Goal: Task Accomplishment & Management: Complete application form

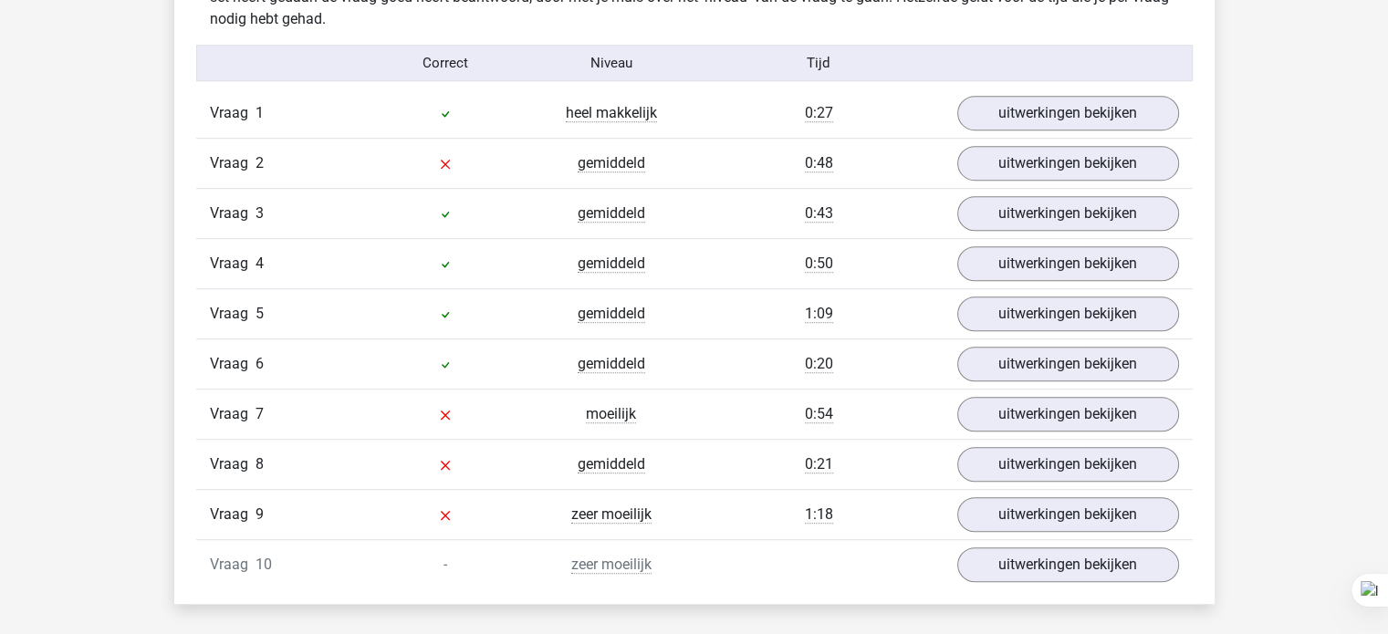
scroll to position [1124, 0]
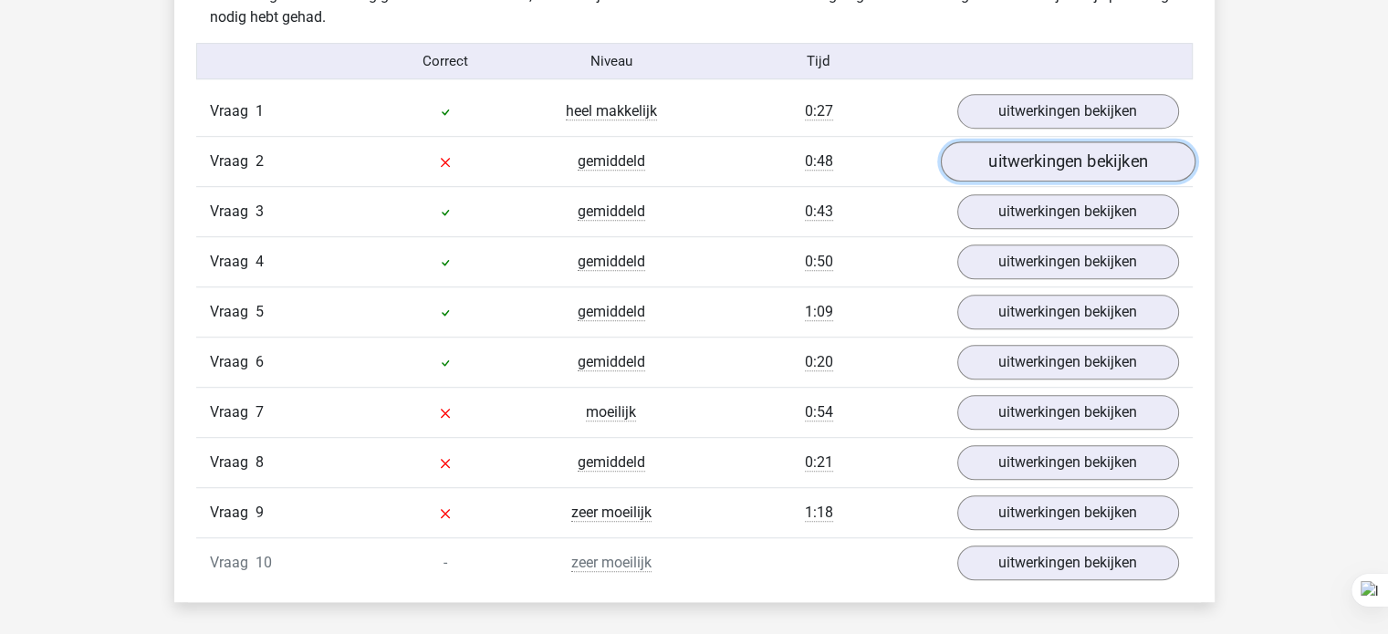
click at [1050, 164] on link "uitwerkingen bekijken" at bounding box center [1067, 162] width 255 height 40
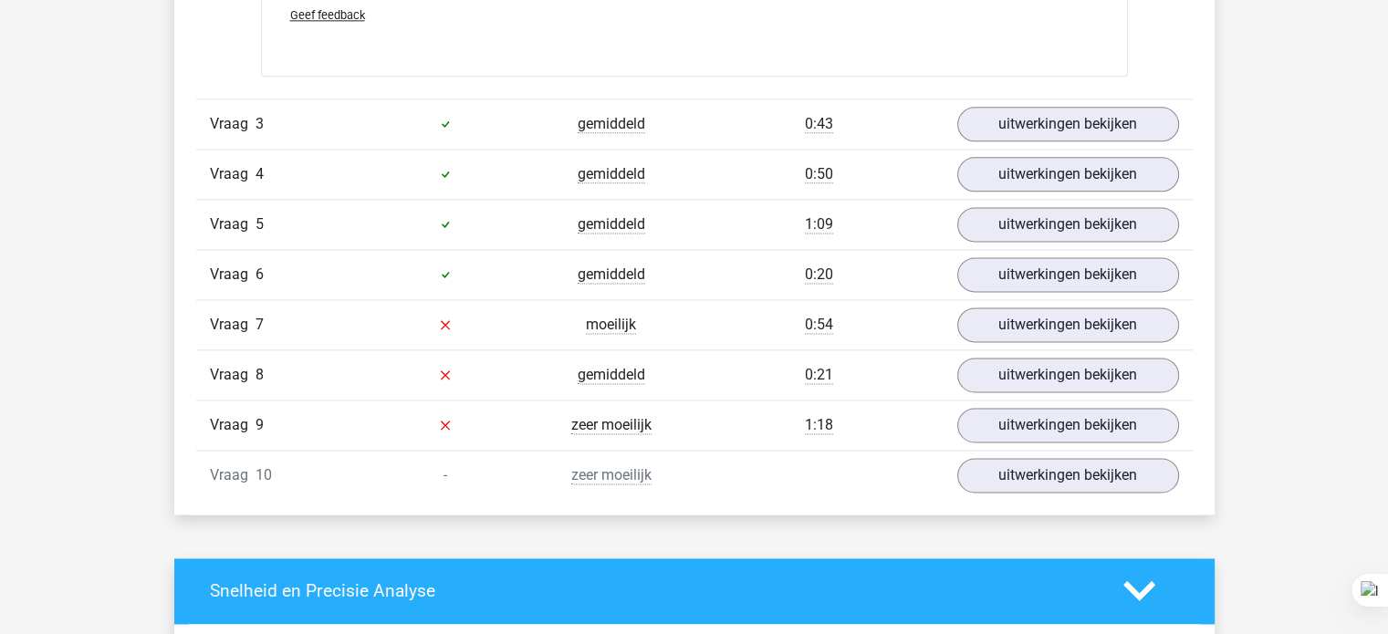
scroll to position [2398, 0]
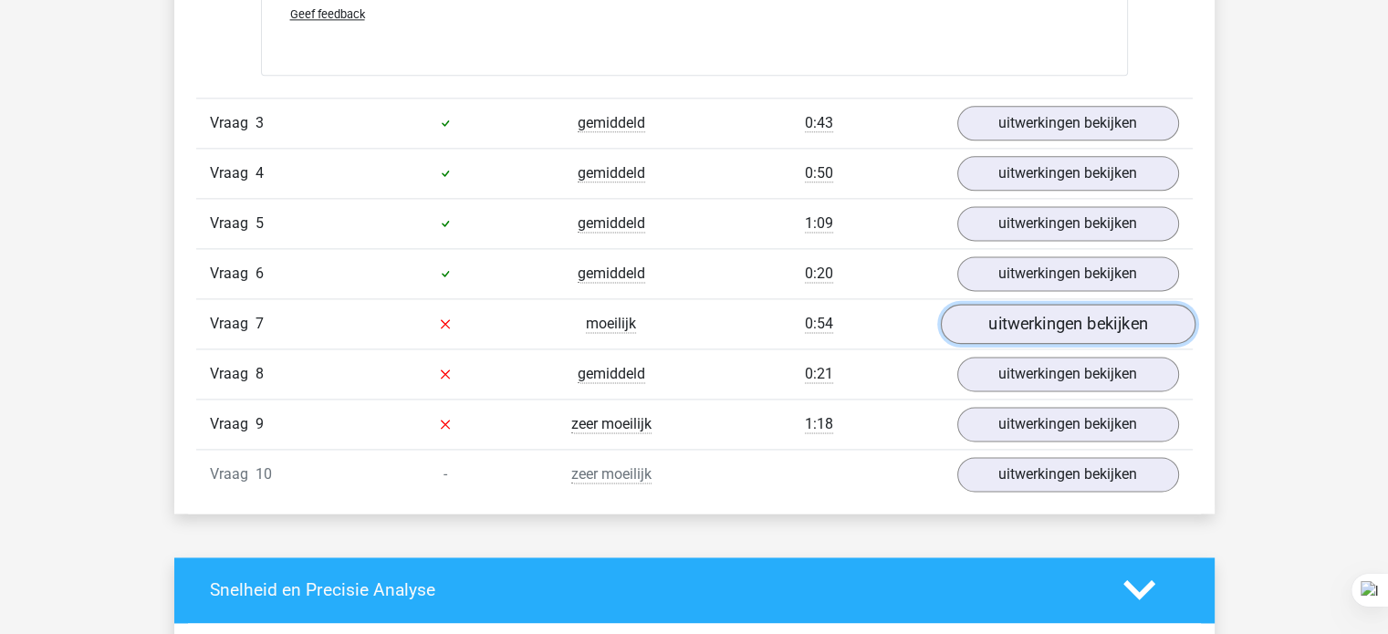
click at [1016, 317] on link "uitwerkingen bekijken" at bounding box center [1067, 324] width 255 height 40
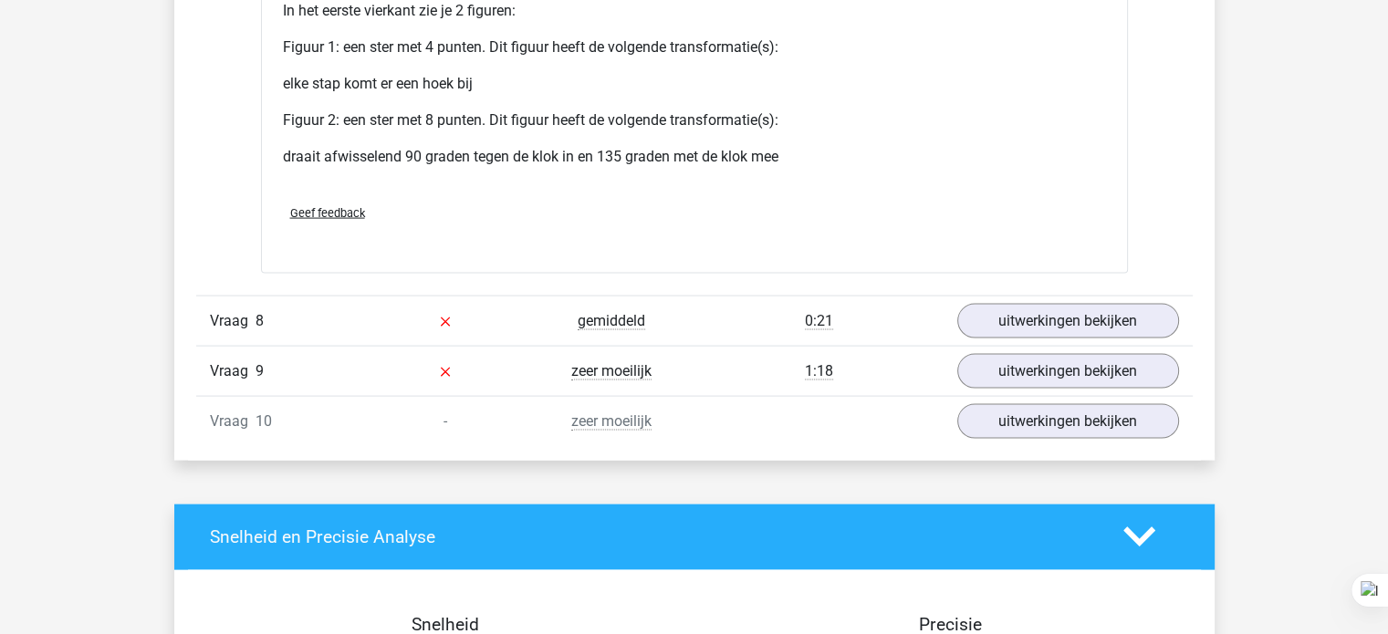
scroll to position [3746, 0]
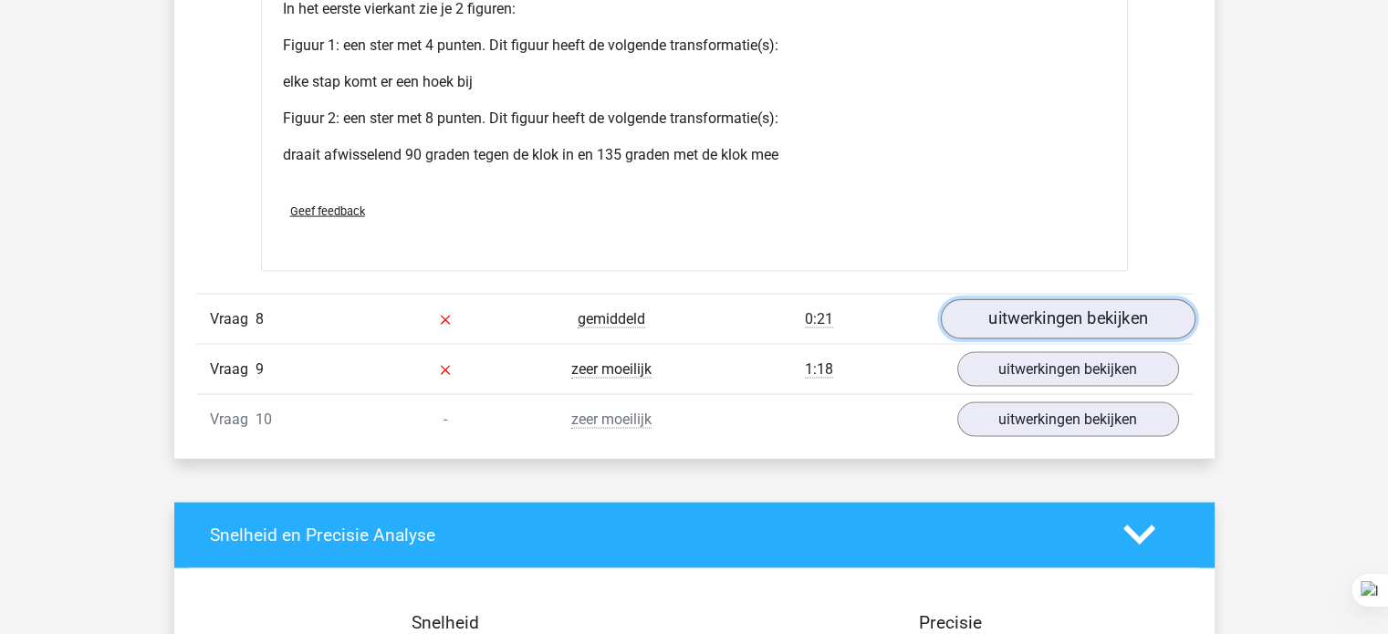
click at [1058, 318] on link "uitwerkingen bekijken" at bounding box center [1067, 319] width 255 height 40
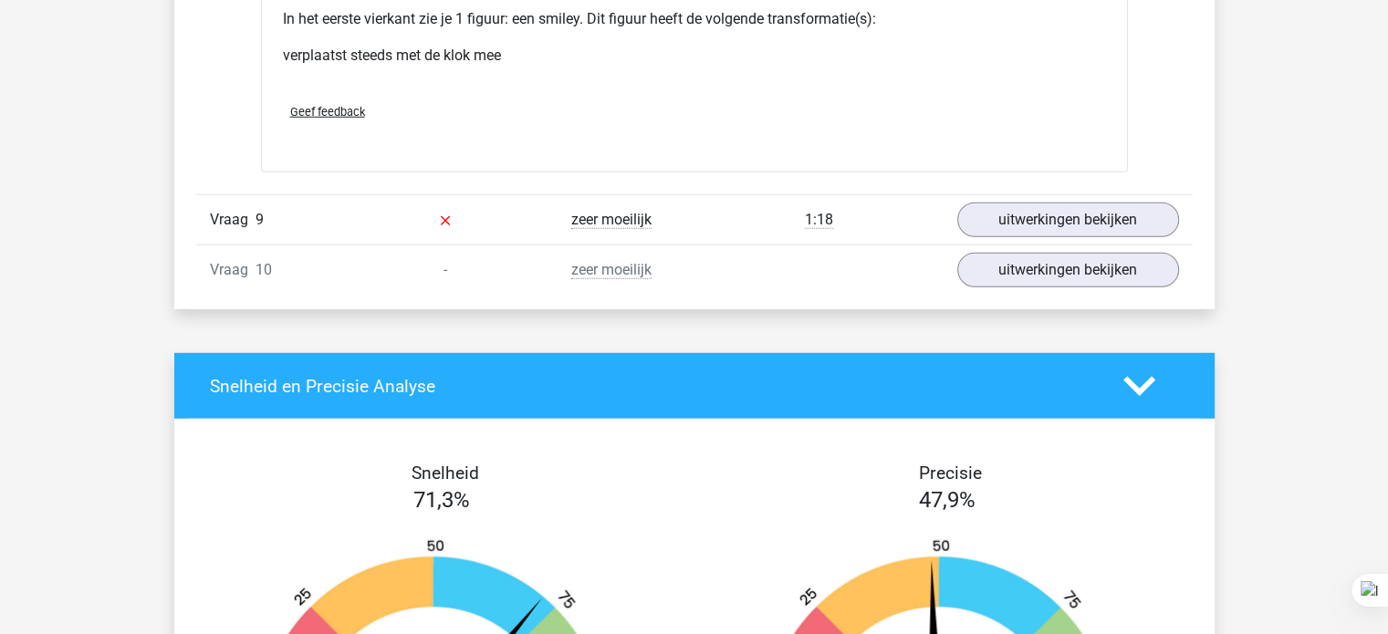
scroll to position [5082, 0]
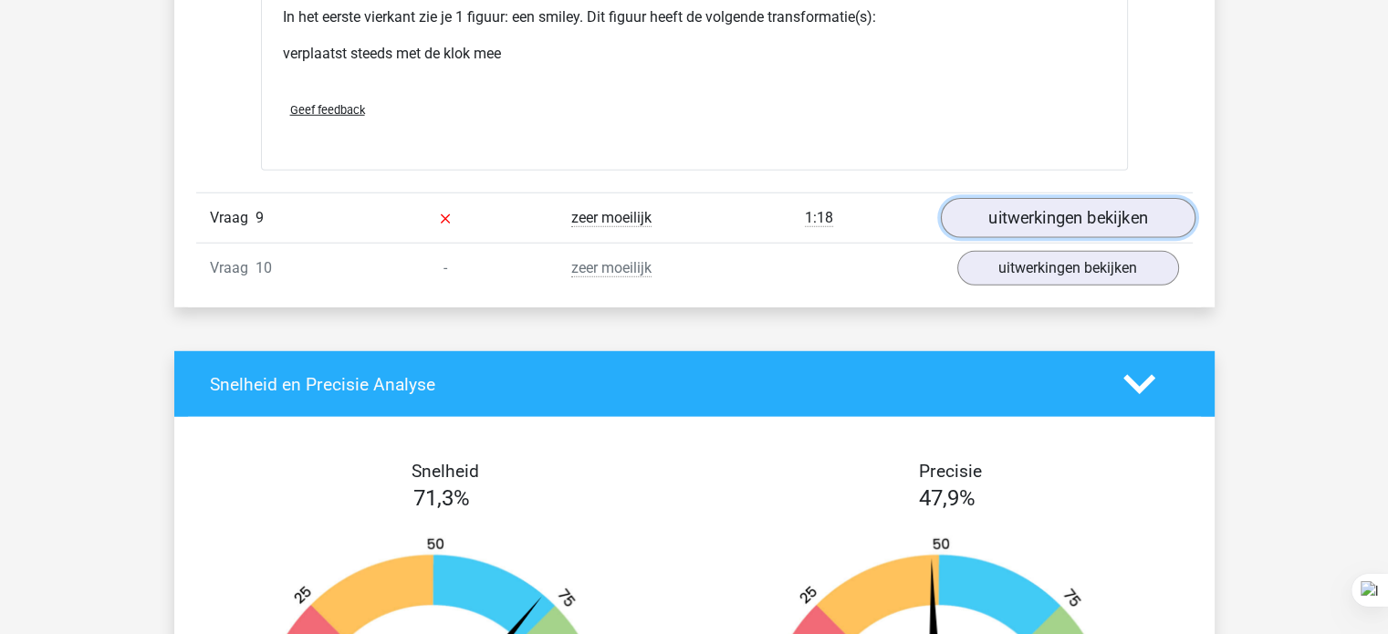
click at [1033, 212] on link "uitwerkingen bekijken" at bounding box center [1067, 218] width 255 height 40
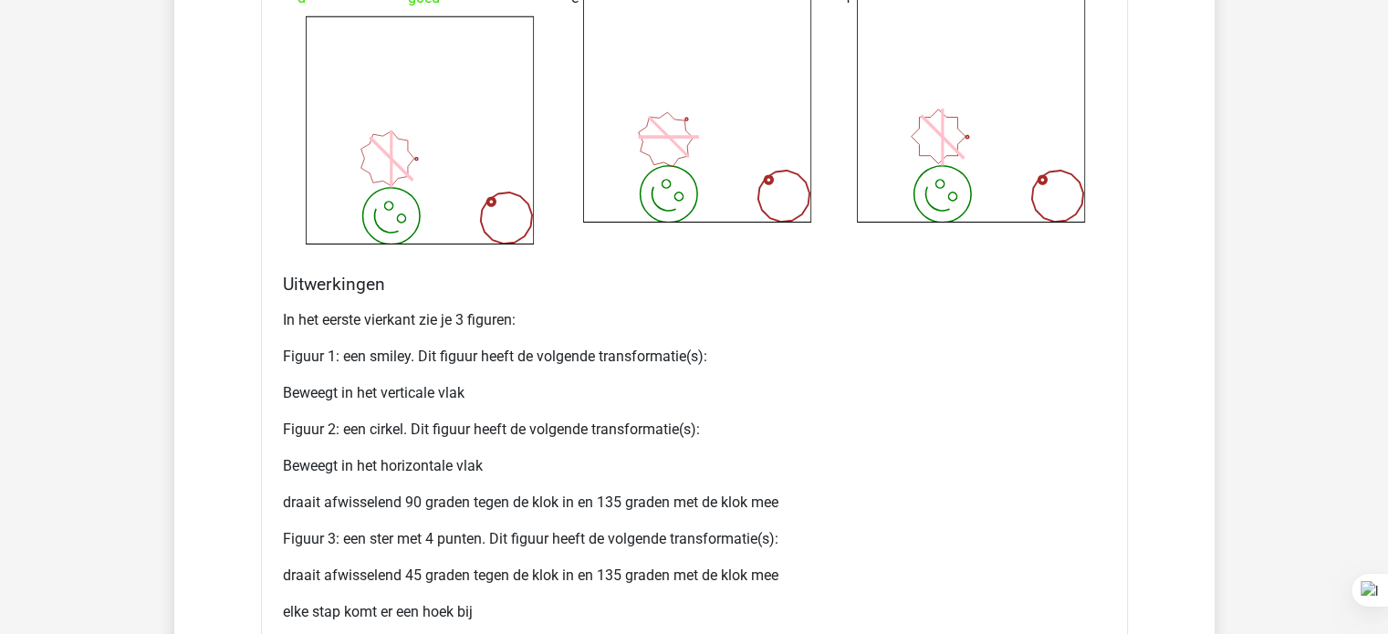
scroll to position [6077, 0]
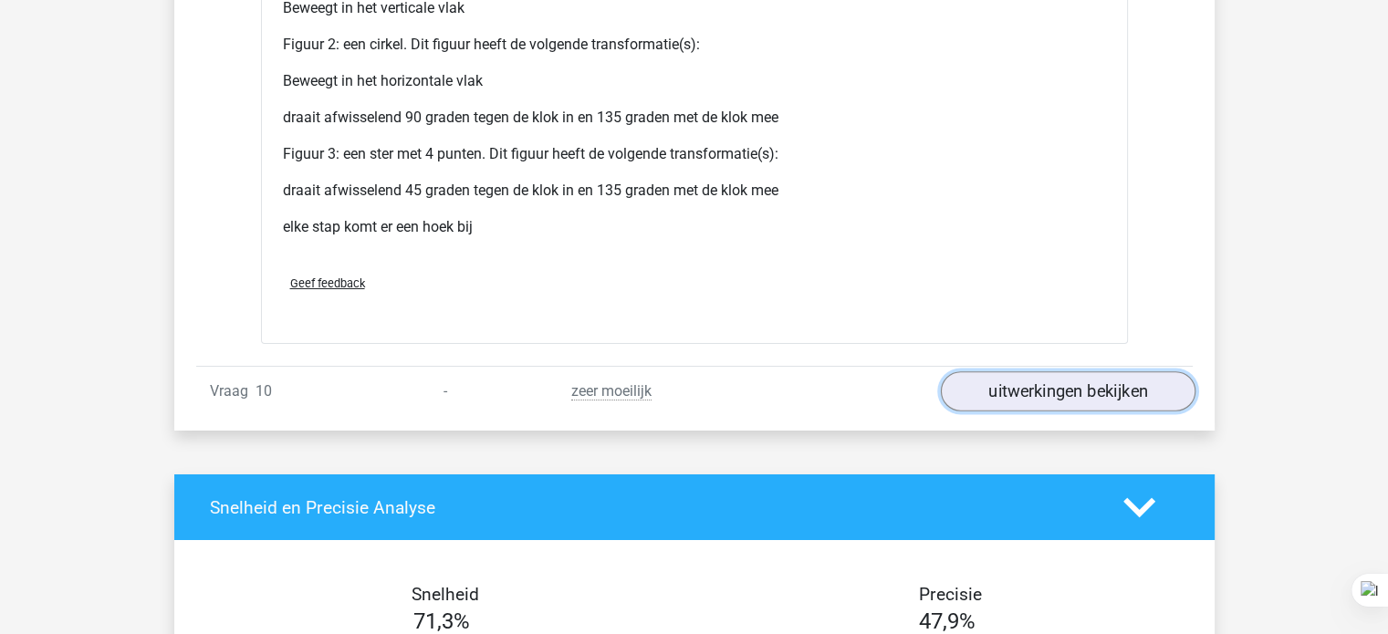
click at [1043, 394] on link "uitwerkingen bekijken" at bounding box center [1067, 391] width 255 height 40
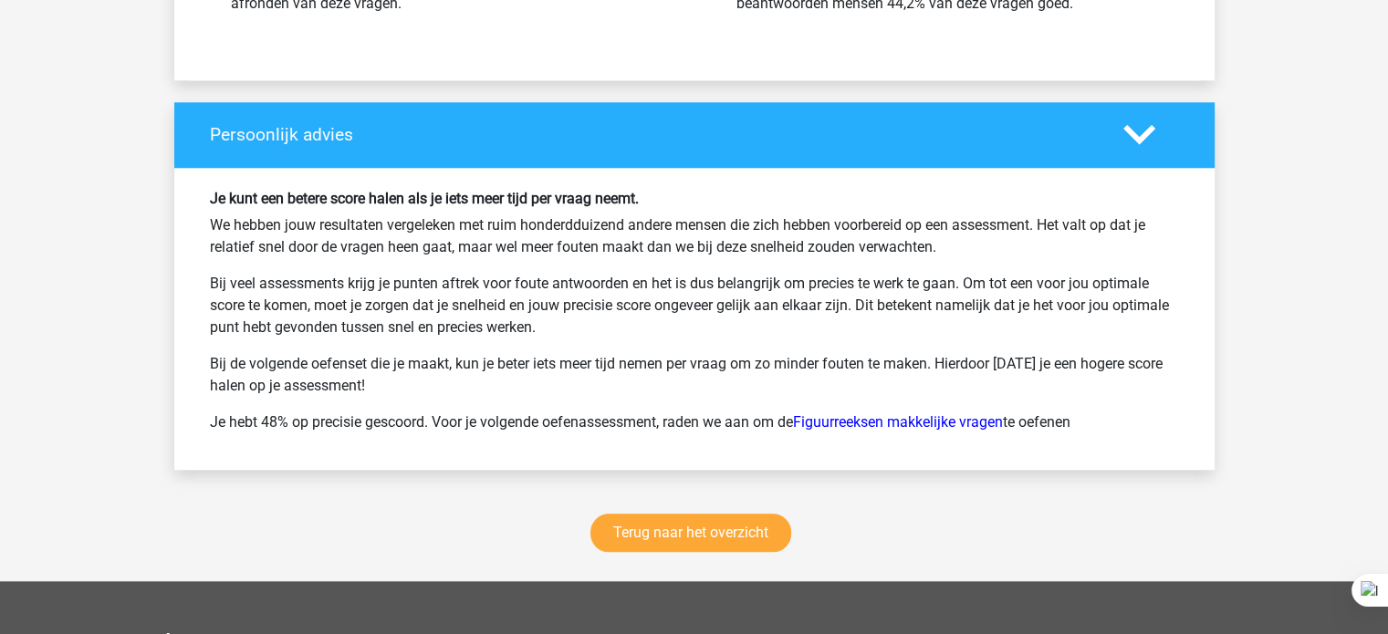
scroll to position [8838, 0]
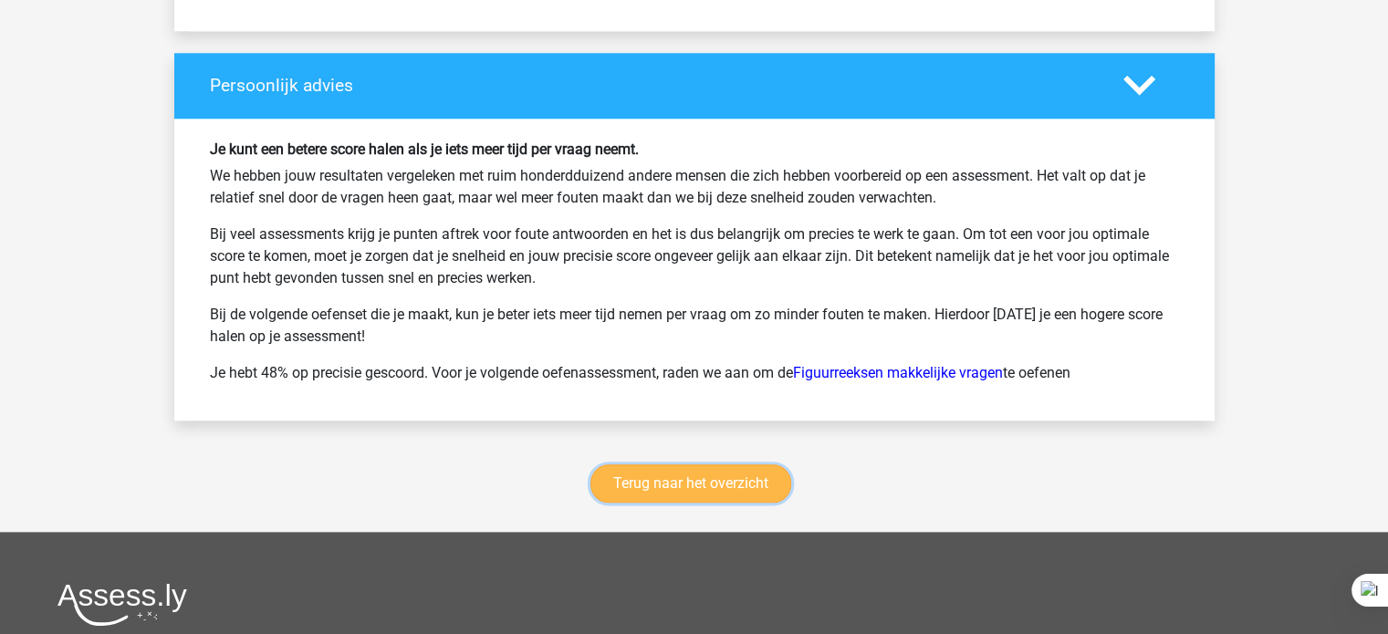
click at [724, 474] on link "Terug naar het overzicht" at bounding box center [690, 483] width 201 height 38
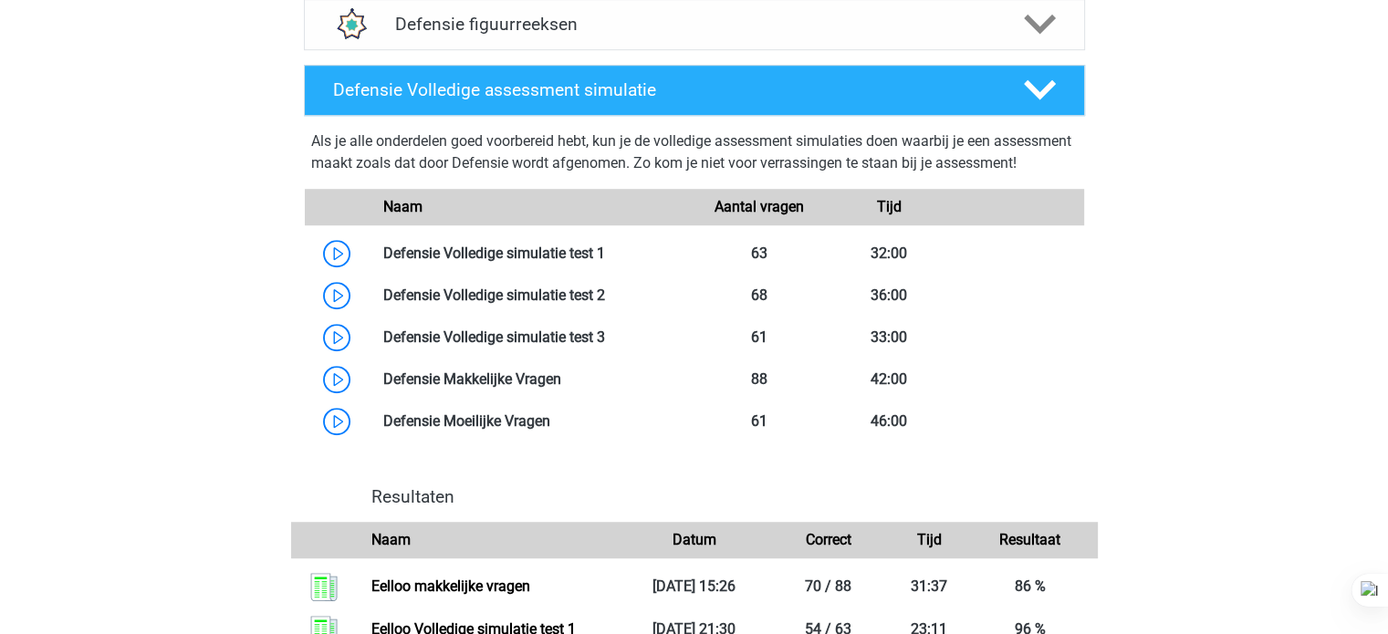
scroll to position [1231, 0]
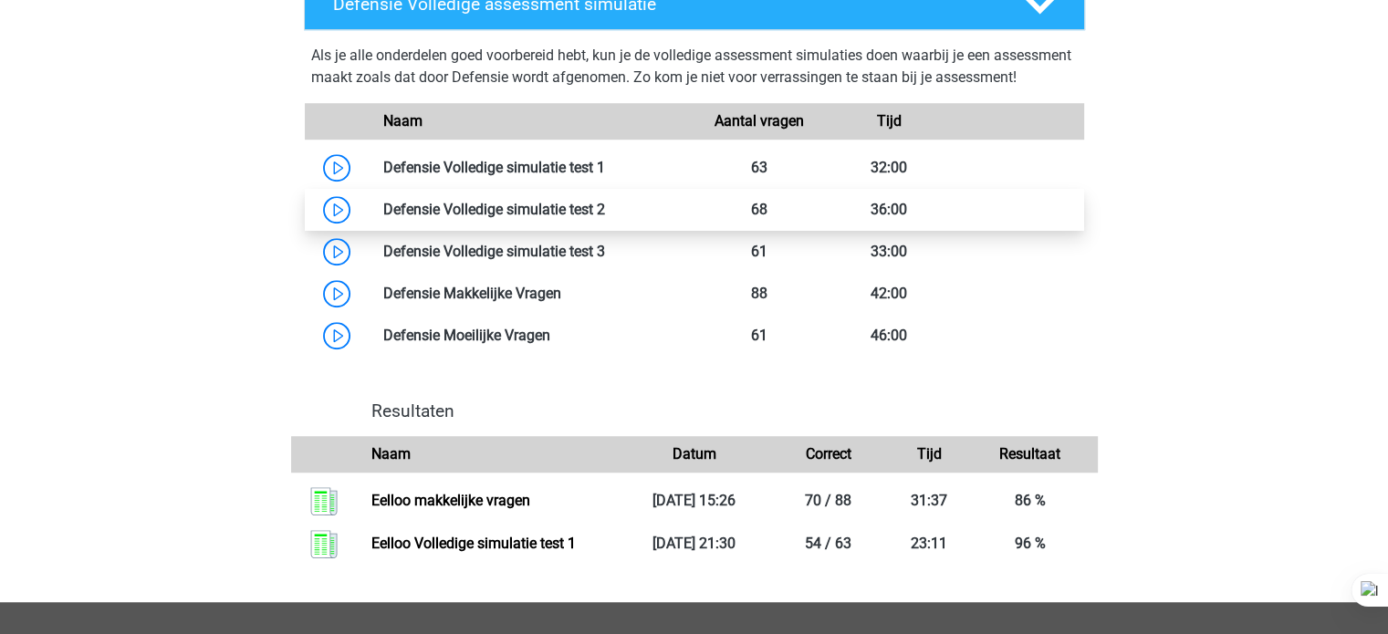
click at [605, 218] on link at bounding box center [605, 209] width 0 height 17
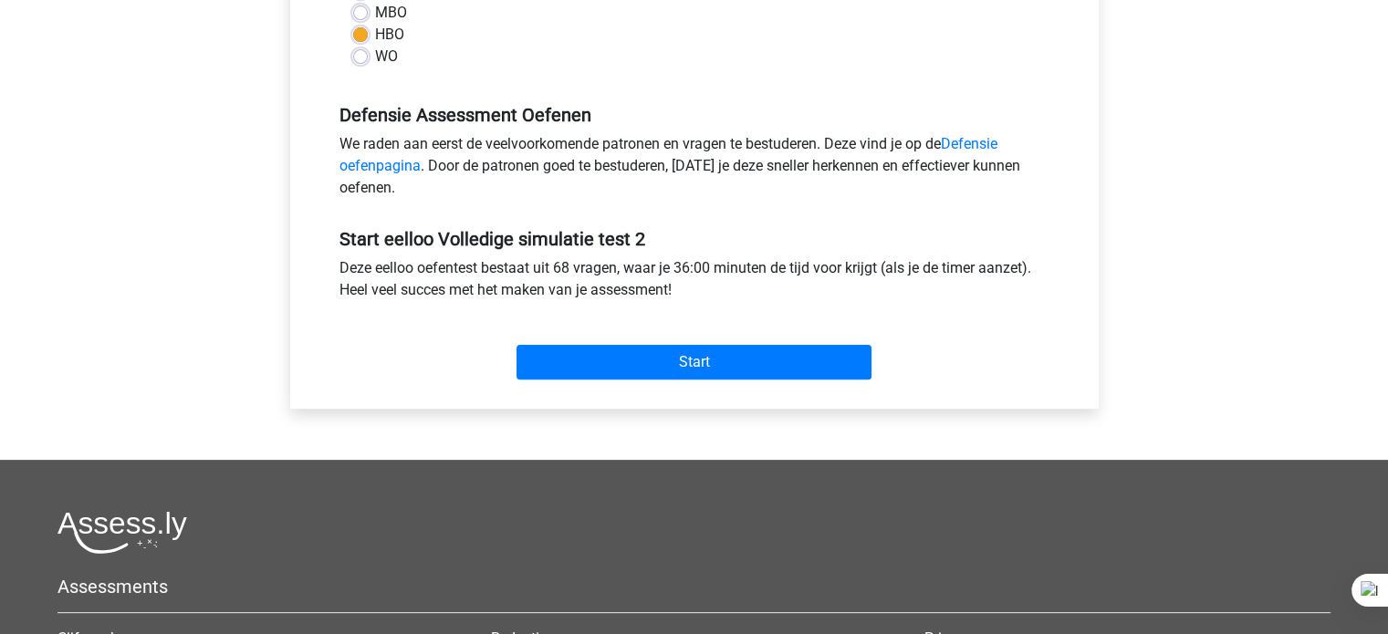
scroll to position [494, 0]
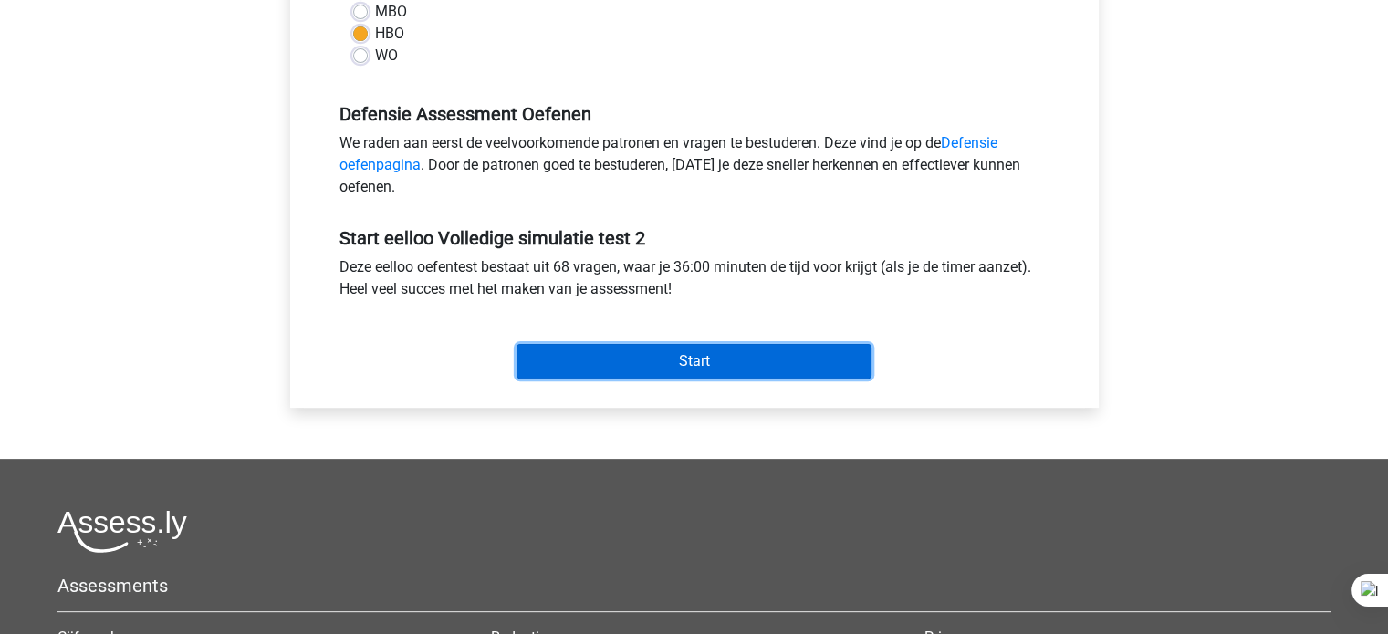
click at [758, 365] on input "Start" at bounding box center [693, 361] width 355 height 35
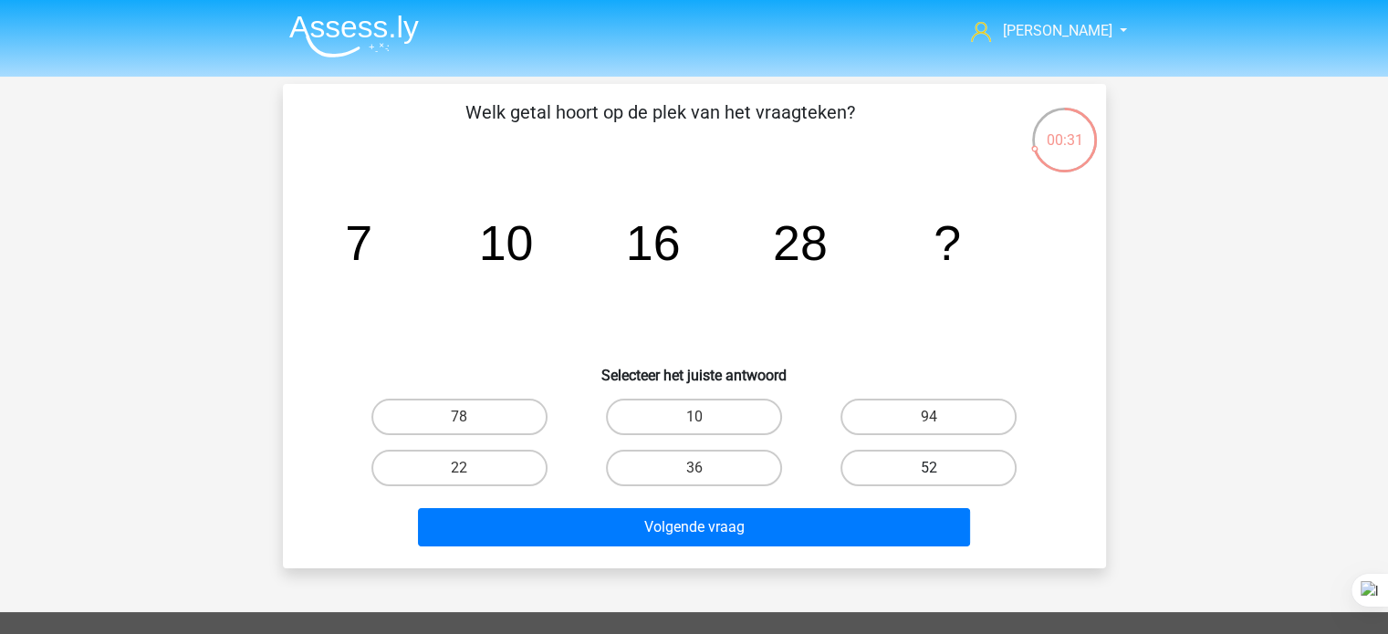
click at [890, 469] on label "52" at bounding box center [928, 468] width 176 height 36
click at [929, 469] on input "52" at bounding box center [935, 474] width 12 height 12
radio input "true"
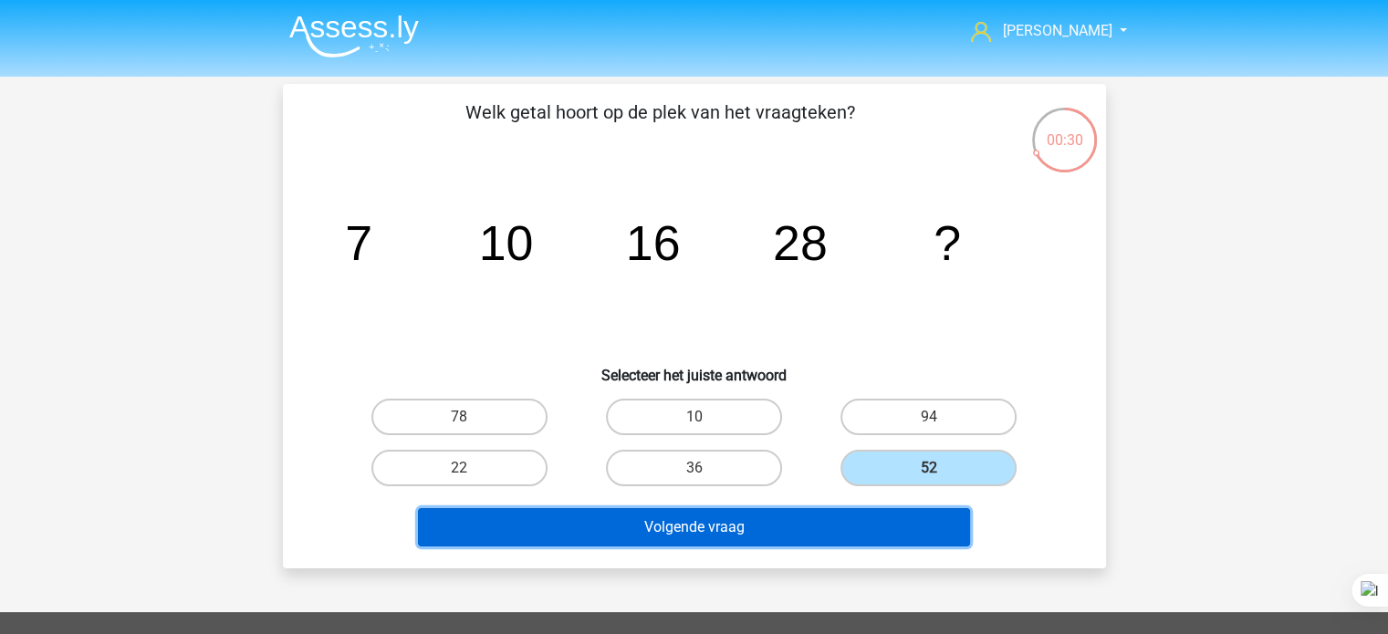
click at [825, 526] on button "Volgende vraag" at bounding box center [694, 527] width 552 height 38
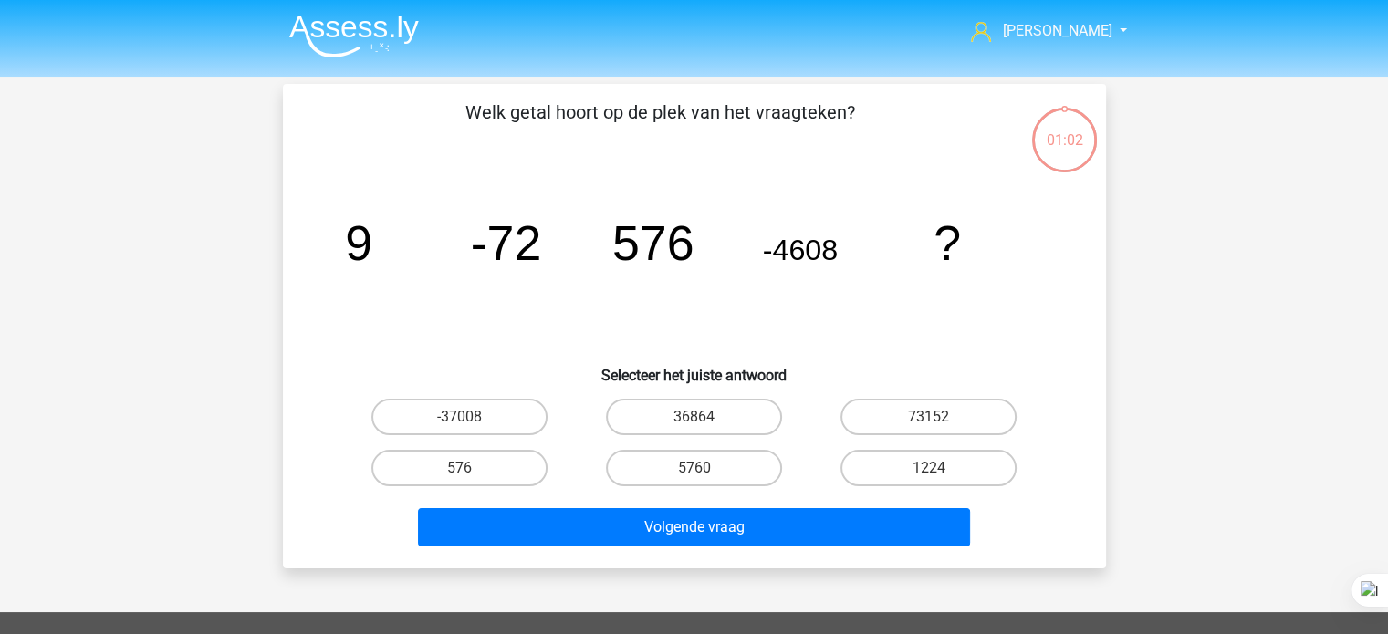
scroll to position [84, 0]
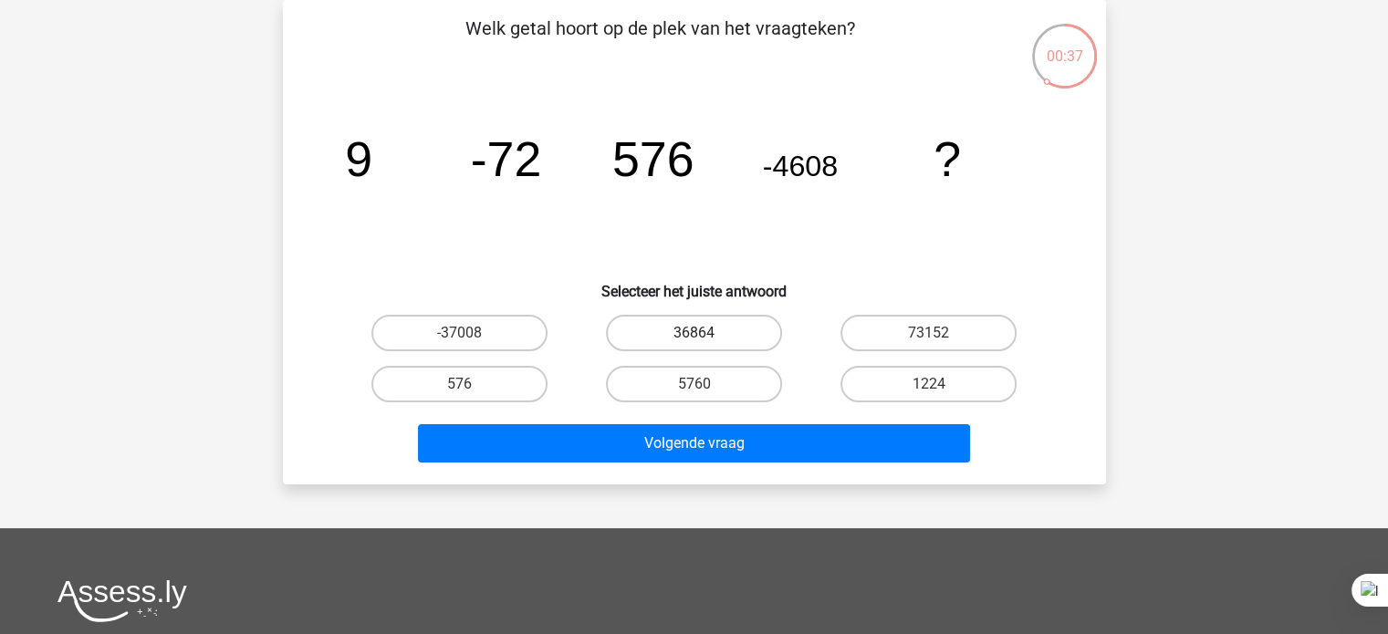
click at [712, 344] on label "36864" at bounding box center [694, 333] width 176 height 36
click at [705, 344] on input "36864" at bounding box center [699, 339] width 12 height 12
radio input "true"
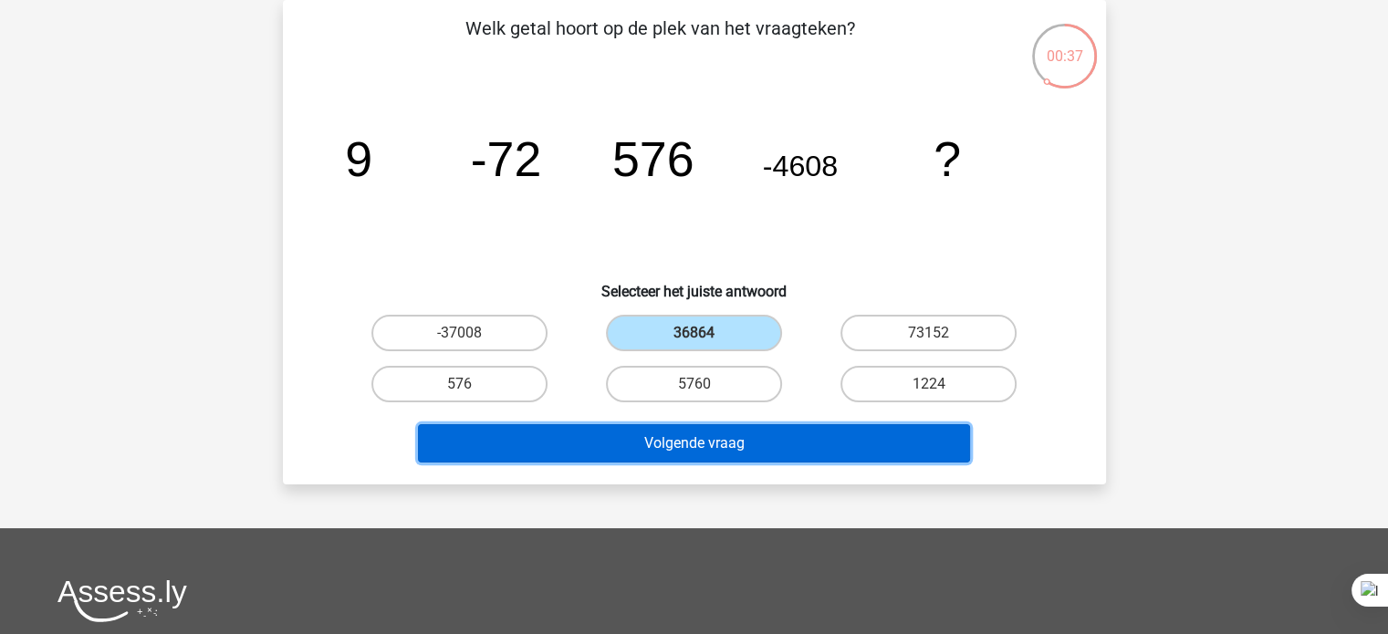
click at [678, 460] on button "Volgende vraag" at bounding box center [694, 443] width 552 height 38
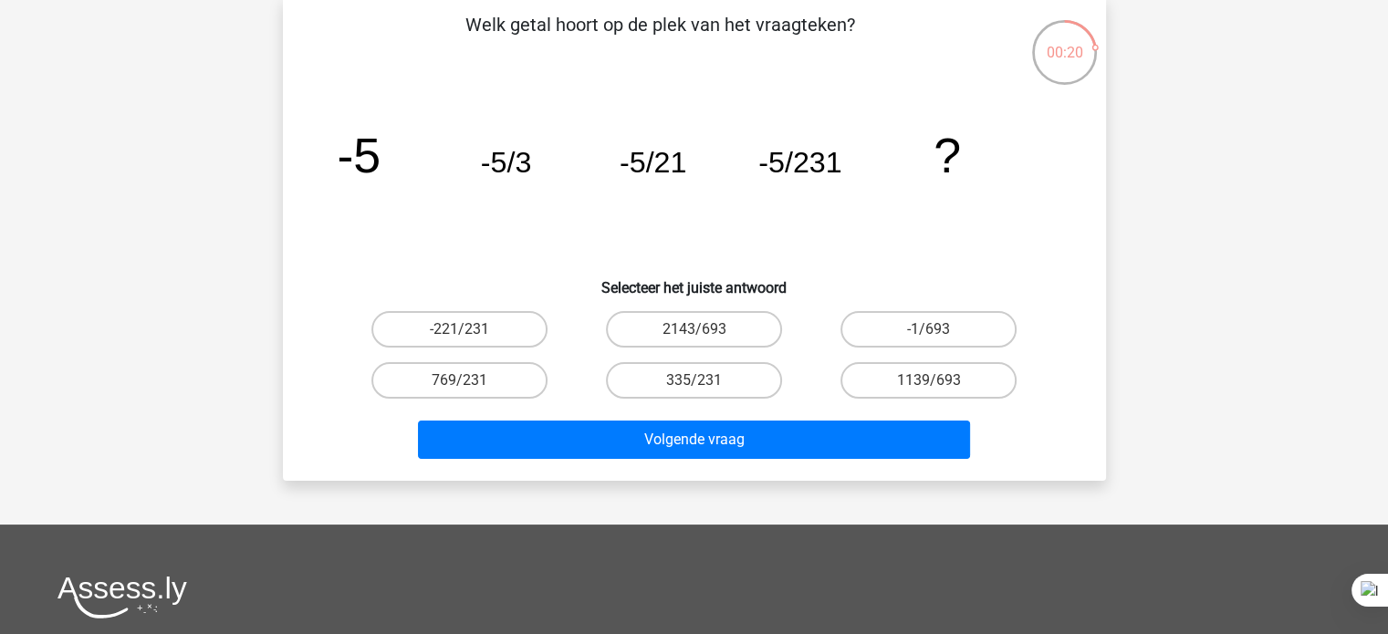
scroll to position [62, 0]
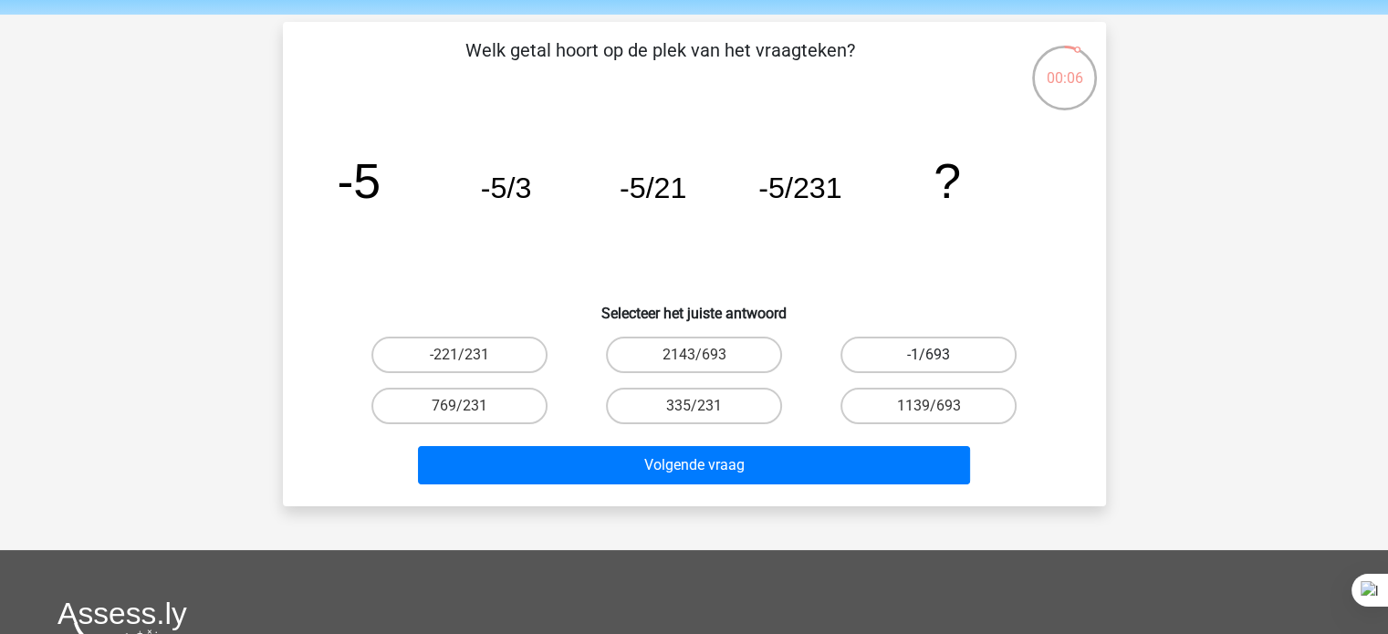
click at [976, 358] on label "-1/693" at bounding box center [928, 355] width 176 height 36
click at [941, 358] on input "-1/693" at bounding box center [935, 361] width 12 height 12
radio input "true"
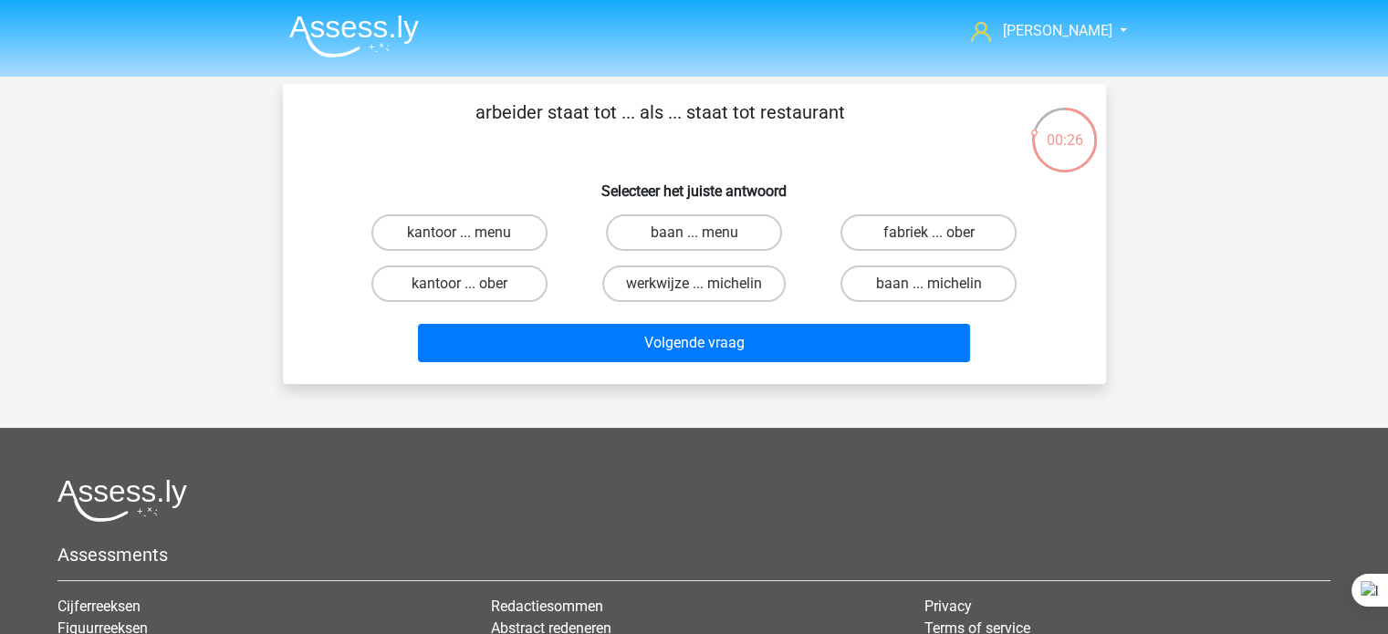
click at [933, 238] on input "fabriek ... ober" at bounding box center [935, 239] width 12 height 12
radio input "true"
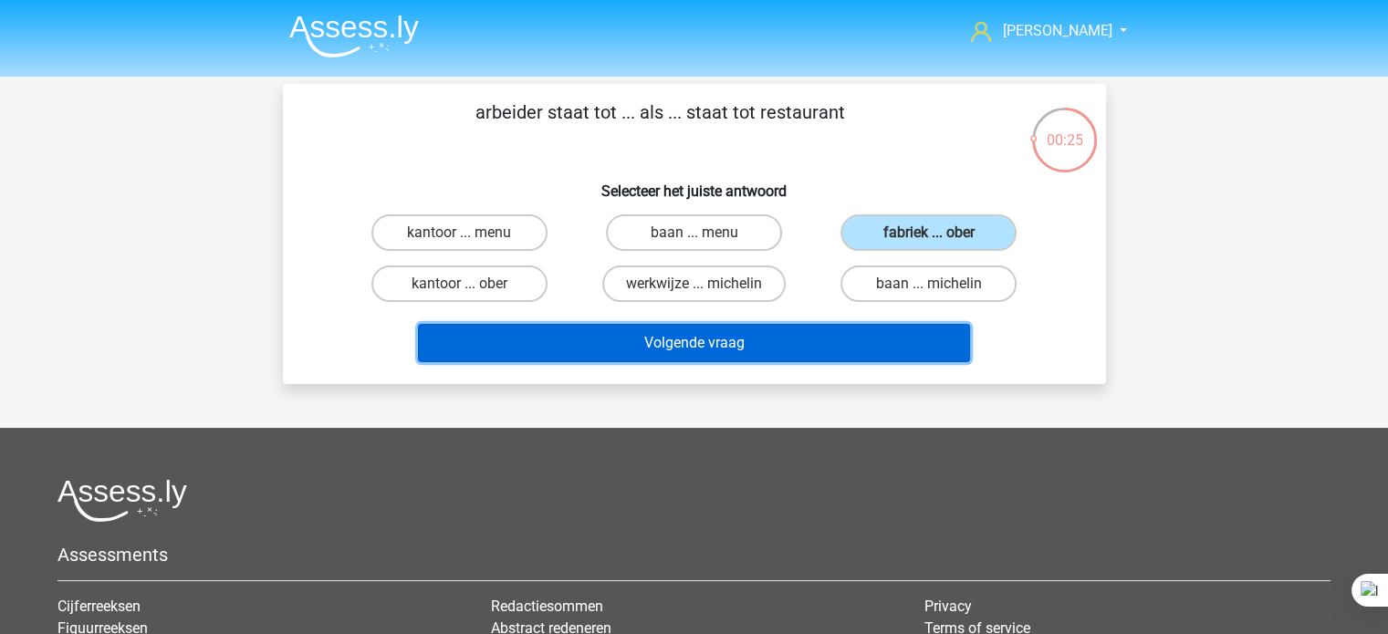
click at [726, 353] on button "Volgende vraag" at bounding box center [694, 343] width 552 height 38
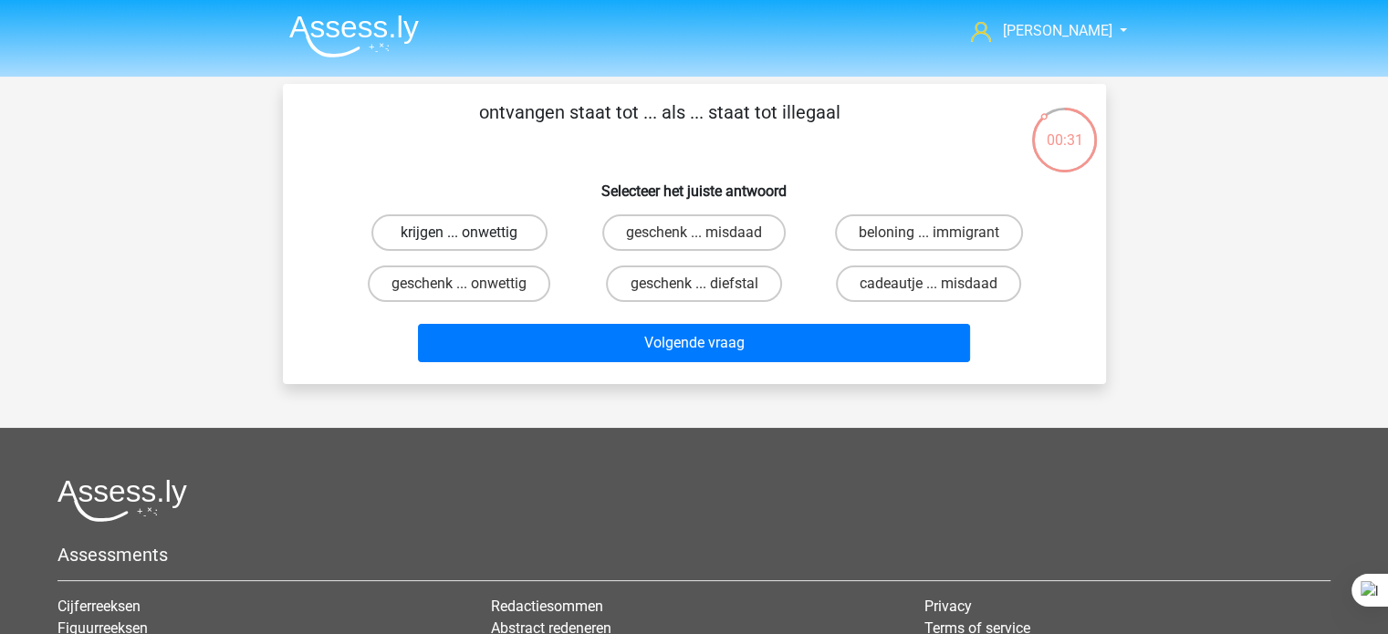
click at [516, 234] on label "krijgen ... onwettig" at bounding box center [459, 232] width 176 height 36
click at [471, 234] on input "krijgen ... onwettig" at bounding box center [465, 239] width 12 height 12
radio input "true"
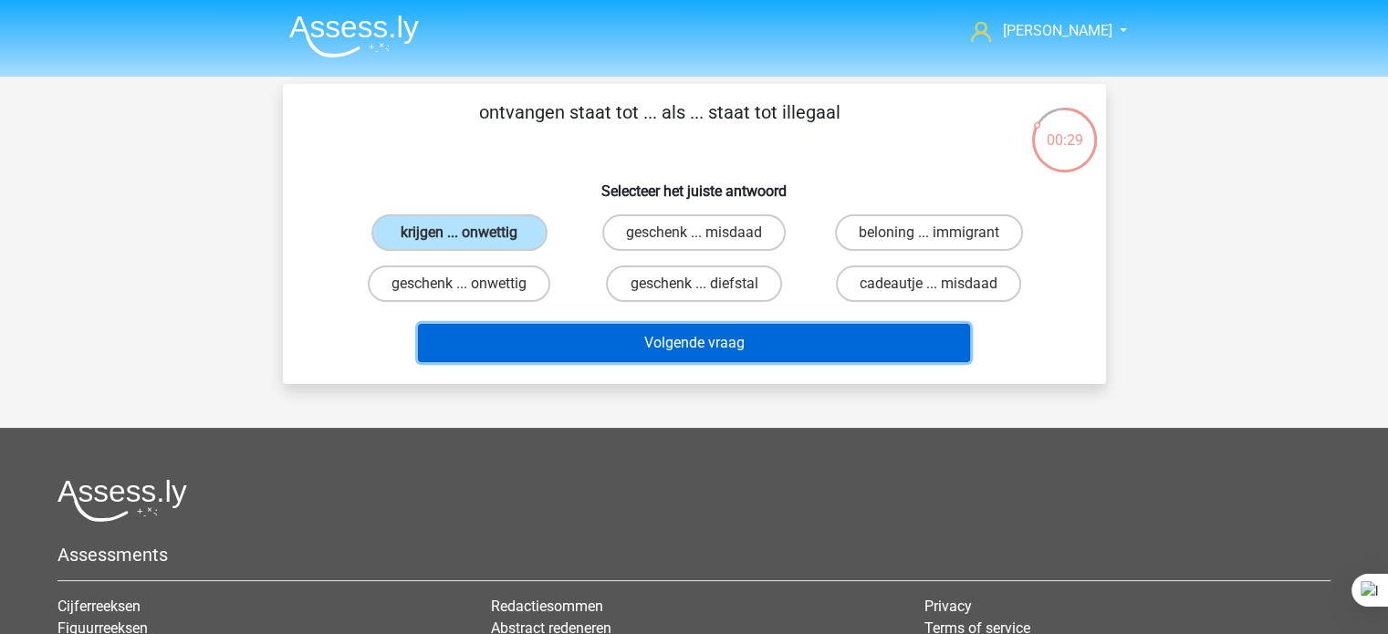
click at [526, 347] on button "Volgende vraag" at bounding box center [694, 343] width 552 height 38
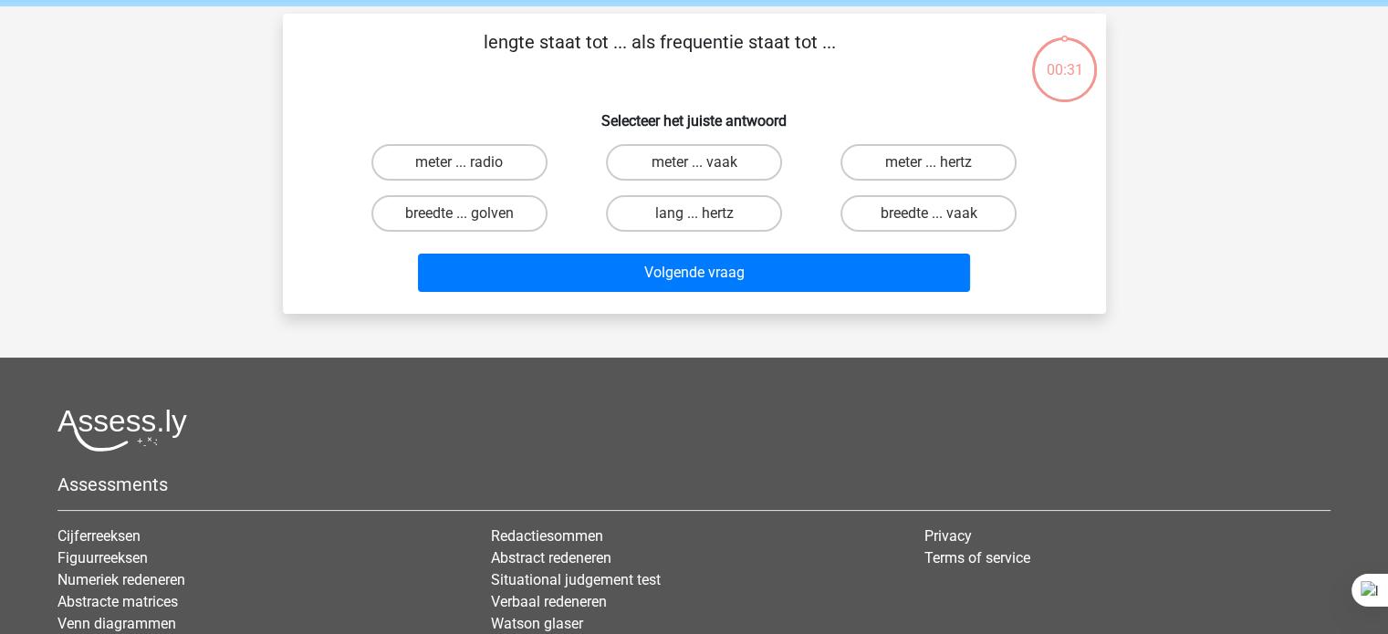
scroll to position [47, 0]
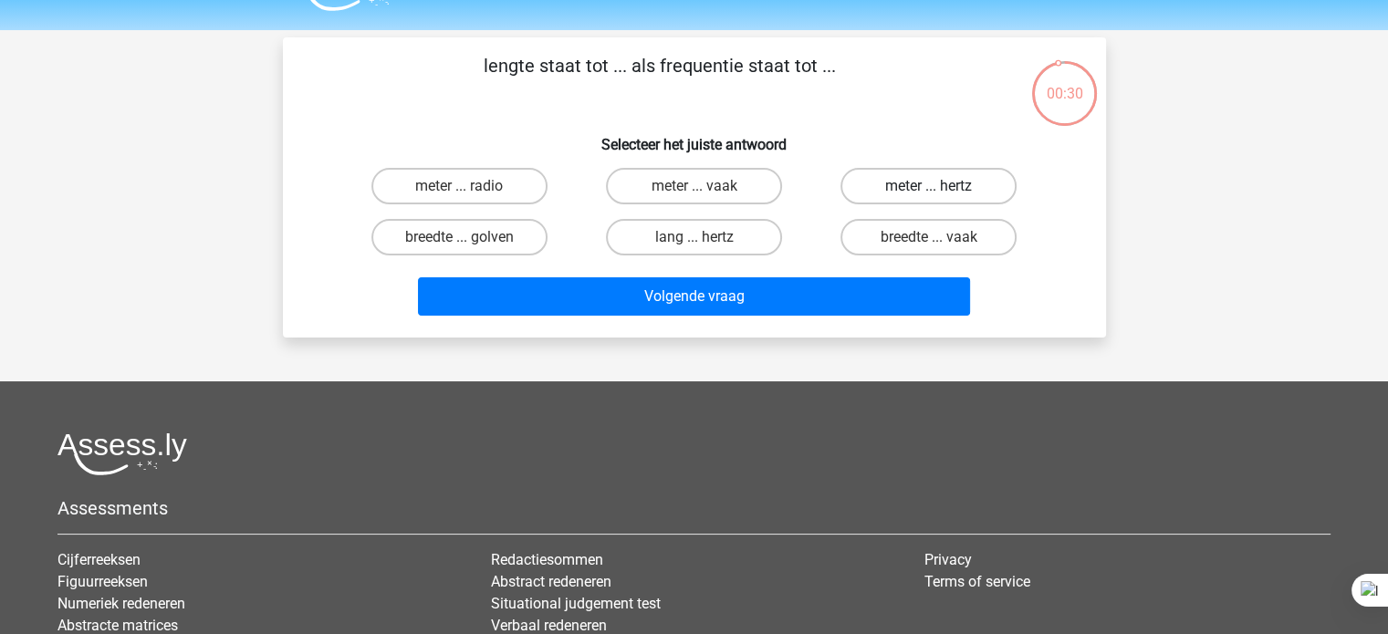
click at [937, 183] on label "meter ... hertz" at bounding box center [928, 186] width 176 height 36
click at [937, 186] on input "meter ... hertz" at bounding box center [935, 192] width 12 height 12
radio input "true"
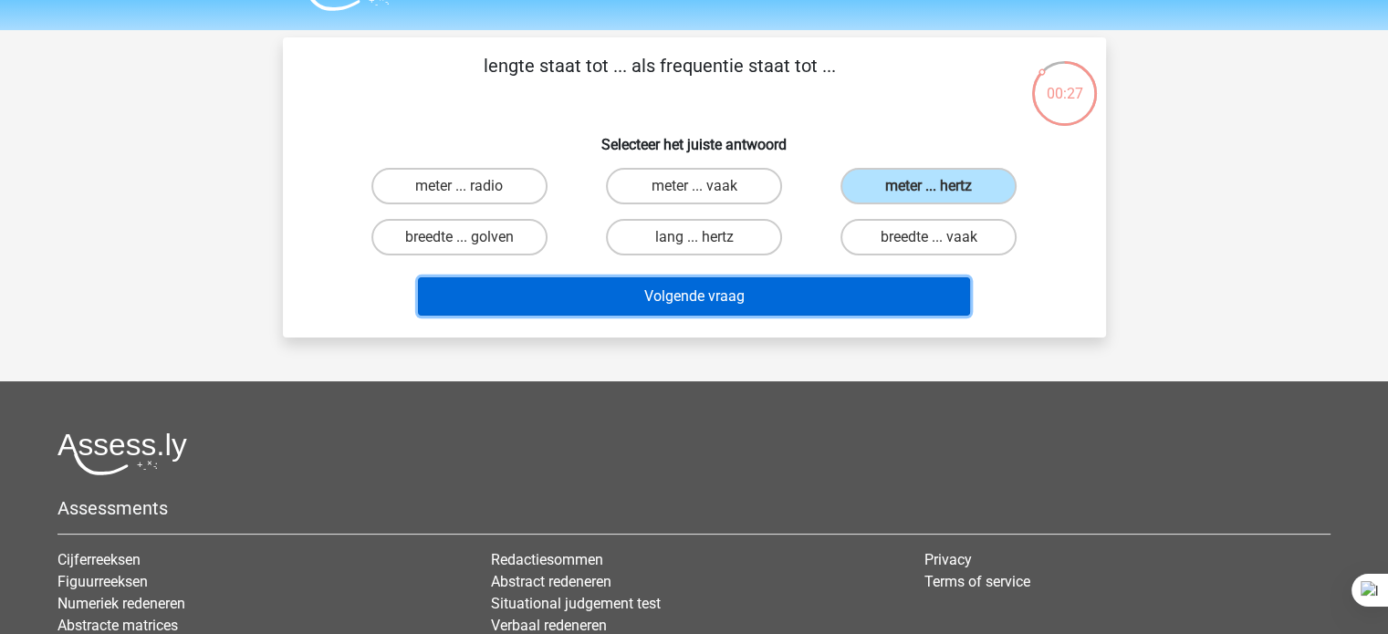
click at [719, 297] on button "Volgende vraag" at bounding box center [694, 296] width 552 height 38
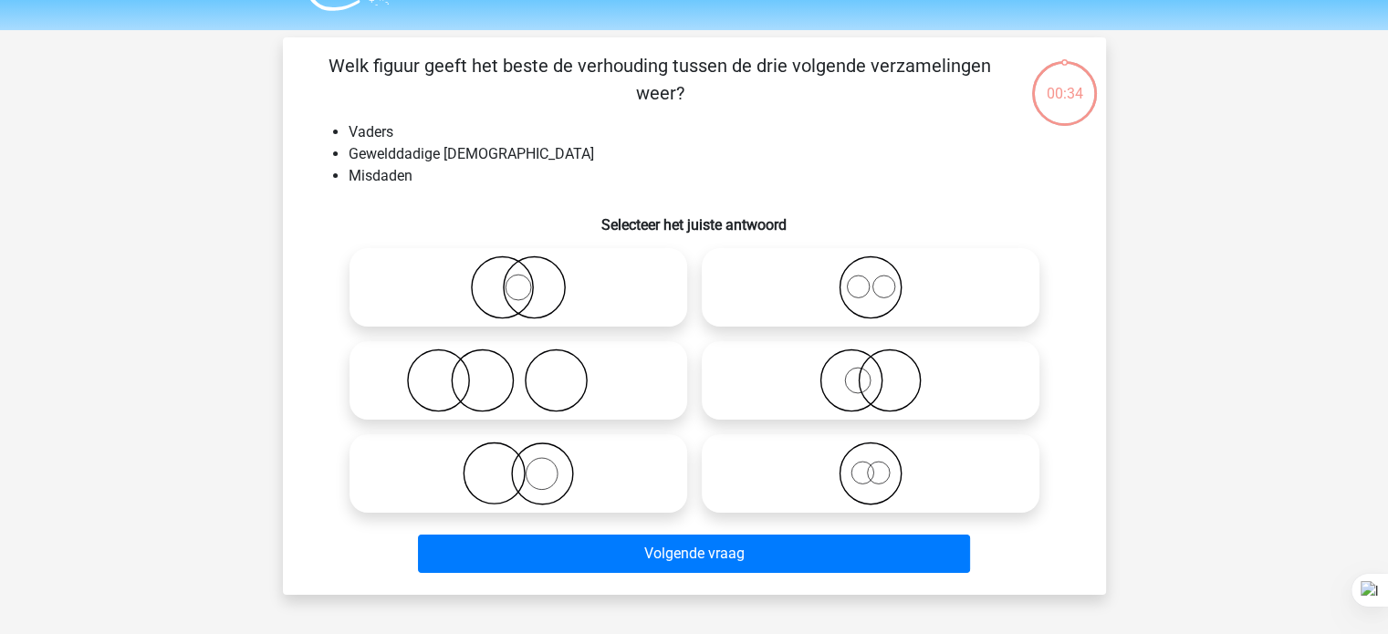
scroll to position [84, 0]
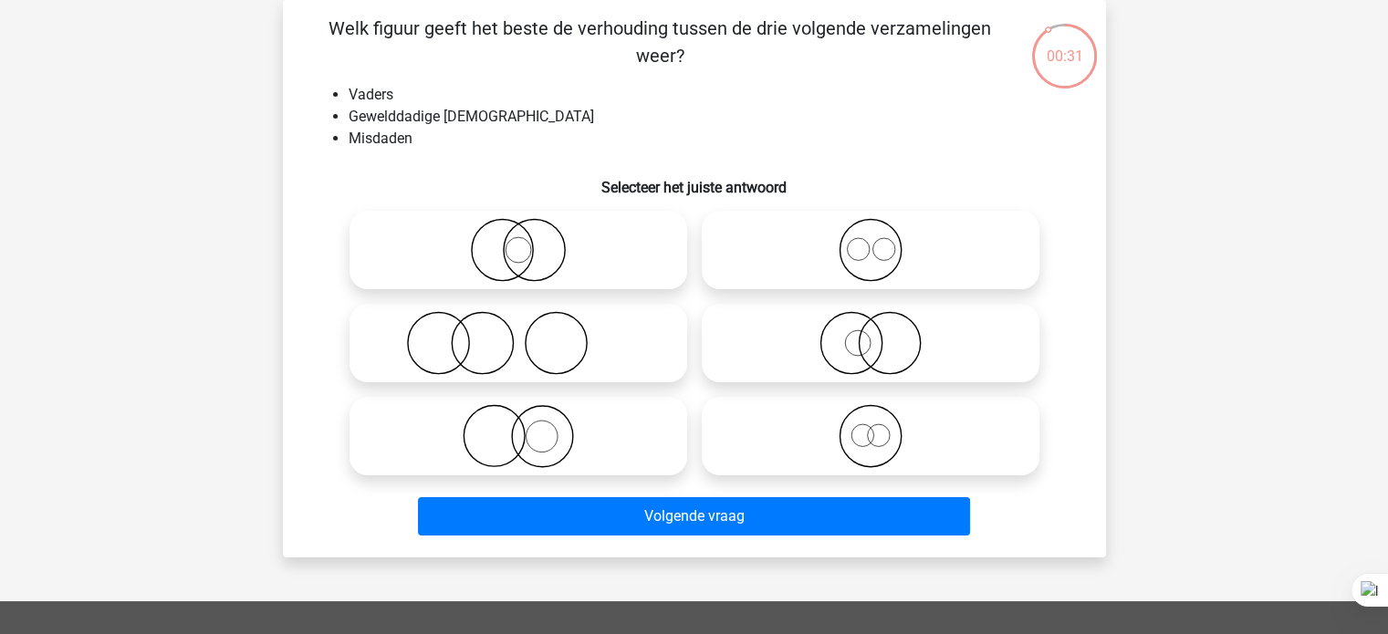
click at [561, 340] on icon at bounding box center [518, 343] width 323 height 64
click at [530, 334] on input "radio" at bounding box center [524, 328] width 12 height 12
radio input "true"
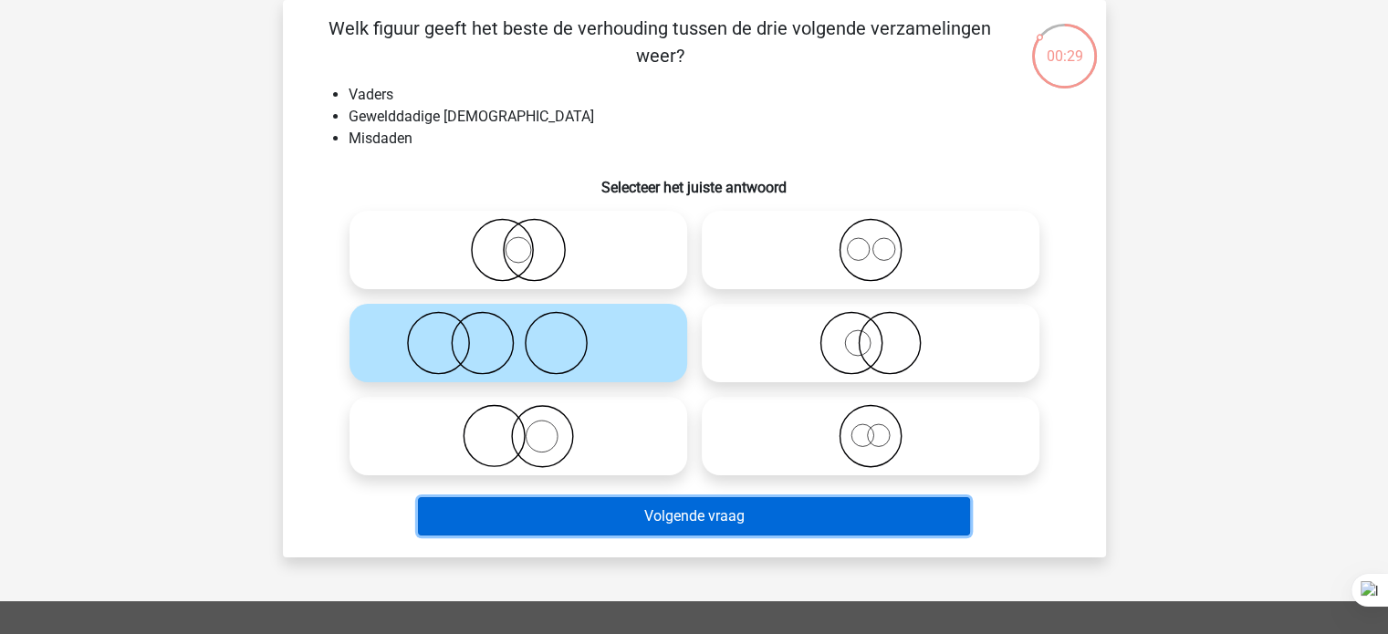
click at [451, 512] on button "Volgende vraag" at bounding box center [694, 516] width 552 height 38
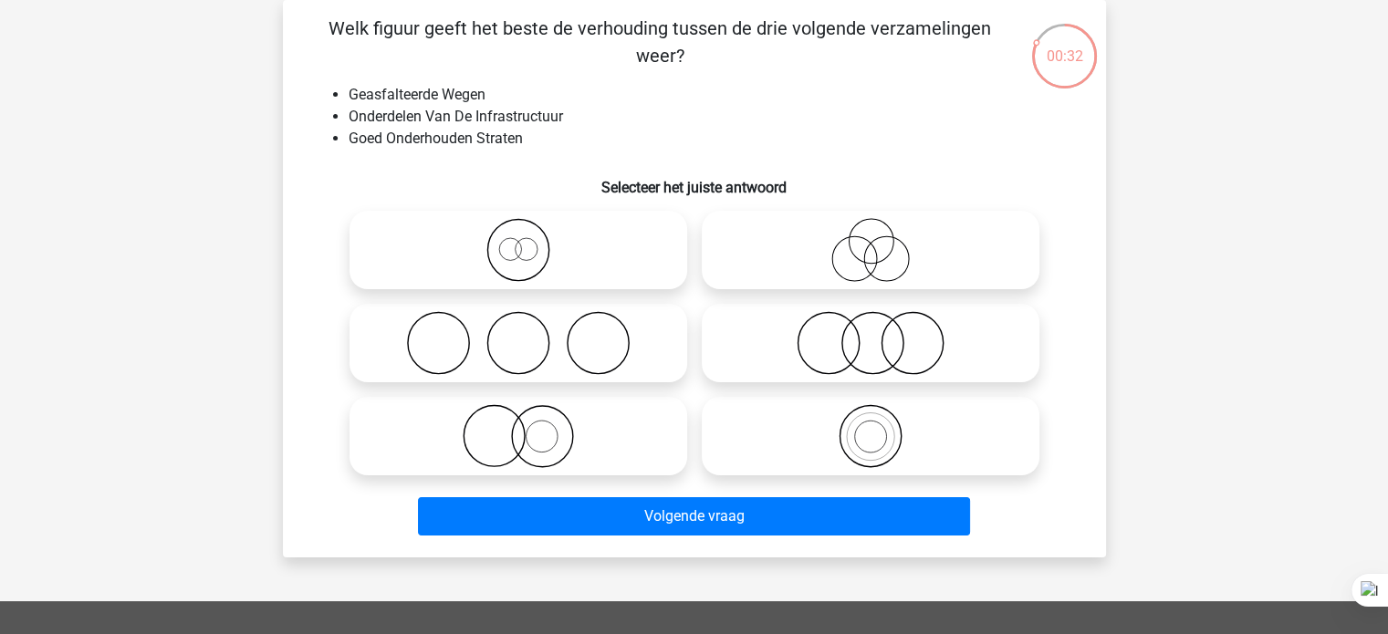
click at [569, 454] on icon at bounding box center [518, 436] width 323 height 64
click at [530, 427] on input "radio" at bounding box center [524, 421] width 12 height 12
radio input "true"
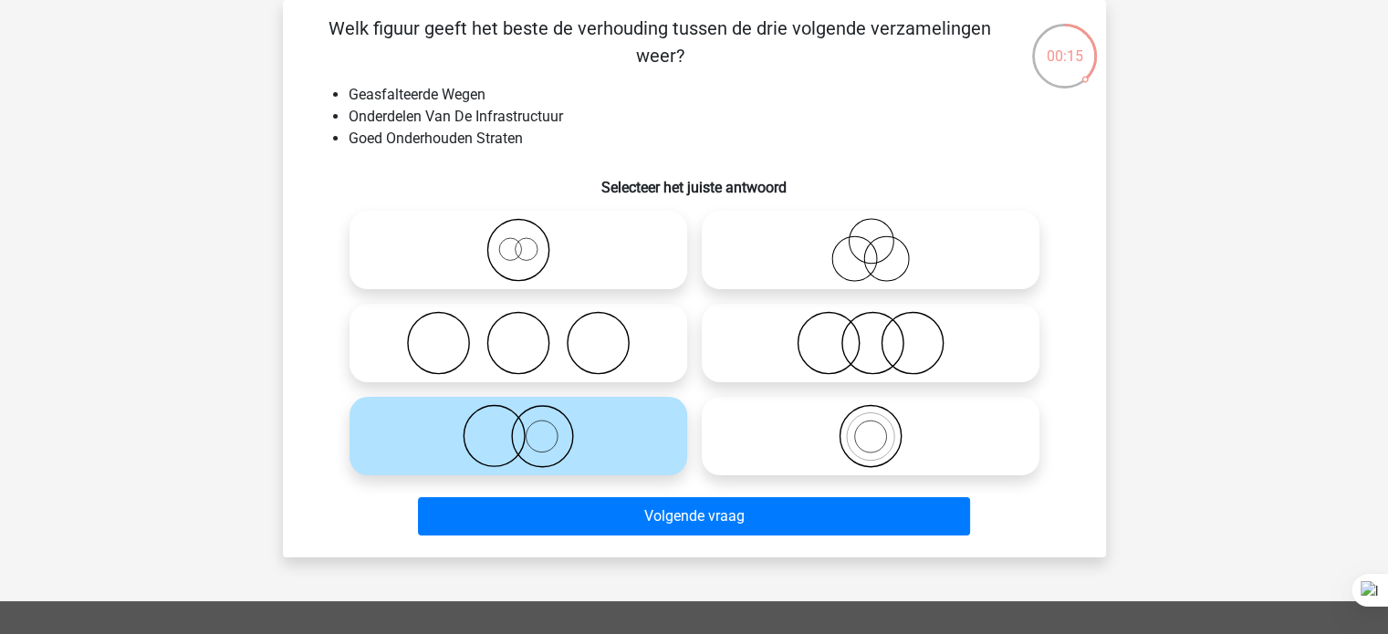
click at [544, 246] on icon at bounding box center [518, 250] width 323 height 64
click at [530, 241] on input "radio" at bounding box center [524, 235] width 12 height 12
radio input "true"
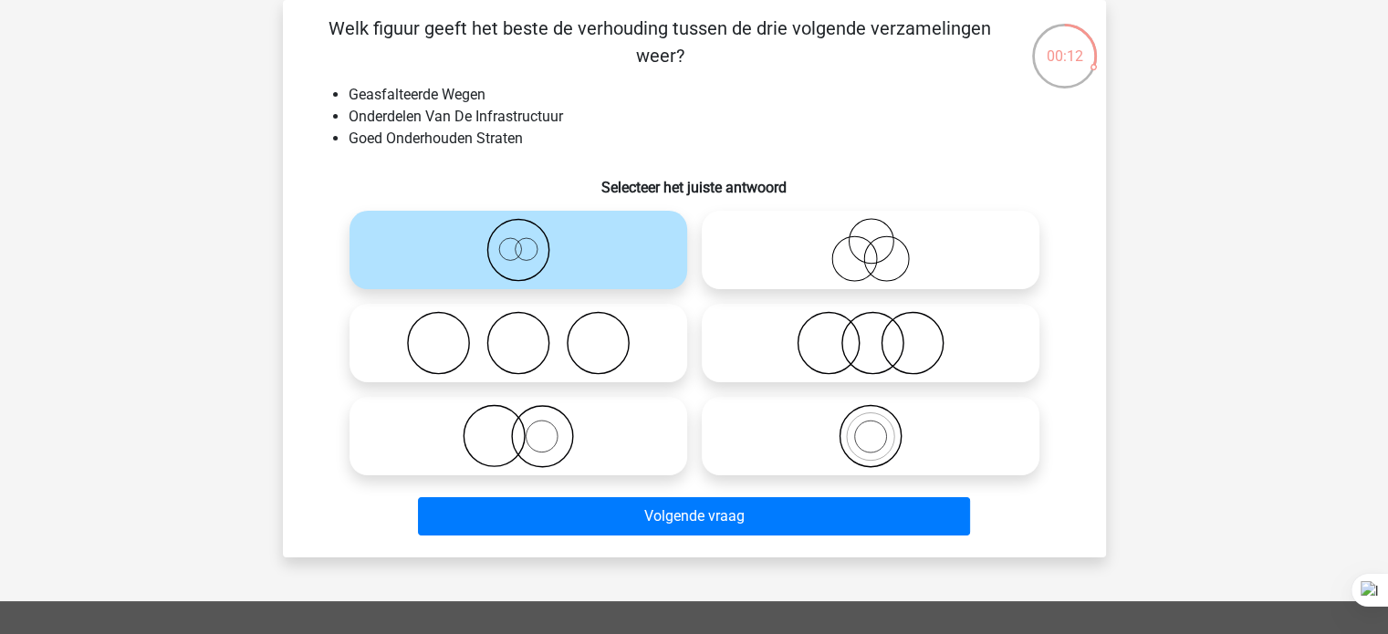
click at [928, 416] on icon at bounding box center [870, 436] width 323 height 64
click at [882, 416] on input "radio" at bounding box center [876, 421] width 12 height 12
radio input "true"
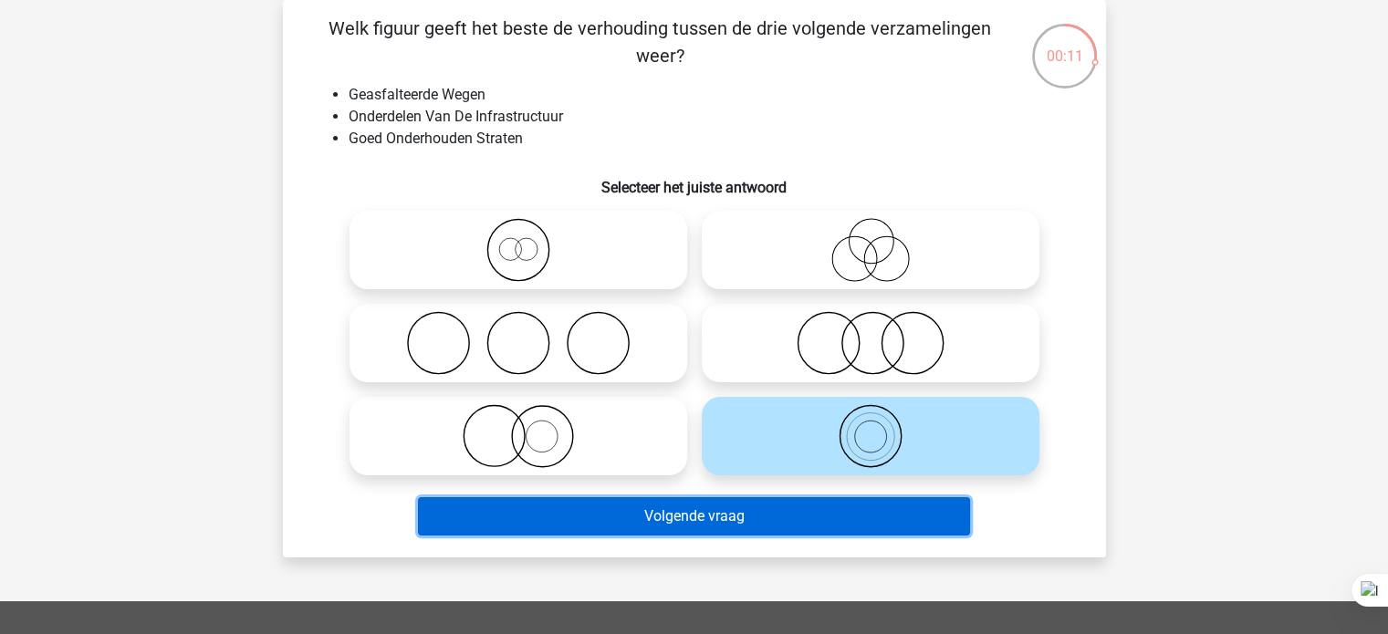
click at [940, 527] on button "Volgende vraag" at bounding box center [694, 516] width 552 height 38
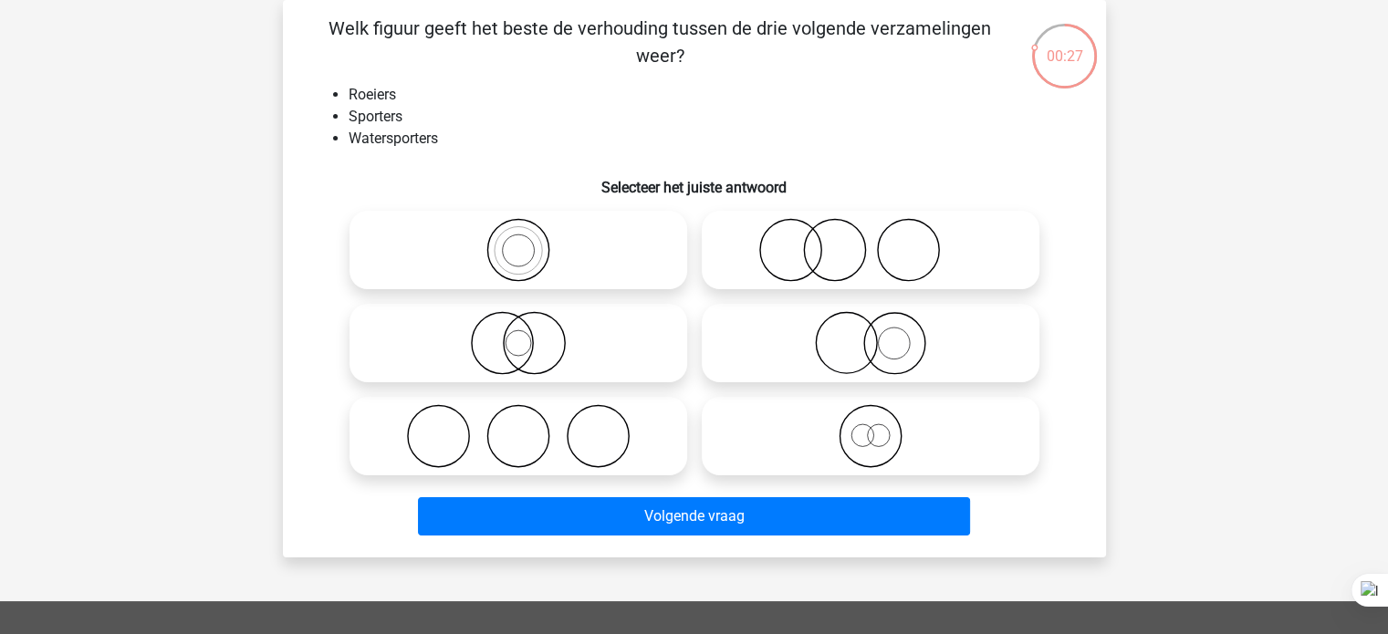
click at [877, 462] on icon at bounding box center [870, 436] width 323 height 64
click at [877, 427] on input "radio" at bounding box center [876, 421] width 12 height 12
radio input "true"
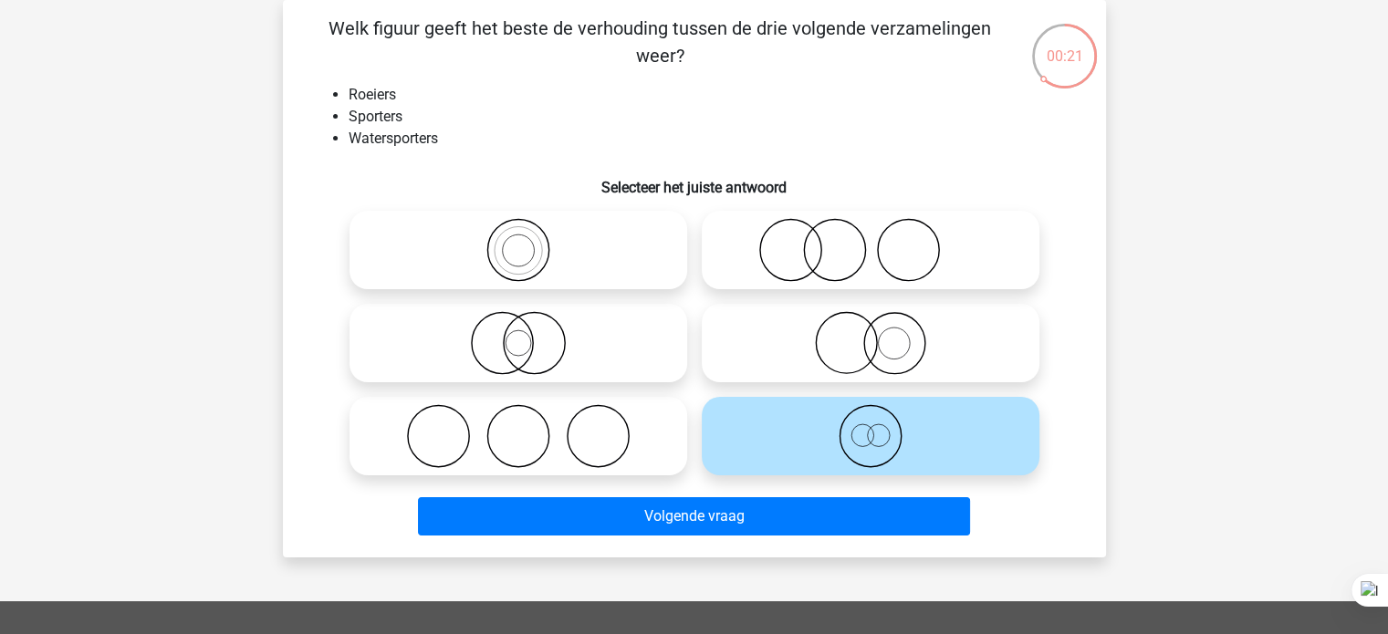
click at [609, 265] on icon at bounding box center [518, 250] width 323 height 64
click at [530, 241] on input "radio" at bounding box center [524, 235] width 12 height 12
radio input "true"
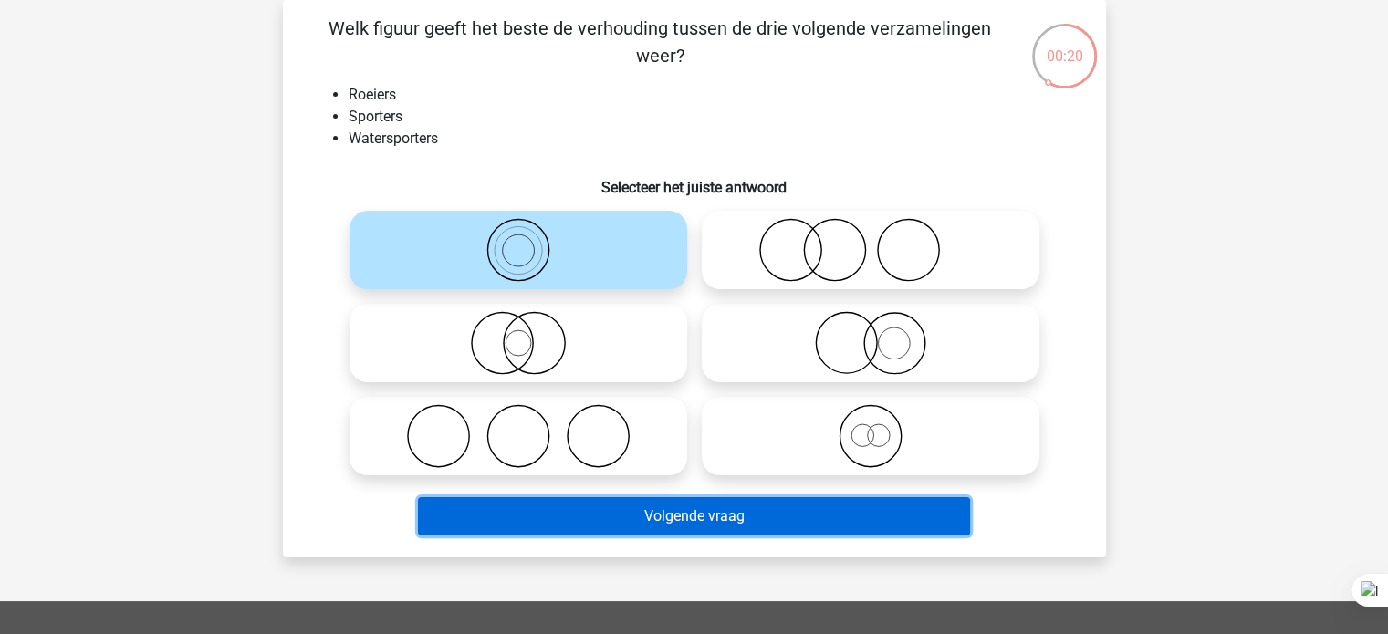
click at [602, 526] on button "Volgende vraag" at bounding box center [694, 516] width 552 height 38
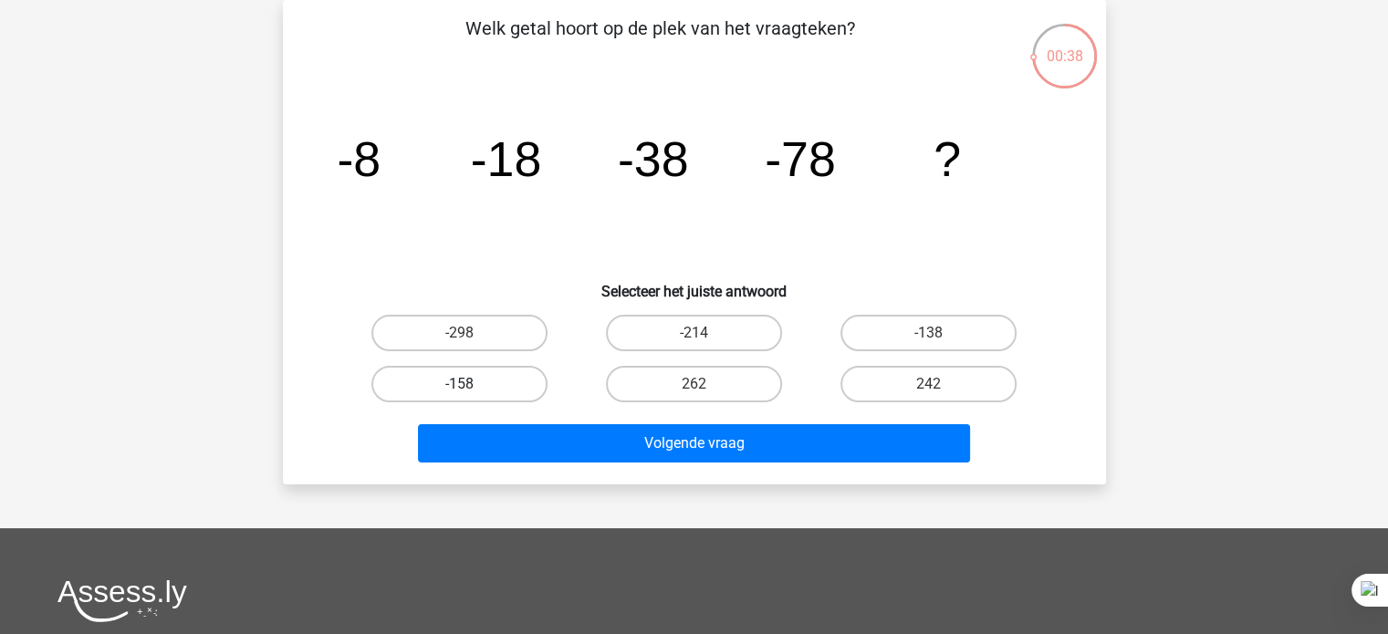
click at [505, 390] on label "-158" at bounding box center [459, 384] width 176 height 36
click at [471, 390] on input "-158" at bounding box center [465, 390] width 12 height 12
radio input "true"
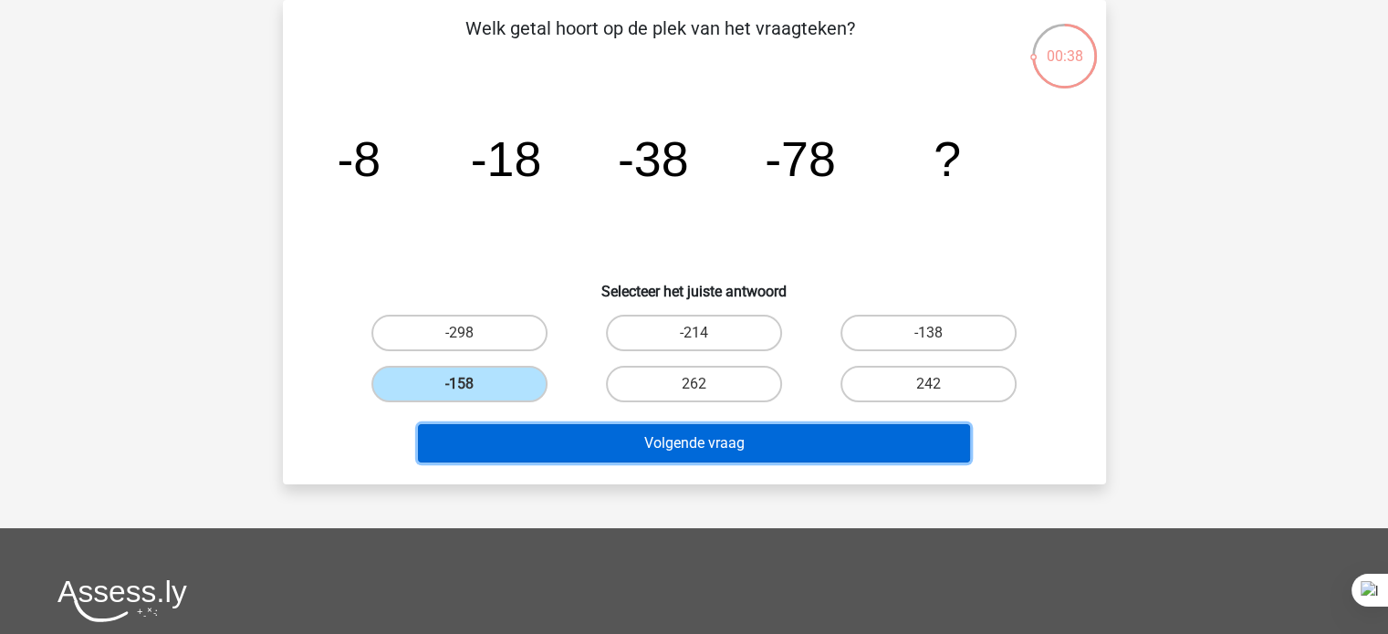
click at [540, 453] on button "Volgende vraag" at bounding box center [694, 443] width 552 height 38
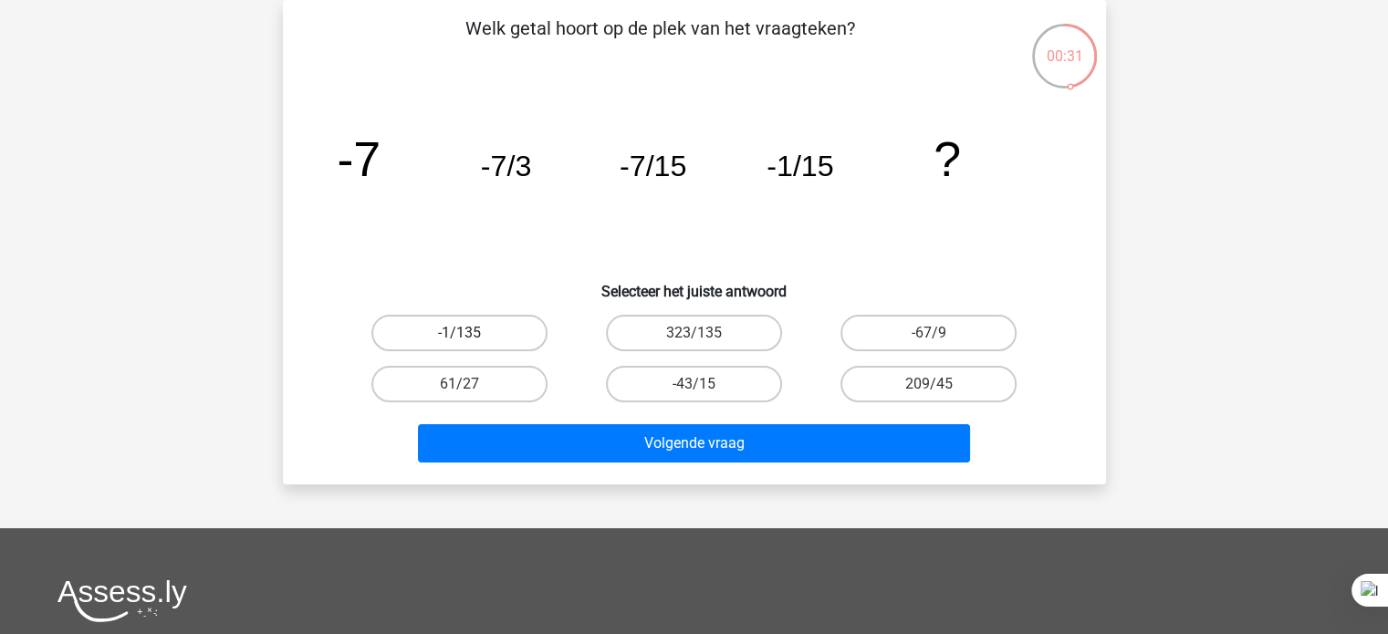
click at [516, 339] on label "-1/135" at bounding box center [459, 333] width 176 height 36
click at [471, 339] on input "-1/135" at bounding box center [465, 339] width 12 height 12
radio input "true"
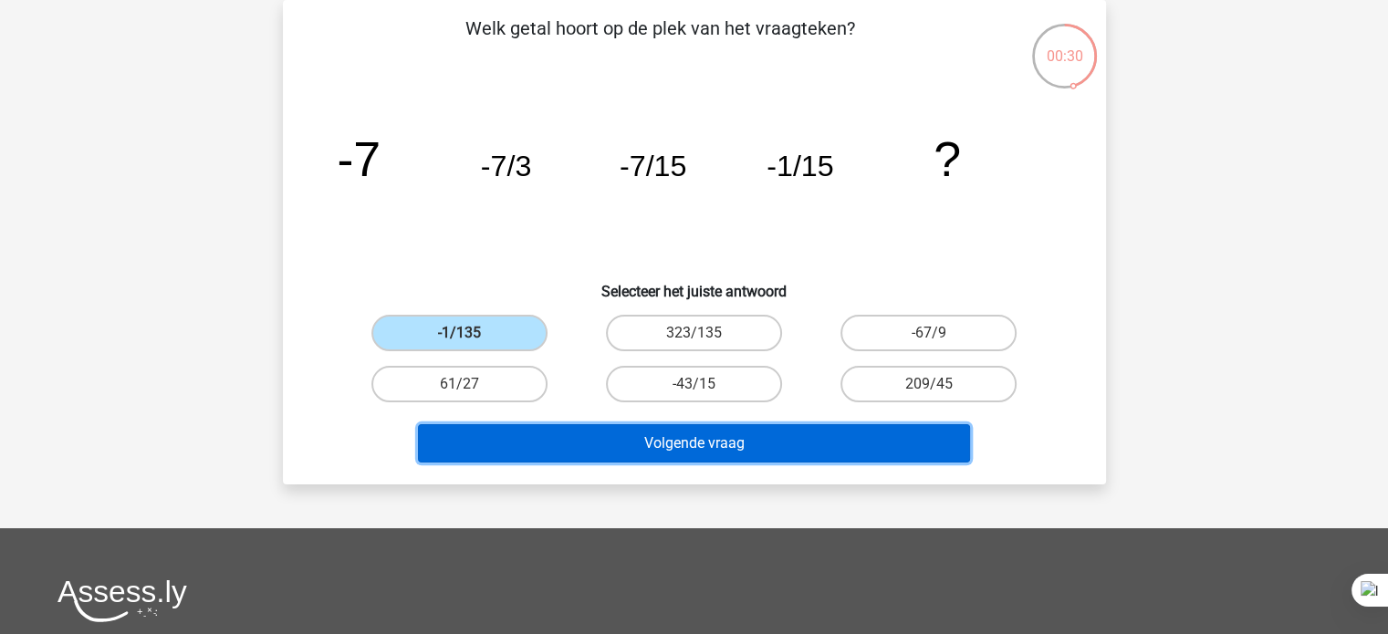
click at [599, 431] on button "Volgende vraag" at bounding box center [694, 443] width 552 height 38
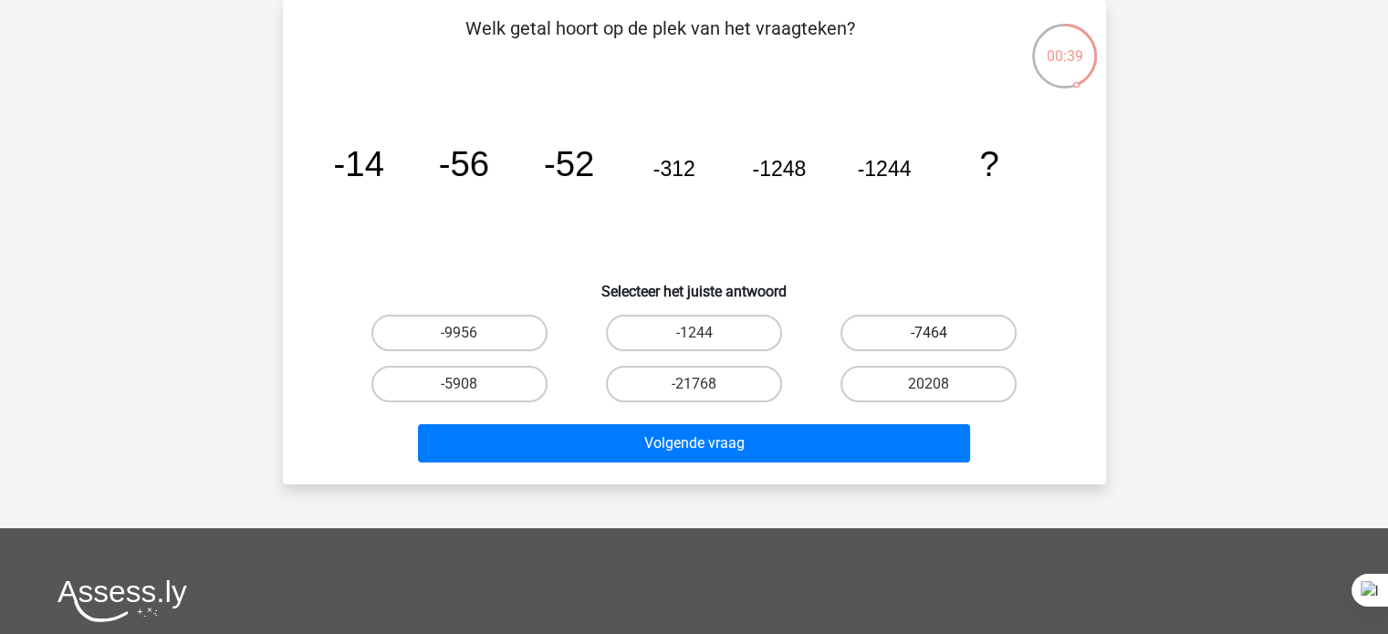
click at [910, 321] on label "-7464" at bounding box center [928, 333] width 176 height 36
click at [929, 333] on input "-7464" at bounding box center [935, 339] width 12 height 12
radio input "true"
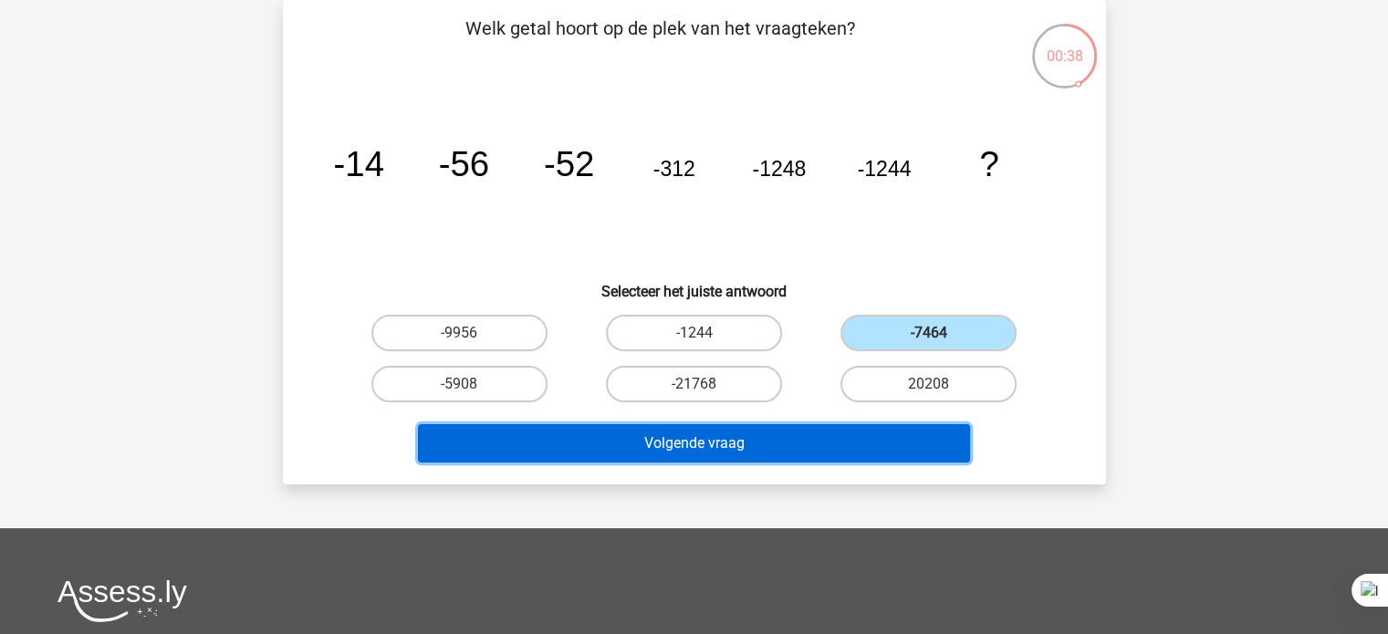
click at [796, 439] on button "Volgende vraag" at bounding box center [694, 443] width 552 height 38
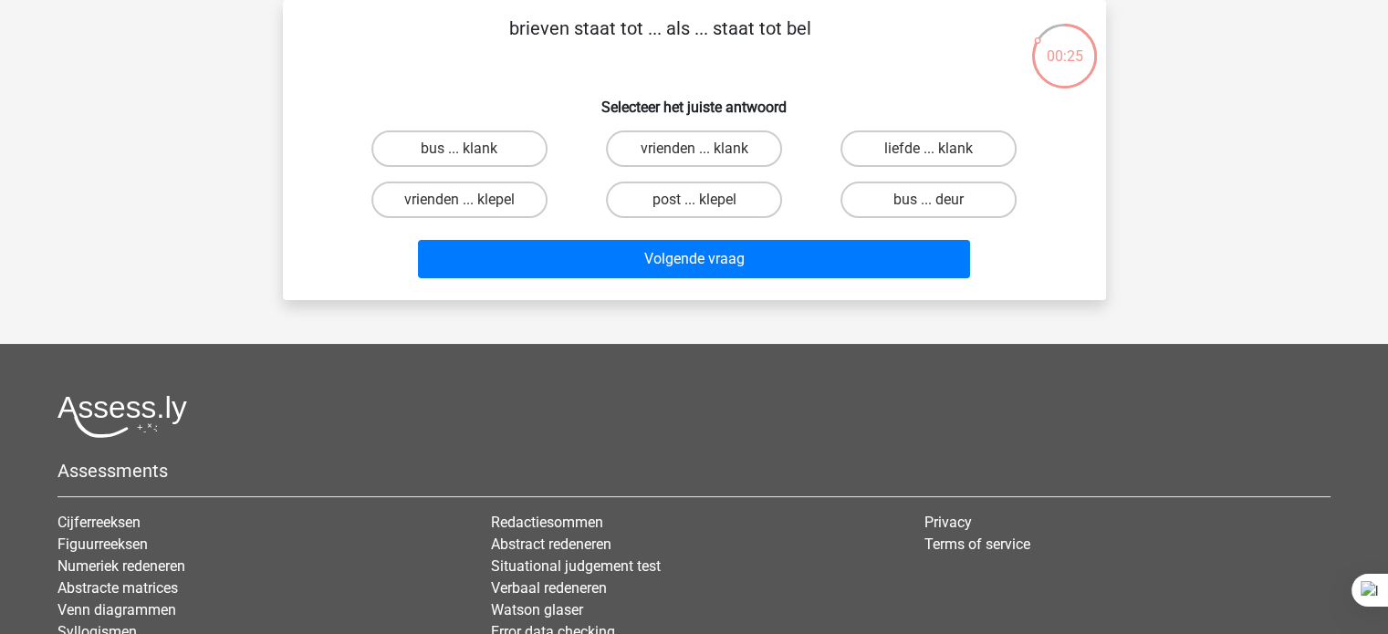
click at [934, 207] on input "bus ... deur" at bounding box center [935, 206] width 12 height 12
radio input "true"
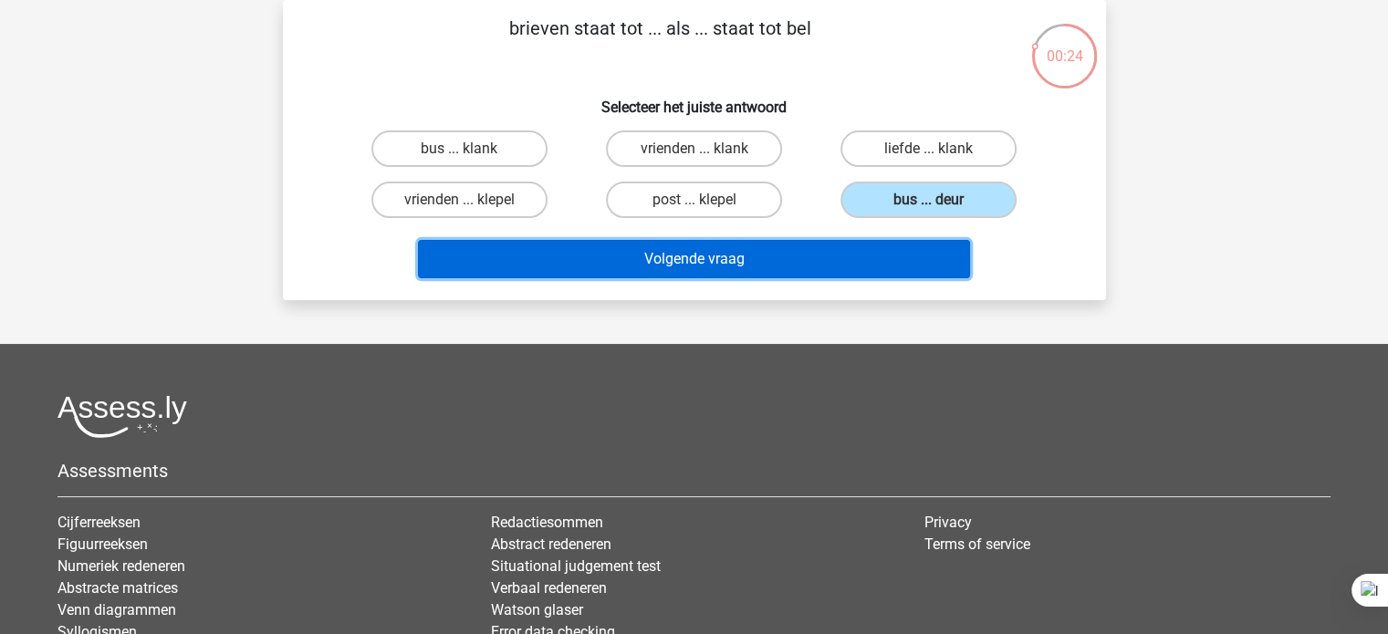
click at [869, 259] on button "Volgende vraag" at bounding box center [694, 259] width 552 height 38
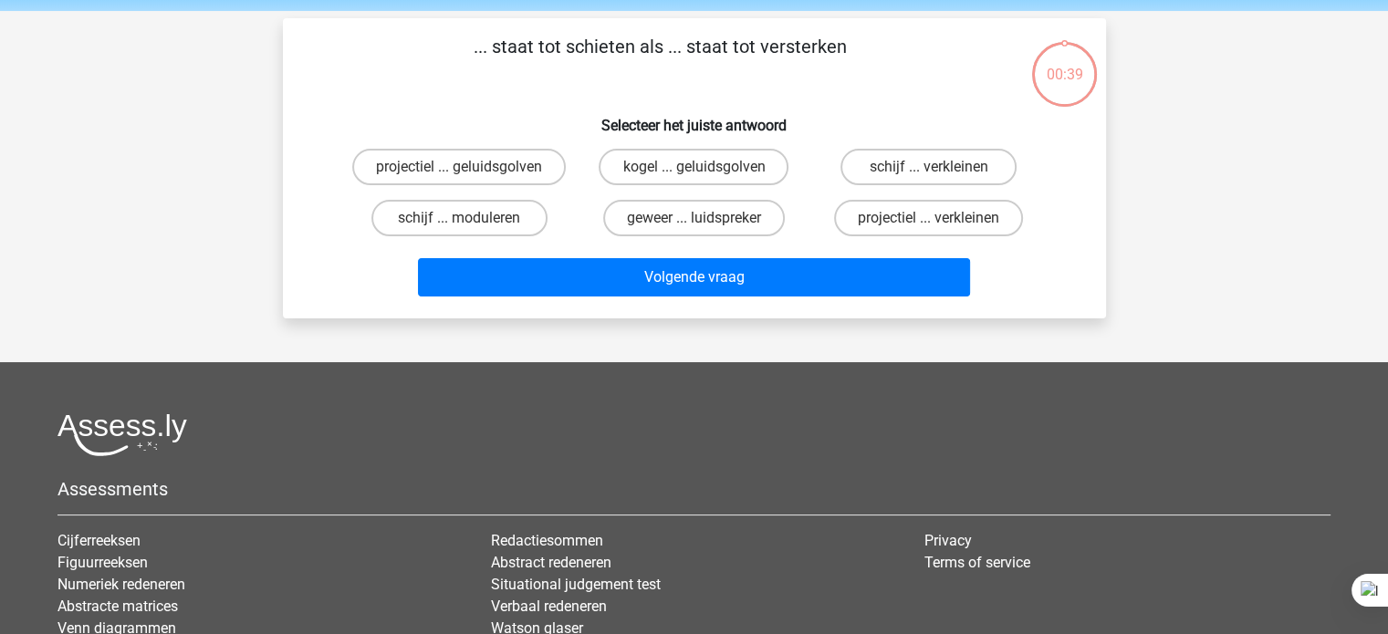
scroll to position [61, 0]
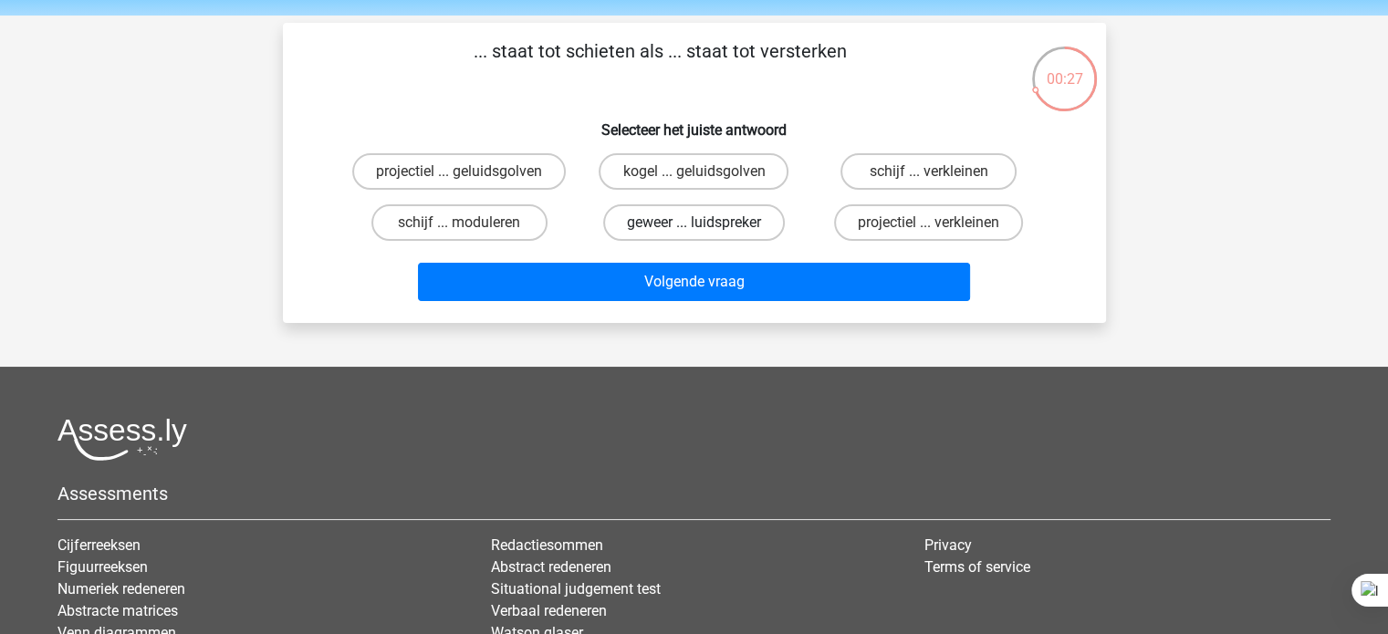
click at [770, 232] on label "geweer ... luidspreker" at bounding box center [694, 222] width 182 height 36
click at [705, 232] on input "geweer ... luidspreker" at bounding box center [699, 229] width 12 height 12
radio input "true"
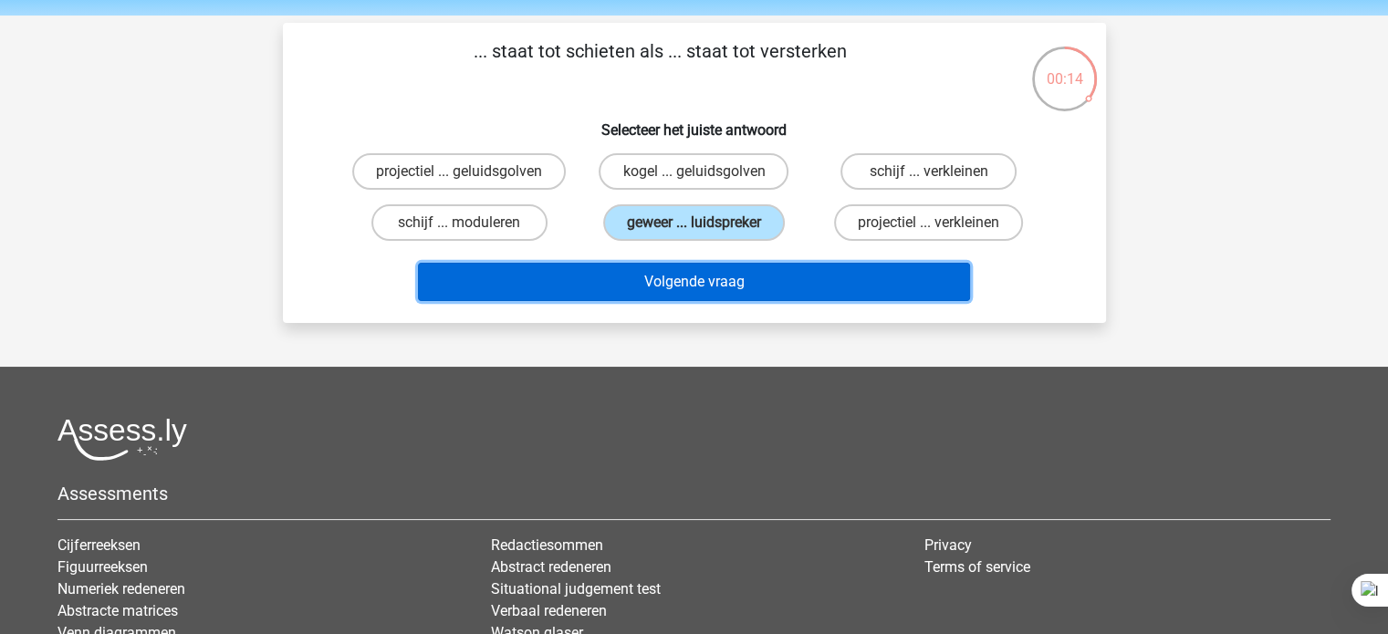
click at [576, 294] on button "Volgende vraag" at bounding box center [694, 282] width 552 height 38
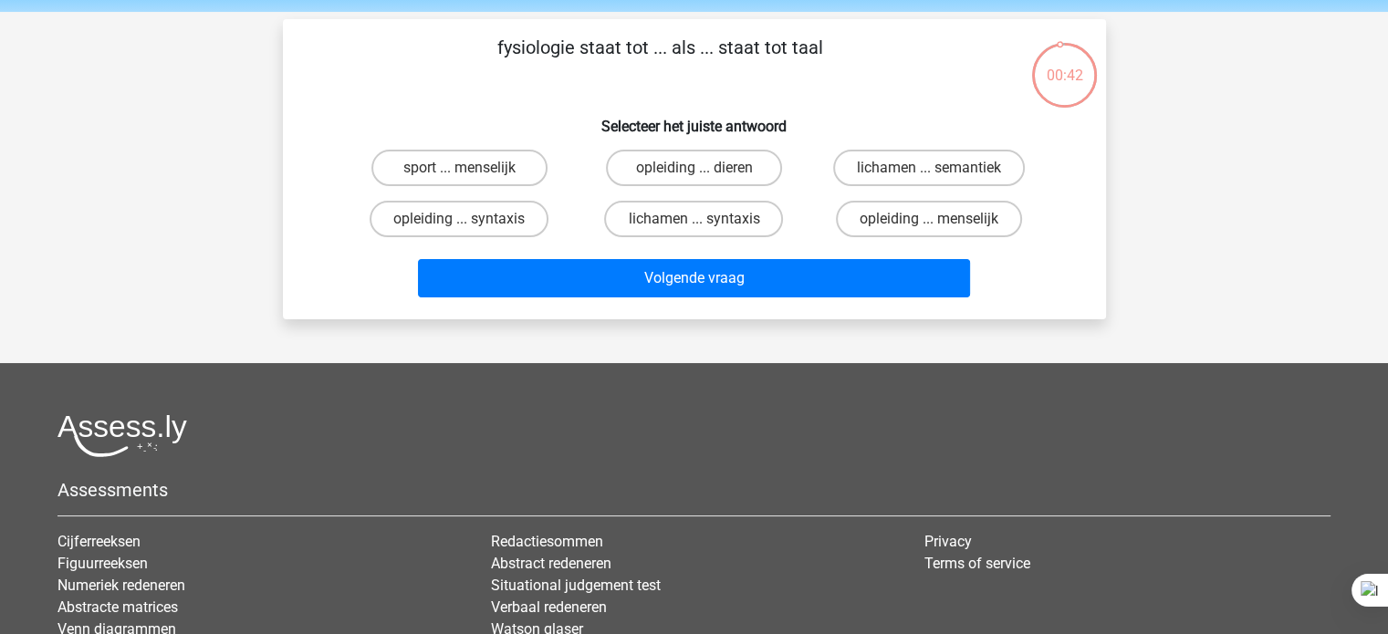
scroll to position [62, 0]
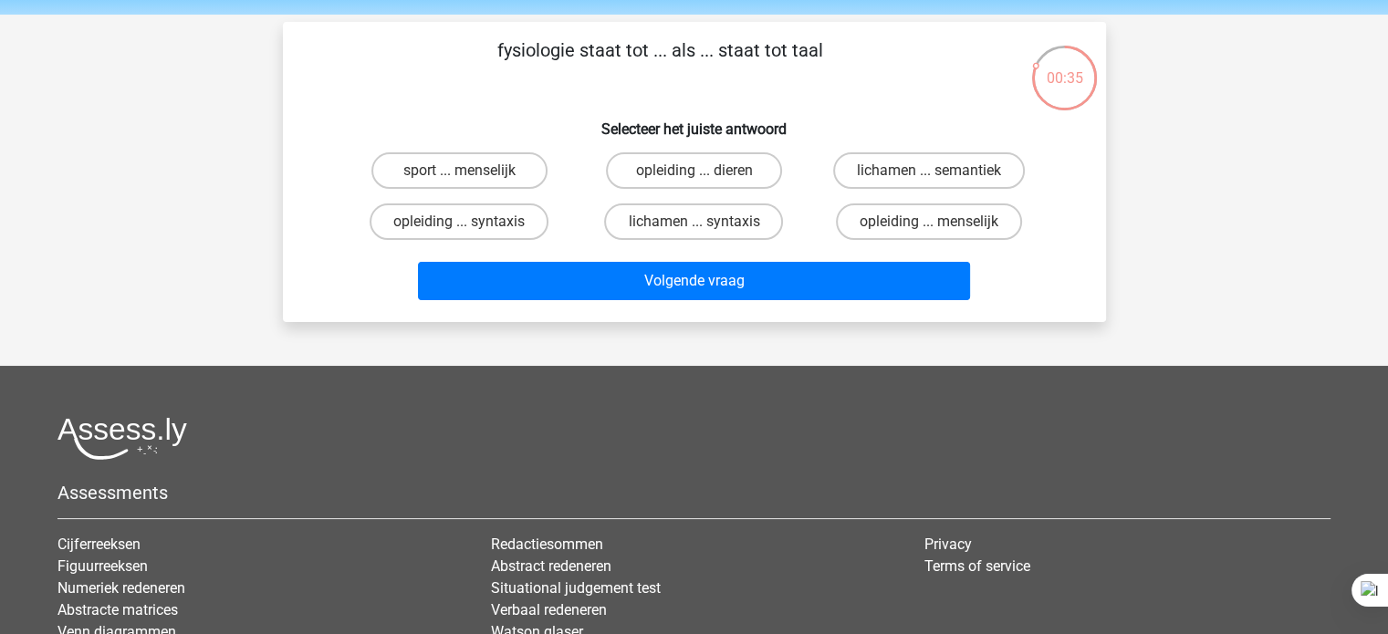
click at [521, 223] on label "opleiding ... syntaxis" at bounding box center [459, 221] width 179 height 36
click at [471, 223] on input "opleiding ... syntaxis" at bounding box center [465, 228] width 12 height 12
radio input "true"
click at [505, 177] on label "sport ... menselijk" at bounding box center [459, 170] width 176 height 36
click at [471, 177] on input "sport ... menselijk" at bounding box center [465, 177] width 12 height 12
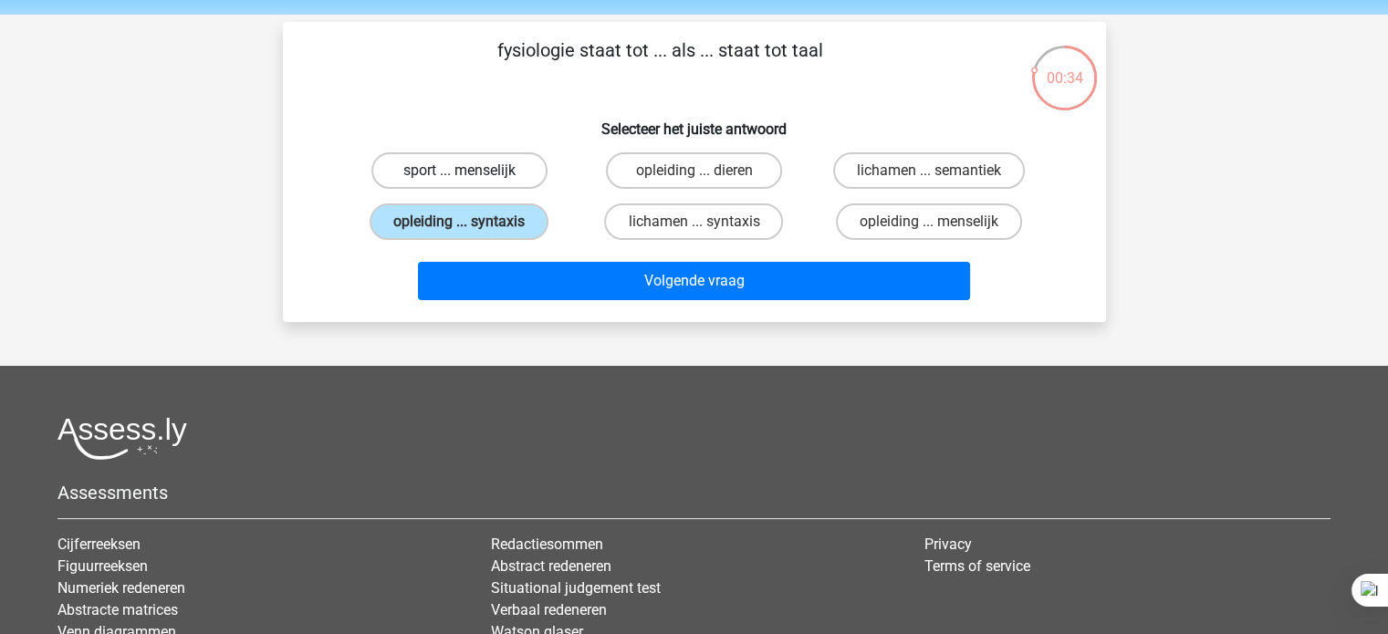
radio input "true"
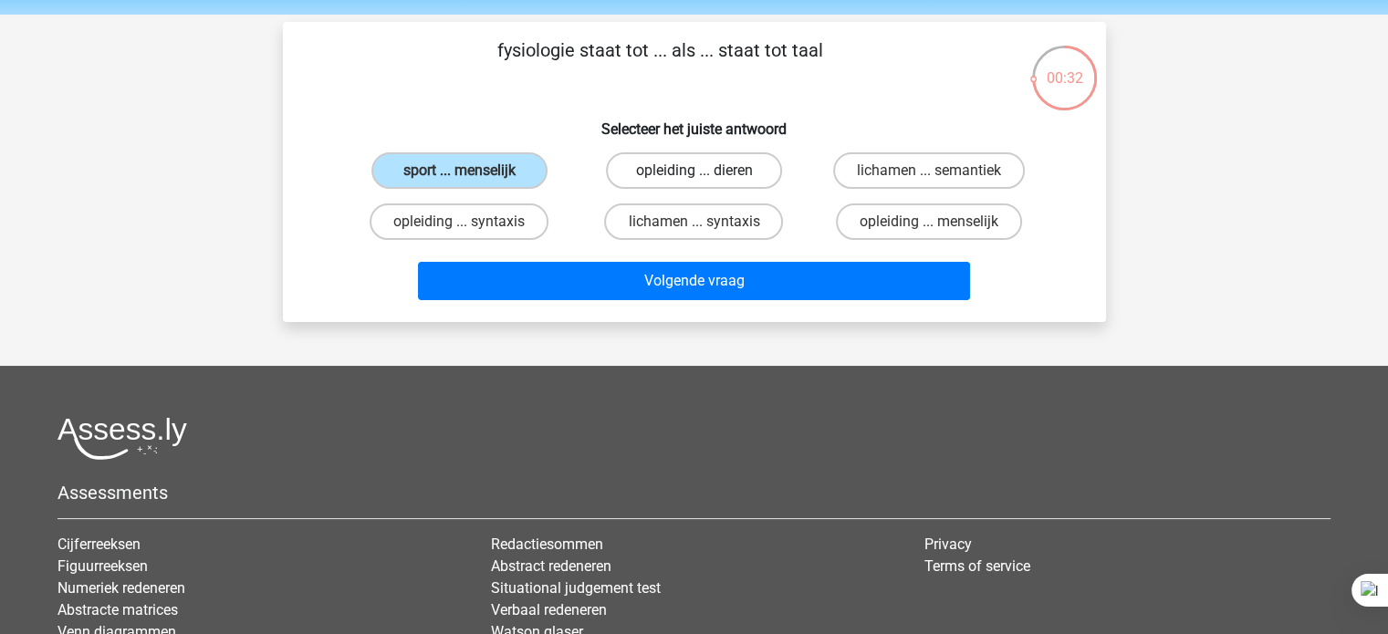
click at [679, 180] on label "opleiding ... dieren" at bounding box center [694, 170] width 176 height 36
click at [693, 180] on input "opleiding ... dieren" at bounding box center [699, 177] width 12 height 12
radio input "true"
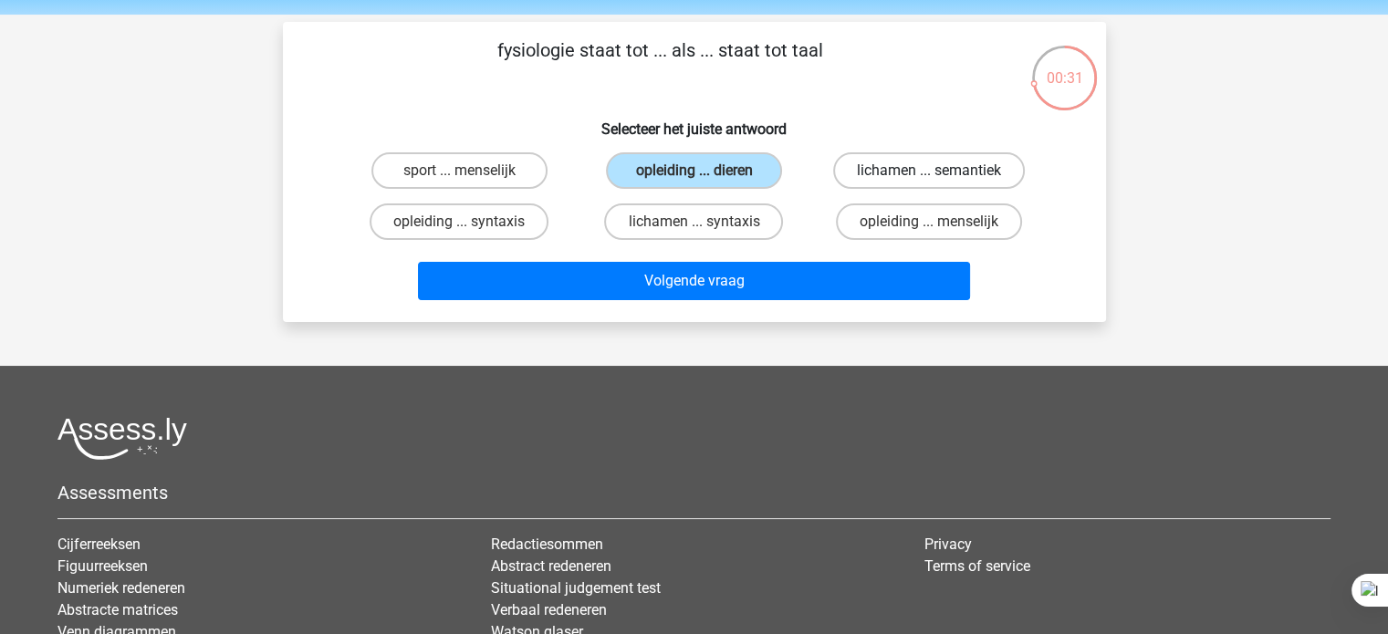
click at [869, 182] on label "lichamen ... semantiek" at bounding box center [929, 170] width 192 height 36
click at [929, 182] on input "lichamen ... semantiek" at bounding box center [935, 177] width 12 height 12
radio input "true"
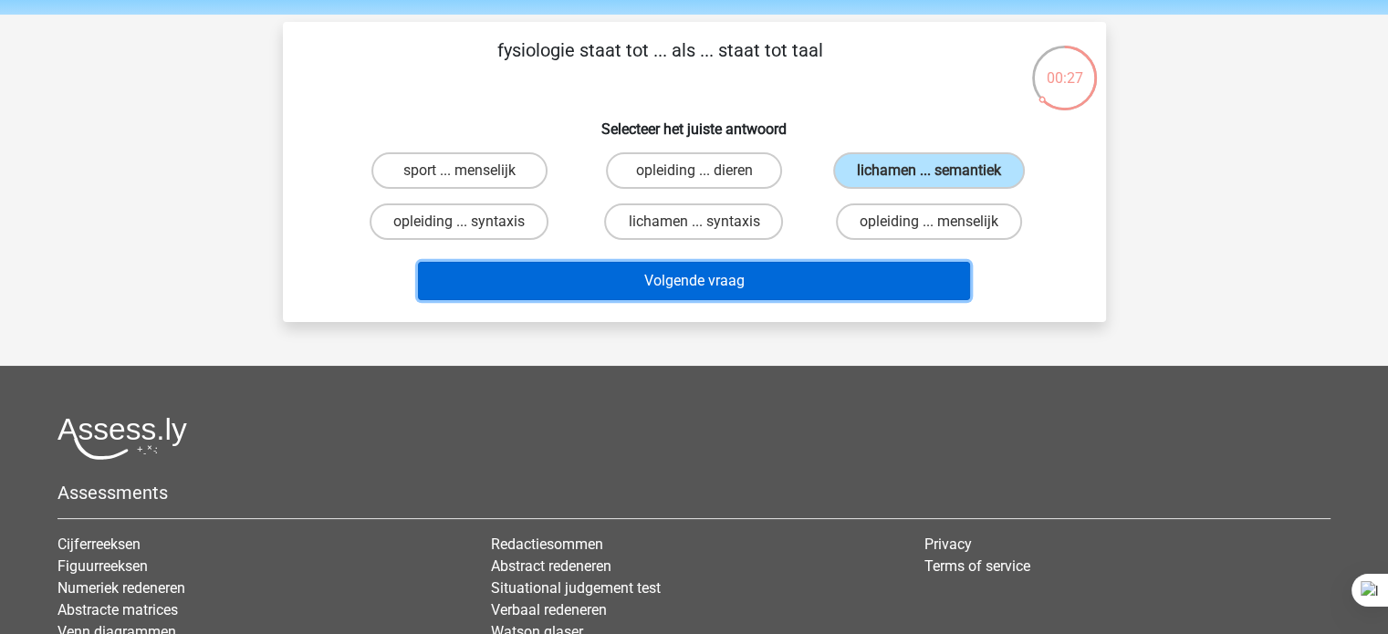
click at [725, 286] on button "Volgende vraag" at bounding box center [694, 281] width 552 height 38
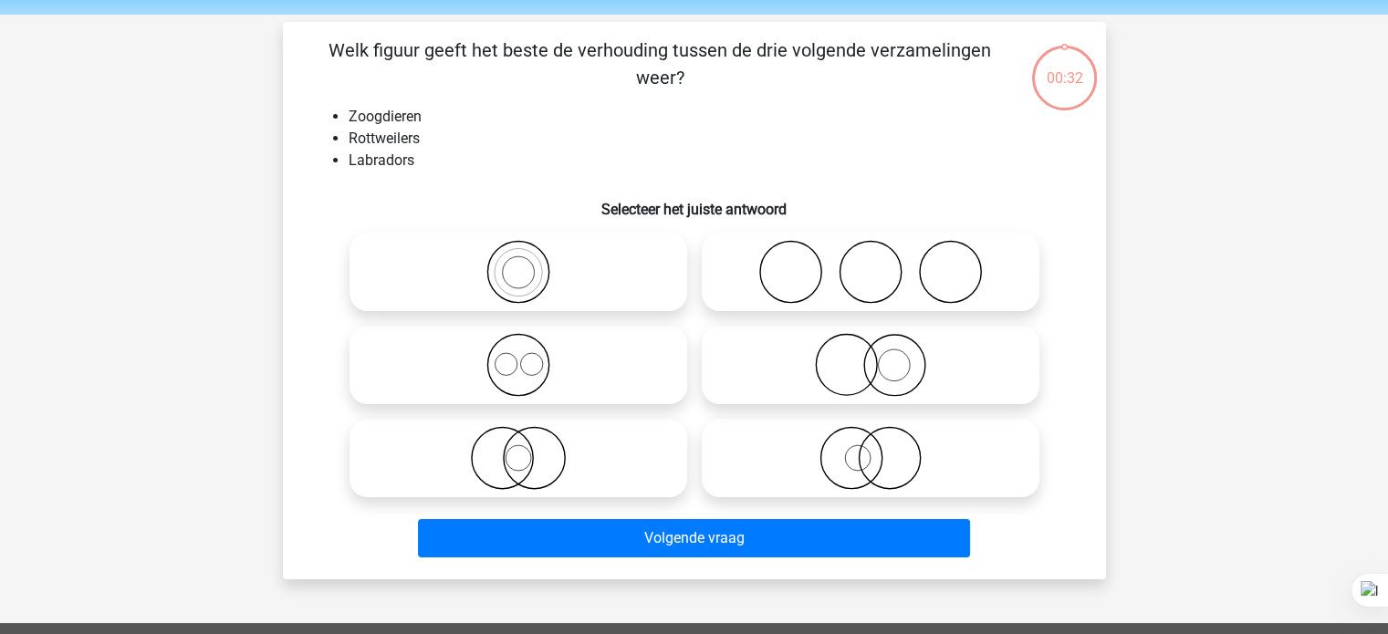
scroll to position [84, 0]
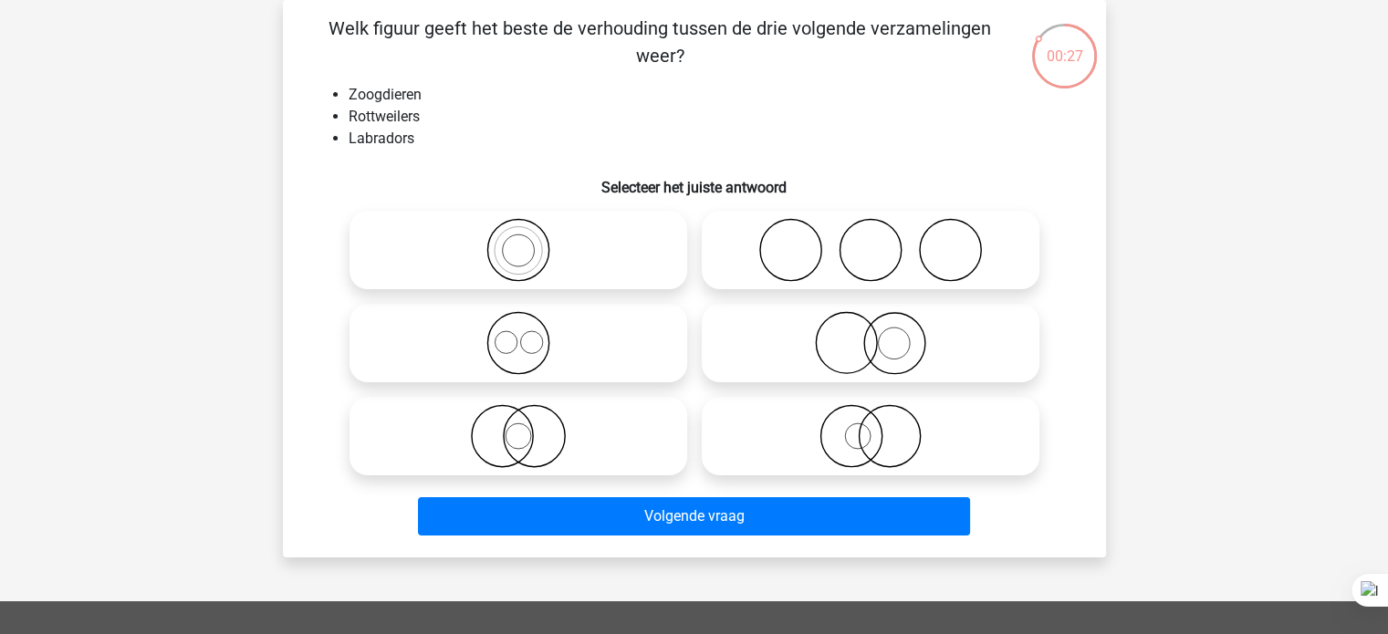
click at [562, 366] on icon at bounding box center [518, 343] width 323 height 64
click at [530, 334] on input "radio" at bounding box center [524, 328] width 12 height 12
radio input "true"
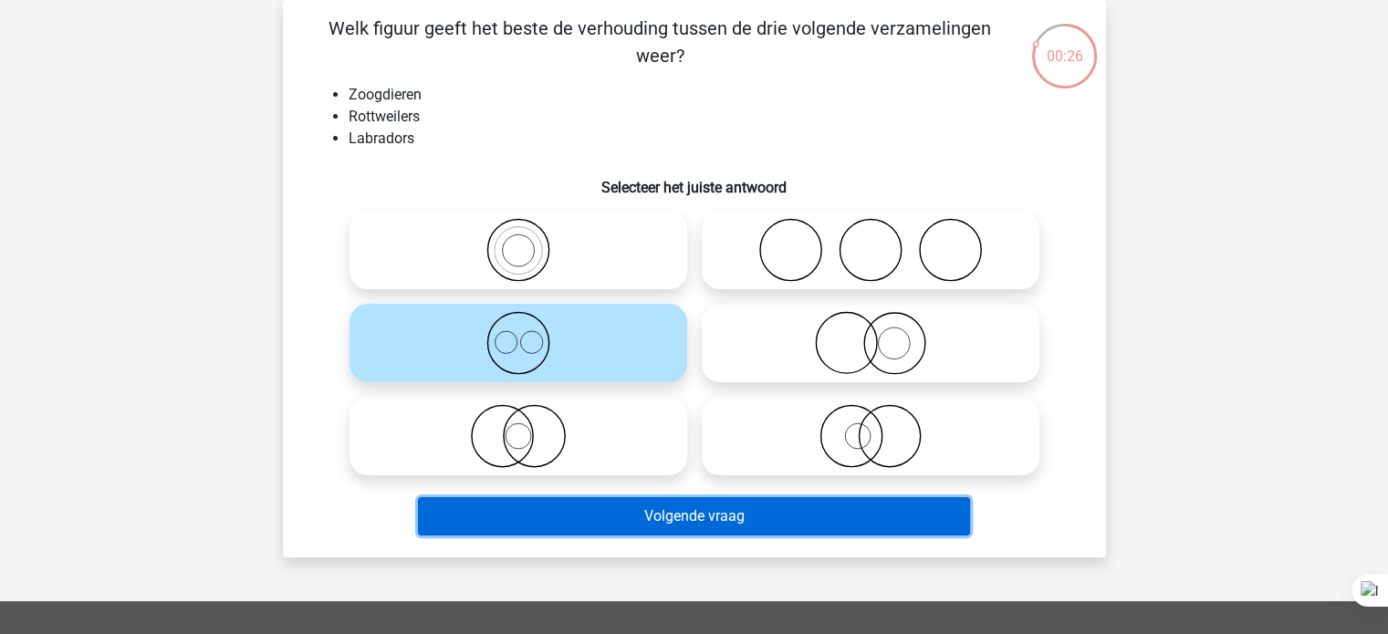
click at [646, 524] on button "Volgende vraag" at bounding box center [694, 516] width 552 height 38
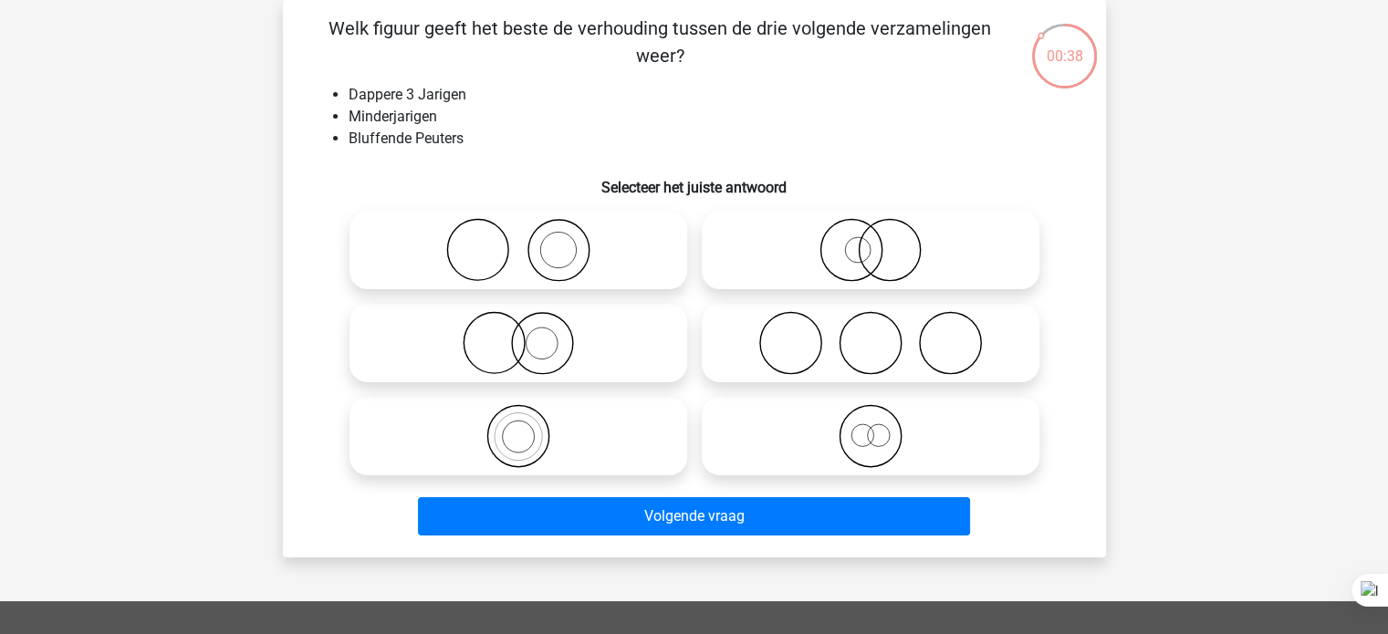
click at [894, 466] on icon at bounding box center [870, 436] width 323 height 64
click at [882, 427] on input "radio" at bounding box center [876, 421] width 12 height 12
radio input "true"
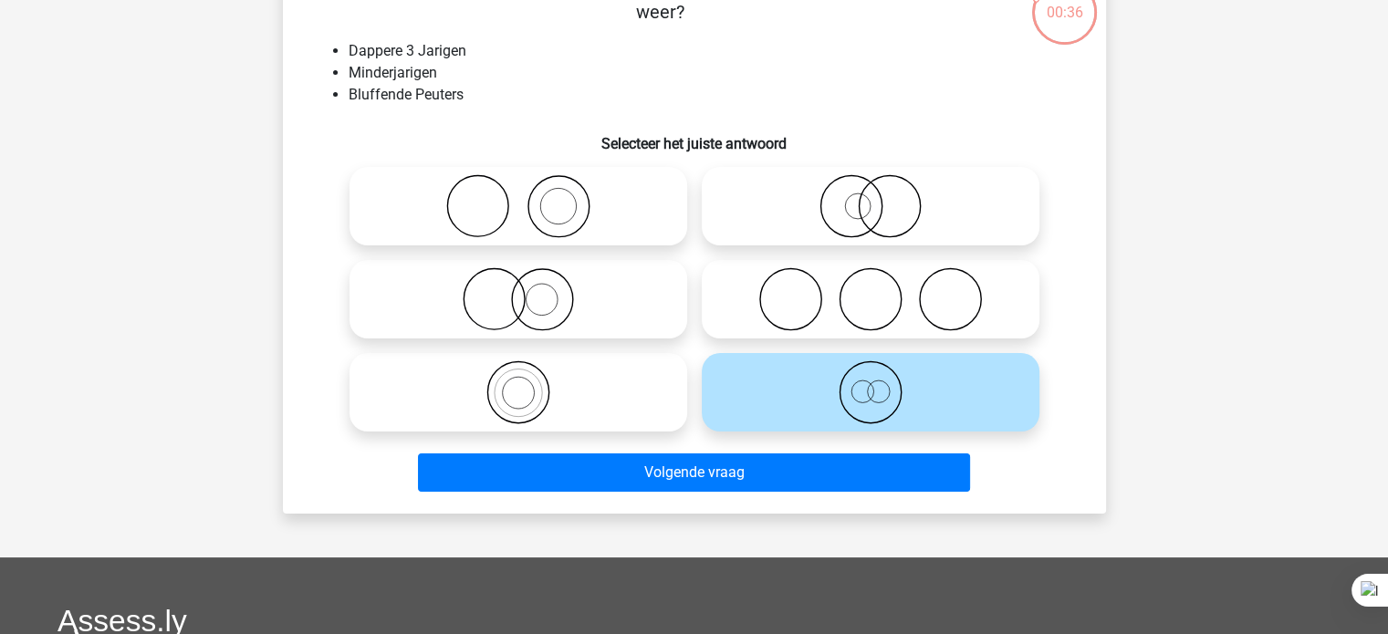
scroll to position [130, 0]
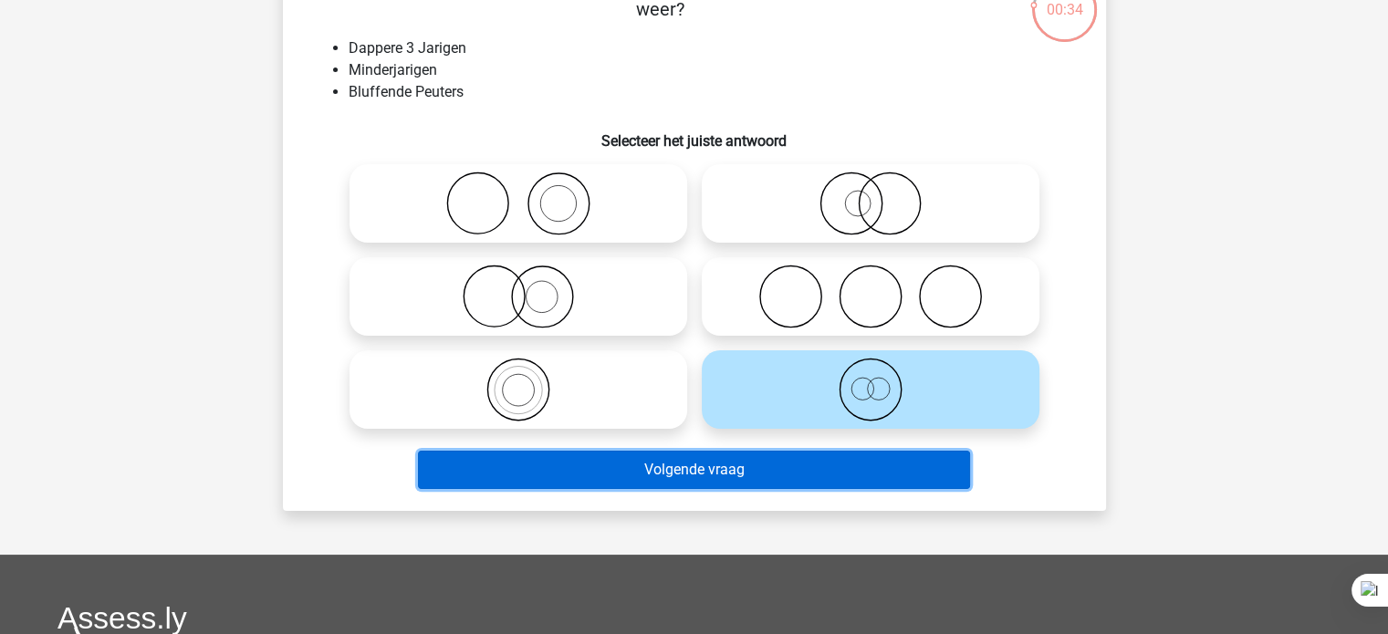
click at [688, 459] on button "Volgende vraag" at bounding box center [694, 470] width 552 height 38
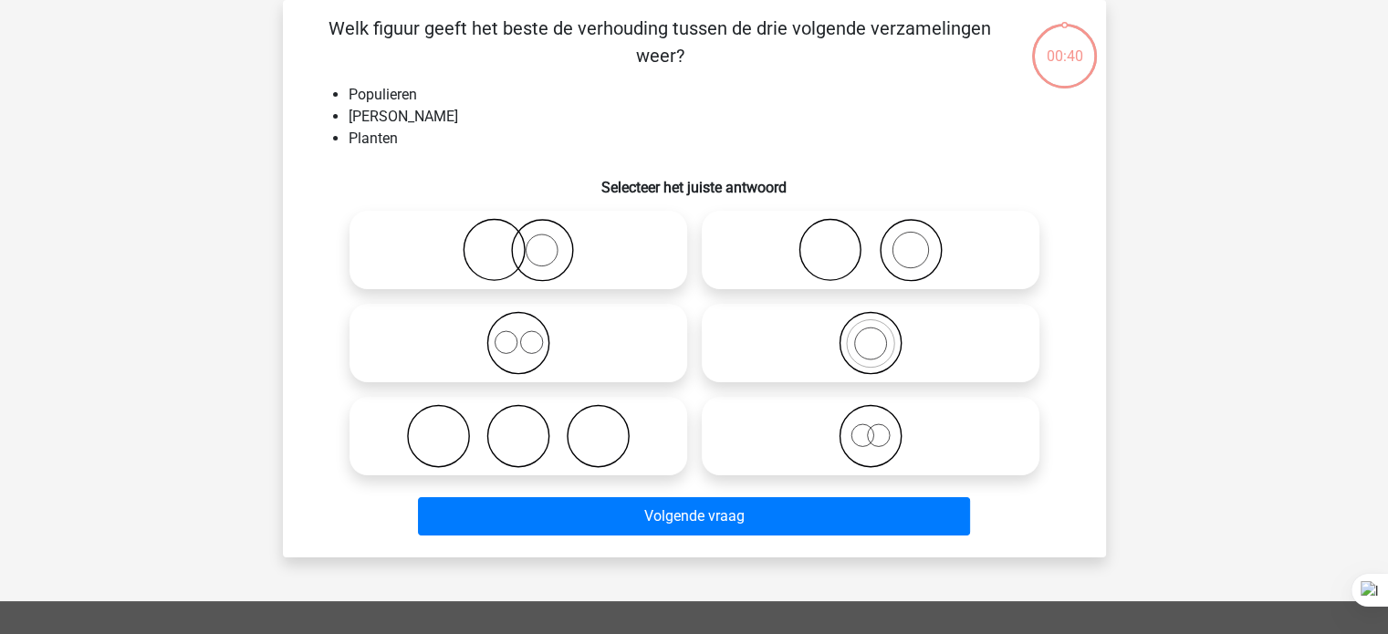
scroll to position [84, 0]
click at [865, 430] on icon at bounding box center [870, 436] width 323 height 64
click at [870, 427] on input "radio" at bounding box center [876, 421] width 12 height 12
radio input "true"
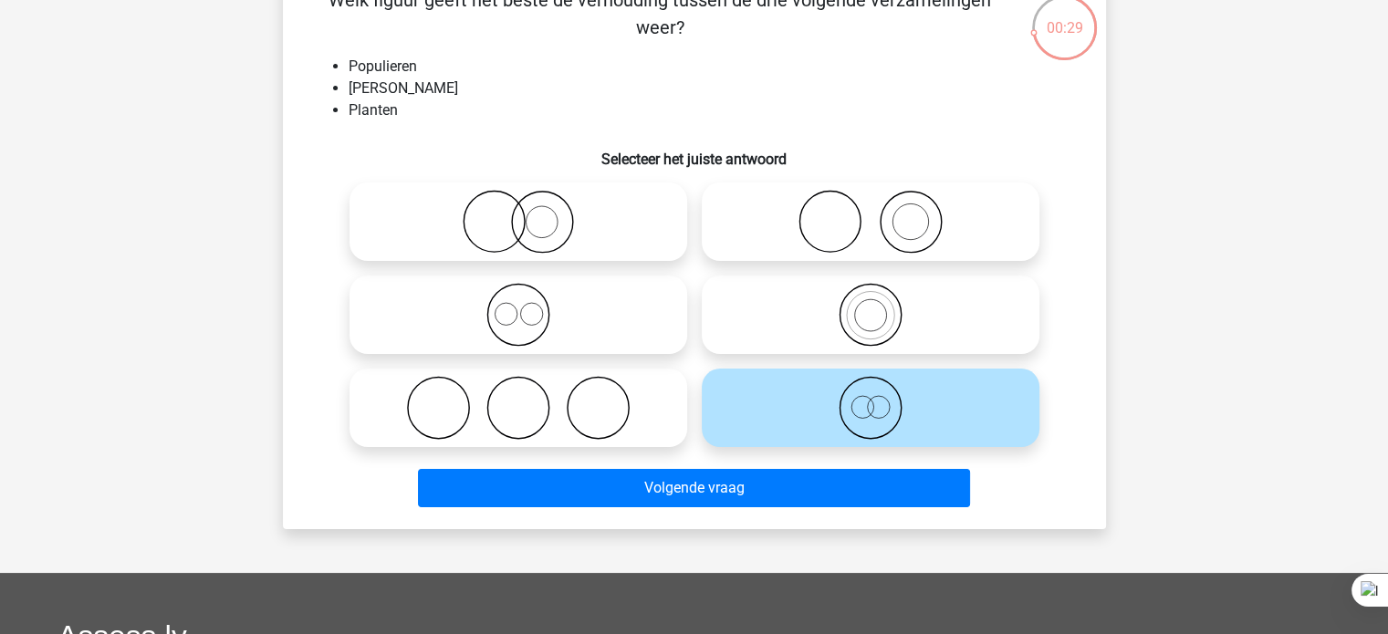
scroll to position [99, 0]
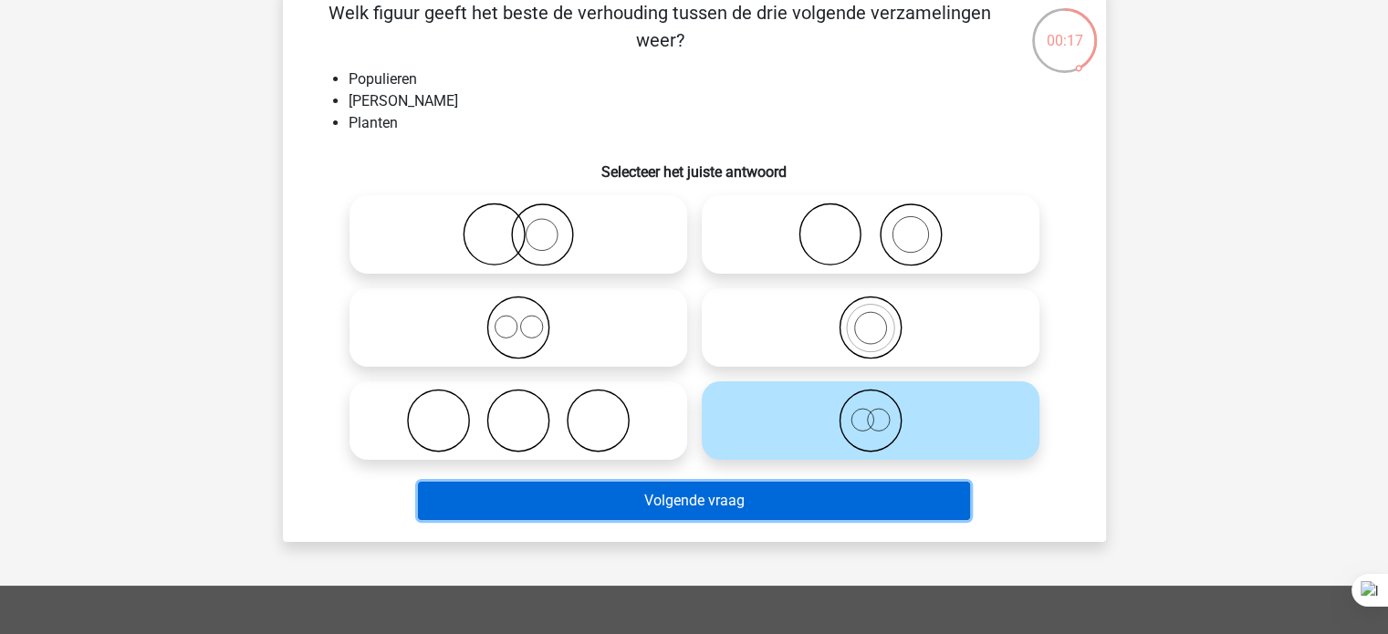
click at [670, 508] on button "Volgende vraag" at bounding box center [694, 501] width 552 height 38
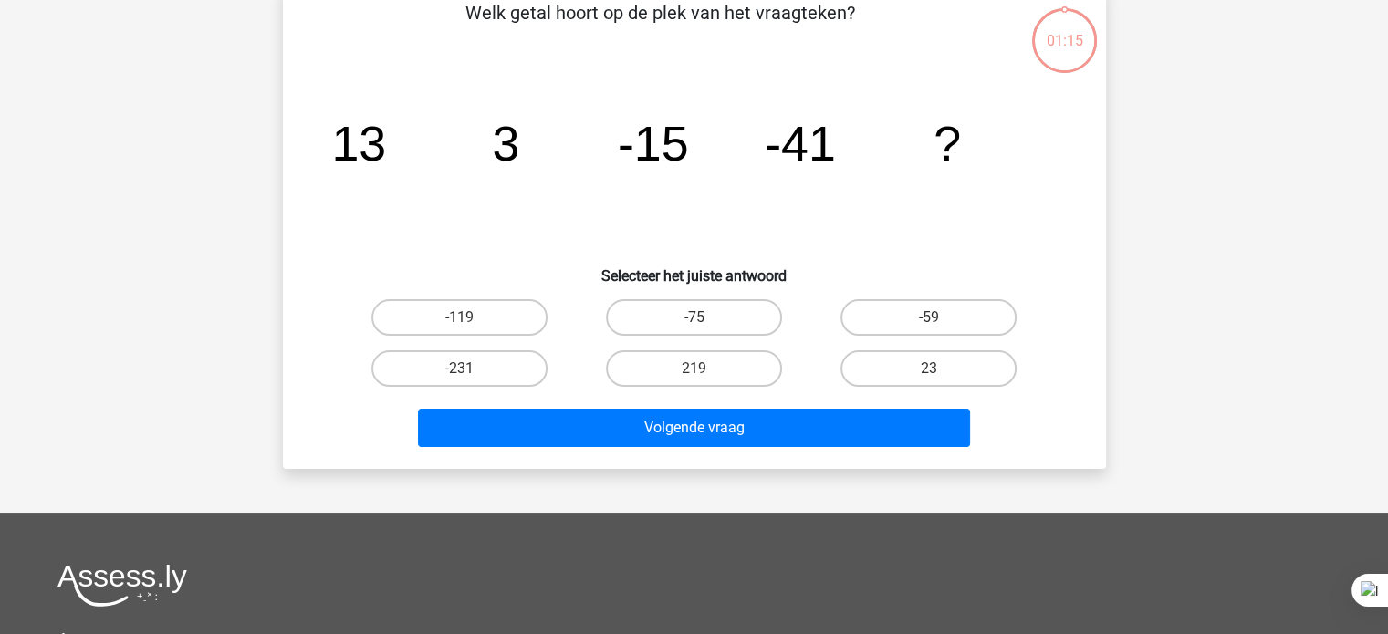
scroll to position [84, 0]
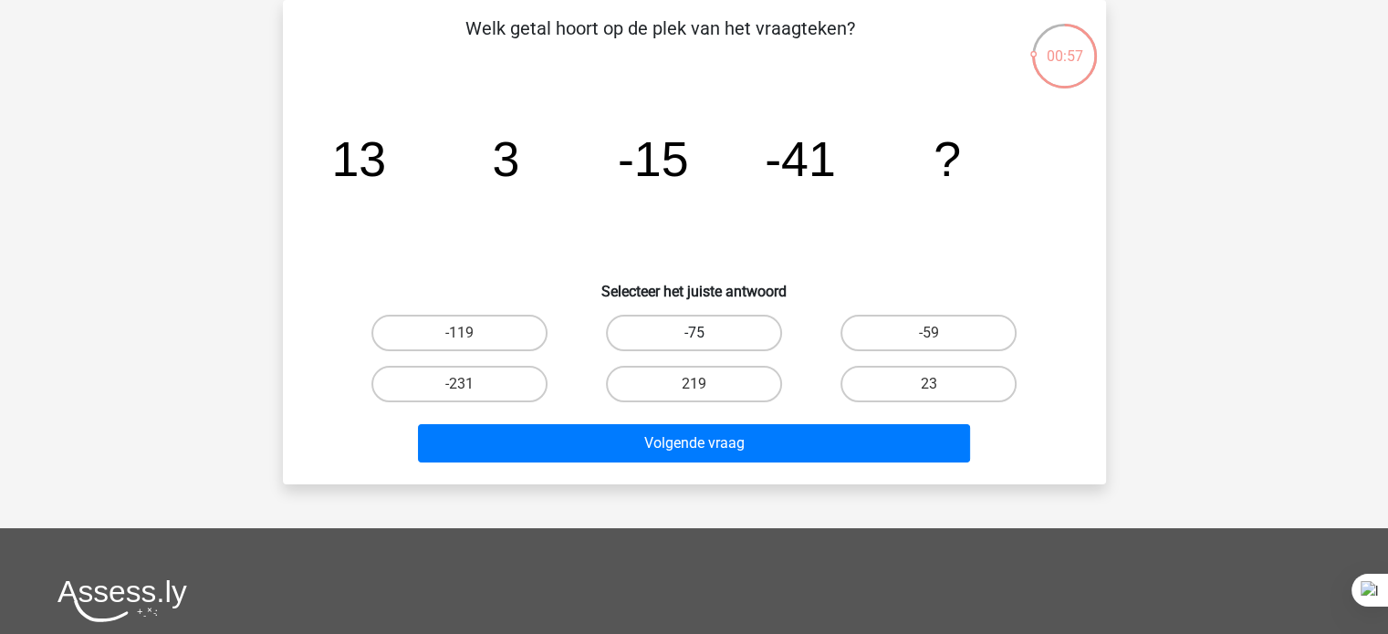
click at [724, 344] on label "-75" at bounding box center [694, 333] width 176 height 36
click at [705, 344] on input "-75" at bounding box center [699, 339] width 12 height 12
radio input "true"
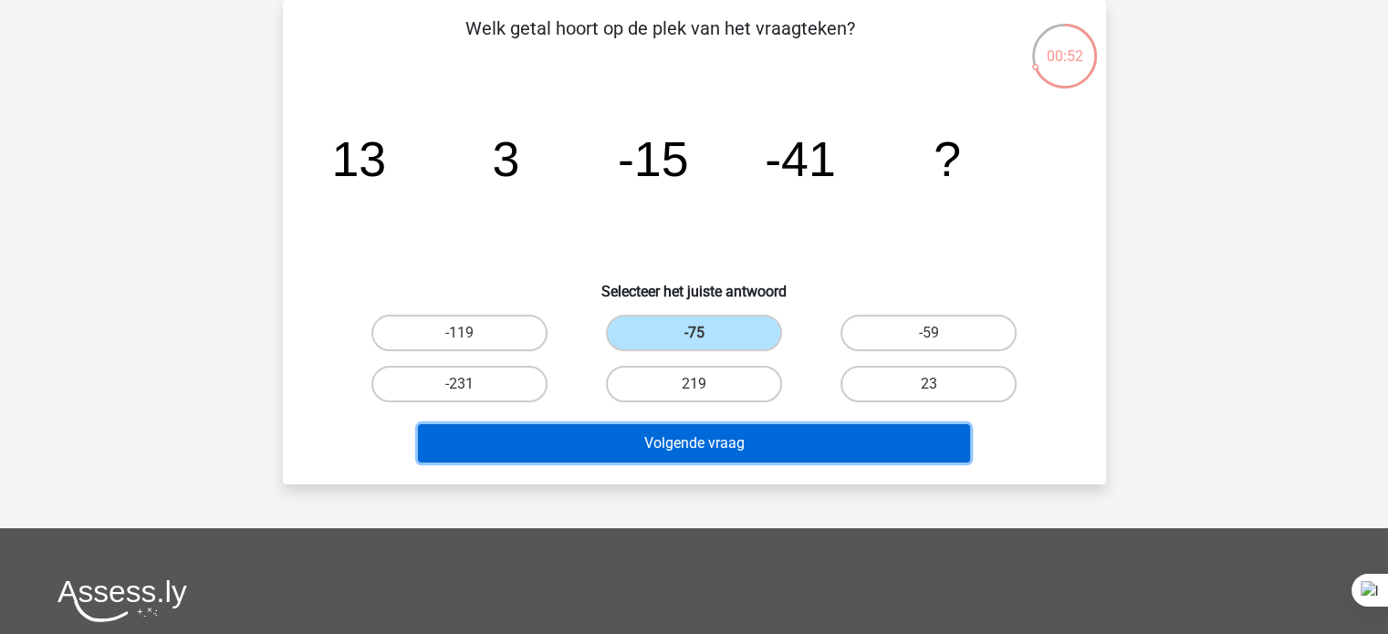
click at [810, 446] on button "Volgende vraag" at bounding box center [694, 443] width 552 height 38
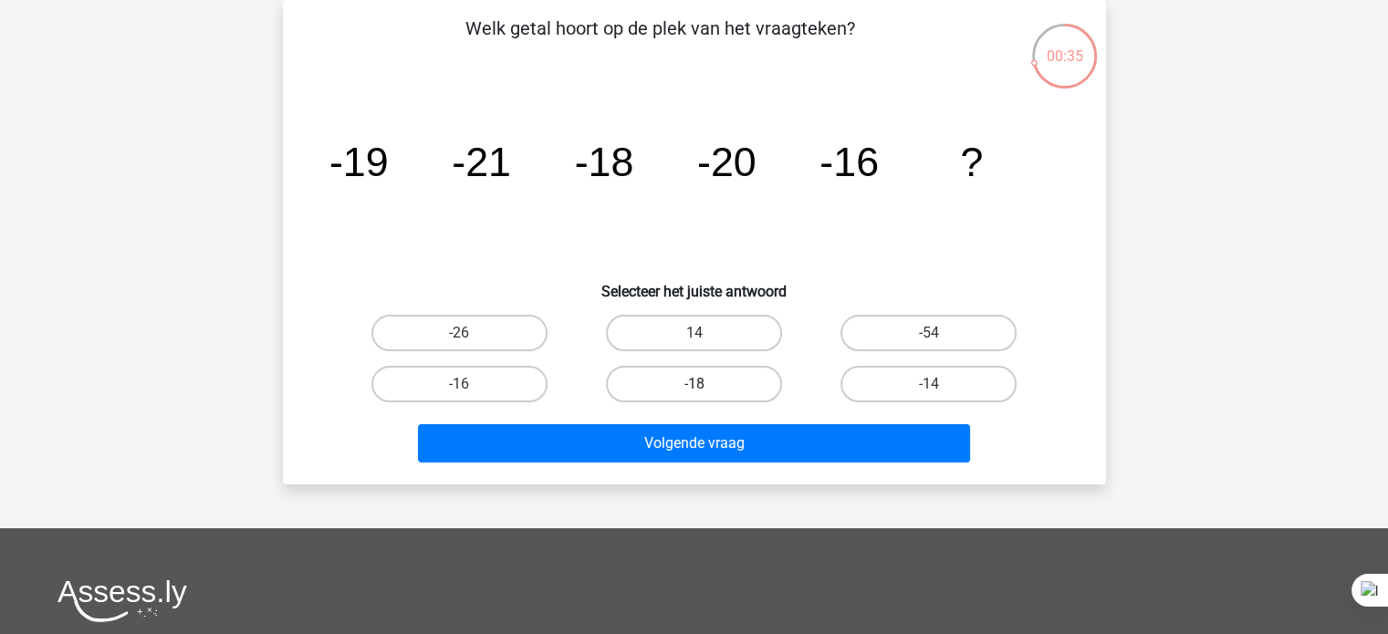
click at [712, 370] on label "-18" at bounding box center [694, 384] width 176 height 36
click at [705, 384] on input "-18" at bounding box center [699, 390] width 12 height 12
radio input "true"
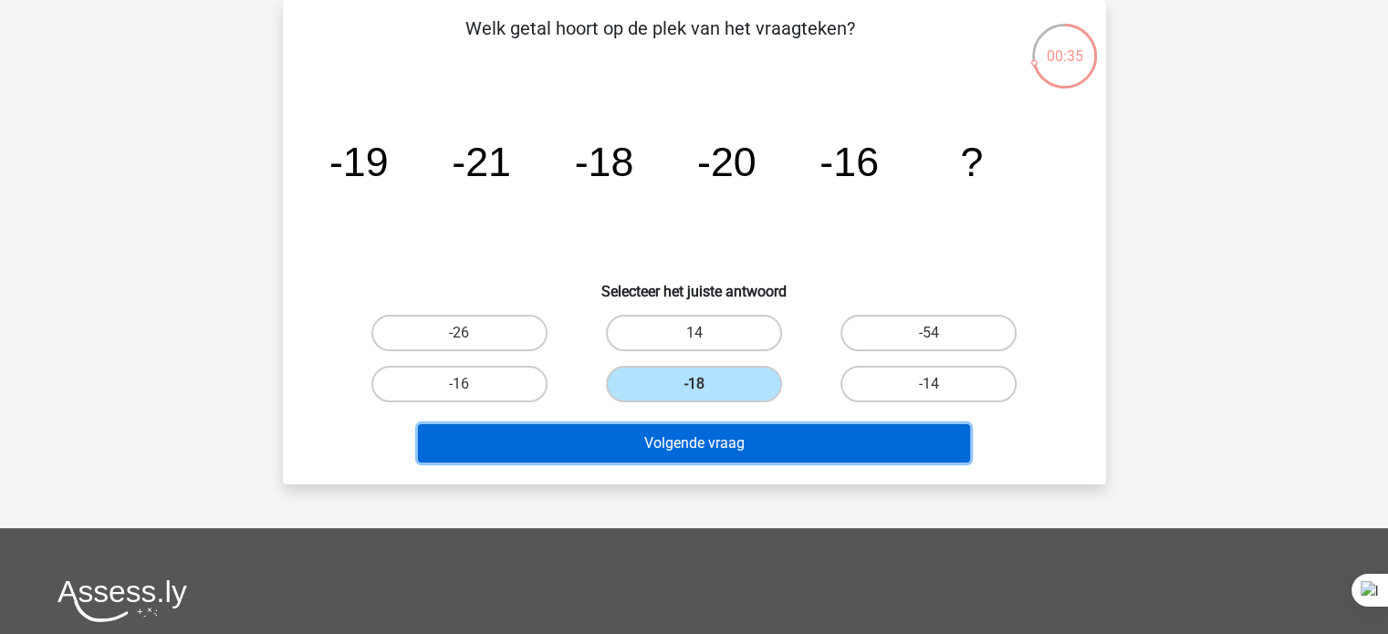
click at [704, 443] on button "Volgende vraag" at bounding box center [694, 443] width 552 height 38
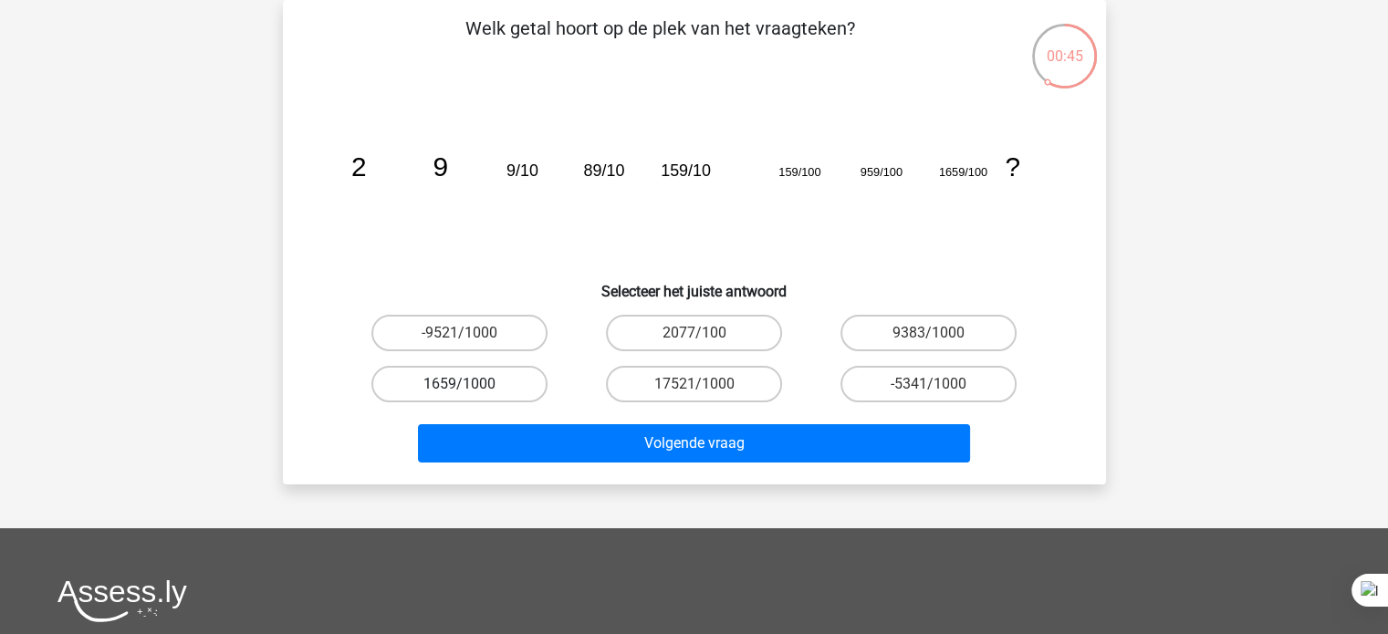
click at [483, 389] on label "1659/1000" at bounding box center [459, 384] width 176 height 36
click at [471, 389] on input "1659/1000" at bounding box center [465, 390] width 12 height 12
radio input "true"
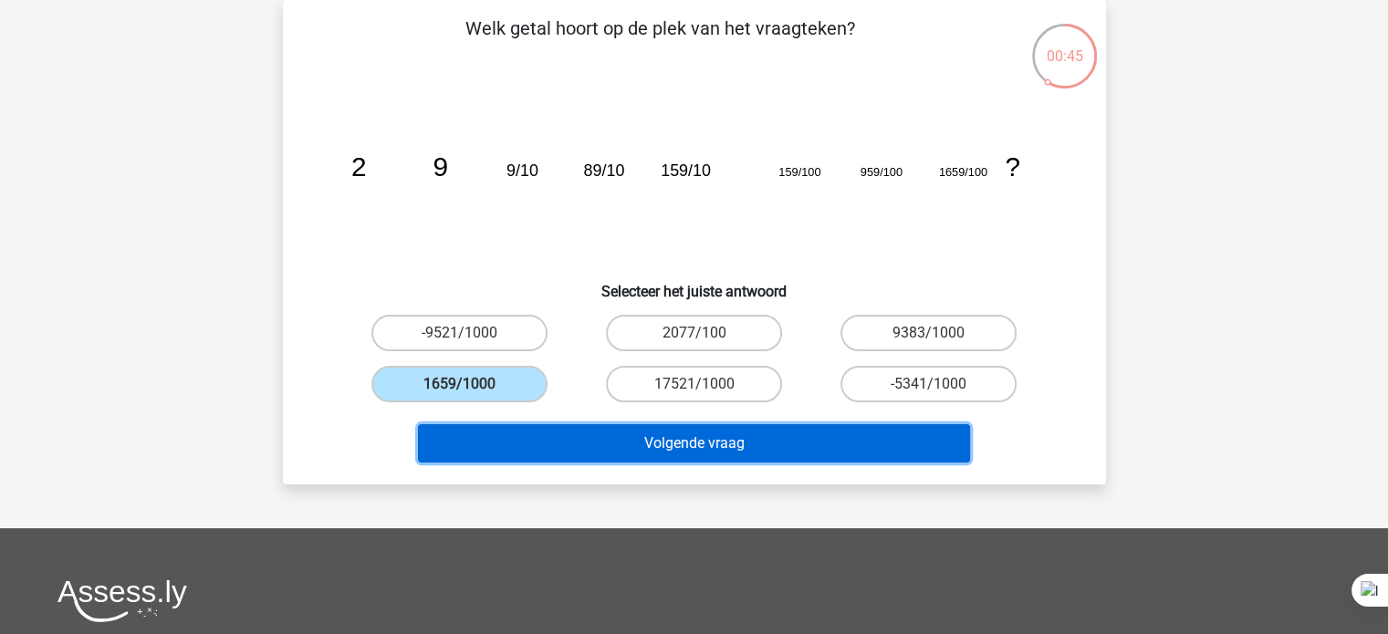
click at [514, 447] on button "Volgende vraag" at bounding box center [694, 443] width 552 height 38
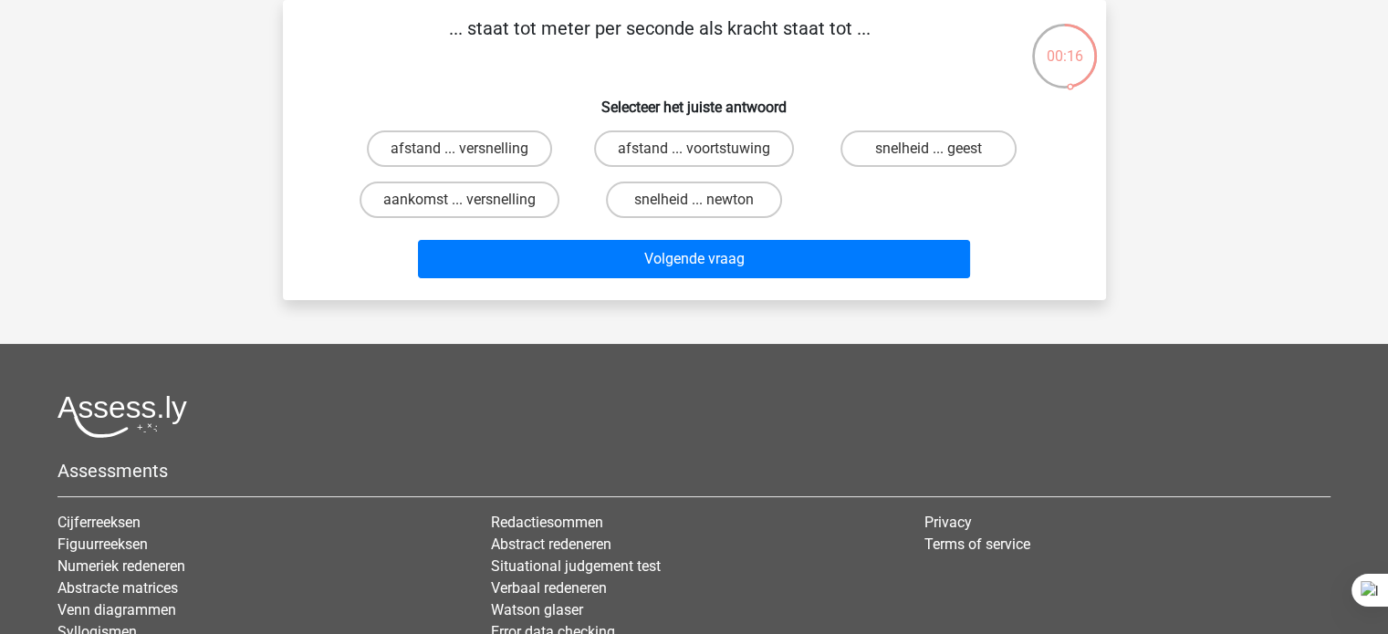
click at [699, 204] on input "snelheid ... newton" at bounding box center [699, 206] width 12 height 12
radio input "true"
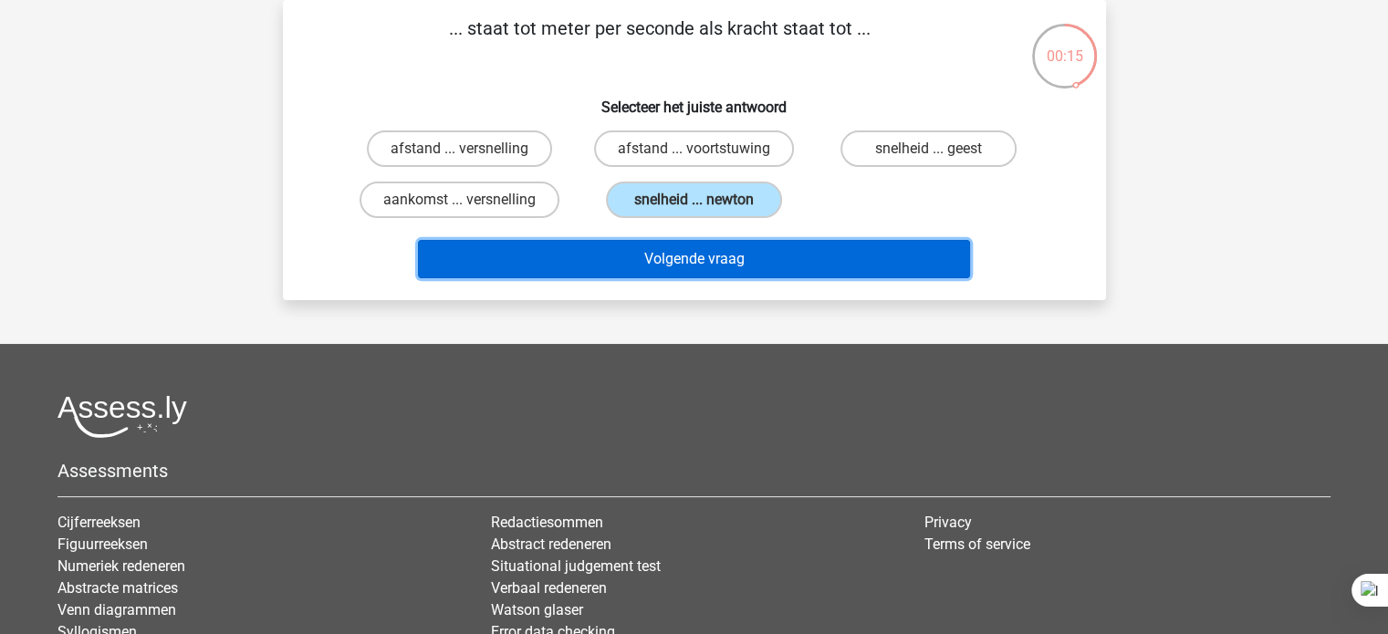
click at [723, 266] on button "Volgende vraag" at bounding box center [694, 259] width 552 height 38
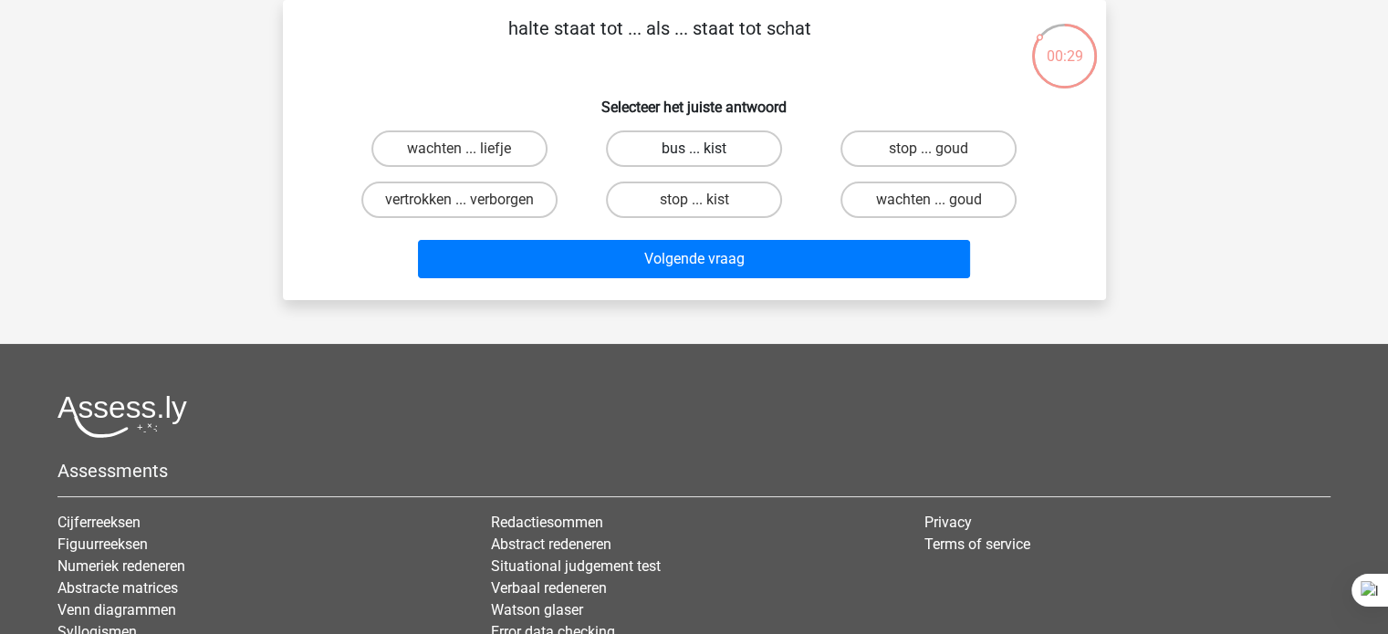
click at [760, 143] on label "bus ... kist" at bounding box center [694, 148] width 176 height 36
click at [705, 149] on input "bus ... kist" at bounding box center [699, 155] width 12 height 12
radio input "true"
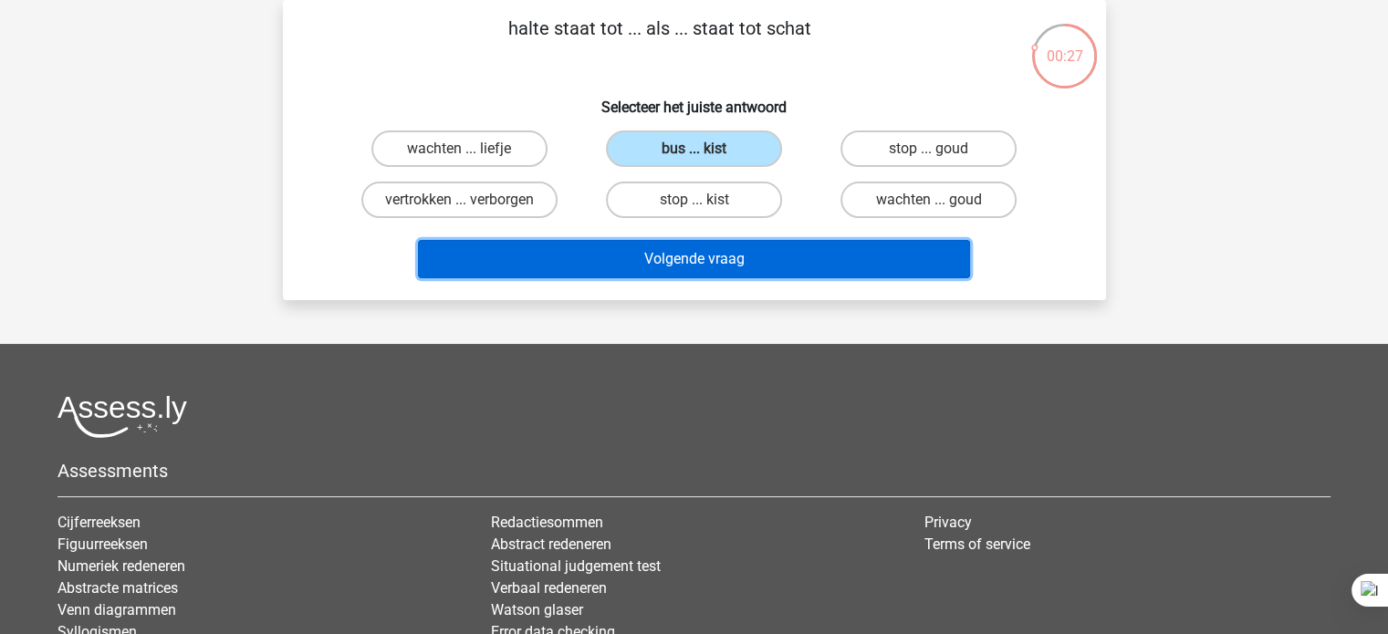
click at [695, 255] on button "Volgende vraag" at bounding box center [694, 259] width 552 height 38
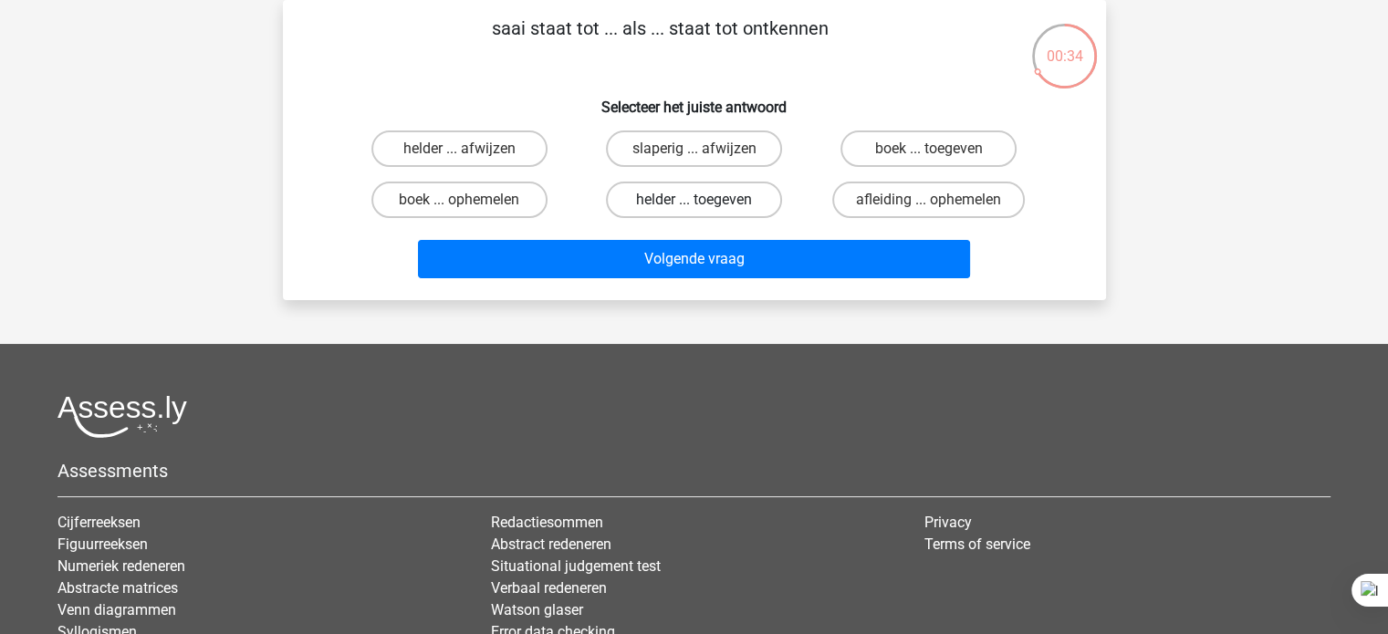
click at [754, 209] on label "helder ... toegeven" at bounding box center [694, 200] width 176 height 36
click at [705, 209] on input "helder ... toegeven" at bounding box center [699, 206] width 12 height 12
radio input "true"
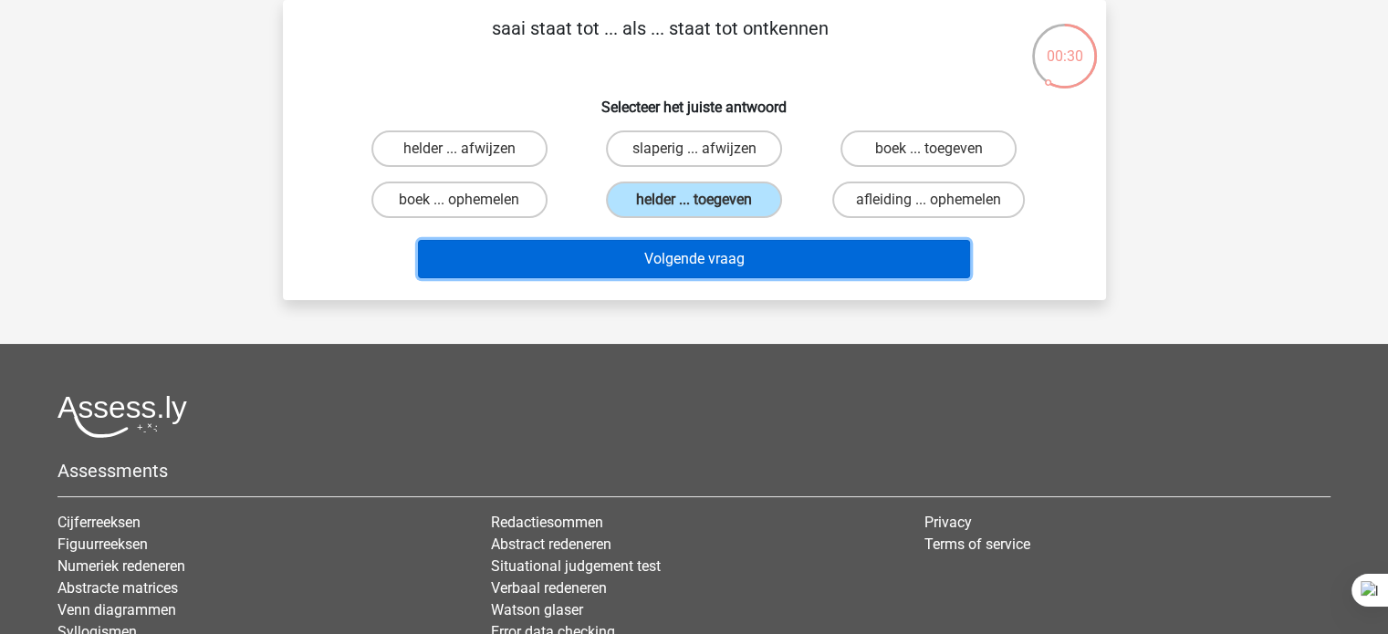
click at [711, 273] on button "Volgende vraag" at bounding box center [694, 259] width 552 height 38
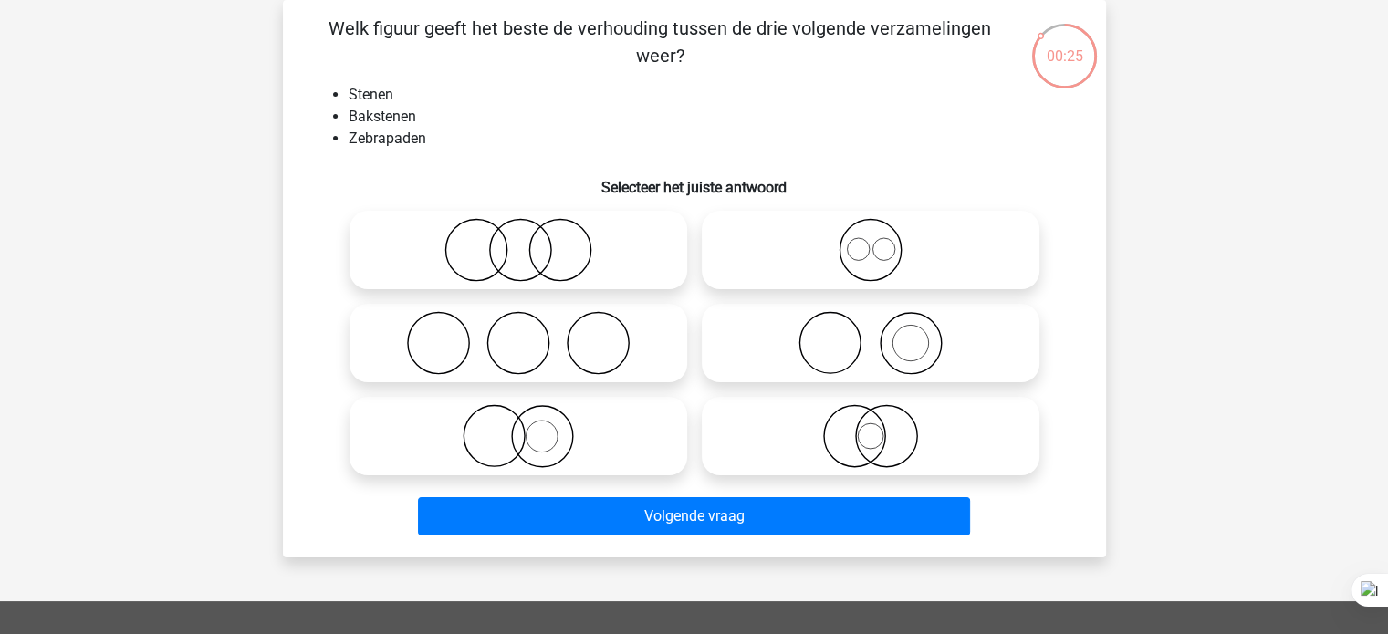
click at [799, 346] on circle at bounding box center [829, 343] width 61 height 61
click at [870, 334] on input "radio" at bounding box center [876, 328] width 12 height 12
radio input "true"
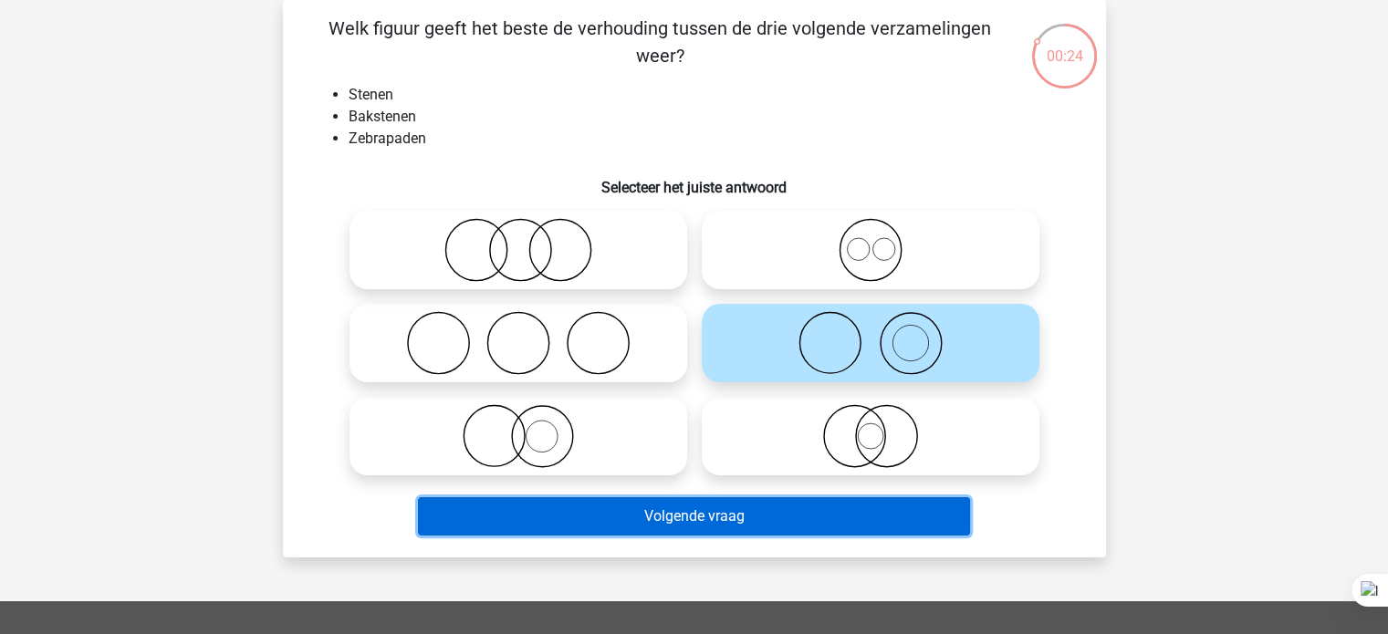
click at [495, 516] on button "Volgende vraag" at bounding box center [694, 516] width 552 height 38
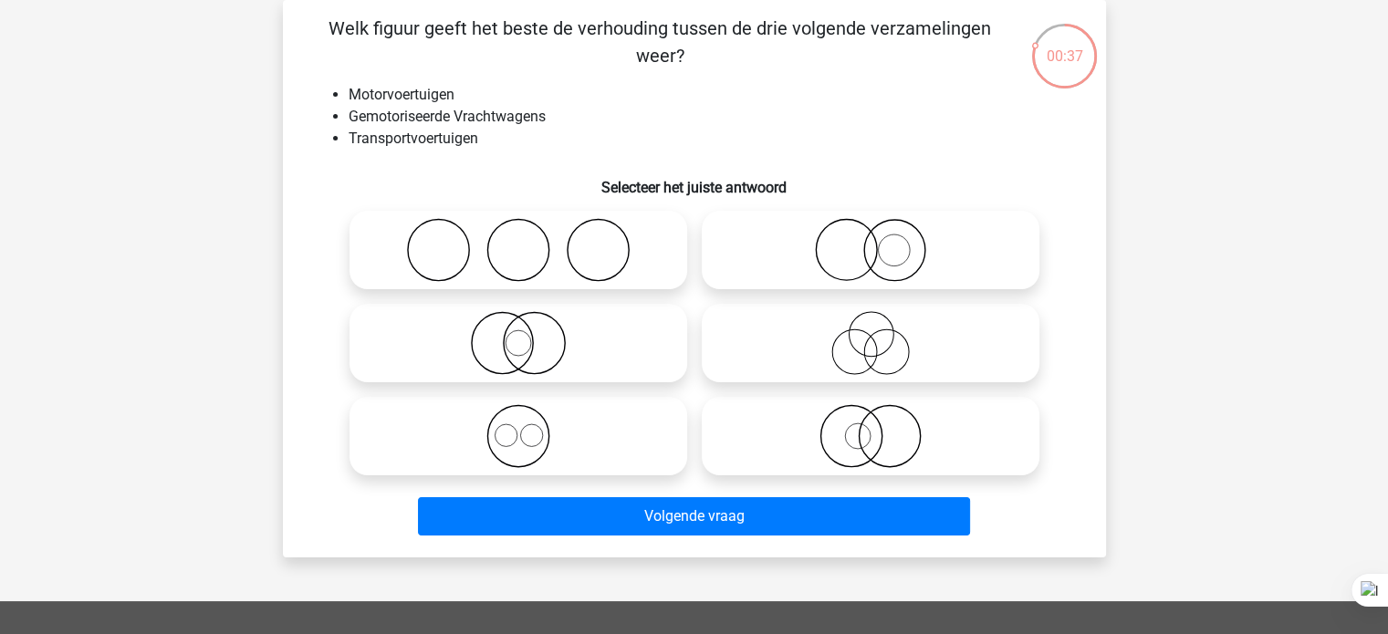
click at [850, 359] on icon at bounding box center [870, 343] width 323 height 64
click at [870, 334] on input "radio" at bounding box center [876, 328] width 12 height 12
radio input "true"
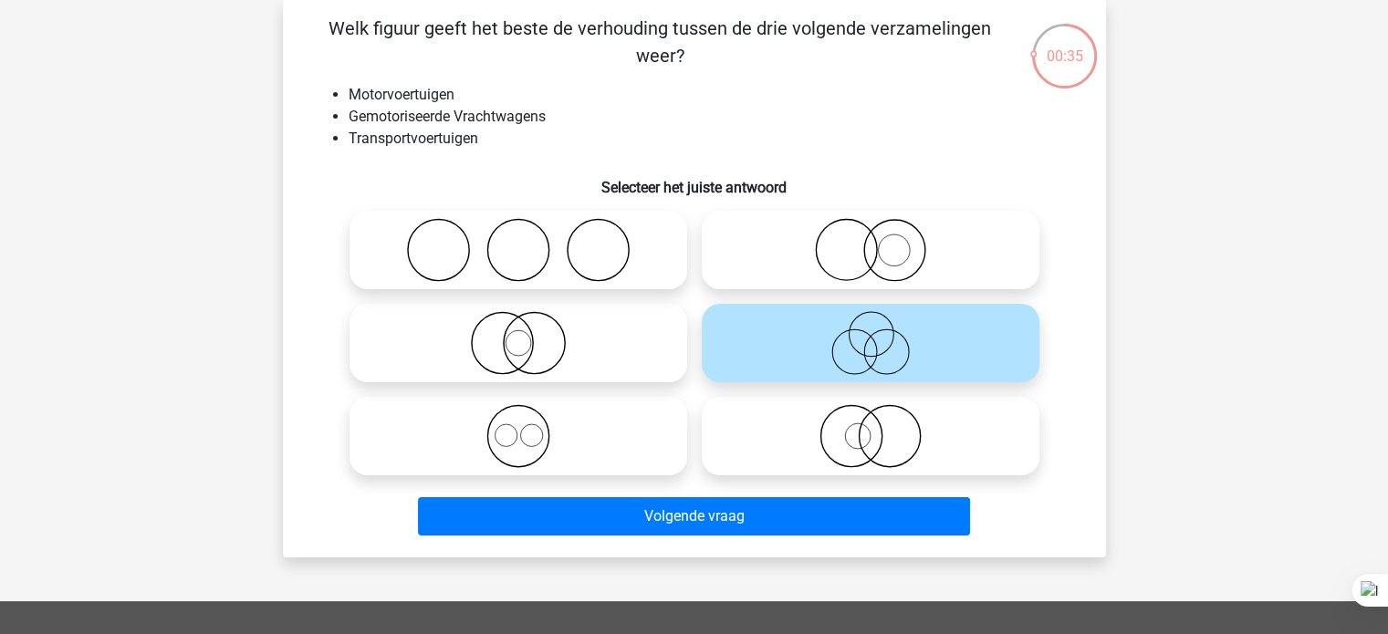
click at [838, 454] on icon at bounding box center [870, 436] width 323 height 64
click at [870, 427] on input "radio" at bounding box center [876, 421] width 12 height 12
radio input "true"
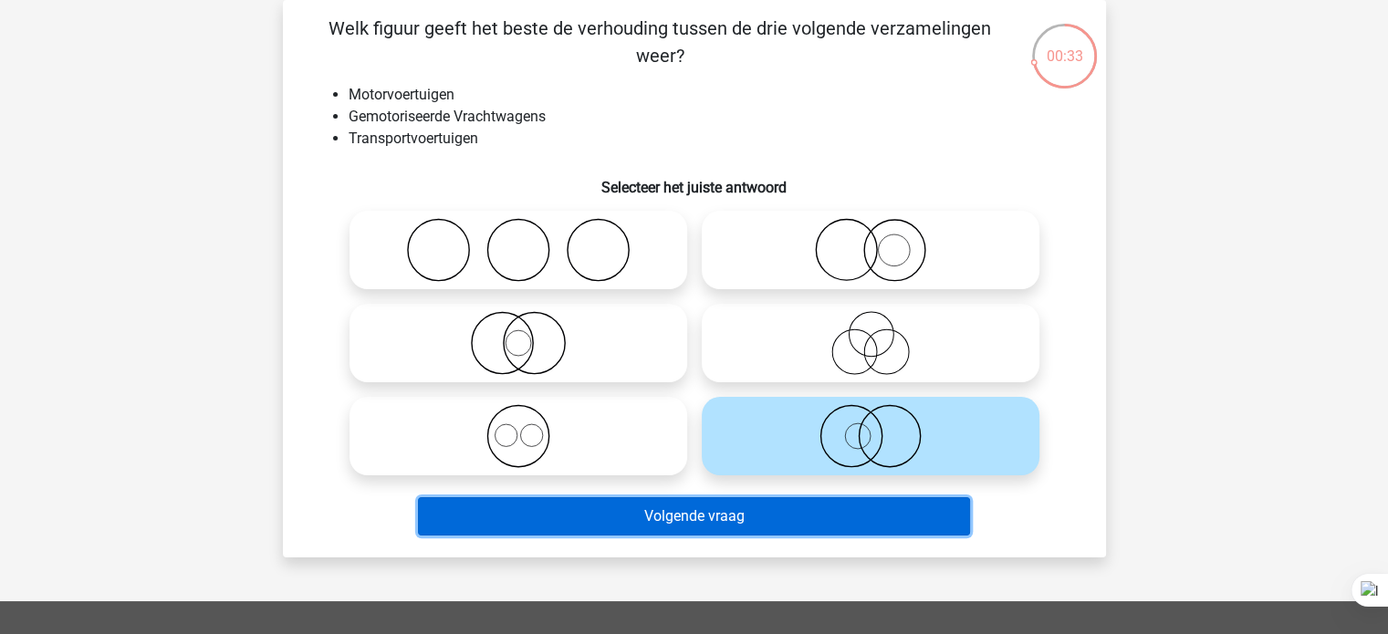
click at [657, 502] on button "Volgende vraag" at bounding box center [694, 516] width 552 height 38
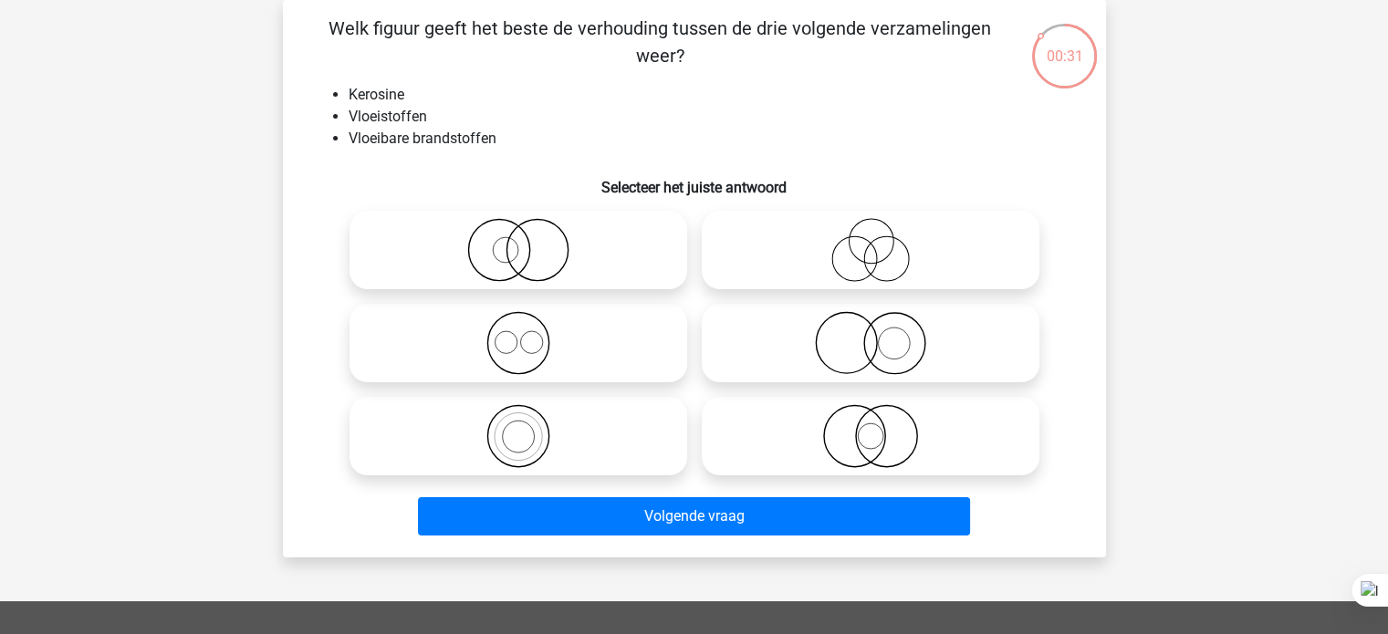
click at [524, 448] on icon at bounding box center [518, 436] width 323 height 64
click at [524, 427] on input "radio" at bounding box center [524, 421] width 12 height 12
radio input "true"
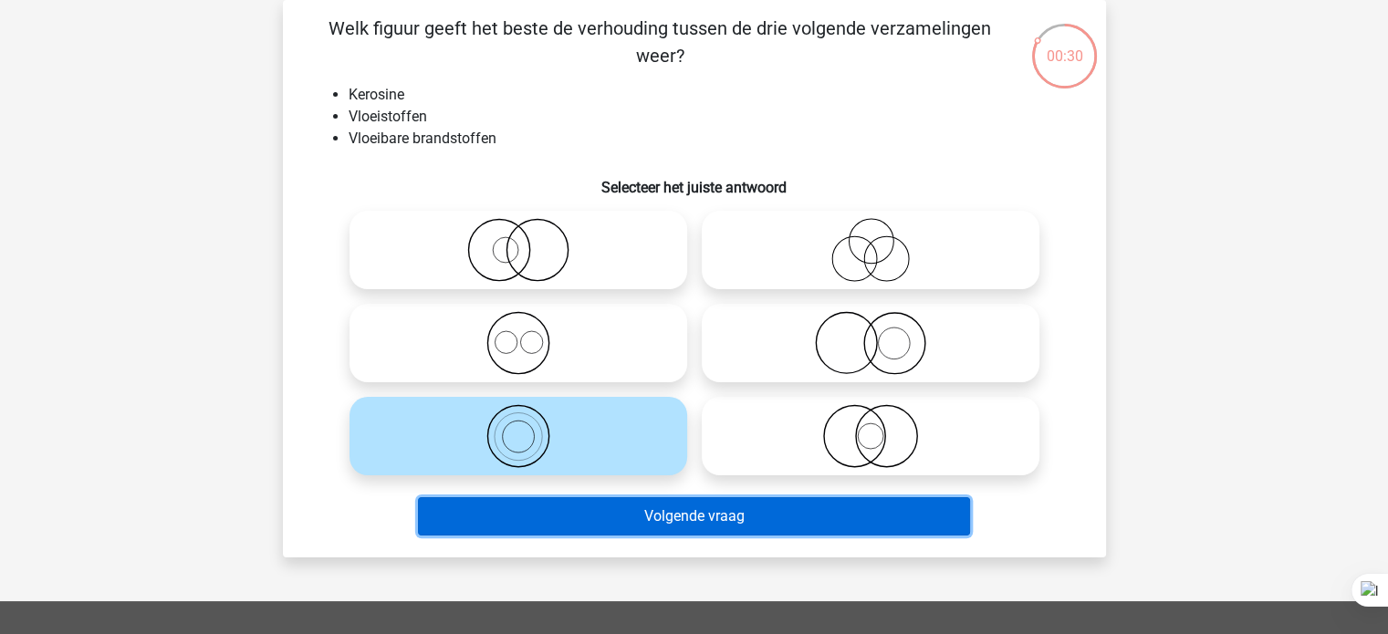
click at [474, 526] on button "Volgende vraag" at bounding box center [694, 516] width 552 height 38
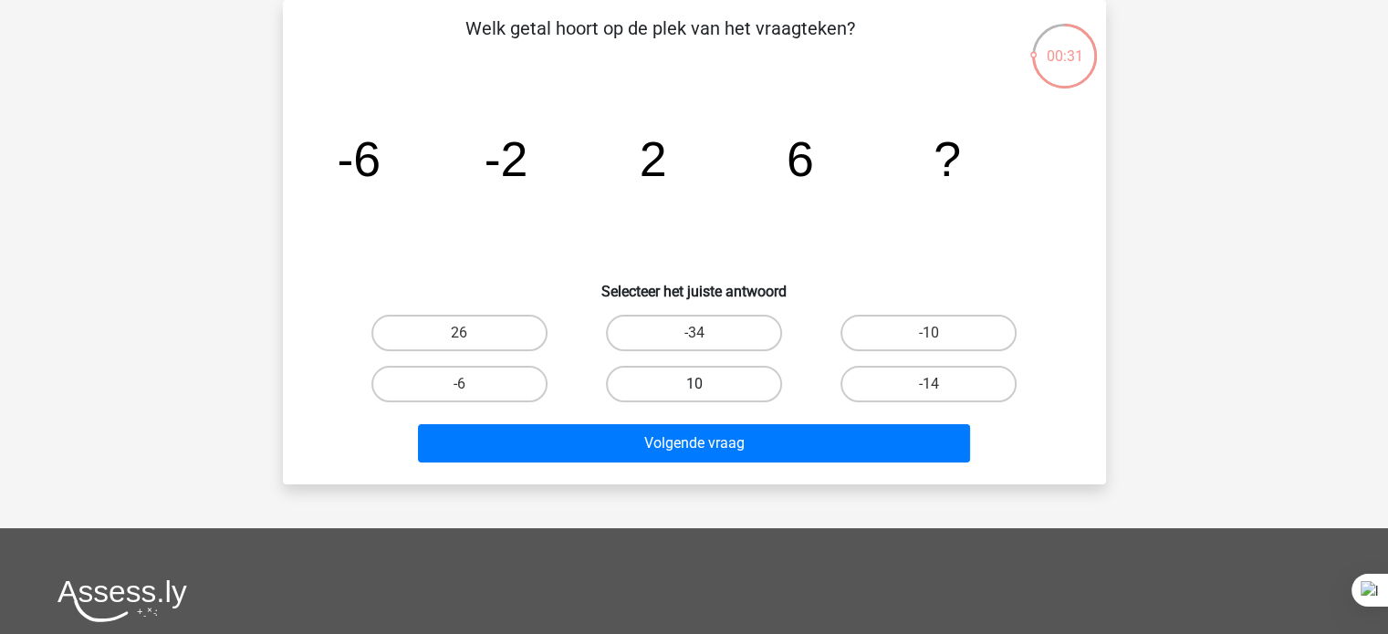
click at [728, 395] on label "10" at bounding box center [694, 384] width 176 height 36
click at [705, 395] on input "10" at bounding box center [699, 390] width 12 height 12
radio input "true"
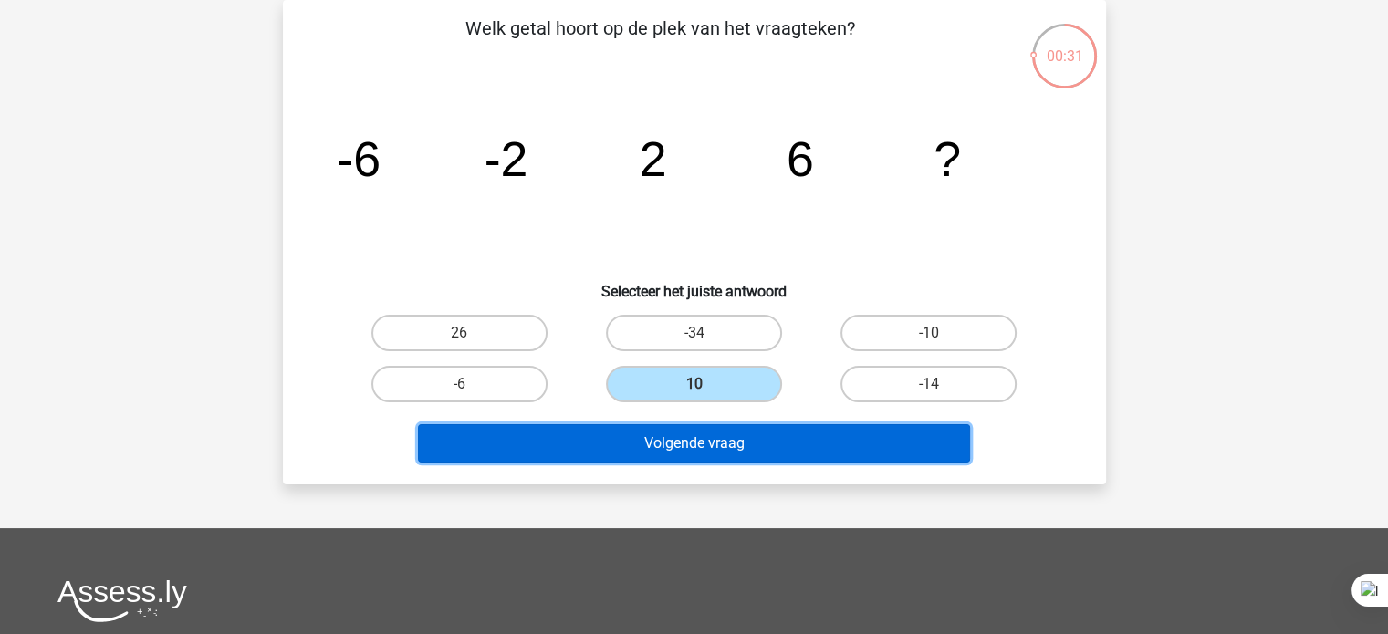
click at [730, 434] on button "Volgende vraag" at bounding box center [694, 443] width 552 height 38
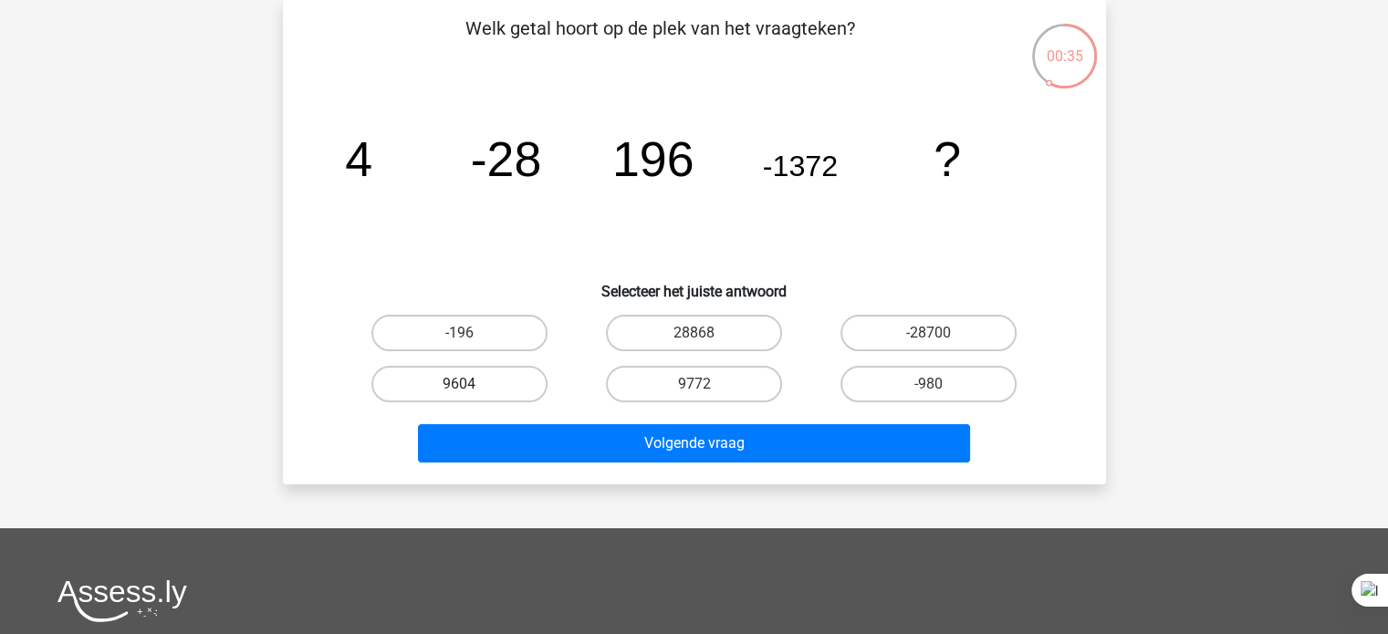
click at [526, 368] on label "9604" at bounding box center [459, 384] width 176 height 36
click at [471, 384] on input "9604" at bounding box center [465, 390] width 12 height 12
radio input "true"
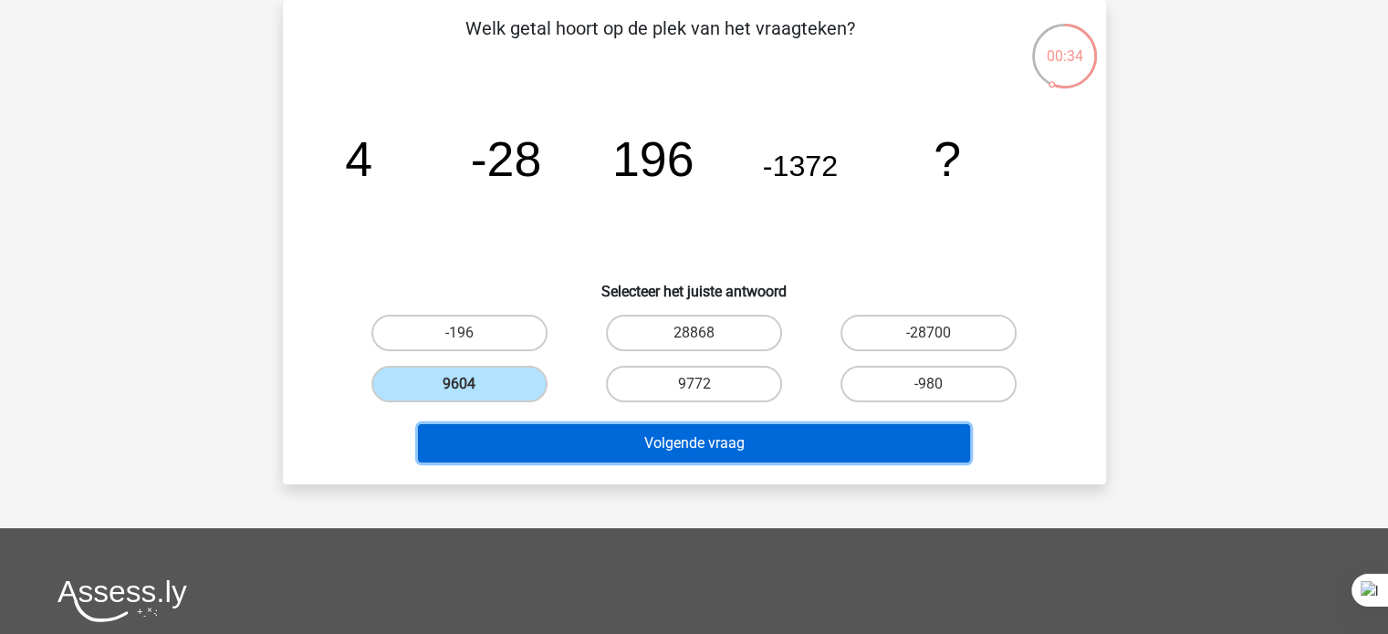
click at [561, 447] on button "Volgende vraag" at bounding box center [694, 443] width 552 height 38
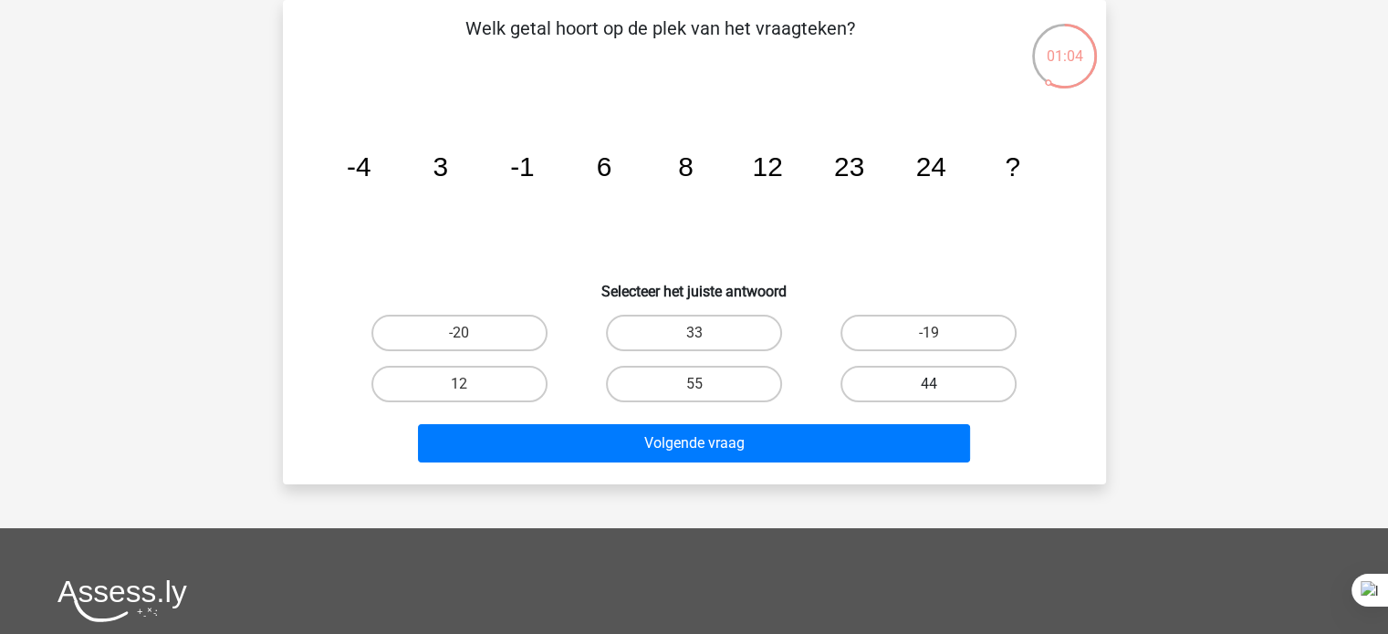
click at [954, 396] on label "44" at bounding box center [928, 384] width 176 height 36
click at [941, 396] on input "44" at bounding box center [935, 390] width 12 height 12
radio input "true"
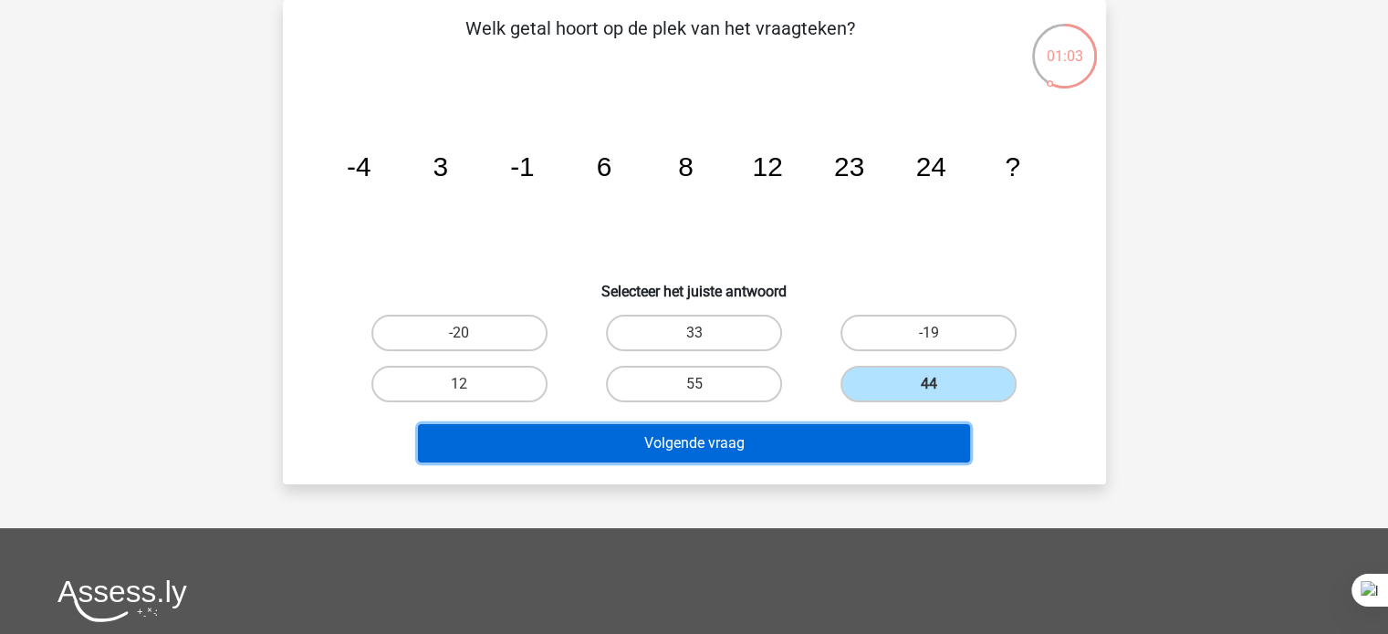
click at [916, 449] on button "Volgende vraag" at bounding box center [694, 443] width 552 height 38
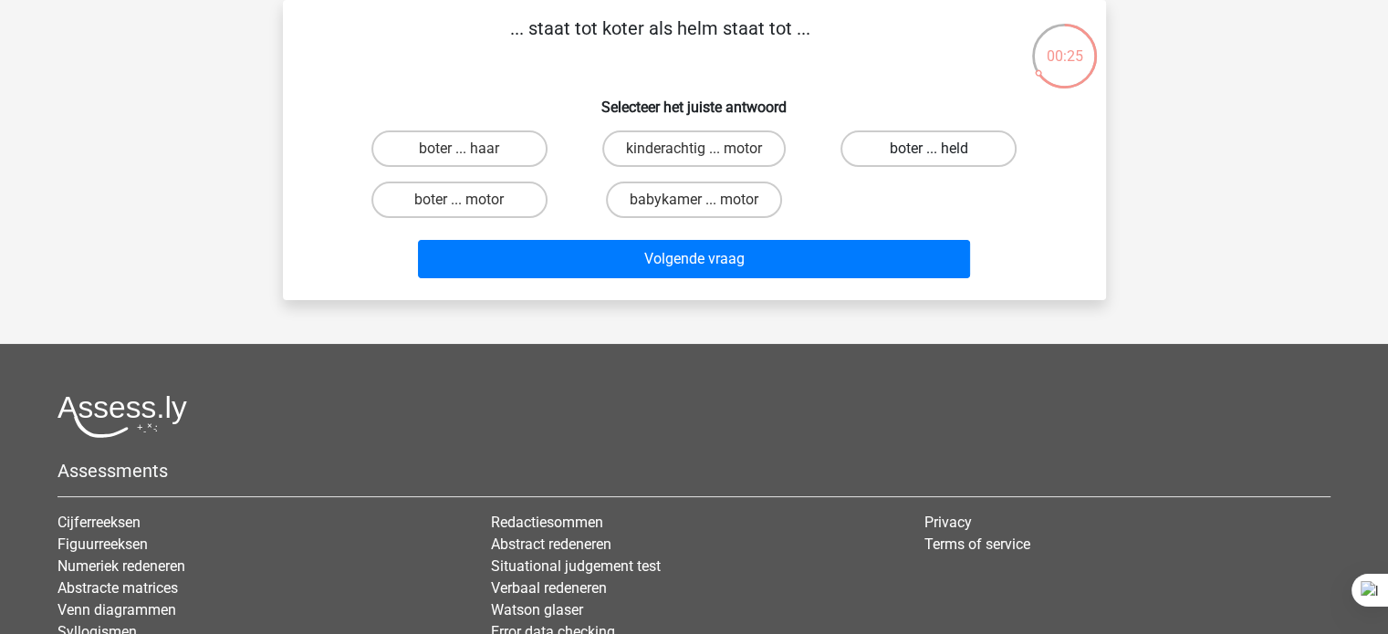
click at [894, 157] on label "boter ... held" at bounding box center [928, 148] width 176 height 36
click at [929, 157] on input "boter ... held" at bounding box center [935, 155] width 12 height 12
radio input "true"
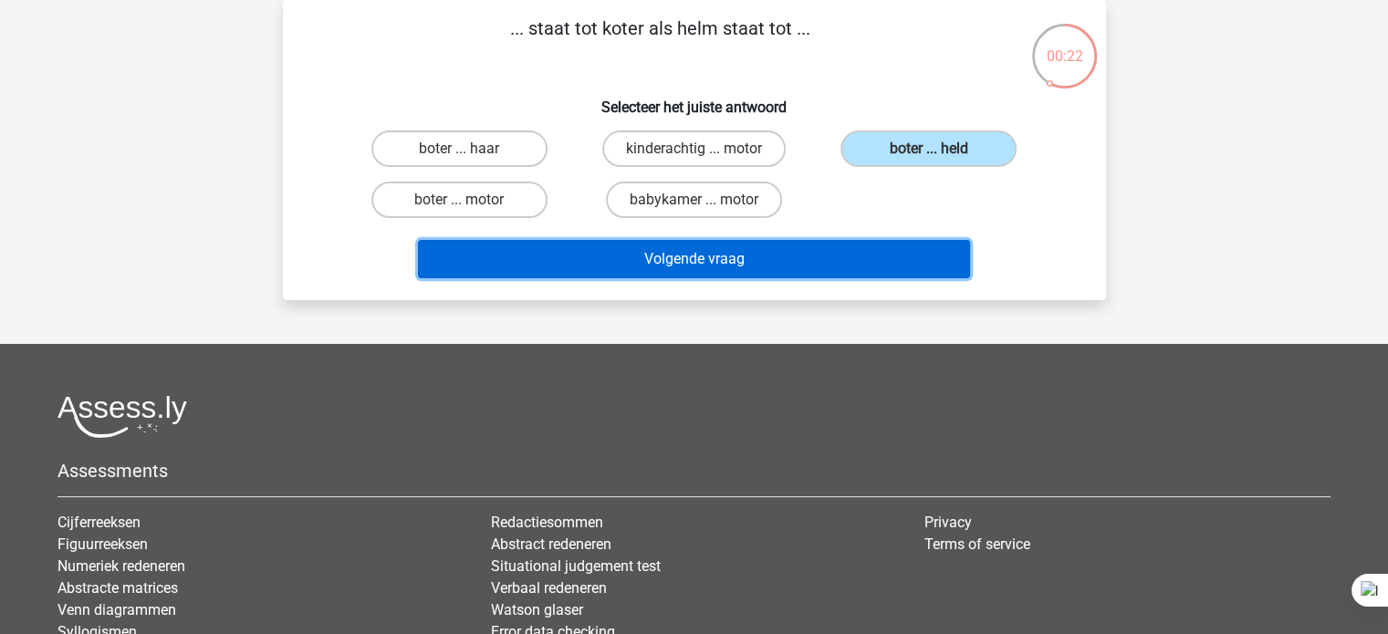
click at [592, 263] on button "Volgende vraag" at bounding box center [694, 259] width 552 height 38
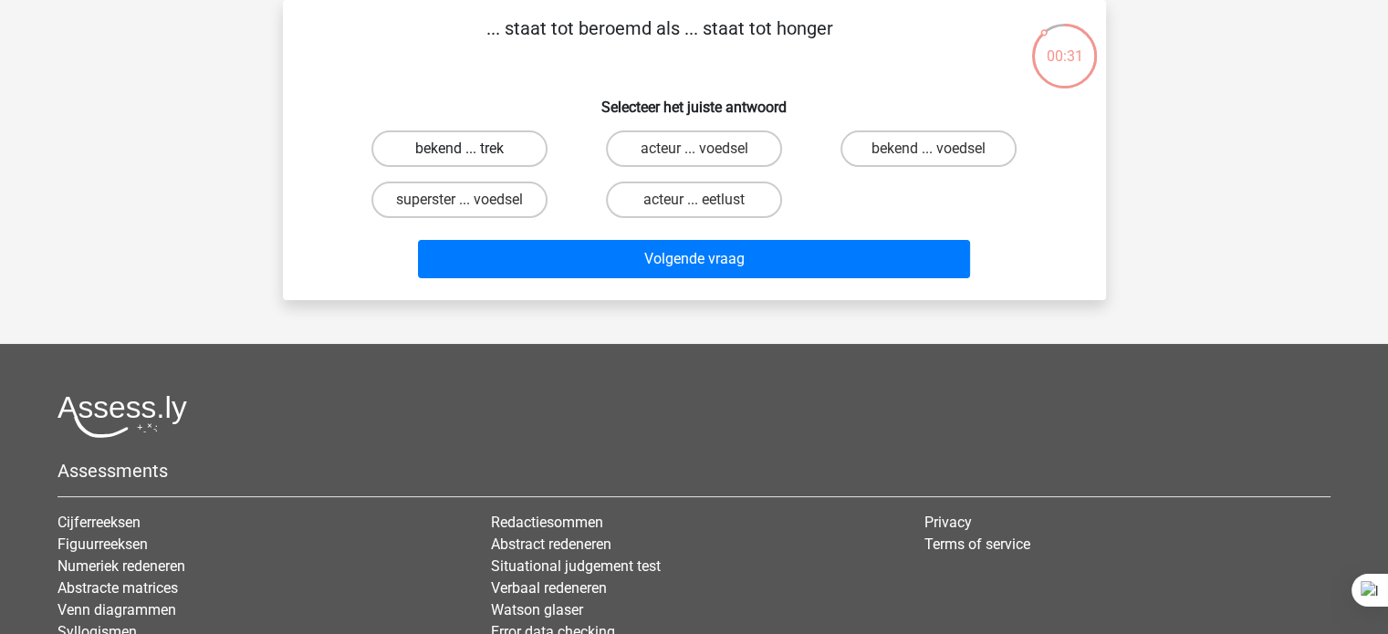
click at [541, 153] on label "bekend ... trek" at bounding box center [459, 148] width 176 height 36
click at [471, 153] on input "bekend ... trek" at bounding box center [465, 155] width 12 height 12
radio input "true"
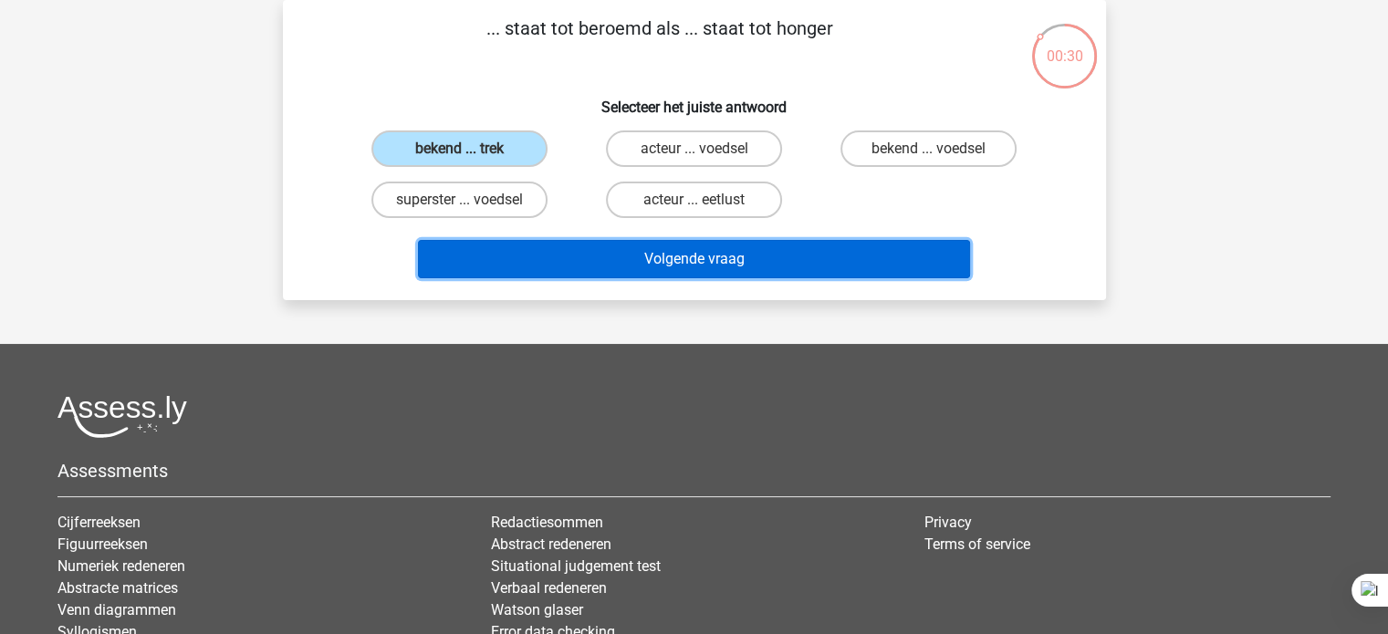
click at [537, 252] on button "Volgende vraag" at bounding box center [694, 259] width 552 height 38
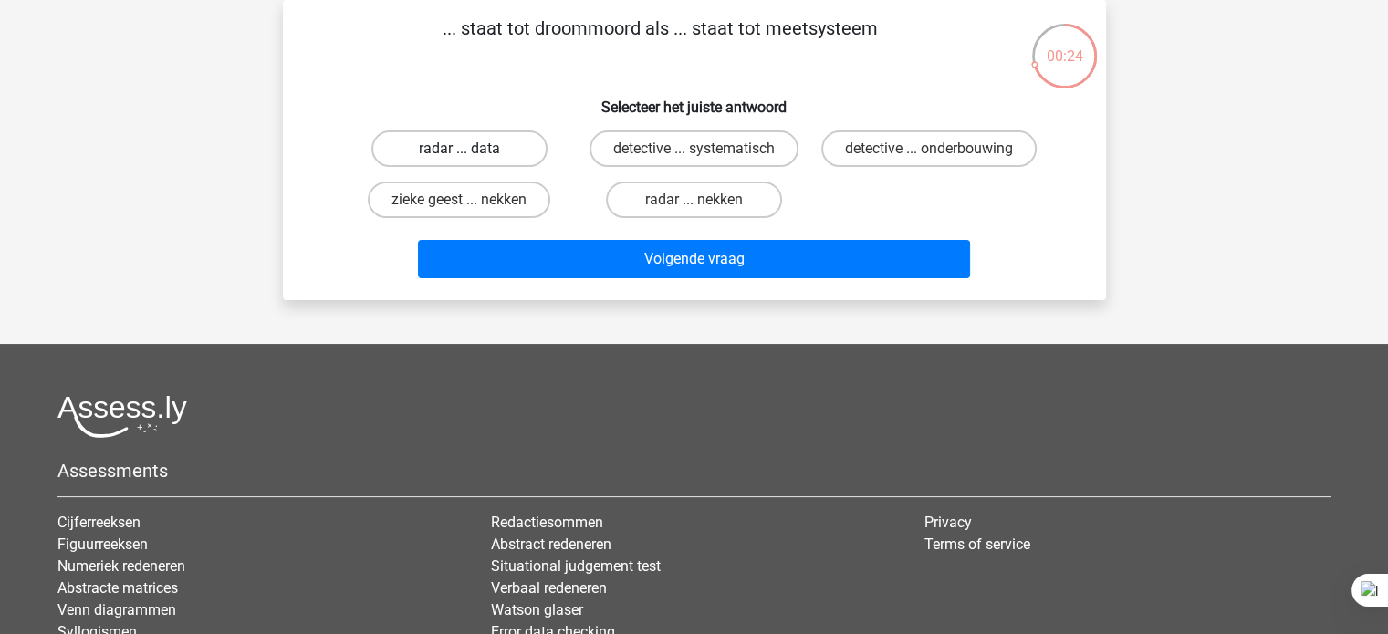
click at [504, 152] on label "radar ... data" at bounding box center [459, 148] width 176 height 36
click at [471, 152] on input "radar ... data" at bounding box center [465, 155] width 12 height 12
radio input "true"
click at [735, 205] on label "radar ... nekken" at bounding box center [694, 200] width 176 height 36
click at [705, 205] on input "radar ... nekken" at bounding box center [699, 206] width 12 height 12
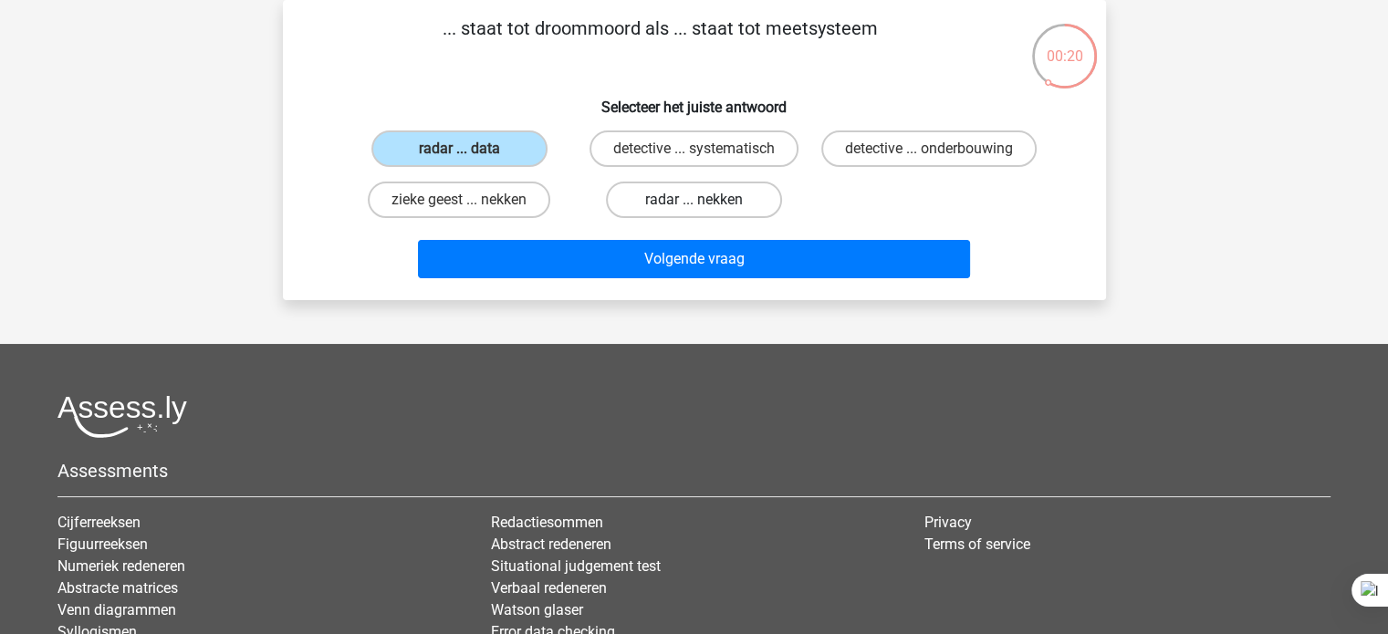
radio input "true"
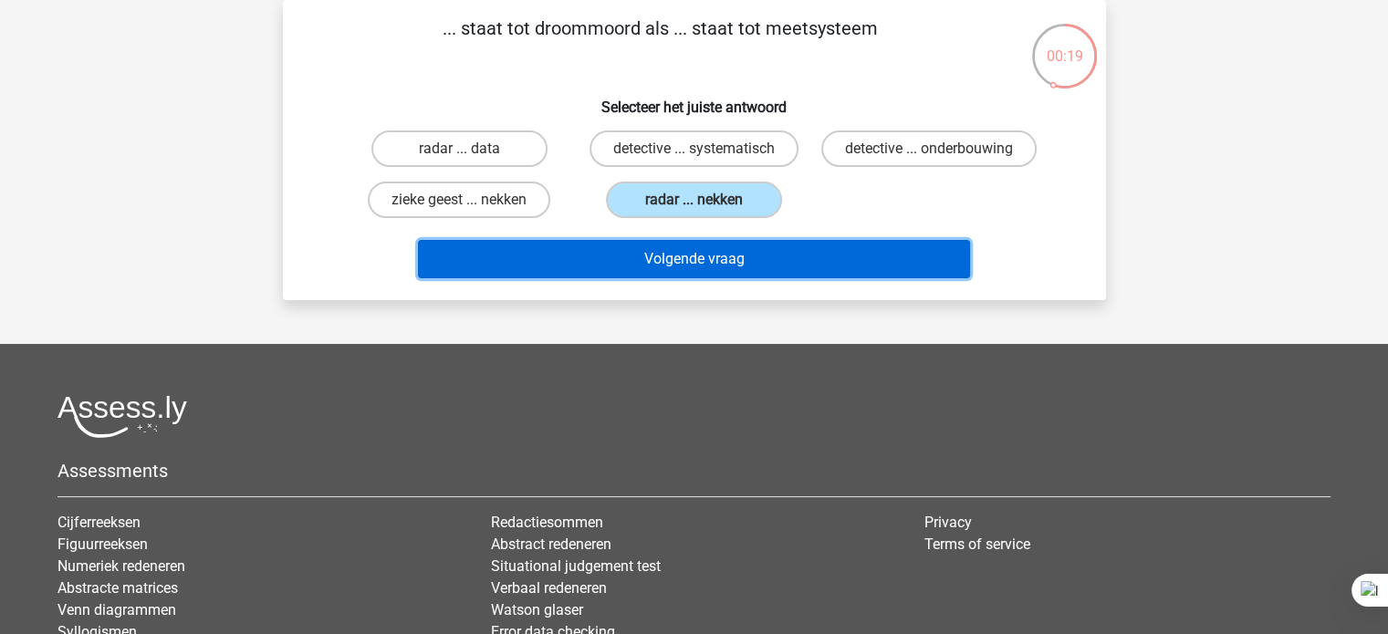
click at [730, 258] on button "Volgende vraag" at bounding box center [694, 259] width 552 height 38
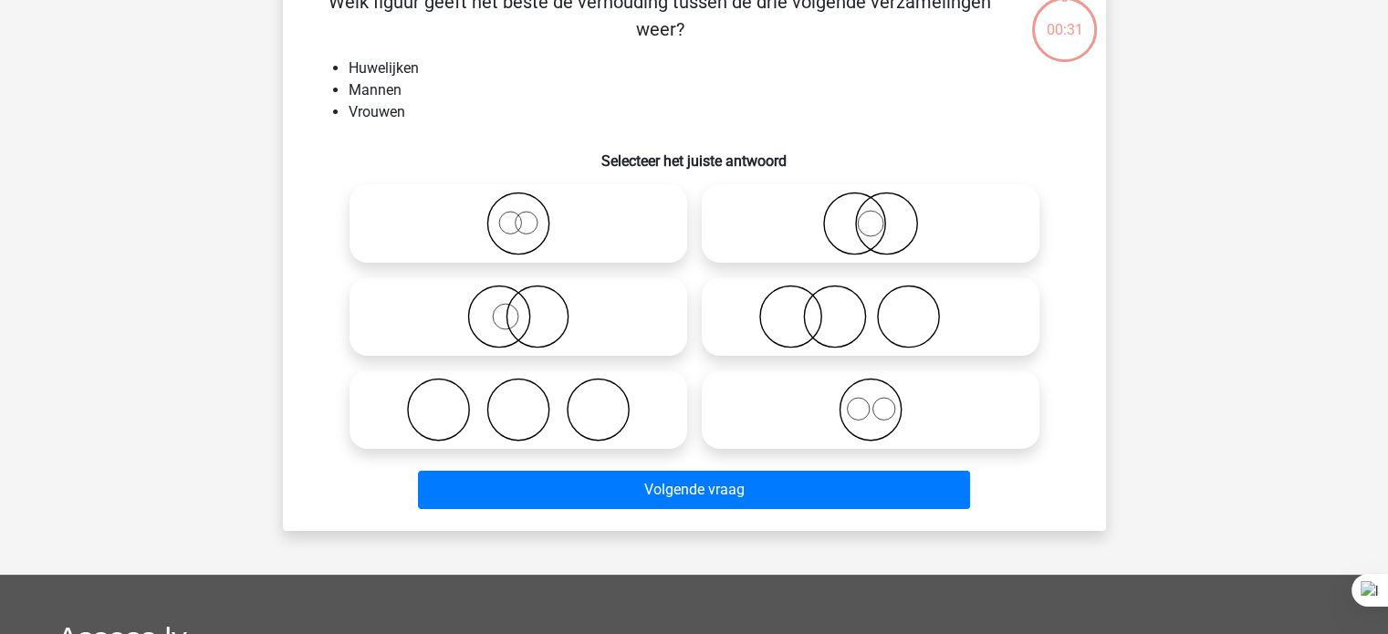
scroll to position [112, 0]
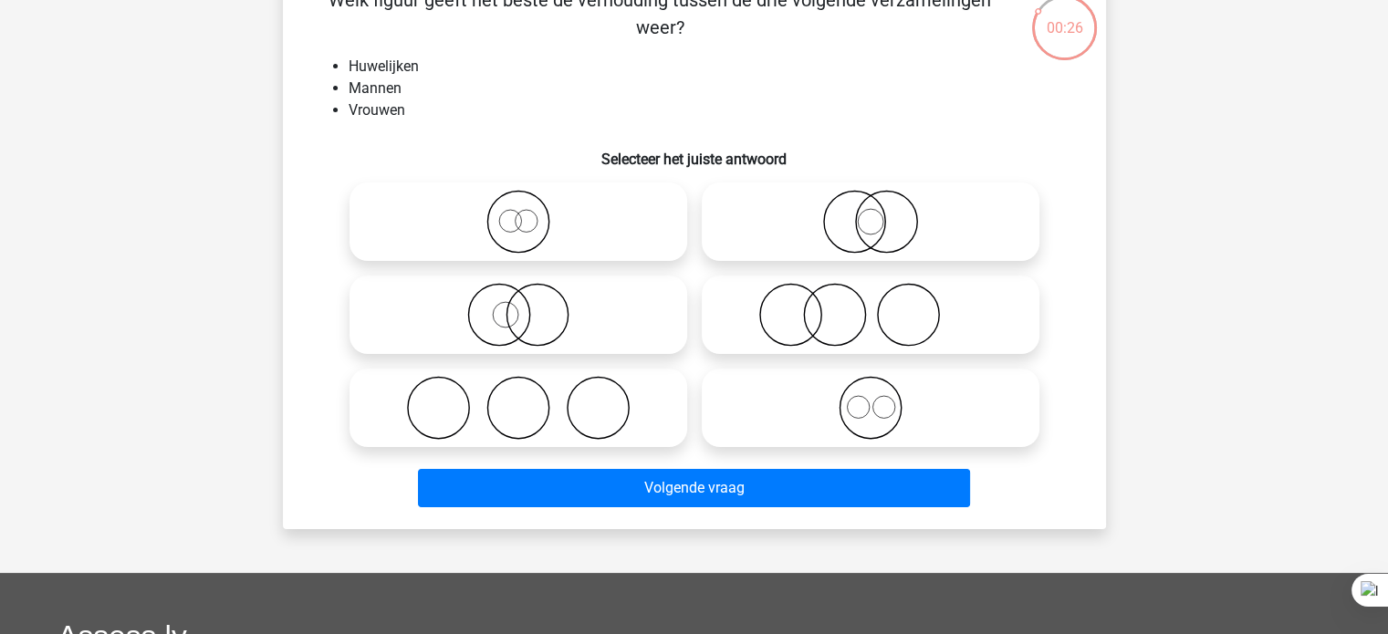
click at [543, 397] on icon at bounding box center [518, 408] width 323 height 64
click at [530, 397] on input "radio" at bounding box center [524, 393] width 12 height 12
radio input "true"
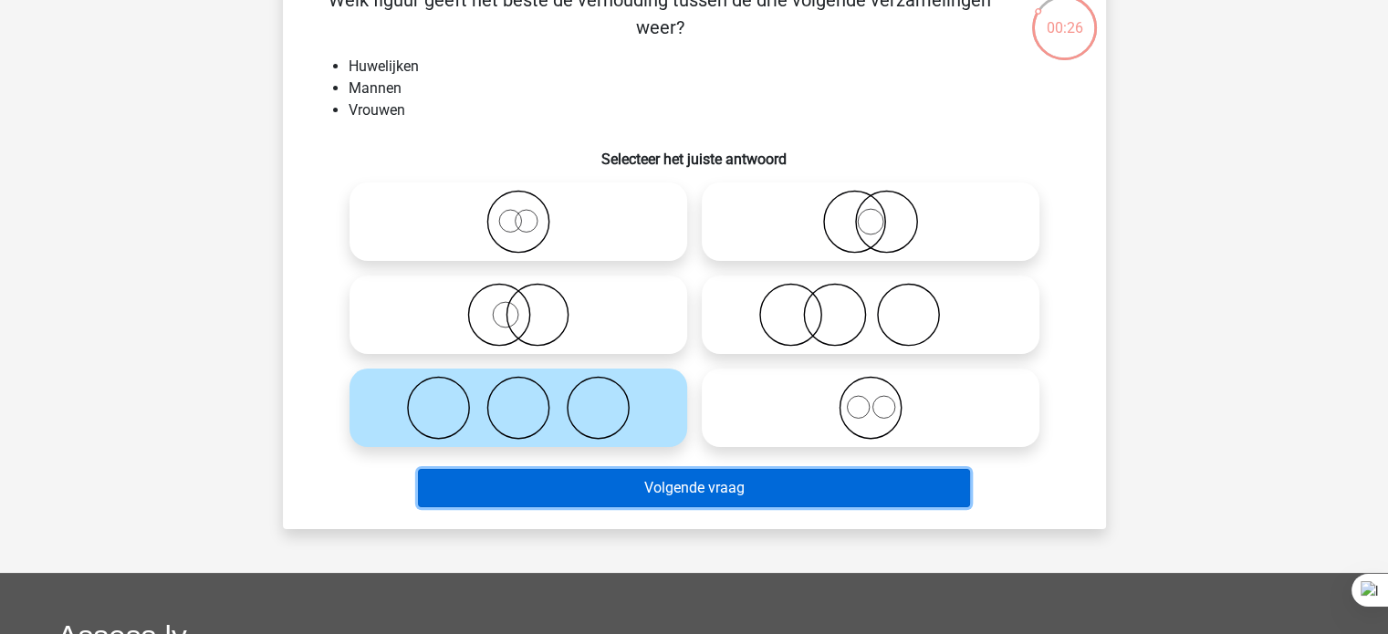
click at [566, 478] on button "Volgende vraag" at bounding box center [694, 488] width 552 height 38
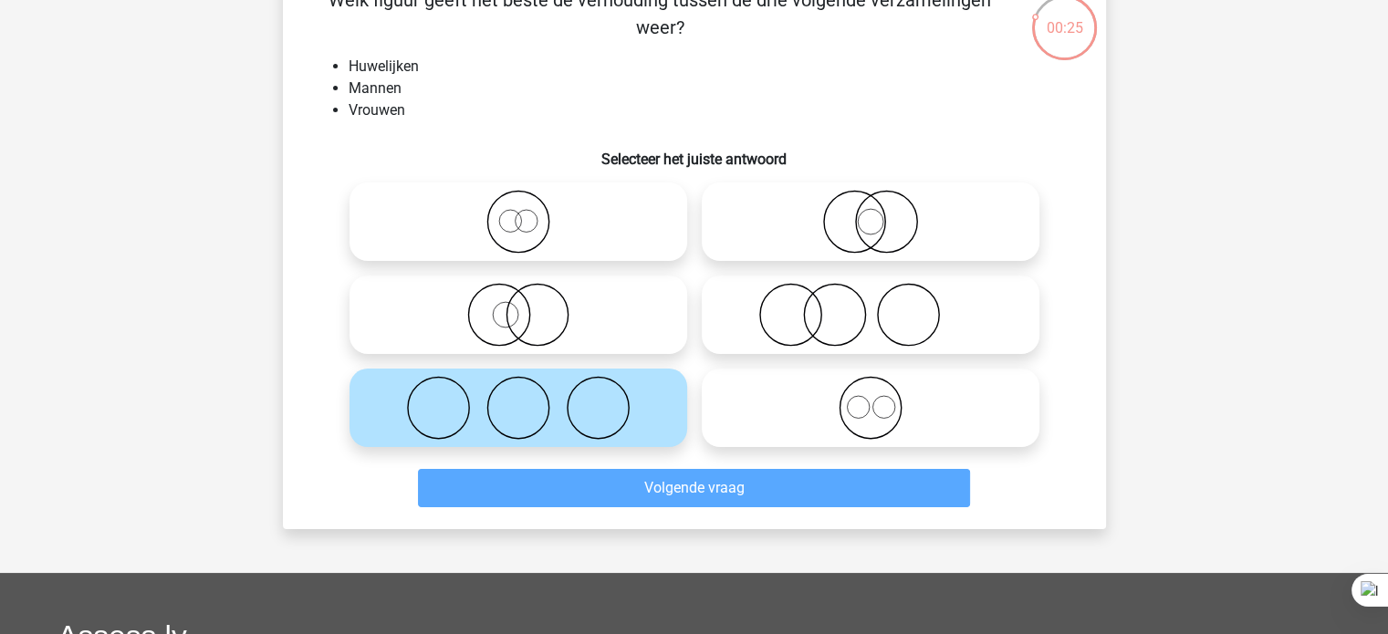
scroll to position [84, 0]
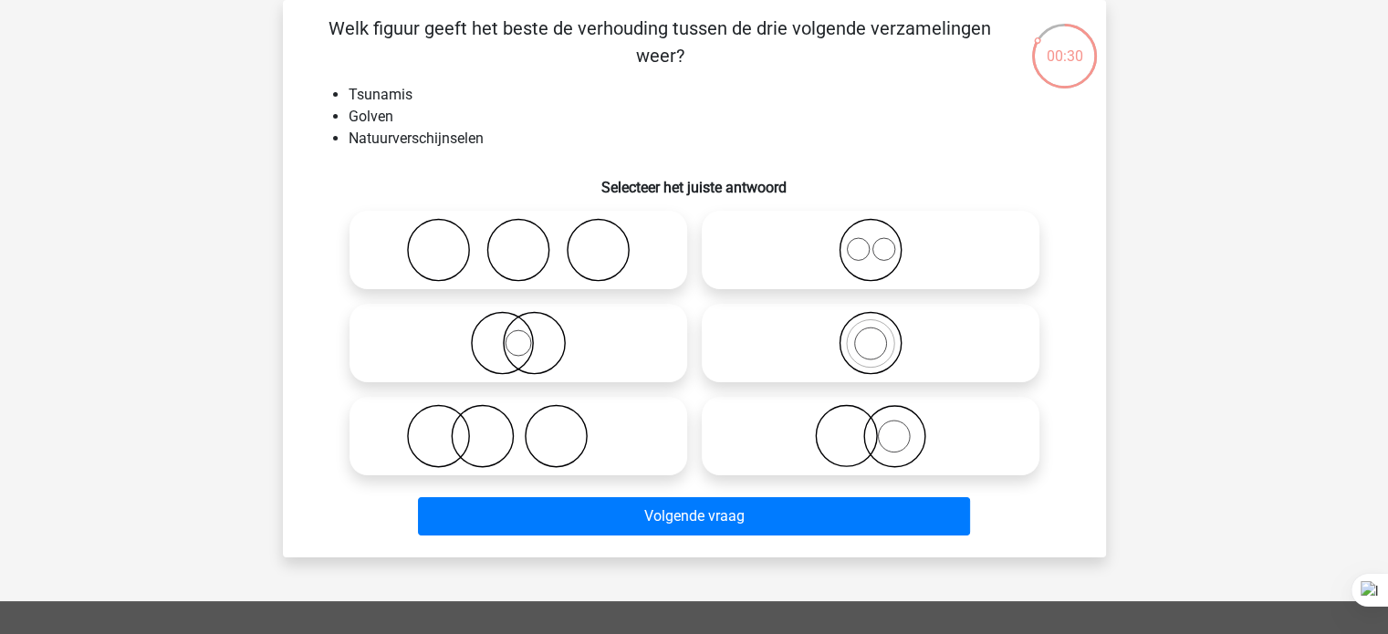
click at [480, 337] on icon at bounding box center [518, 343] width 323 height 64
click at [518, 334] on input "radio" at bounding box center [524, 328] width 12 height 12
radio input "true"
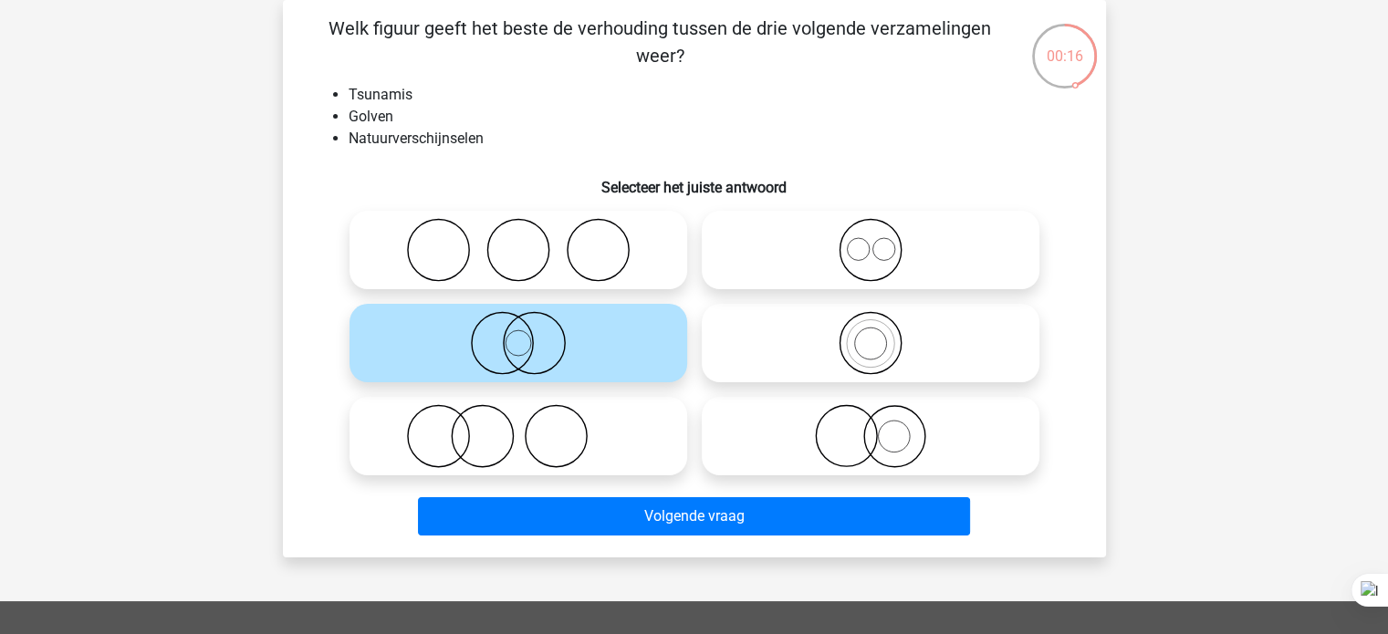
click at [818, 359] on icon at bounding box center [870, 343] width 323 height 64
click at [870, 334] on input "radio" at bounding box center [876, 328] width 12 height 12
radio input "true"
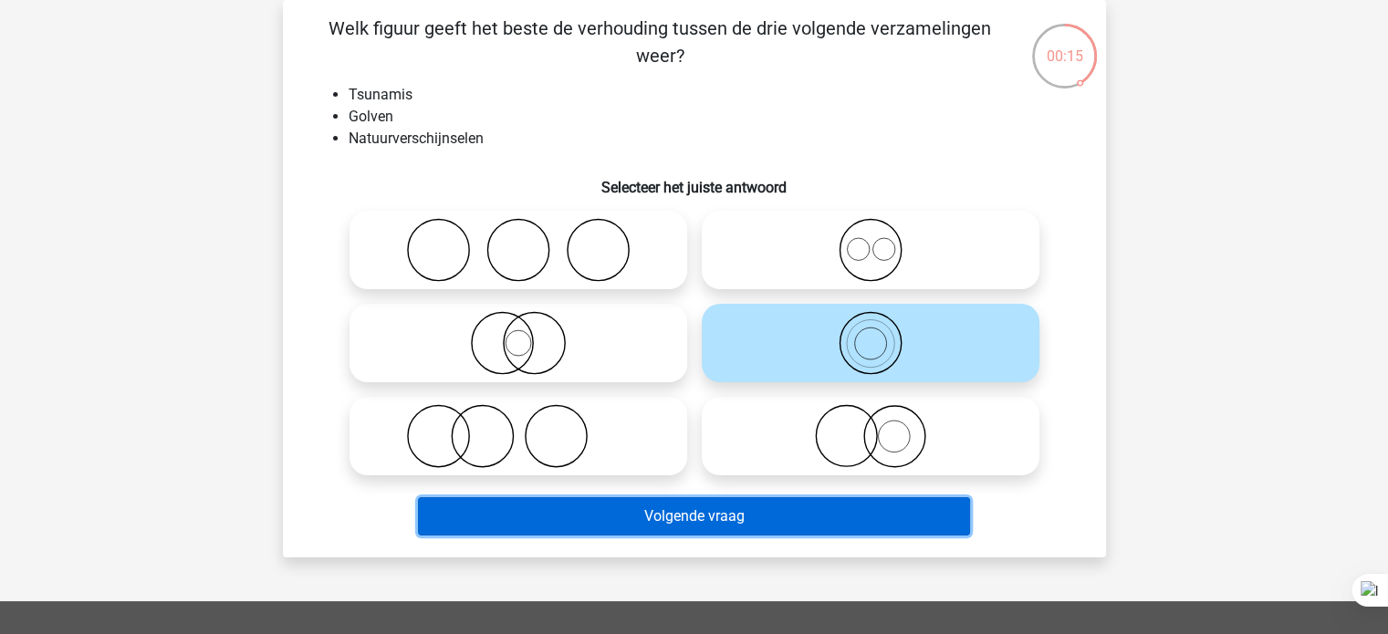
click at [669, 532] on button "Volgende vraag" at bounding box center [694, 516] width 552 height 38
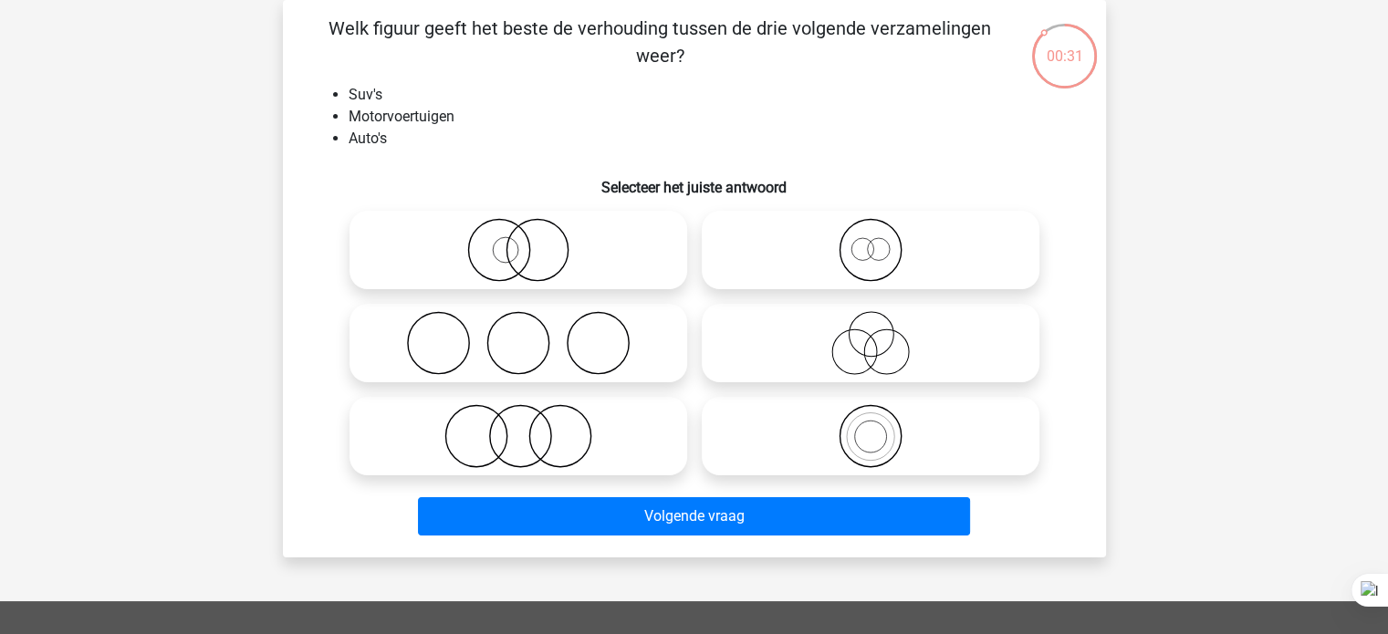
click at [911, 239] on icon at bounding box center [870, 250] width 323 height 64
click at [882, 239] on input "radio" at bounding box center [876, 235] width 12 height 12
radio input "true"
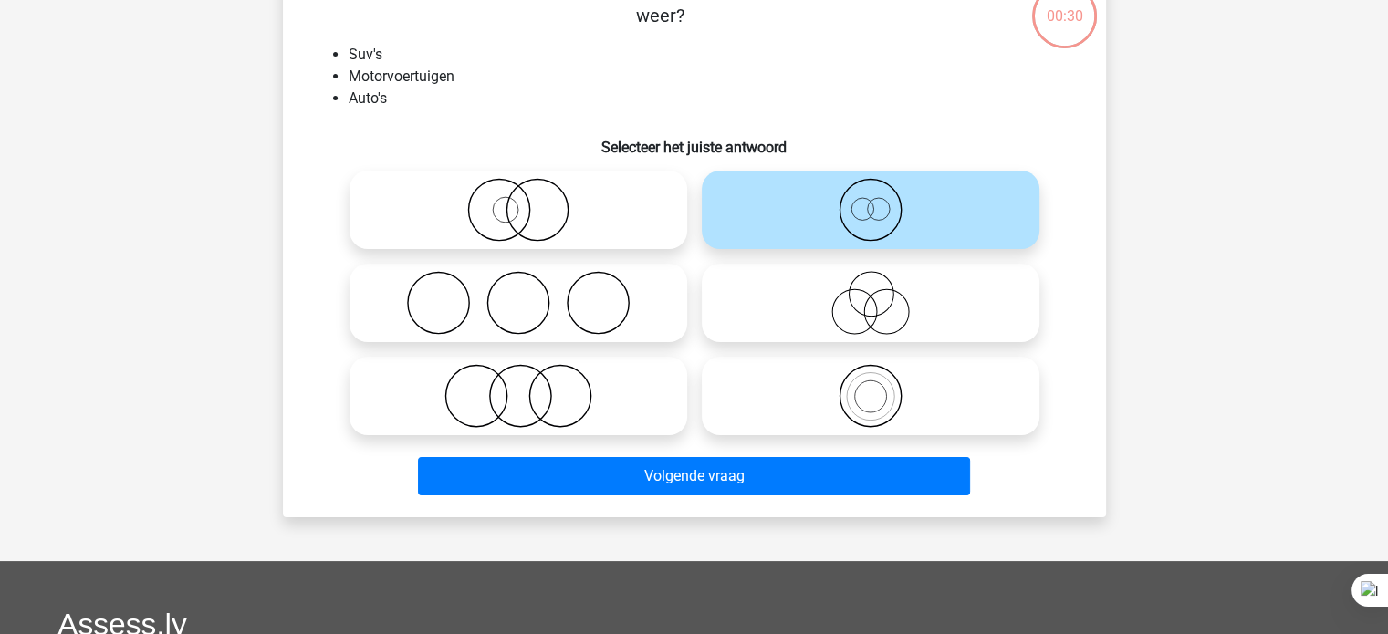
scroll to position [142, 0]
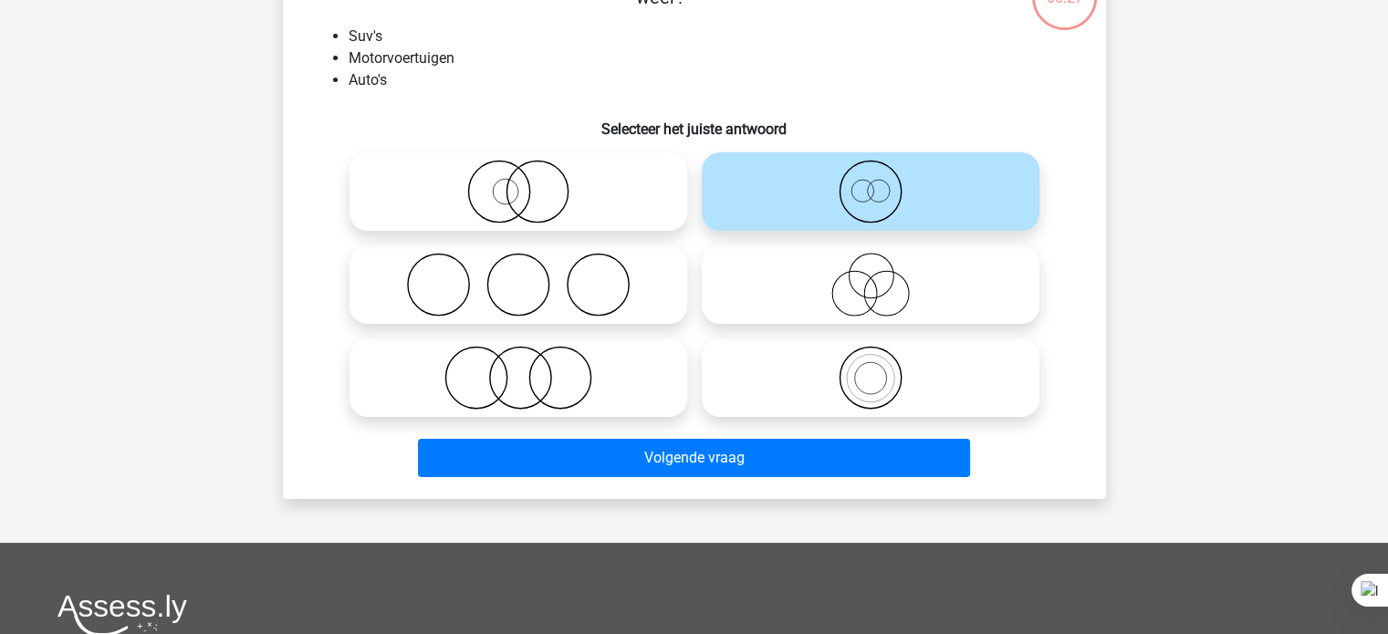
click at [828, 374] on icon at bounding box center [870, 378] width 323 height 64
click at [870, 369] on input "radio" at bounding box center [876, 363] width 12 height 12
radio input "true"
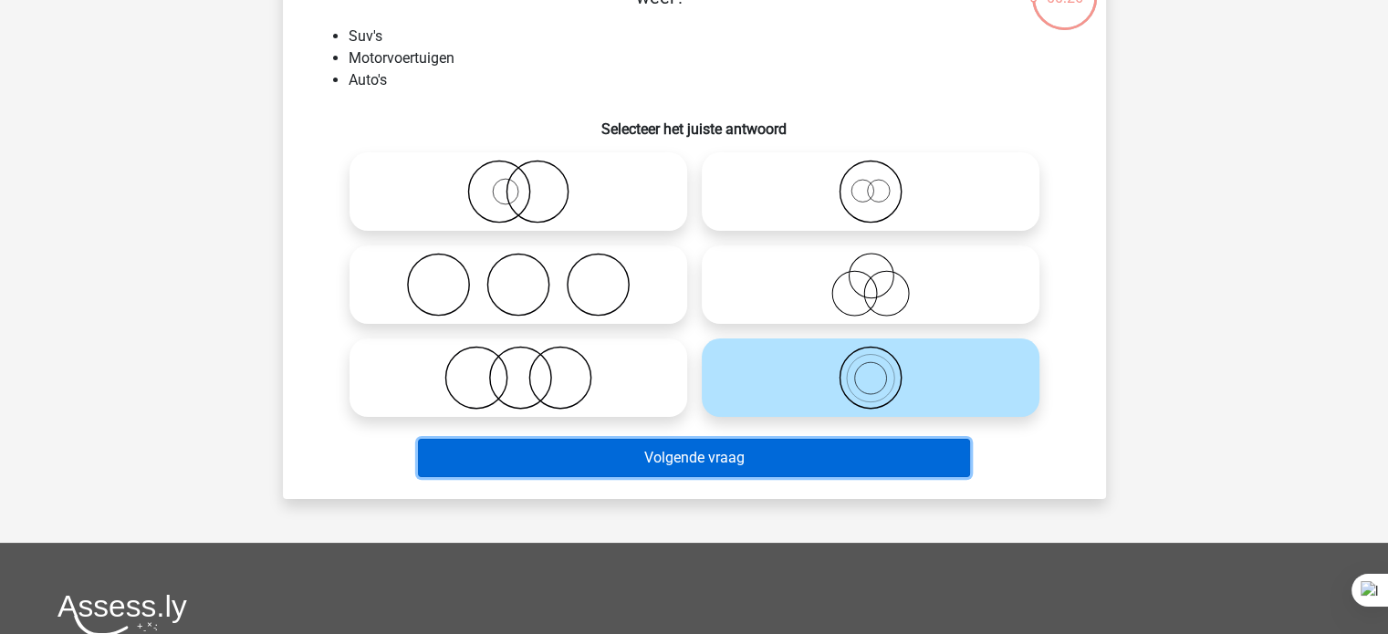
click at [856, 460] on button "Volgende vraag" at bounding box center [694, 458] width 552 height 38
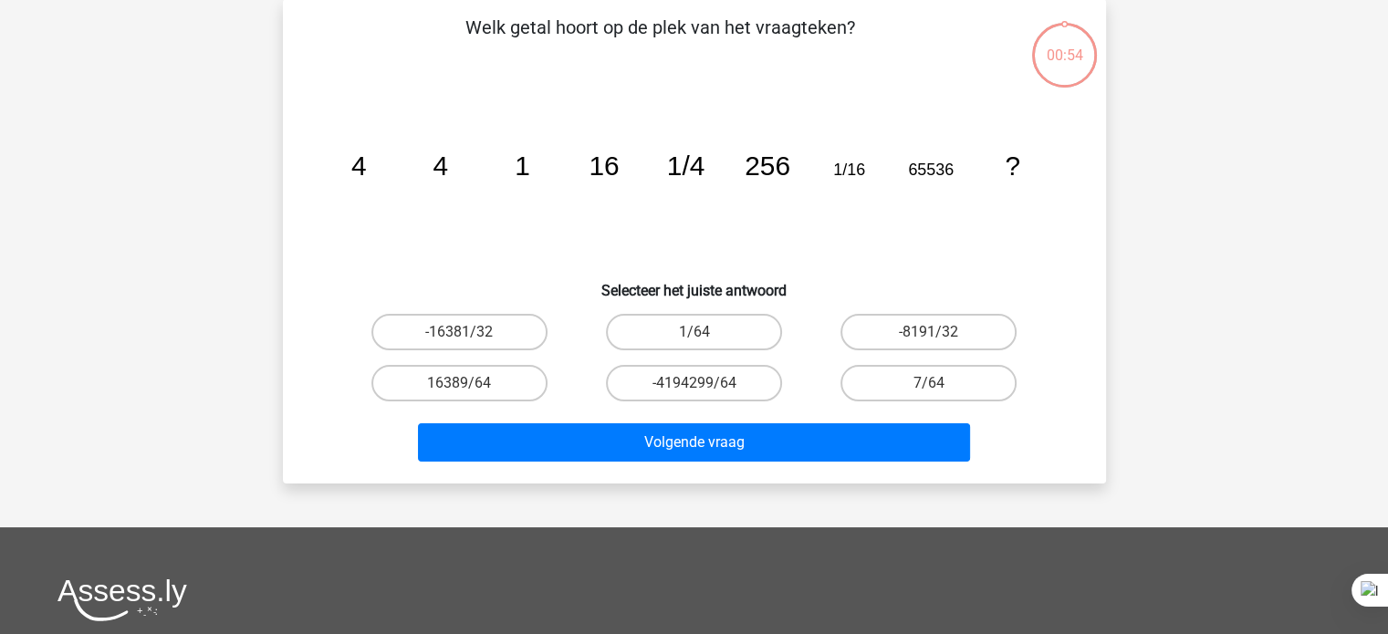
scroll to position [84, 0]
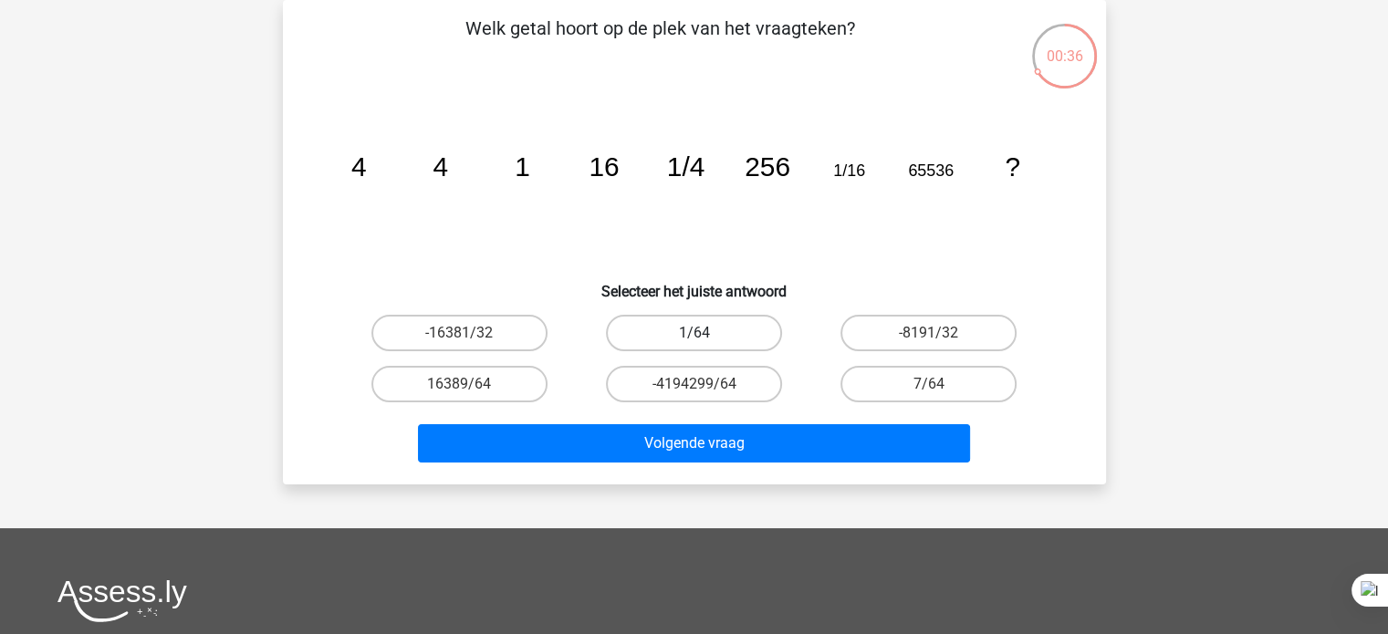
click at [730, 339] on label "1/64" at bounding box center [694, 333] width 176 height 36
click at [705, 339] on input "1/64" at bounding box center [699, 339] width 12 height 12
radio input "true"
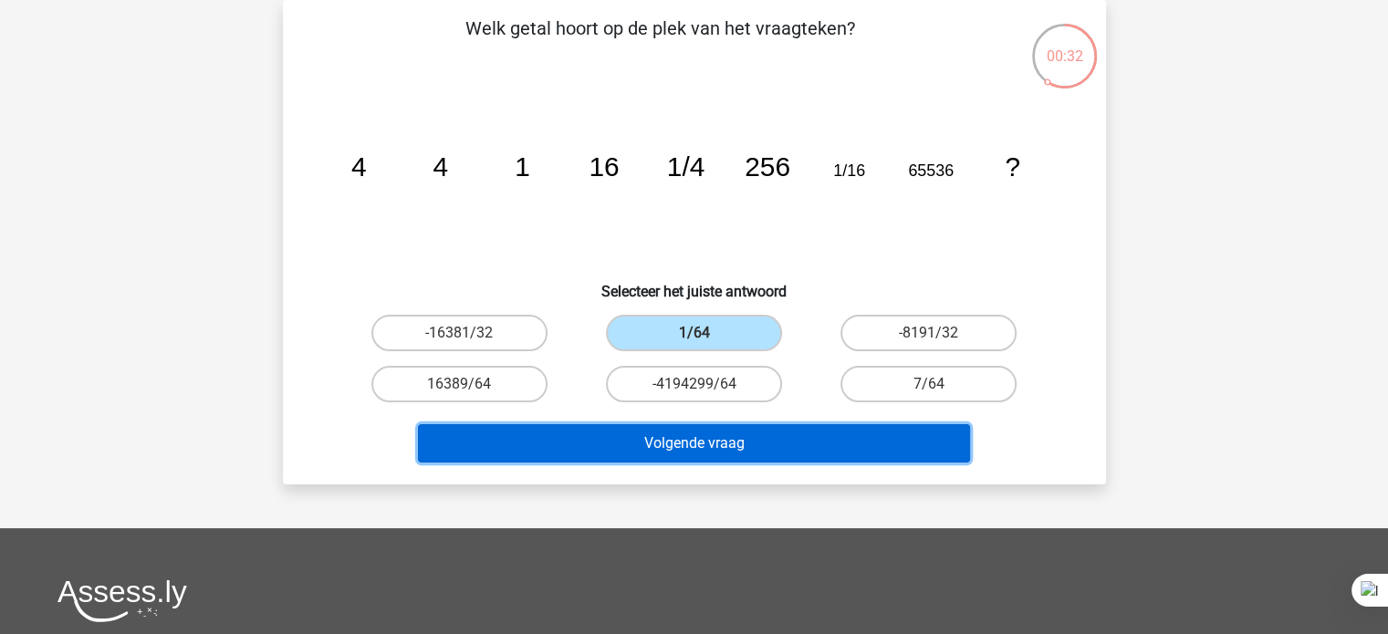
click at [790, 452] on button "Volgende vraag" at bounding box center [694, 443] width 552 height 38
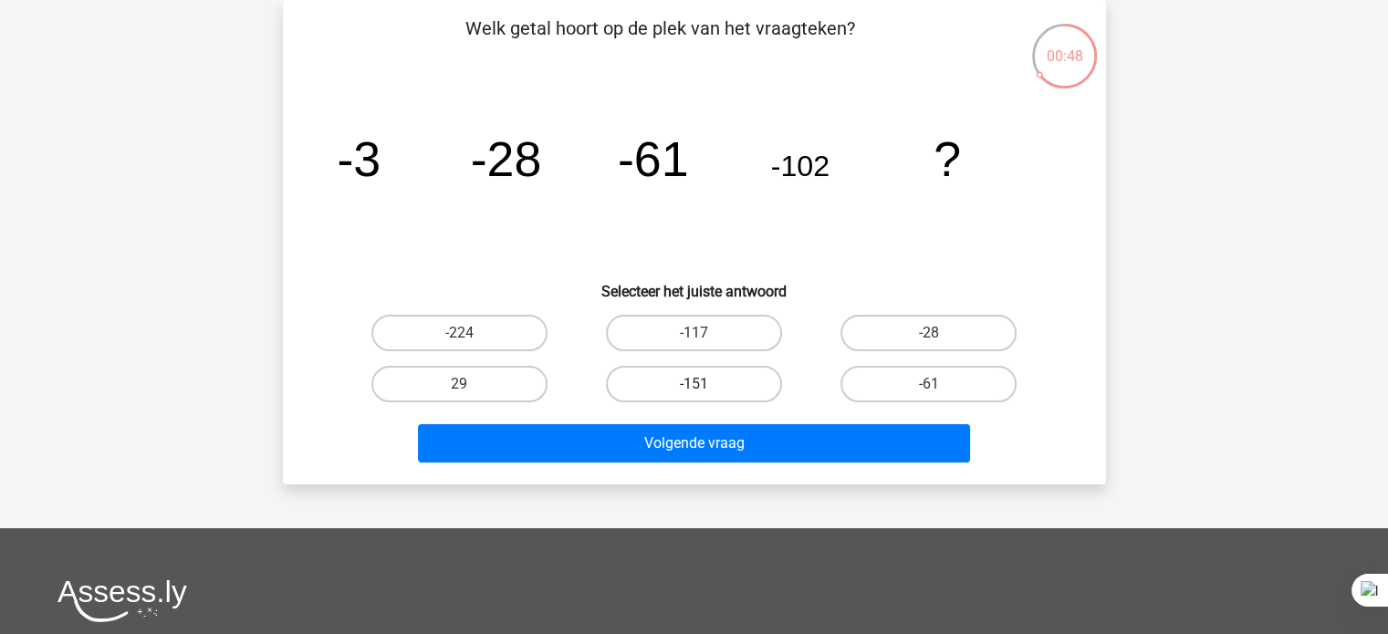
click at [661, 377] on label "-151" at bounding box center [694, 384] width 176 height 36
click at [693, 384] on input "-151" at bounding box center [699, 390] width 12 height 12
radio input "true"
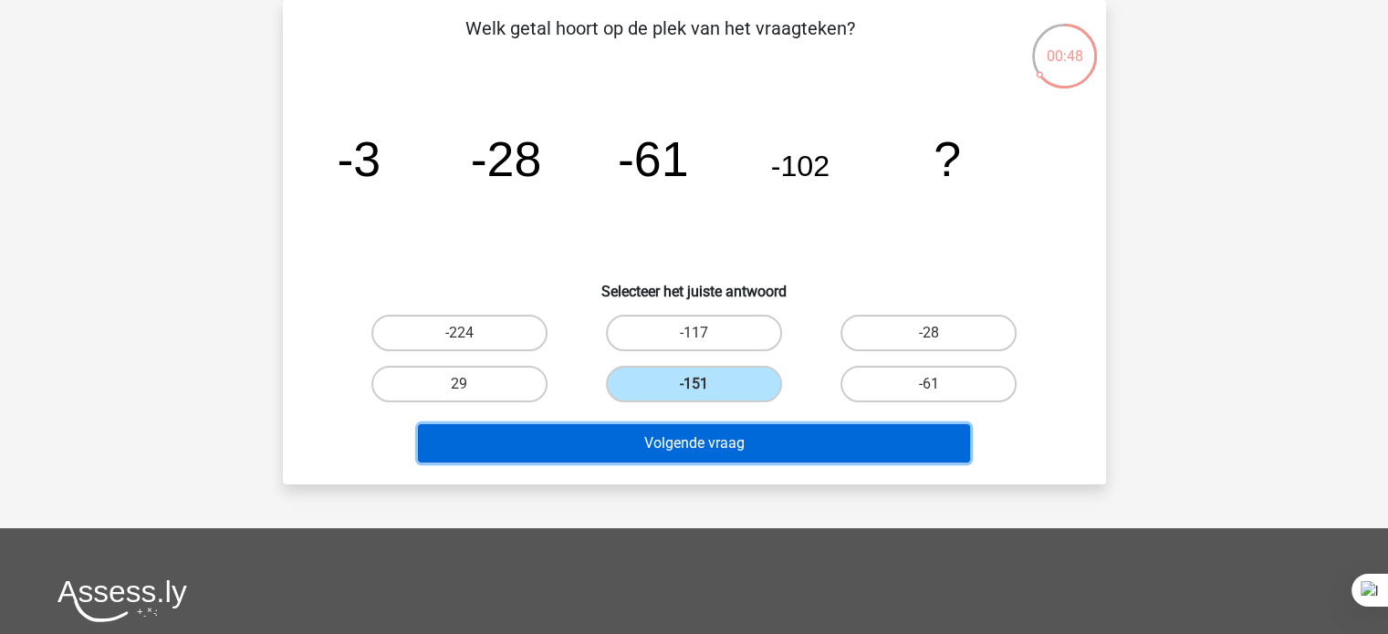
click at [650, 453] on button "Volgende vraag" at bounding box center [694, 443] width 552 height 38
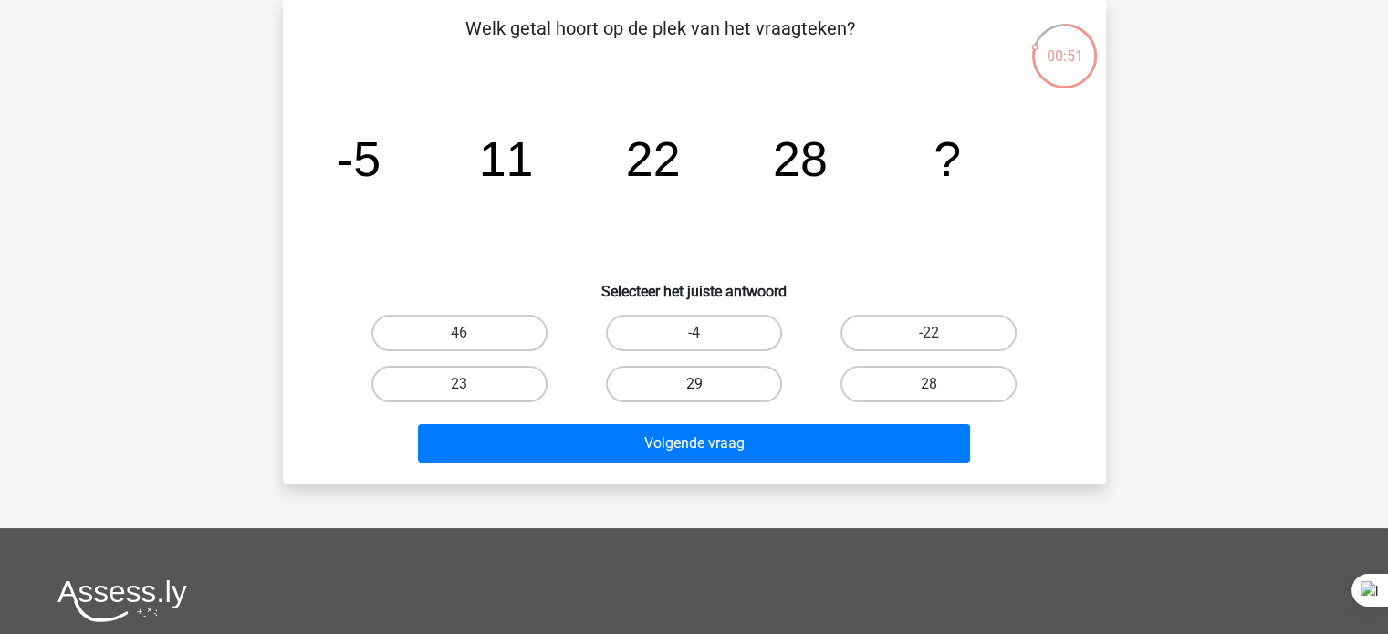
click at [753, 380] on label "29" at bounding box center [694, 384] width 176 height 36
click at [705, 384] on input "29" at bounding box center [699, 390] width 12 height 12
radio input "true"
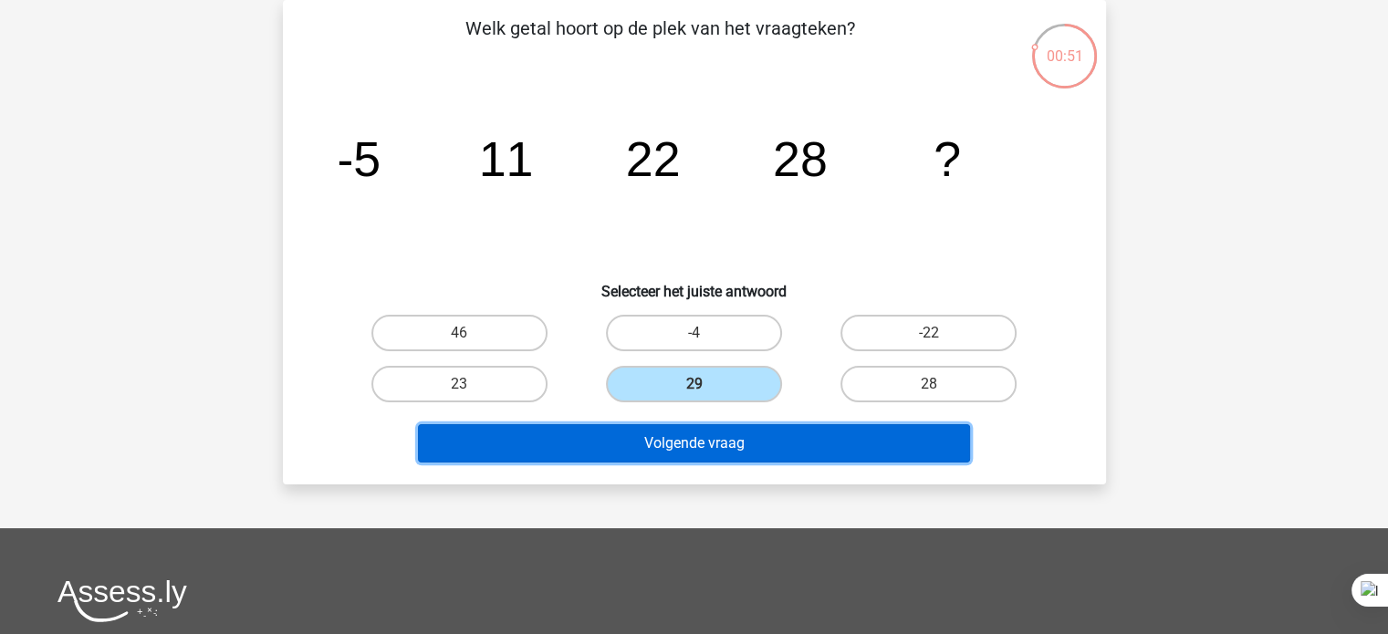
click at [750, 442] on button "Volgende vraag" at bounding box center [694, 443] width 552 height 38
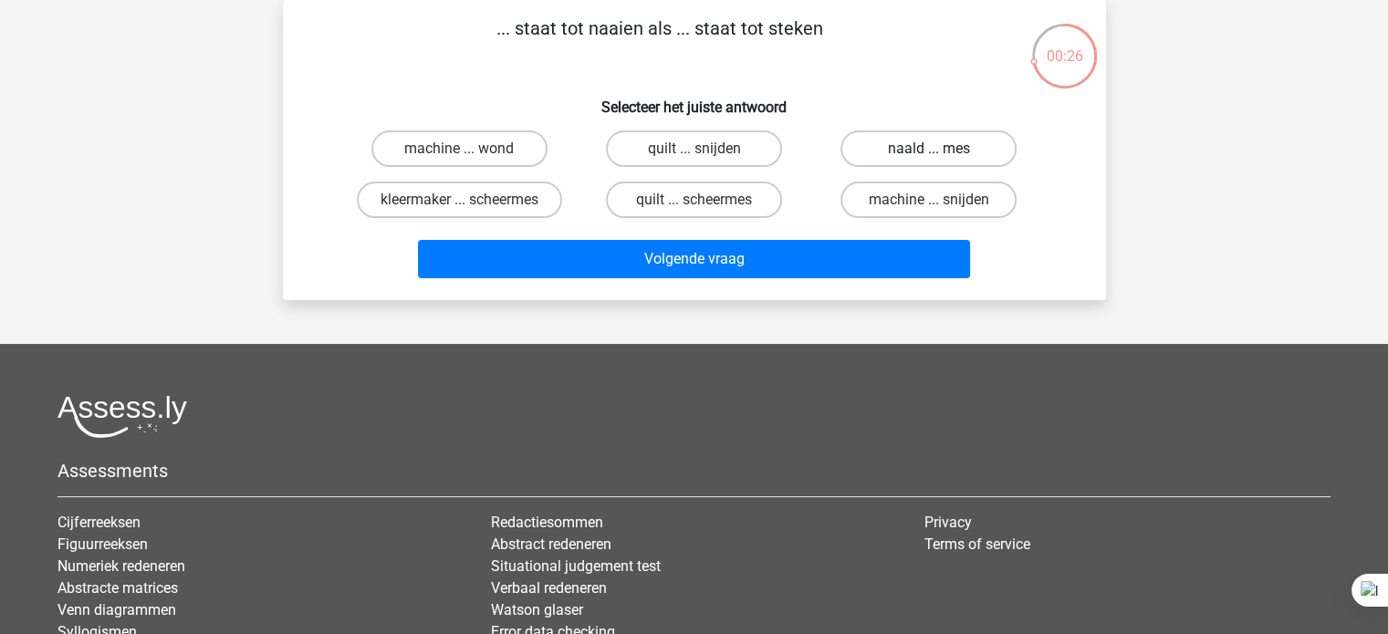
click at [942, 150] on label "naald ... mes" at bounding box center [928, 148] width 176 height 36
click at [941, 150] on input "naald ... mes" at bounding box center [935, 155] width 12 height 12
radio input "true"
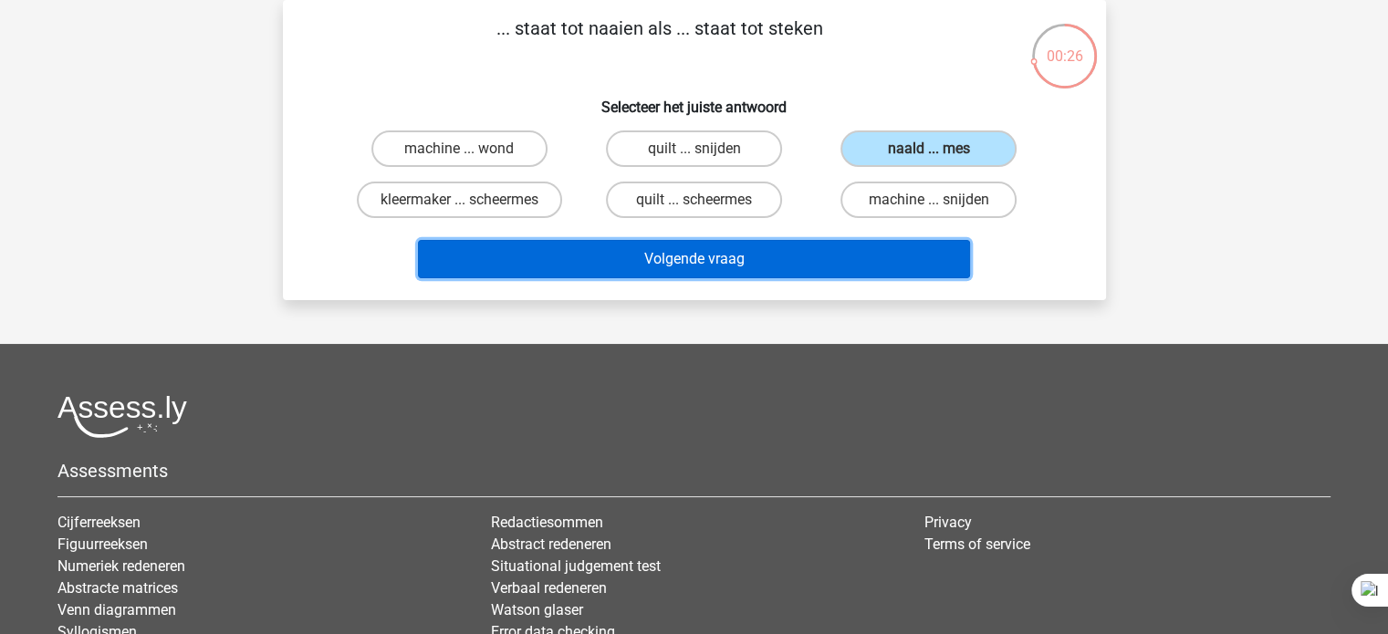
click at [850, 249] on button "Volgende vraag" at bounding box center [694, 259] width 552 height 38
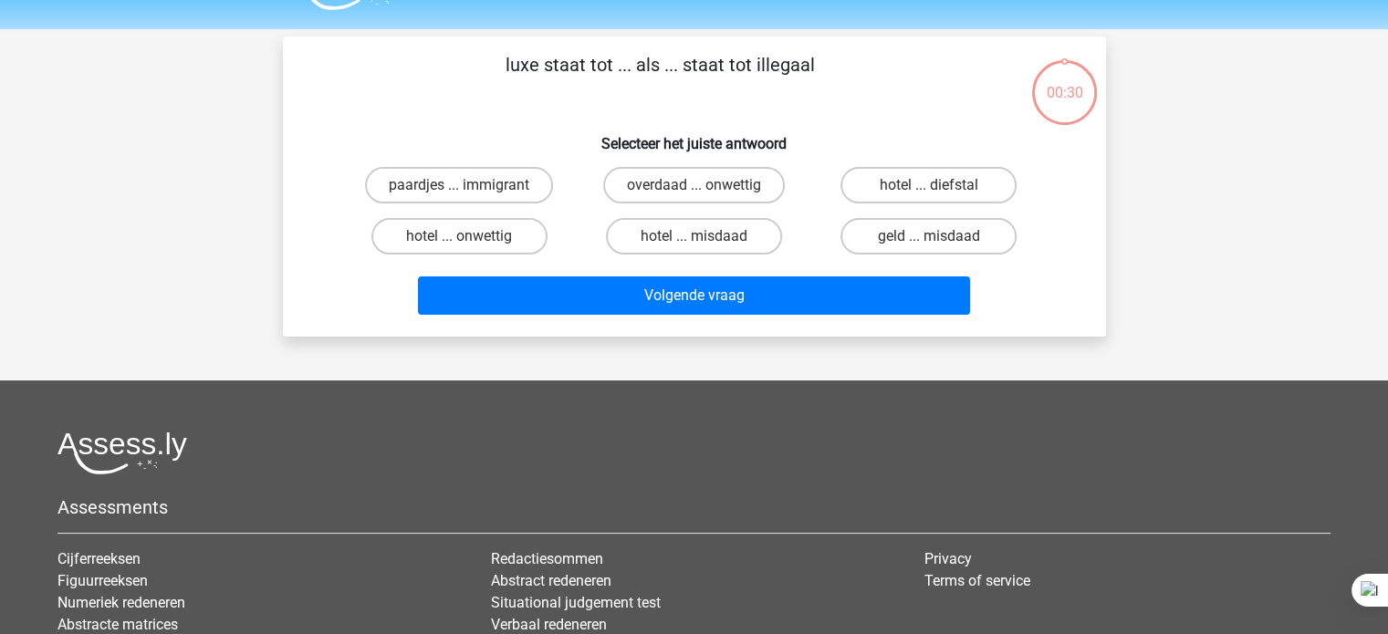
scroll to position [47, 0]
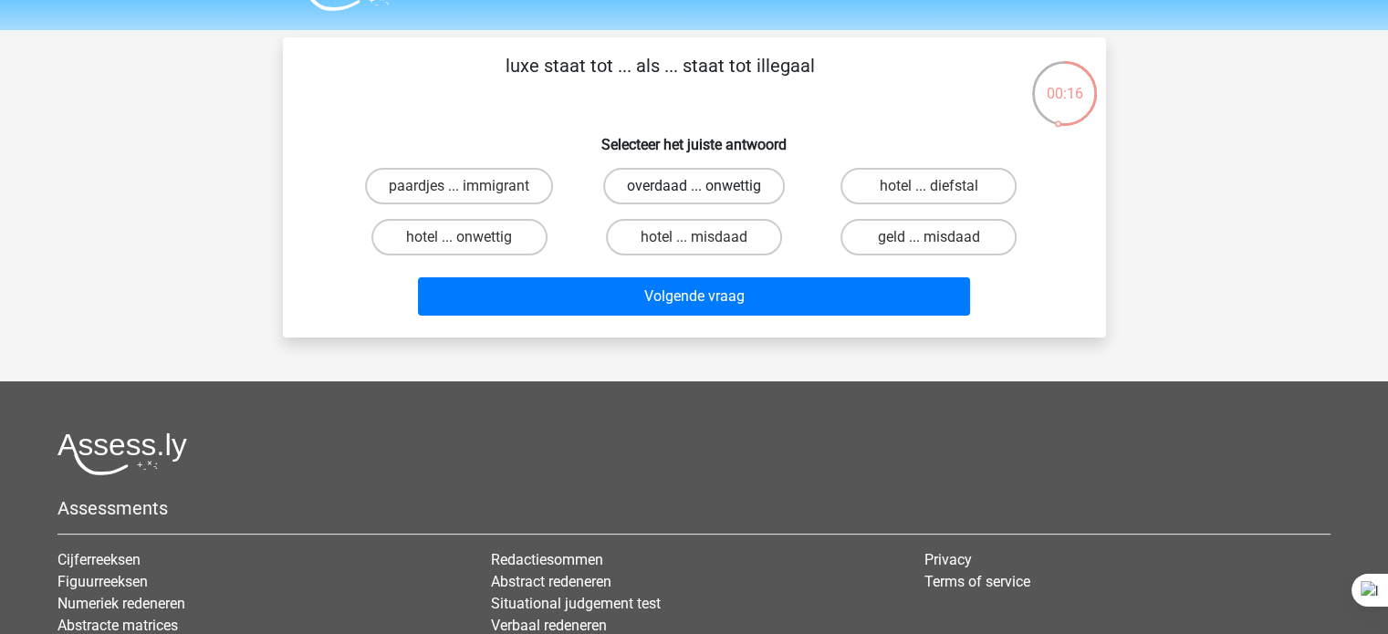
click at [775, 190] on label "overdaad ... onwettig" at bounding box center [694, 186] width 182 height 36
click at [705, 190] on input "overdaad ... onwettig" at bounding box center [699, 192] width 12 height 12
radio input "true"
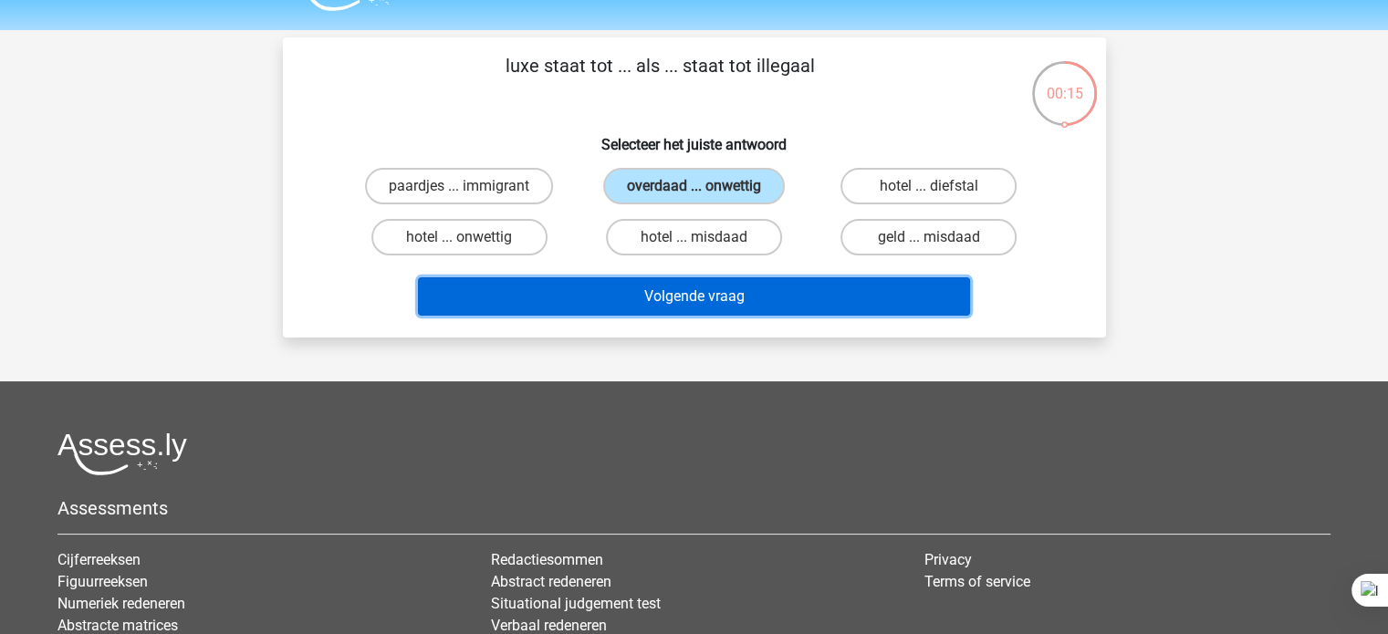
click at [752, 296] on button "Volgende vraag" at bounding box center [694, 296] width 552 height 38
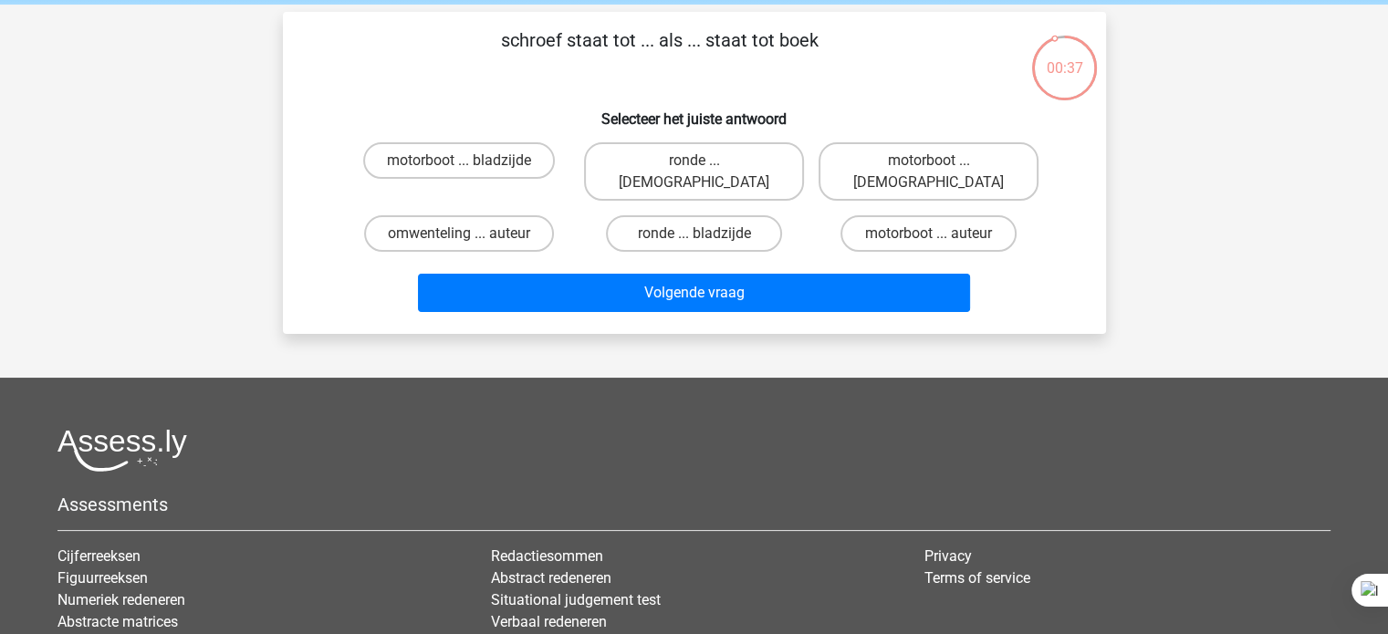
scroll to position [68, 0]
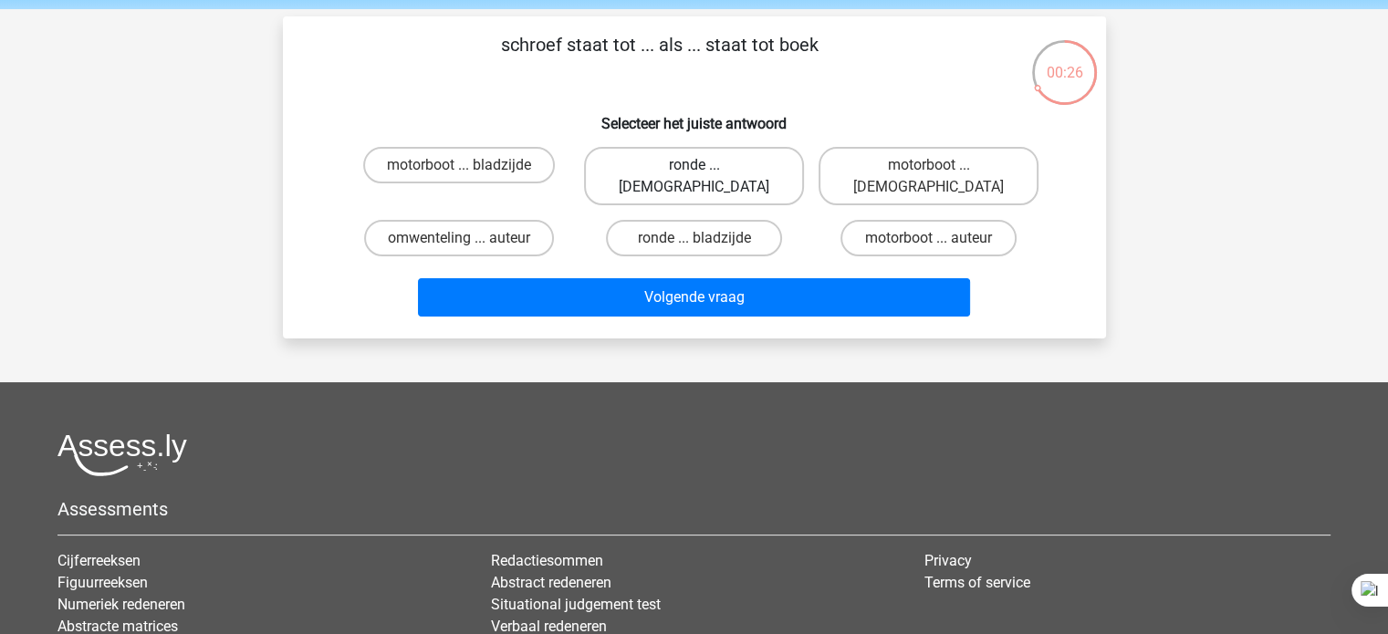
click at [766, 179] on label "ronde ... Bijbel" at bounding box center [694, 176] width 220 height 58
click at [705, 177] on input "ronde ... Bijbel" at bounding box center [699, 171] width 12 height 12
radio input "true"
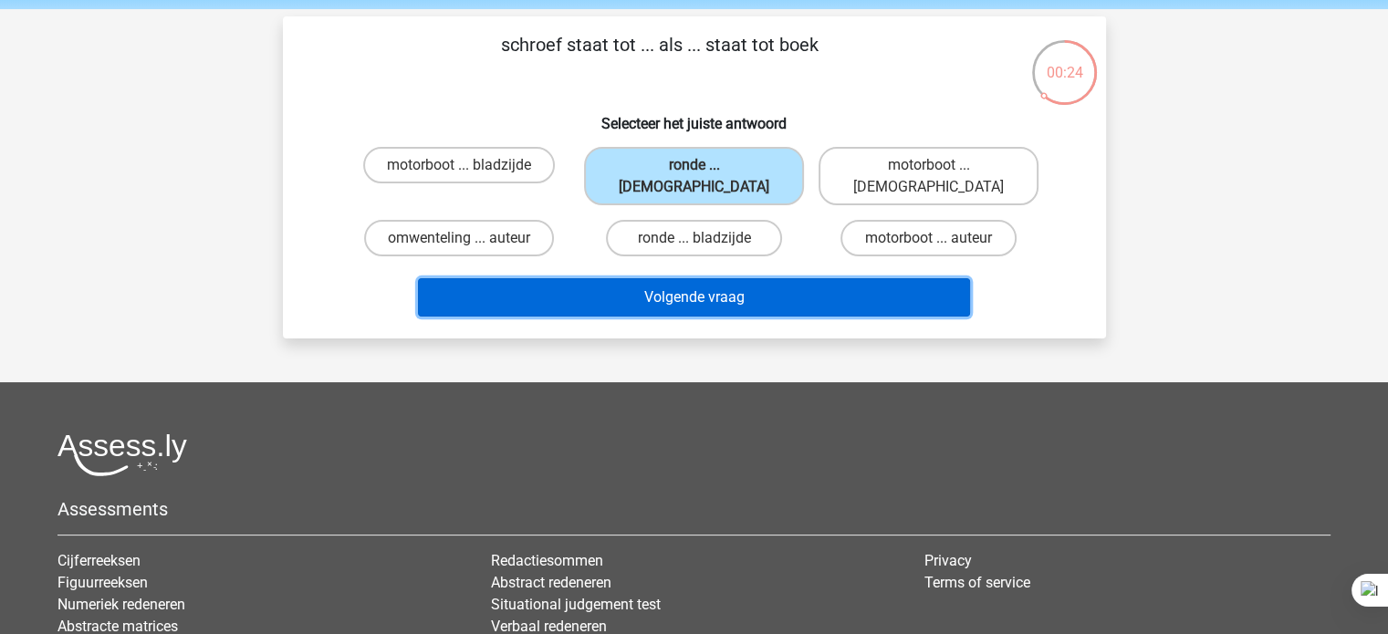
click at [714, 285] on button "Volgende vraag" at bounding box center [694, 297] width 552 height 38
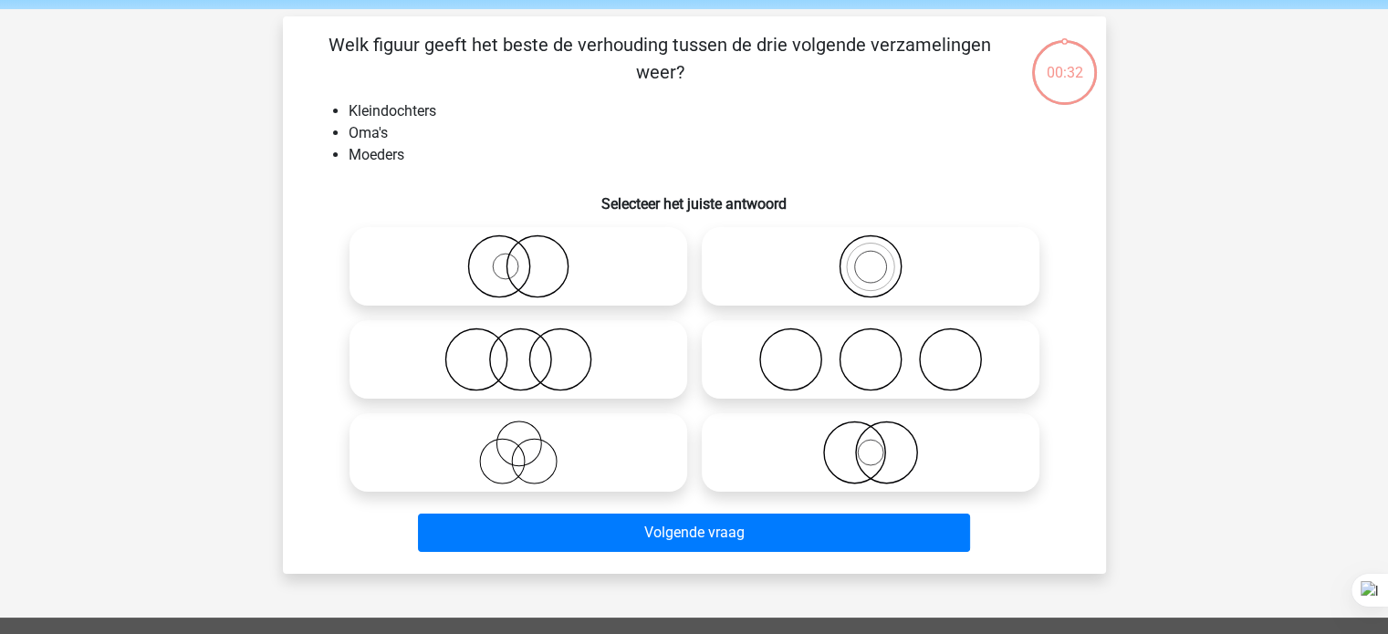
scroll to position [84, 0]
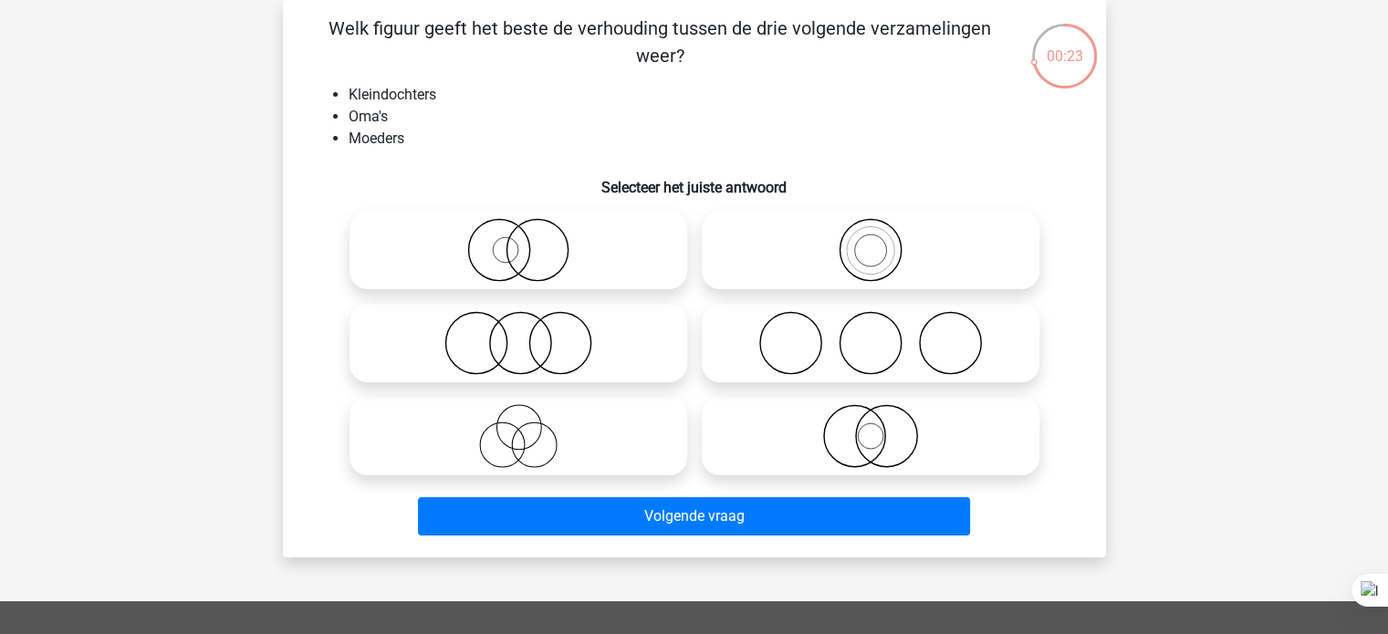
click at [841, 267] on icon at bounding box center [870, 250] width 323 height 64
click at [870, 241] on input "radio" at bounding box center [876, 235] width 12 height 12
radio input "true"
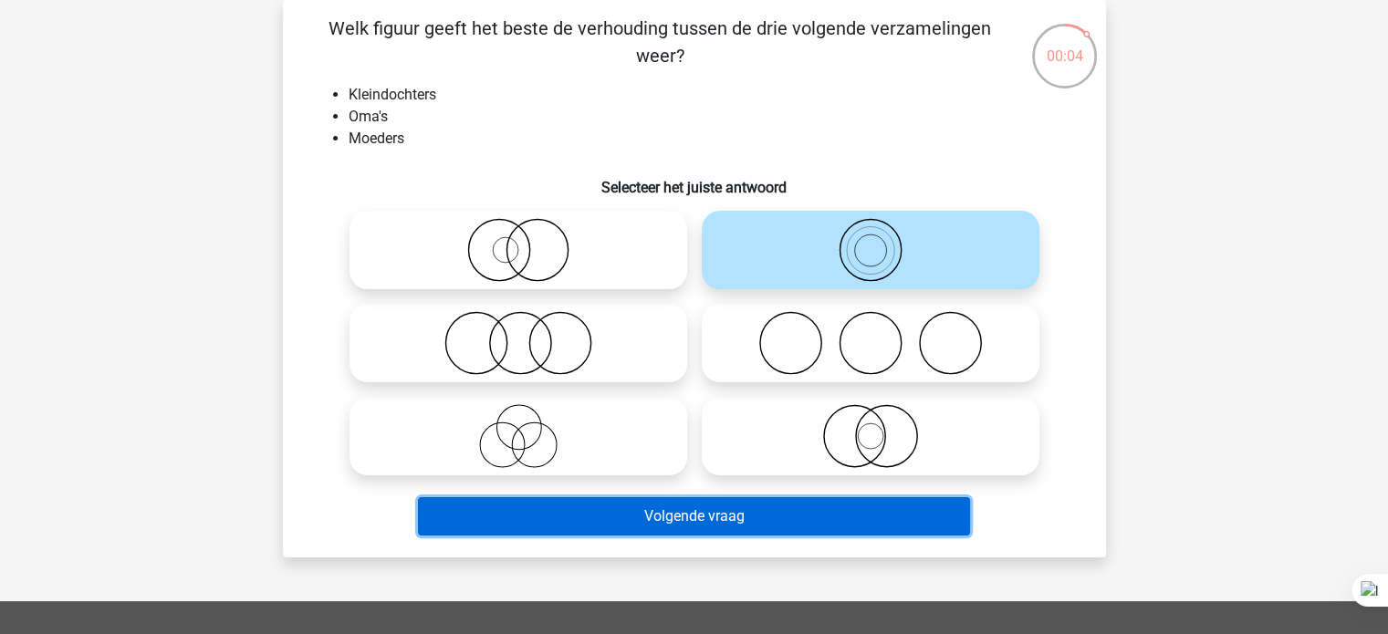
click at [542, 510] on button "Volgende vraag" at bounding box center [694, 516] width 552 height 38
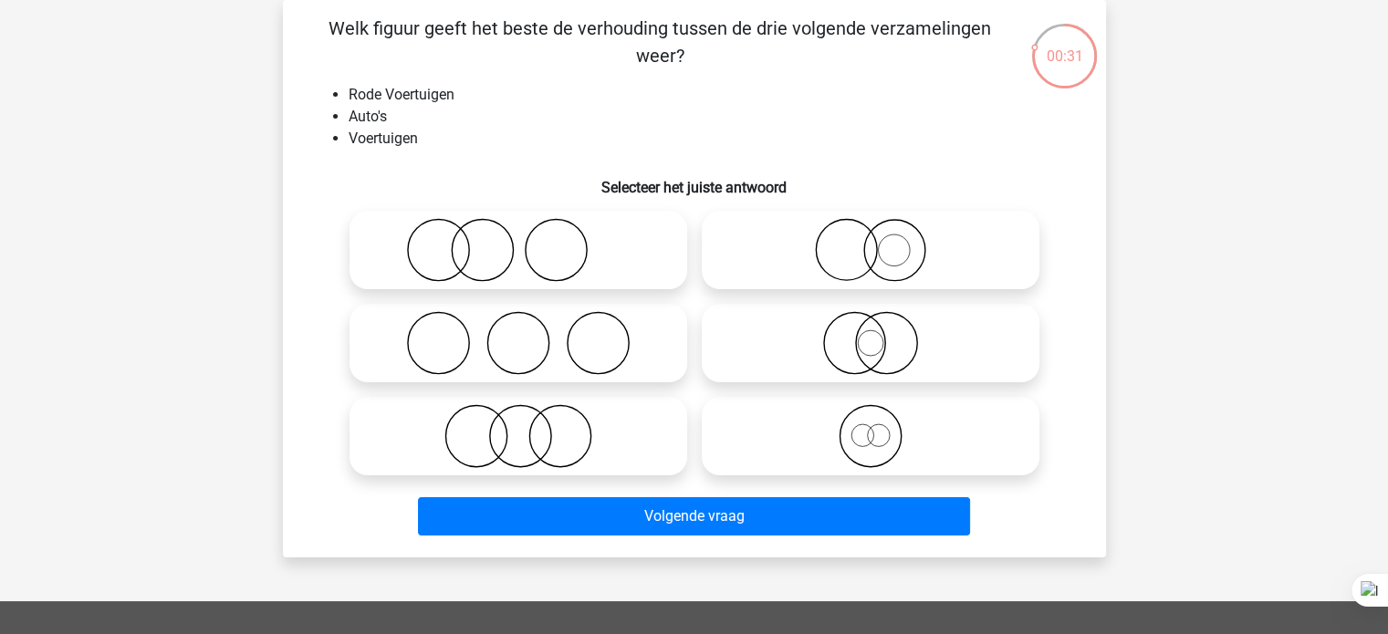
click at [877, 446] on circle at bounding box center [878, 435] width 22 height 22
click at [877, 427] on input "radio" at bounding box center [876, 421] width 12 height 12
radio input "true"
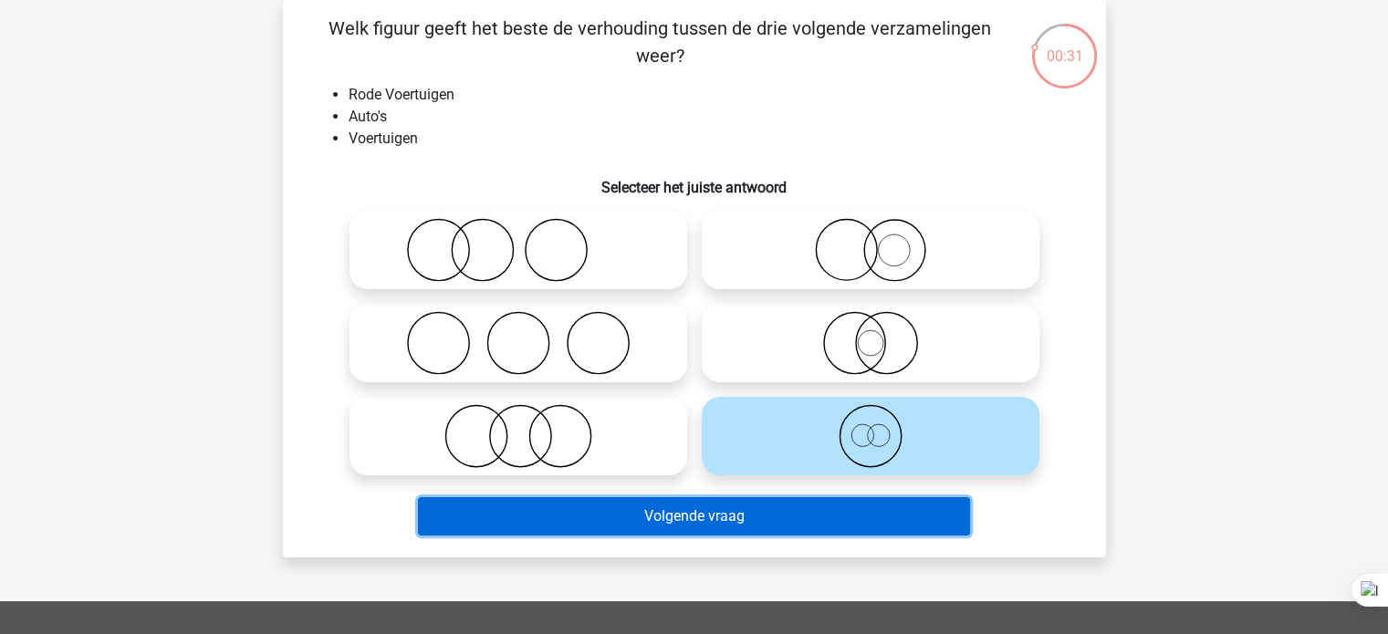
click at [798, 522] on button "Volgende vraag" at bounding box center [694, 516] width 552 height 38
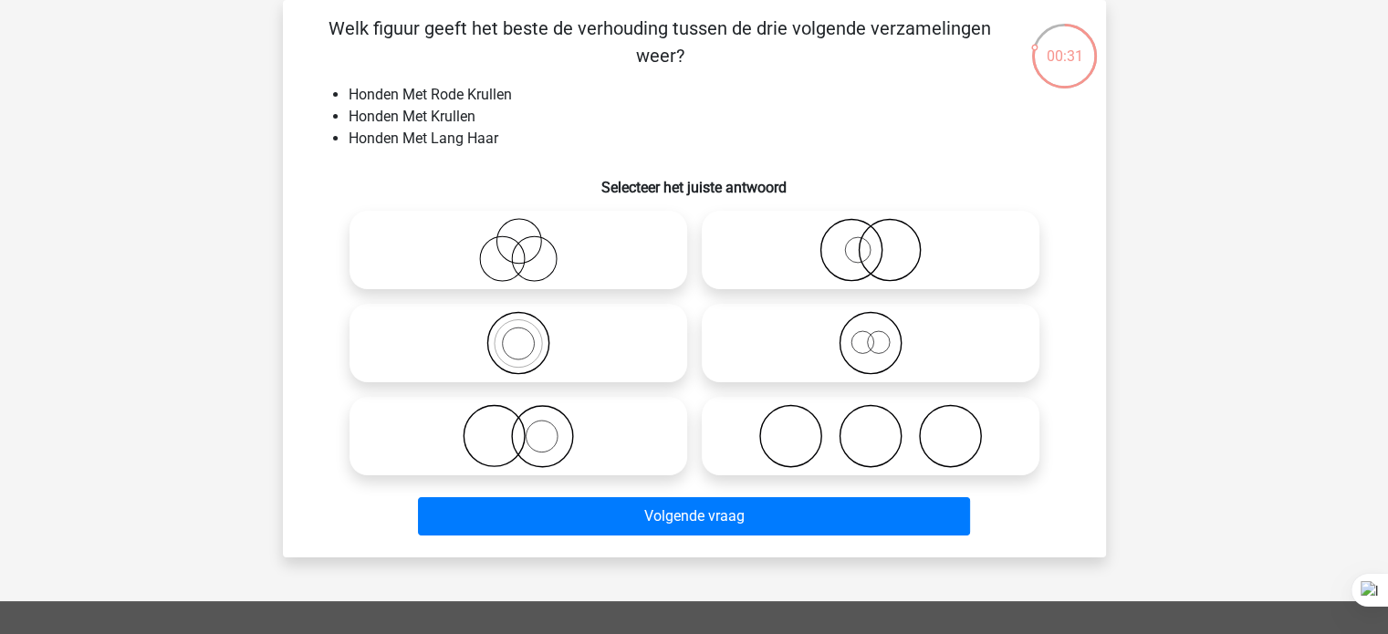
click at [602, 328] on icon at bounding box center [518, 343] width 323 height 64
click at [530, 328] on input "radio" at bounding box center [524, 328] width 12 height 12
radio input "true"
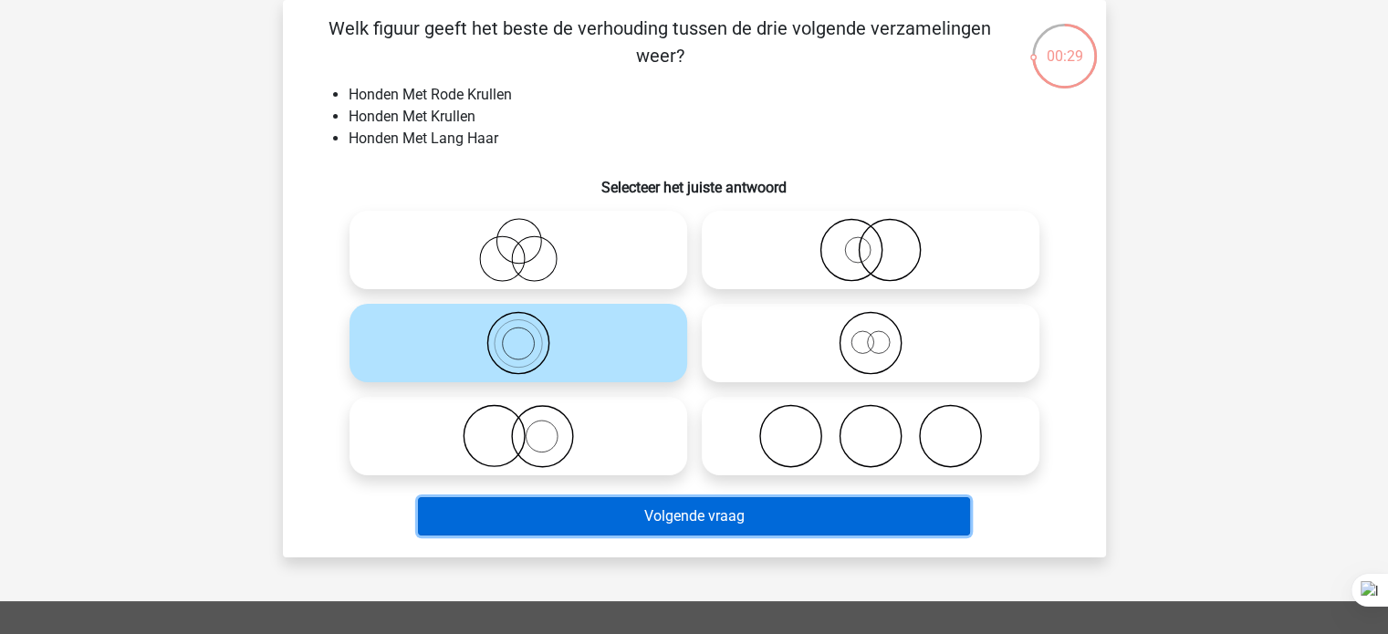
click at [639, 516] on button "Volgende vraag" at bounding box center [694, 516] width 552 height 38
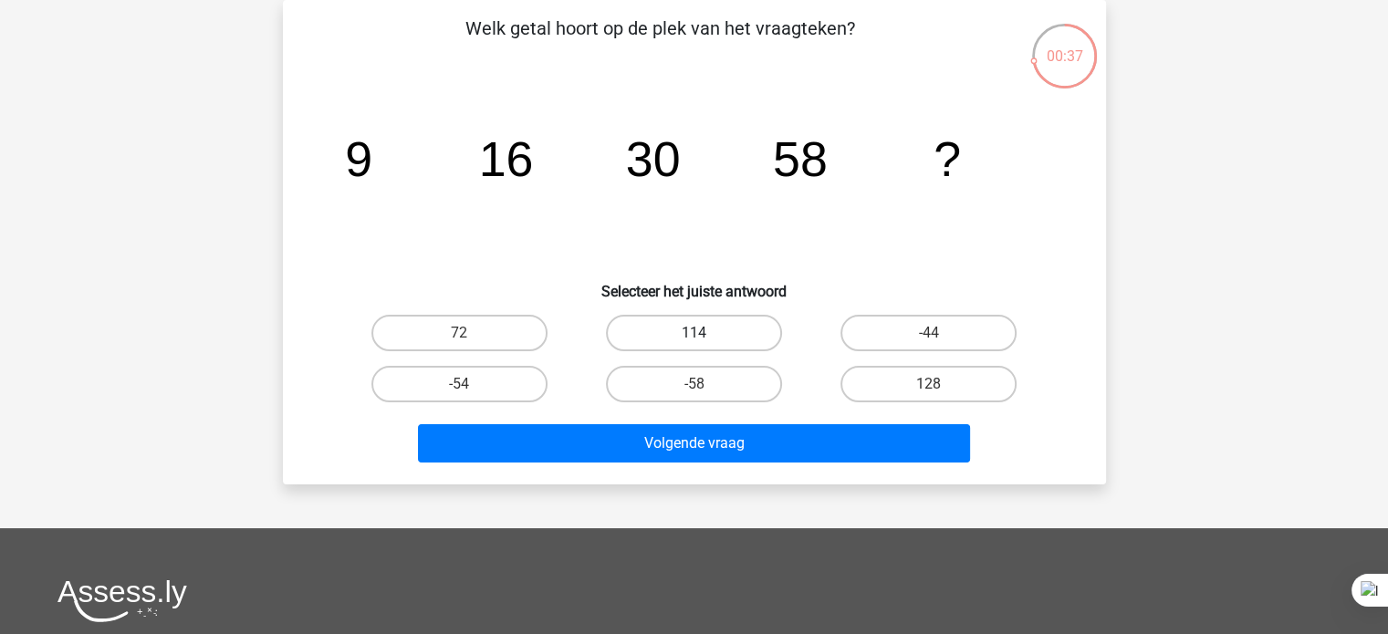
click at [712, 343] on label "114" at bounding box center [694, 333] width 176 height 36
click at [705, 343] on input "114" at bounding box center [699, 339] width 12 height 12
radio input "true"
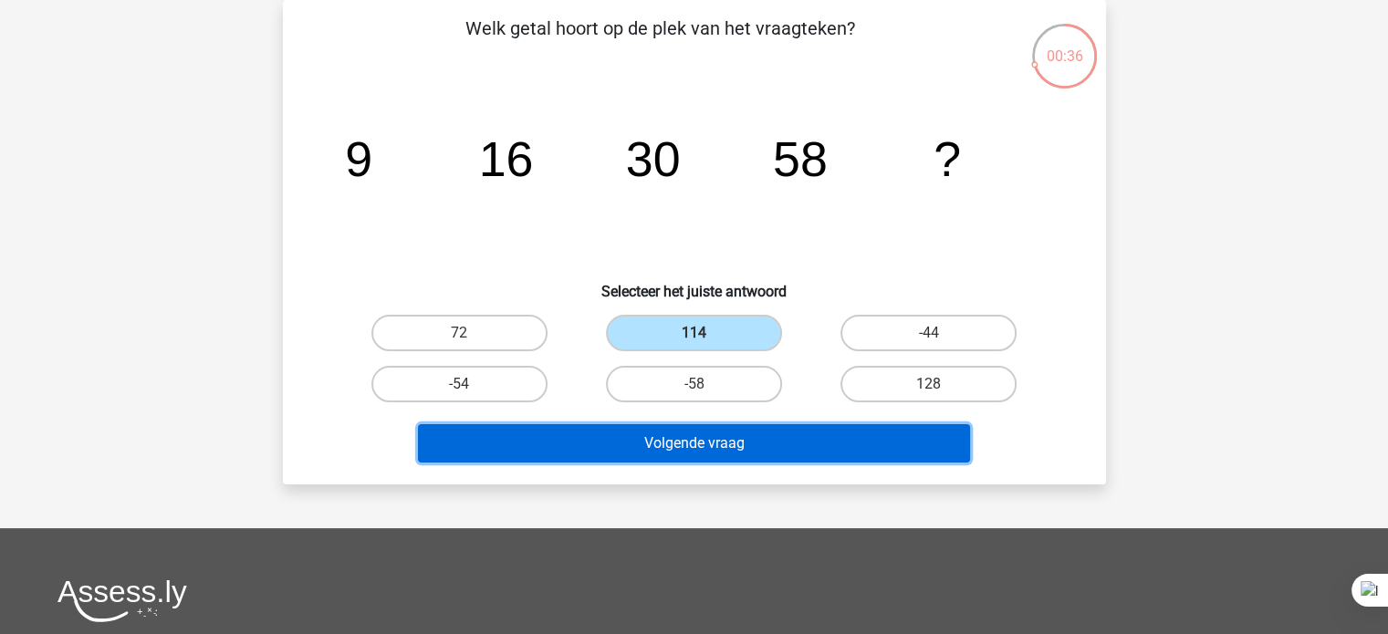
click at [666, 448] on button "Volgende vraag" at bounding box center [694, 443] width 552 height 38
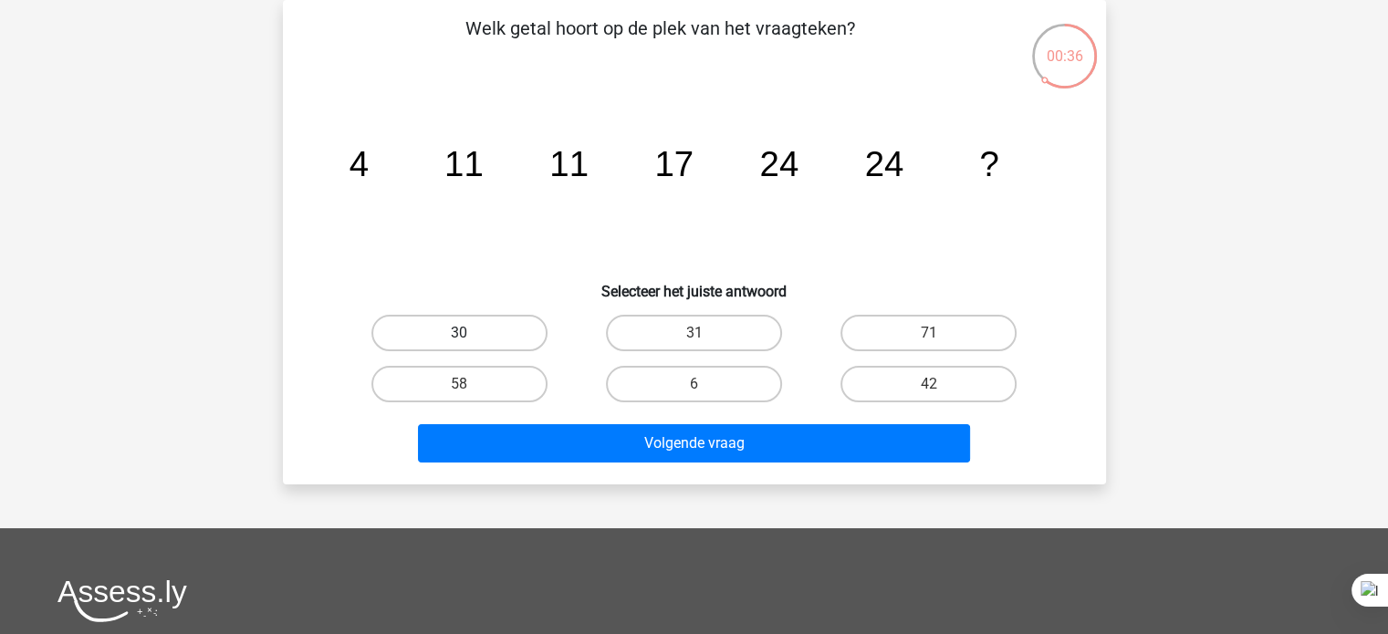
click at [505, 339] on label "30" at bounding box center [459, 333] width 176 height 36
click at [471, 339] on input "30" at bounding box center [465, 339] width 12 height 12
radio input "true"
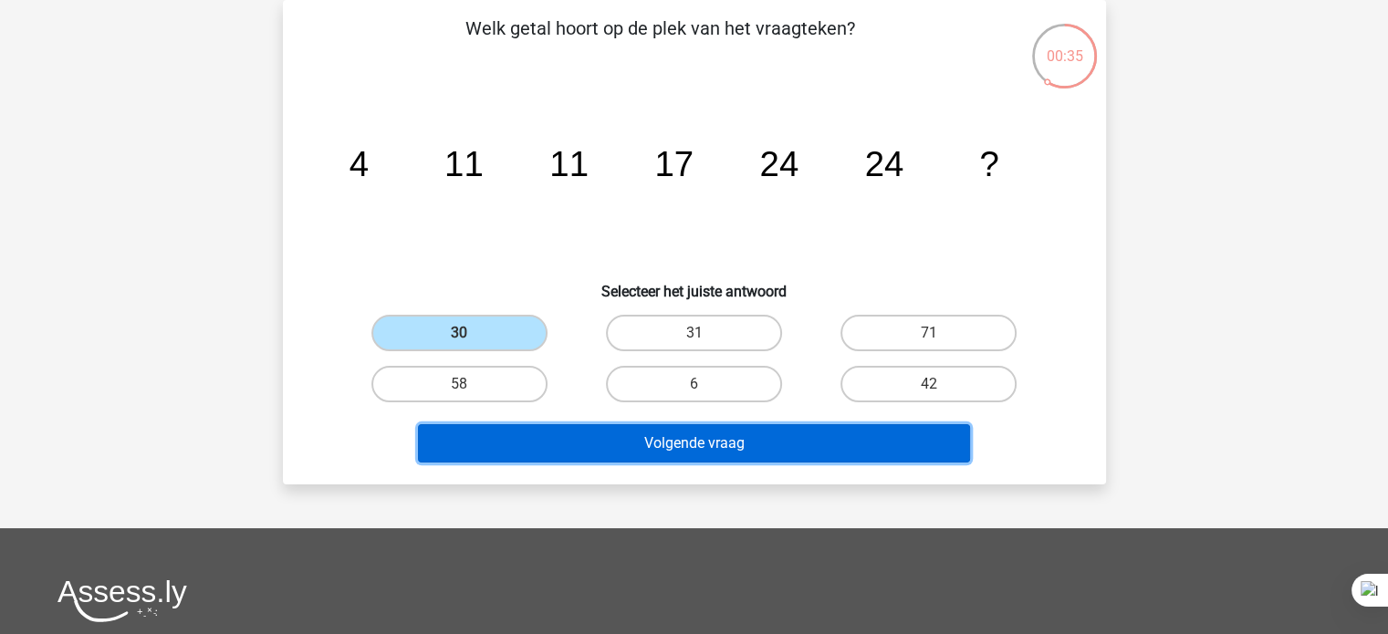
click at [580, 449] on button "Volgende vraag" at bounding box center [694, 443] width 552 height 38
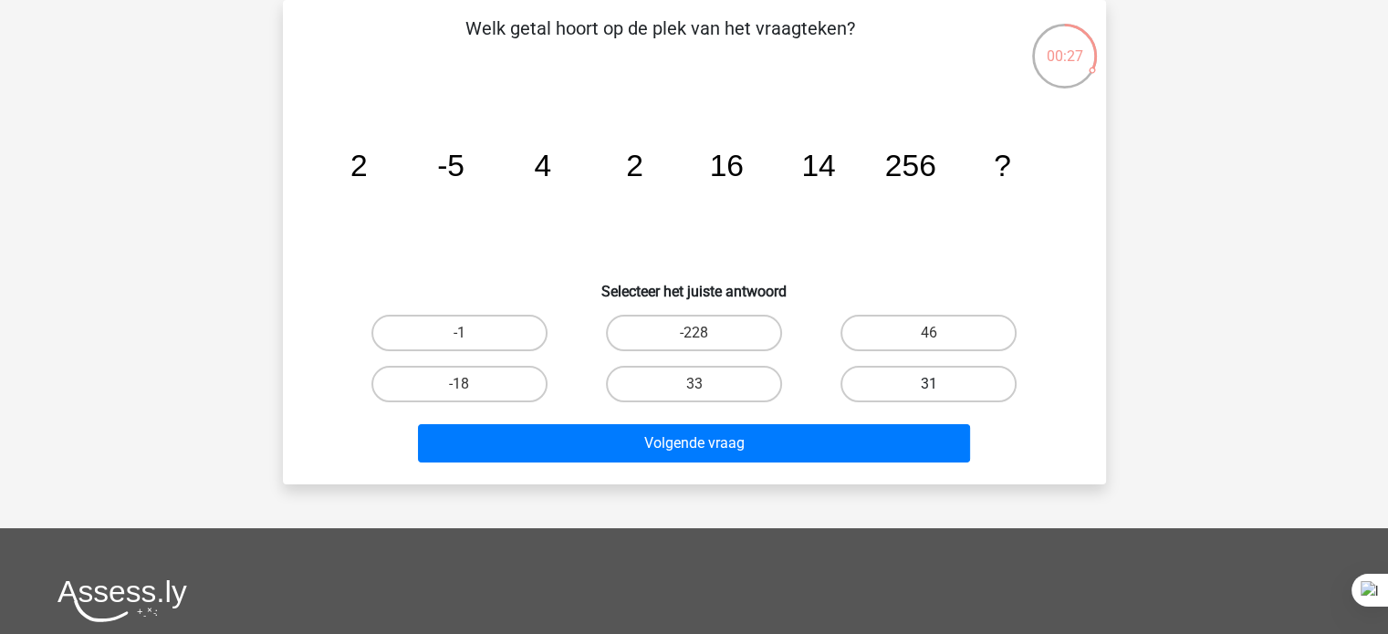
click at [965, 388] on label "31" at bounding box center [928, 384] width 176 height 36
click at [941, 388] on input "31" at bounding box center [935, 390] width 12 height 12
radio input "true"
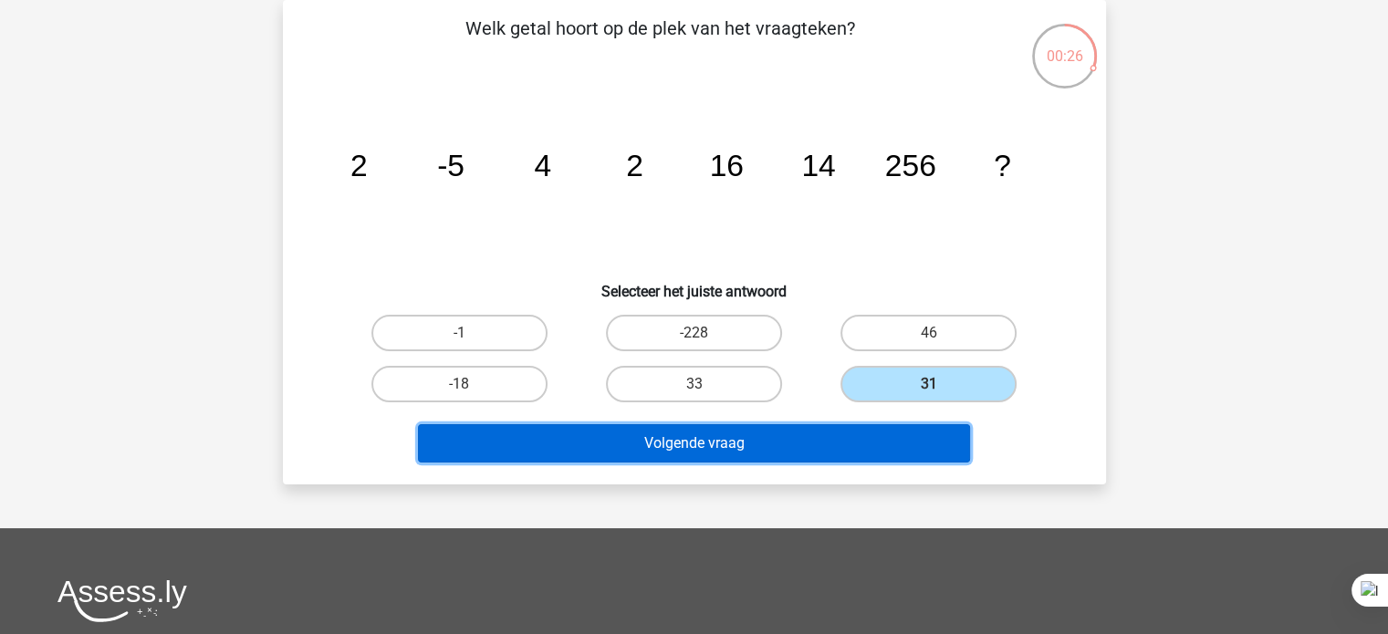
click at [905, 439] on button "Volgende vraag" at bounding box center [694, 443] width 552 height 38
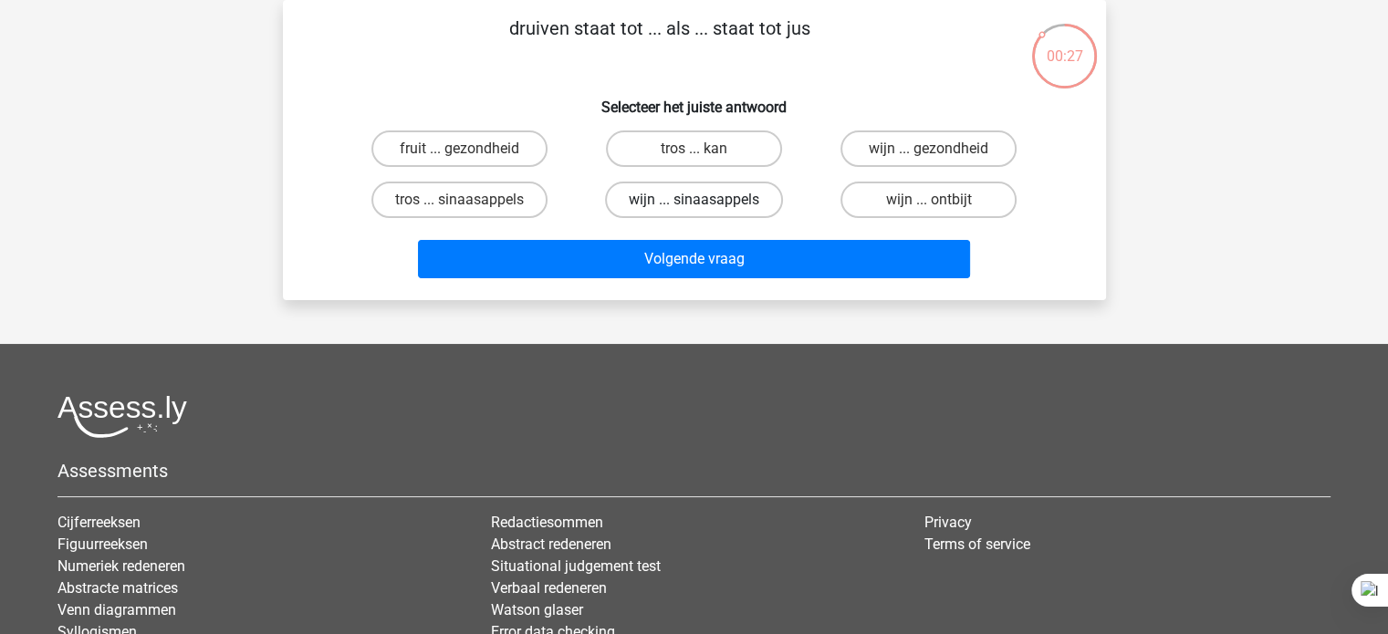
click at [740, 205] on label "wijn ... sinaasappels" at bounding box center [694, 200] width 178 height 36
click at [705, 205] on input "wijn ... sinaasappels" at bounding box center [699, 206] width 12 height 12
radio input "true"
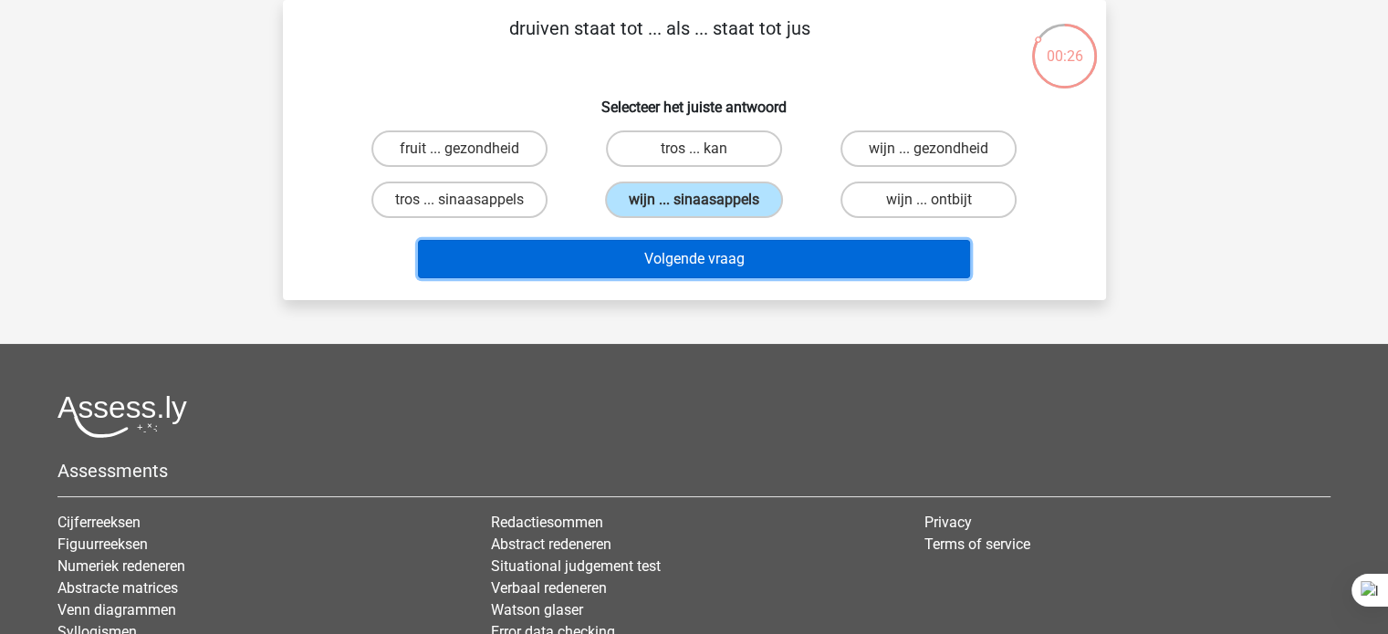
click at [703, 266] on button "Volgende vraag" at bounding box center [694, 259] width 552 height 38
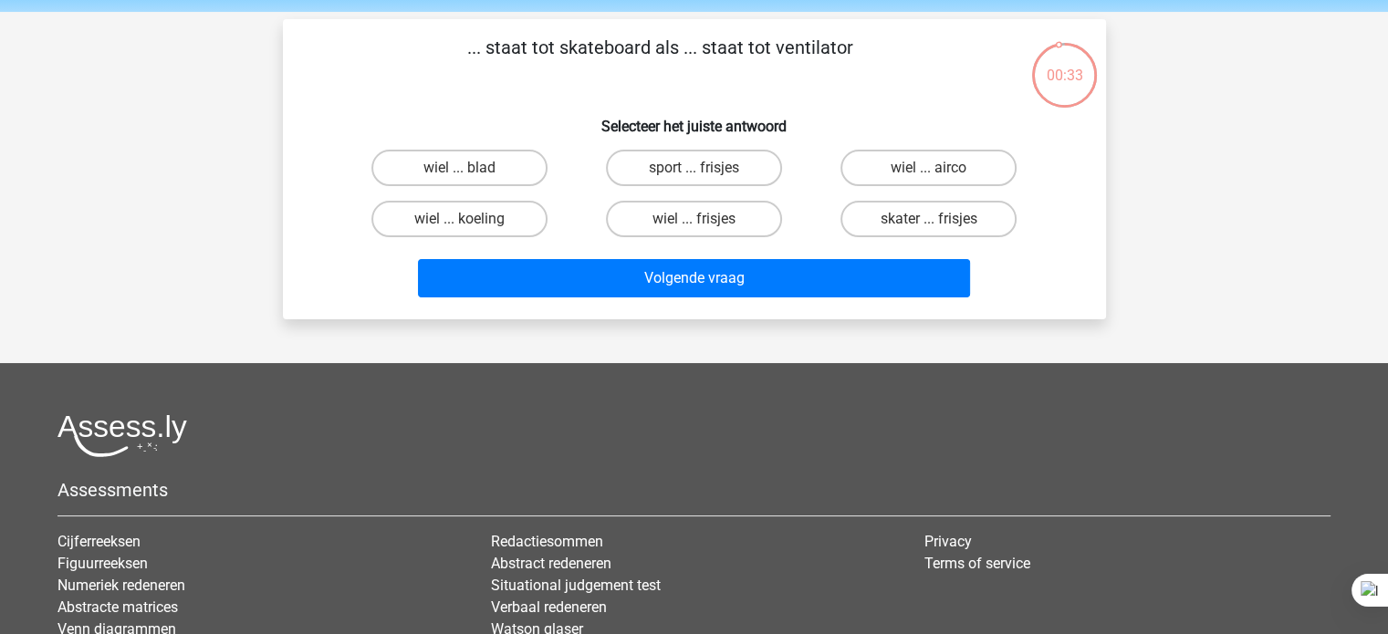
scroll to position [64, 0]
click at [964, 175] on label "wiel ... airco" at bounding box center [928, 169] width 176 height 36
click at [941, 175] on input "wiel ... airco" at bounding box center [935, 175] width 12 height 12
radio input "true"
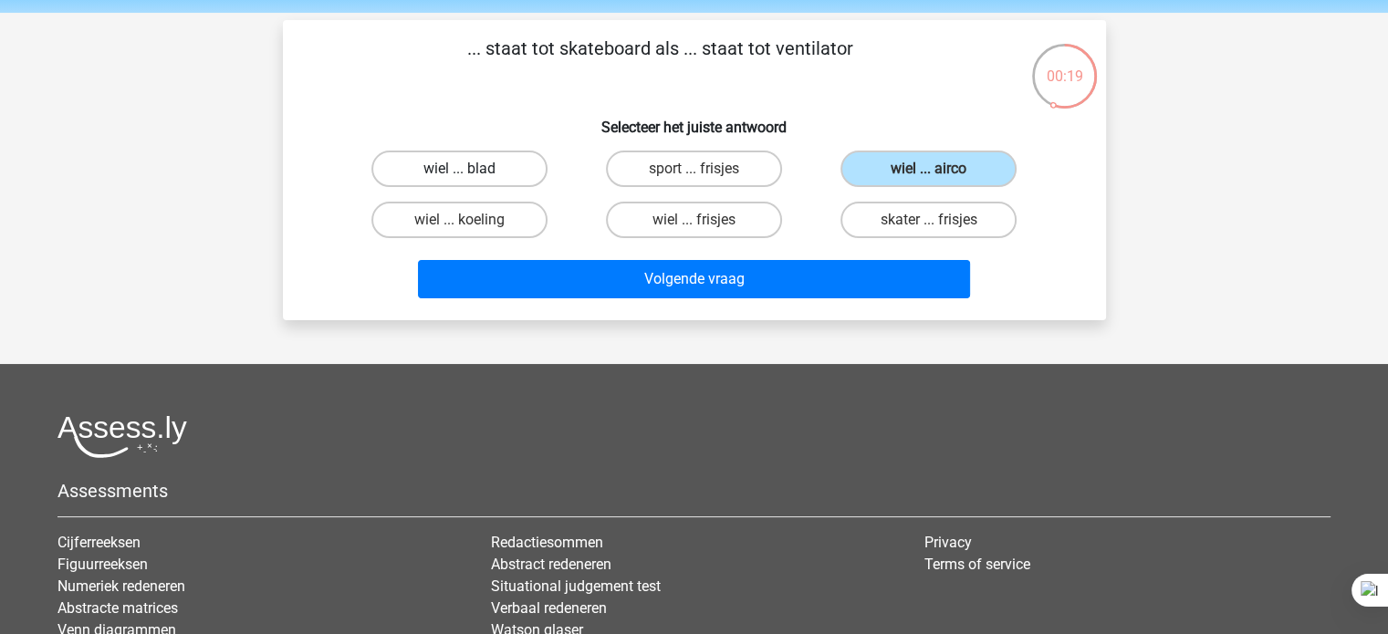
click at [516, 171] on label "wiel ... blad" at bounding box center [459, 169] width 176 height 36
click at [471, 171] on input "wiel ... blad" at bounding box center [465, 175] width 12 height 12
radio input "true"
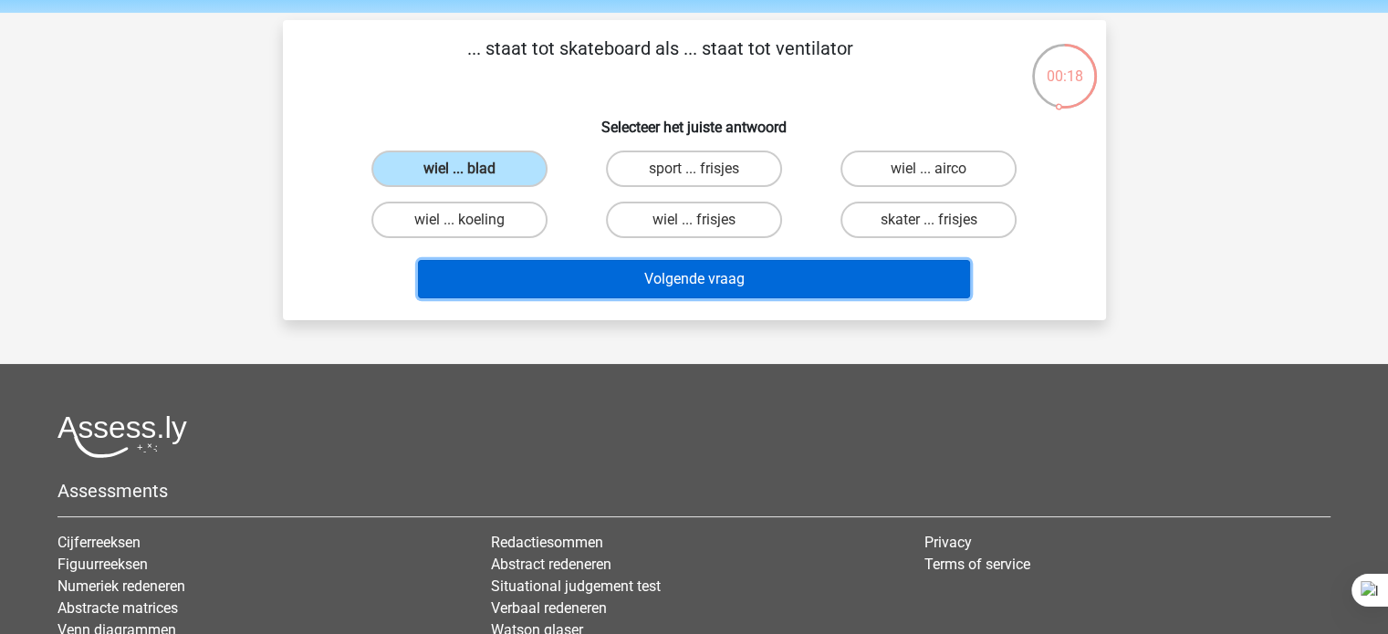
click at [624, 282] on button "Volgende vraag" at bounding box center [694, 279] width 552 height 38
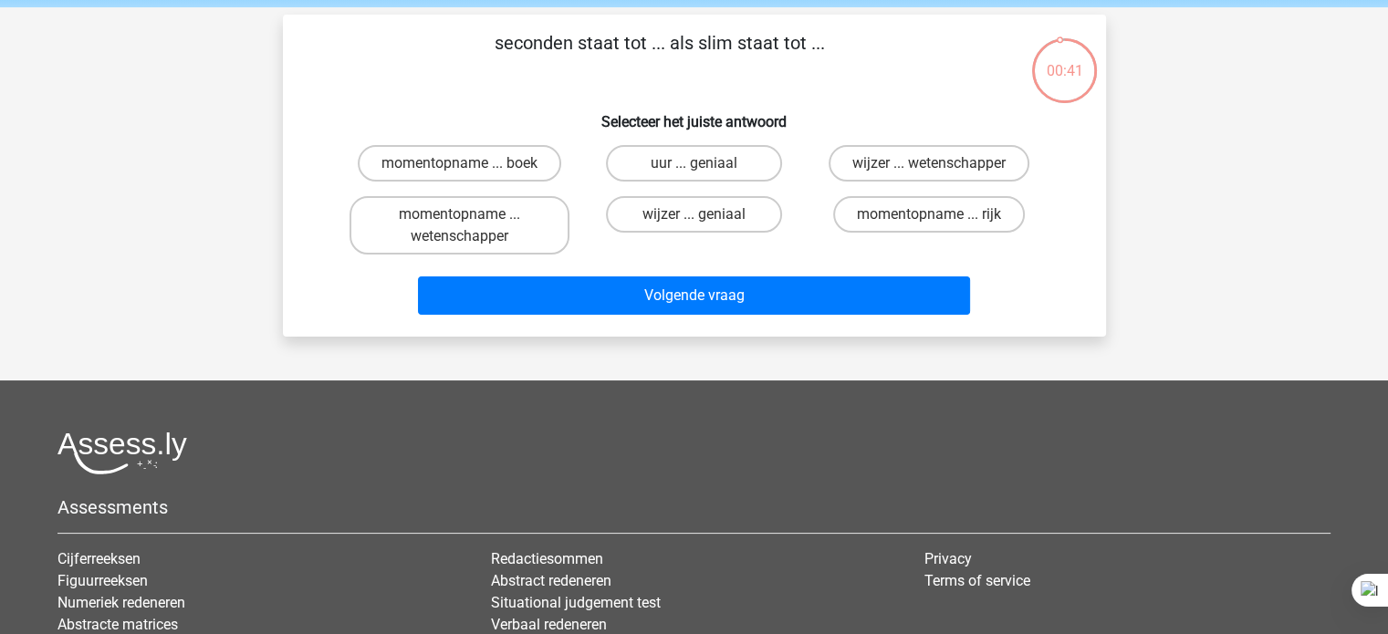
scroll to position [61, 0]
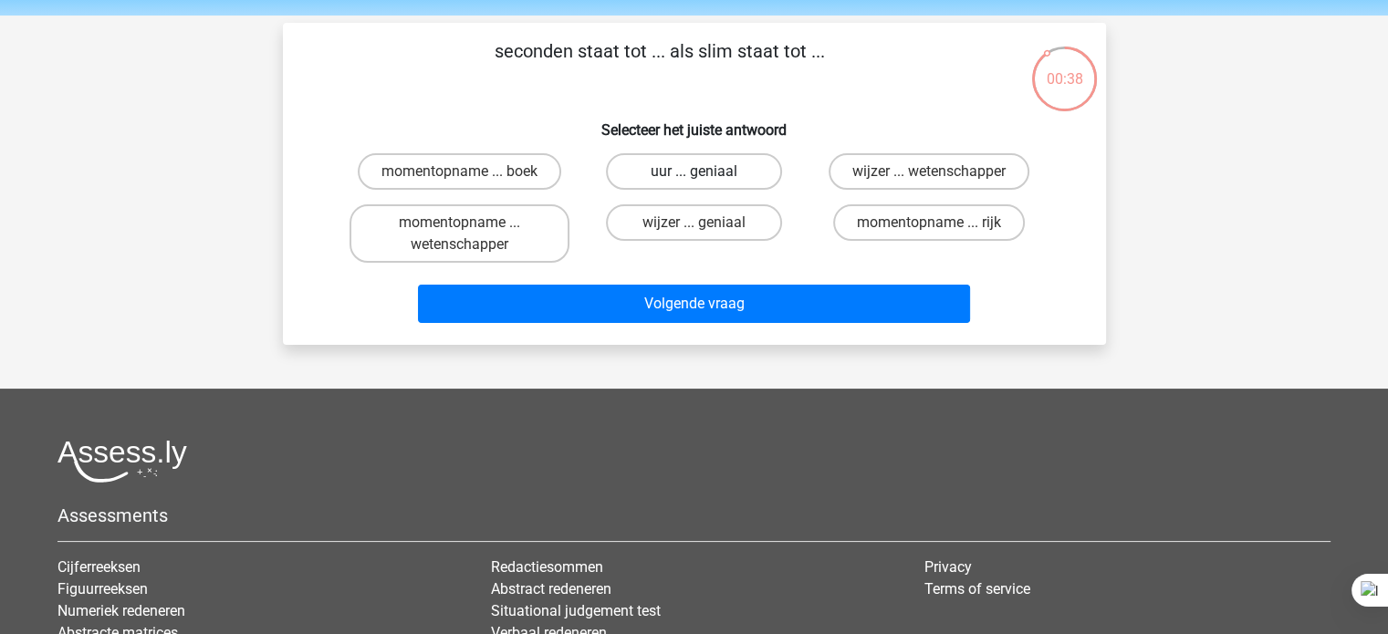
click at [747, 186] on label "uur ... geniaal" at bounding box center [694, 171] width 176 height 36
click at [705, 183] on input "uur ... geniaal" at bounding box center [699, 178] width 12 height 12
radio input "true"
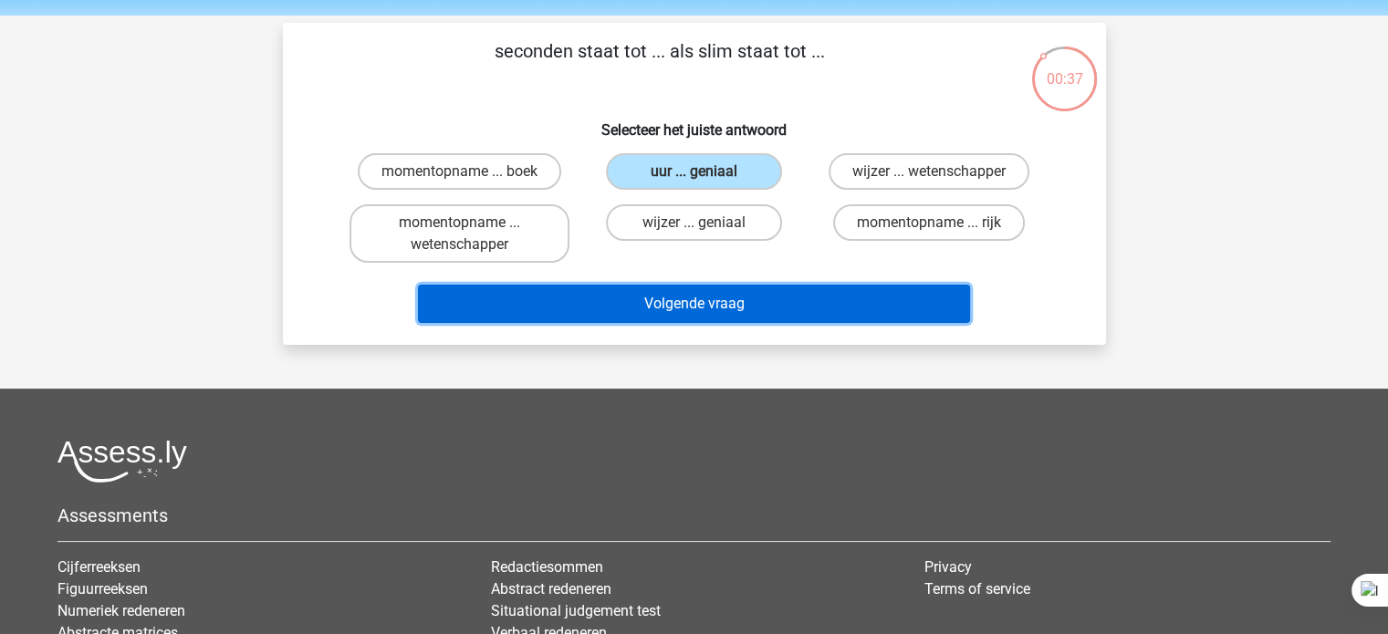
click at [752, 307] on button "Volgende vraag" at bounding box center [694, 304] width 552 height 38
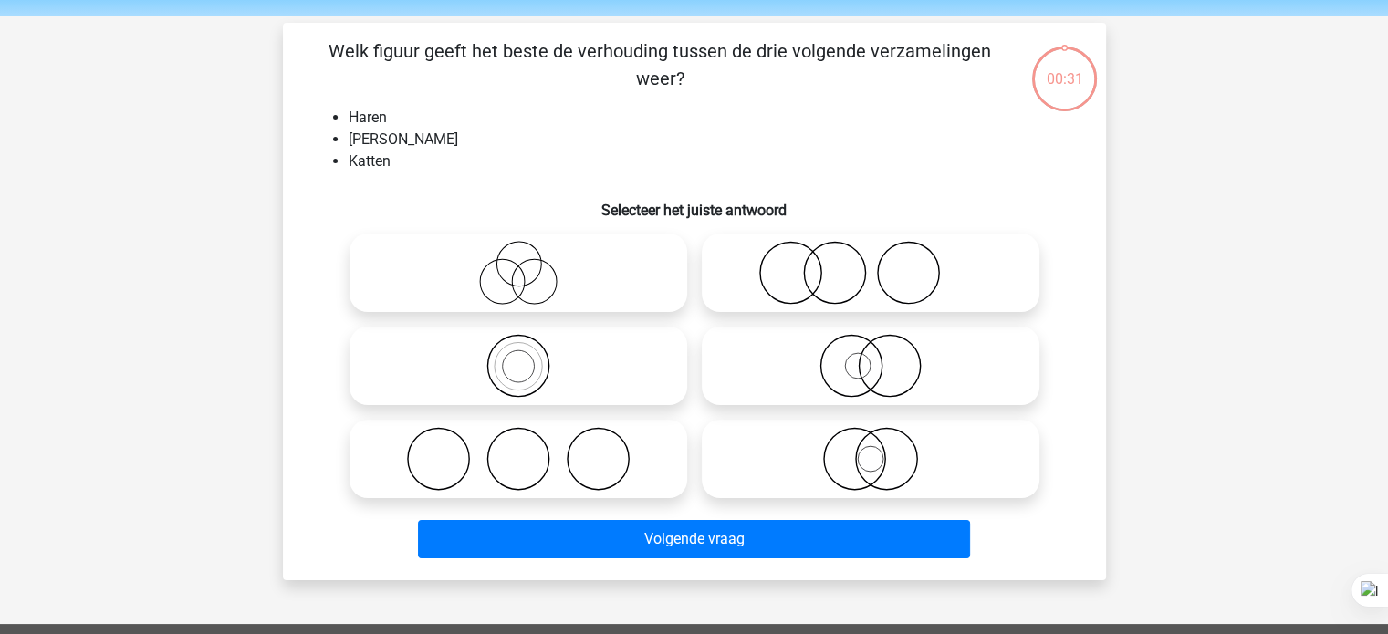
scroll to position [84, 0]
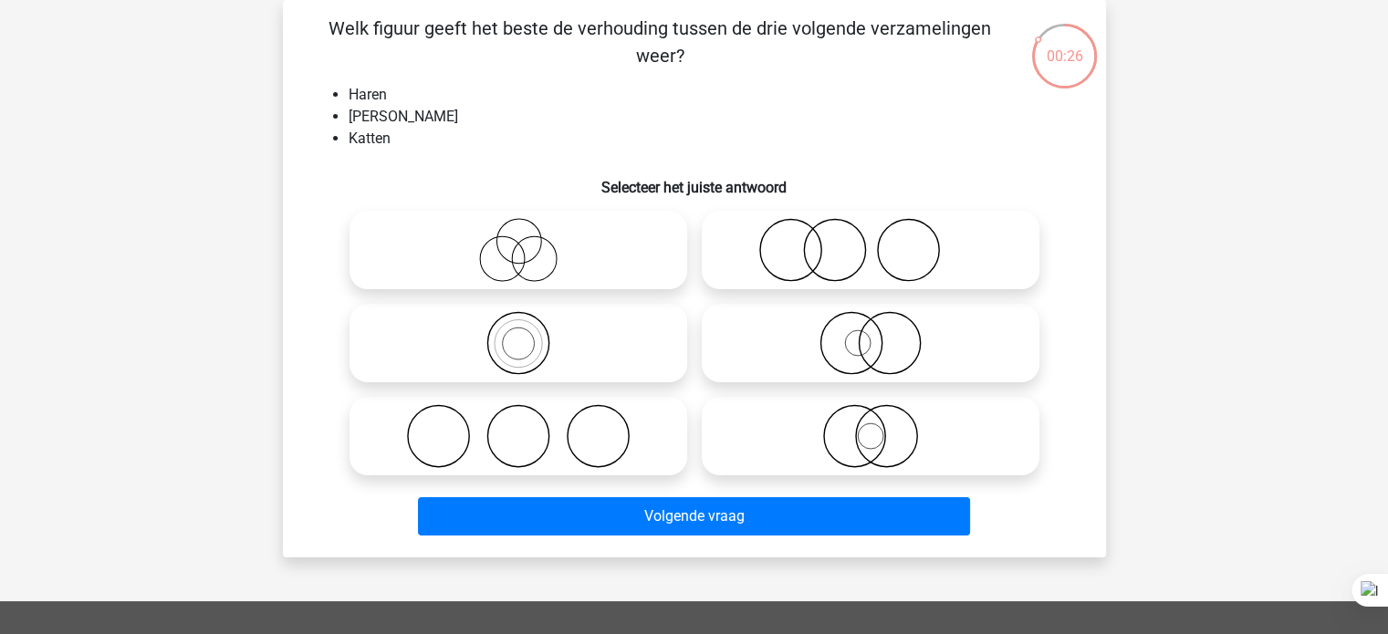
click at [840, 248] on icon at bounding box center [870, 250] width 323 height 64
click at [870, 241] on input "radio" at bounding box center [876, 235] width 12 height 12
radio input "true"
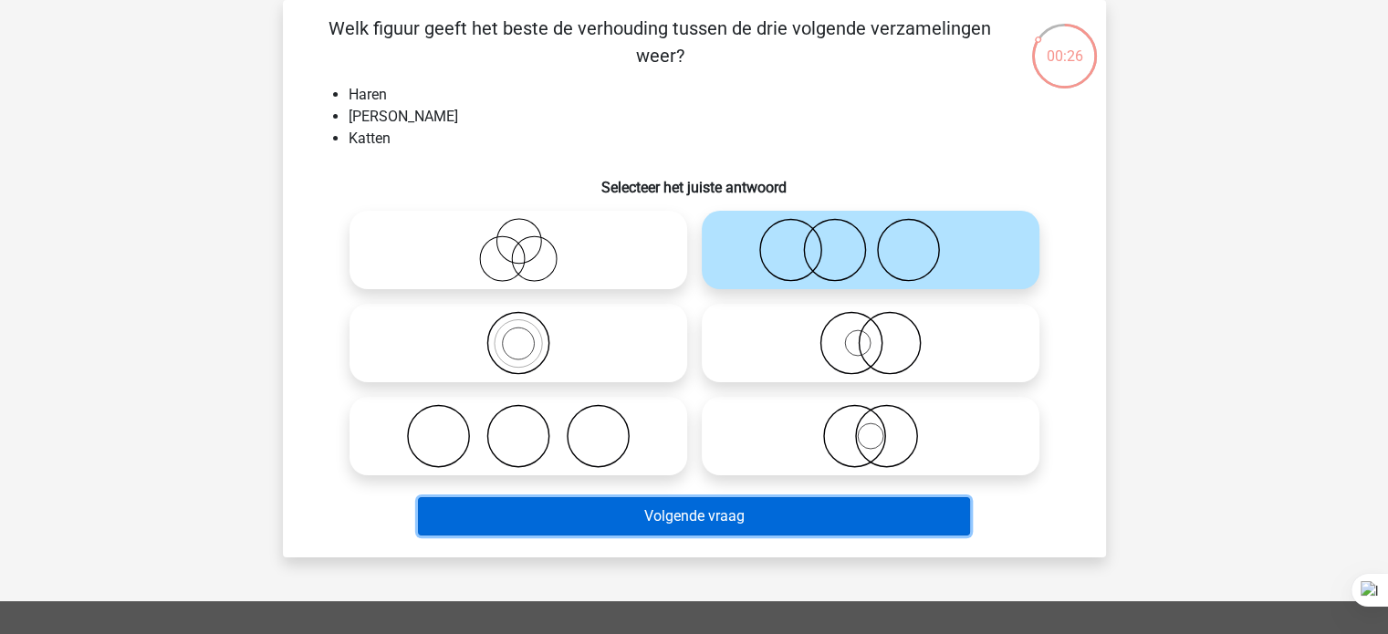
click at [523, 519] on button "Volgende vraag" at bounding box center [694, 516] width 552 height 38
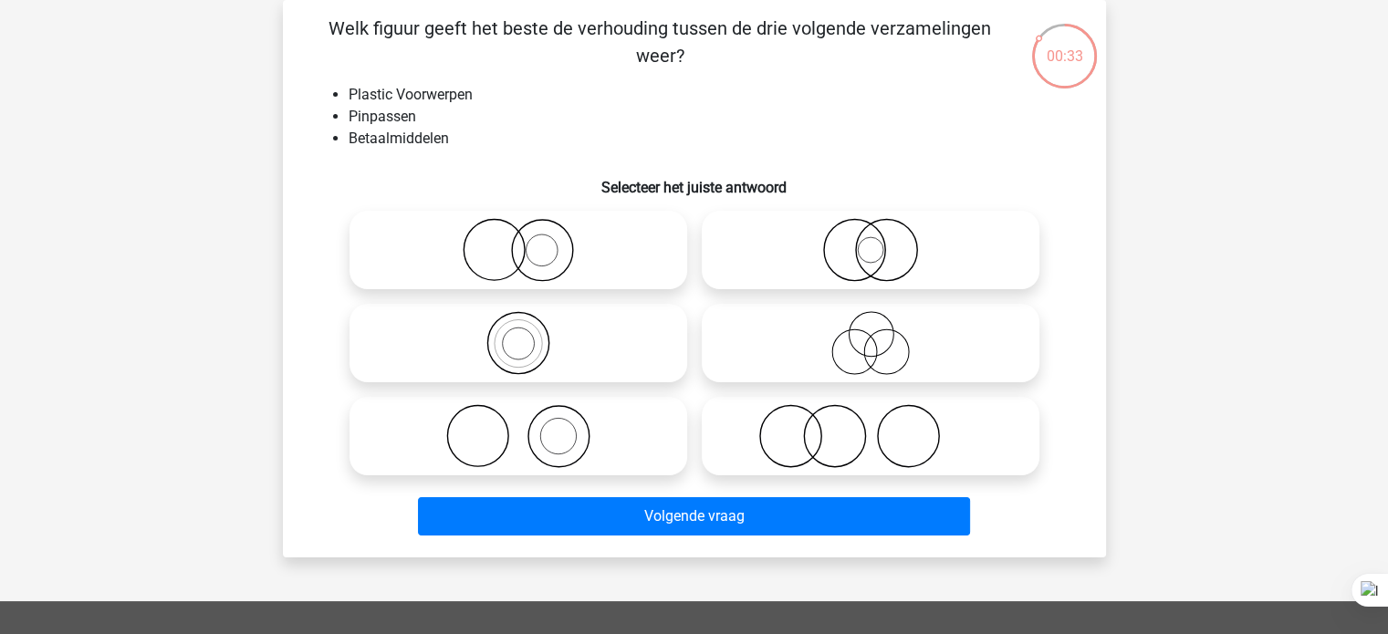
click at [605, 342] on icon at bounding box center [518, 343] width 323 height 64
click at [530, 334] on input "radio" at bounding box center [524, 328] width 12 height 12
radio input "true"
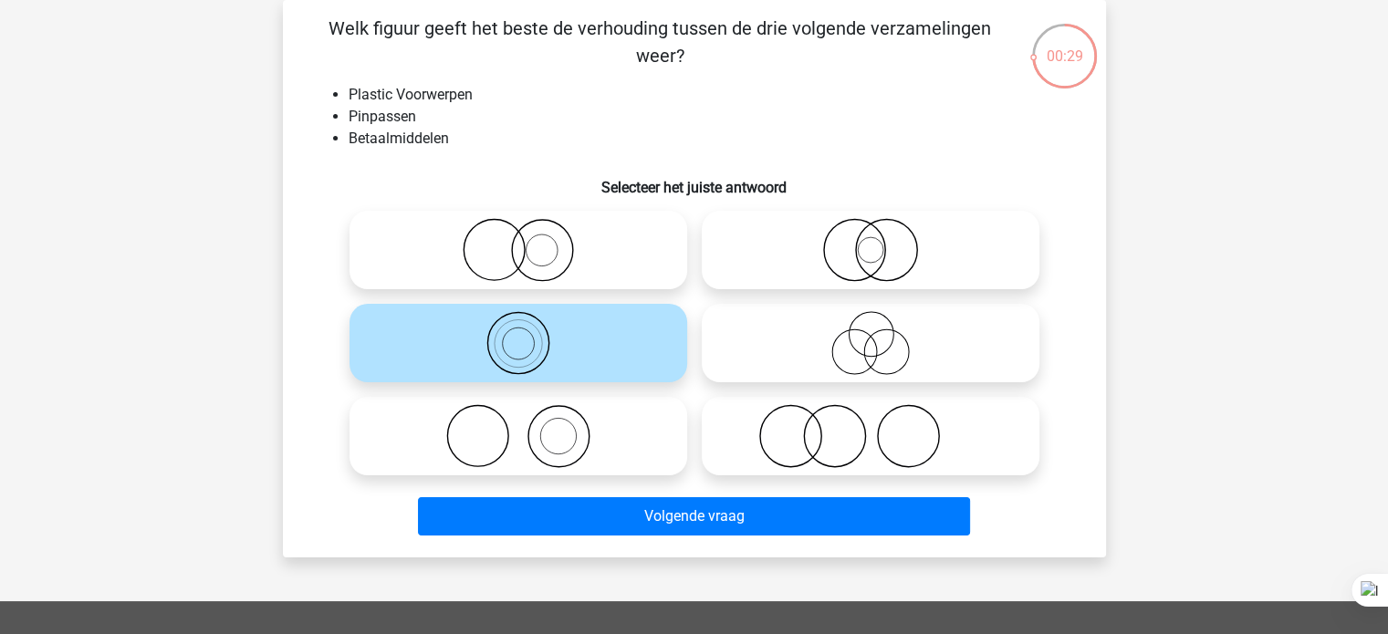
click at [920, 255] on icon at bounding box center [870, 250] width 323 height 64
click at [882, 241] on input "radio" at bounding box center [876, 235] width 12 height 12
radio input "true"
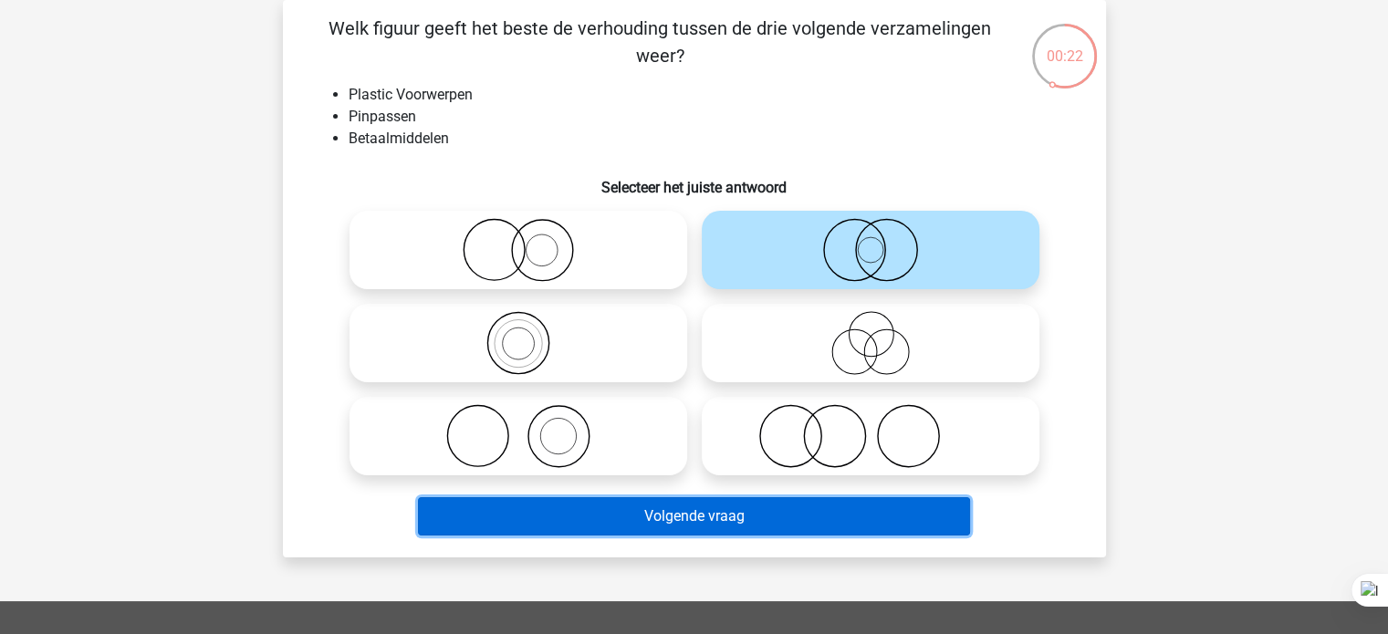
click at [815, 526] on button "Volgende vraag" at bounding box center [694, 516] width 552 height 38
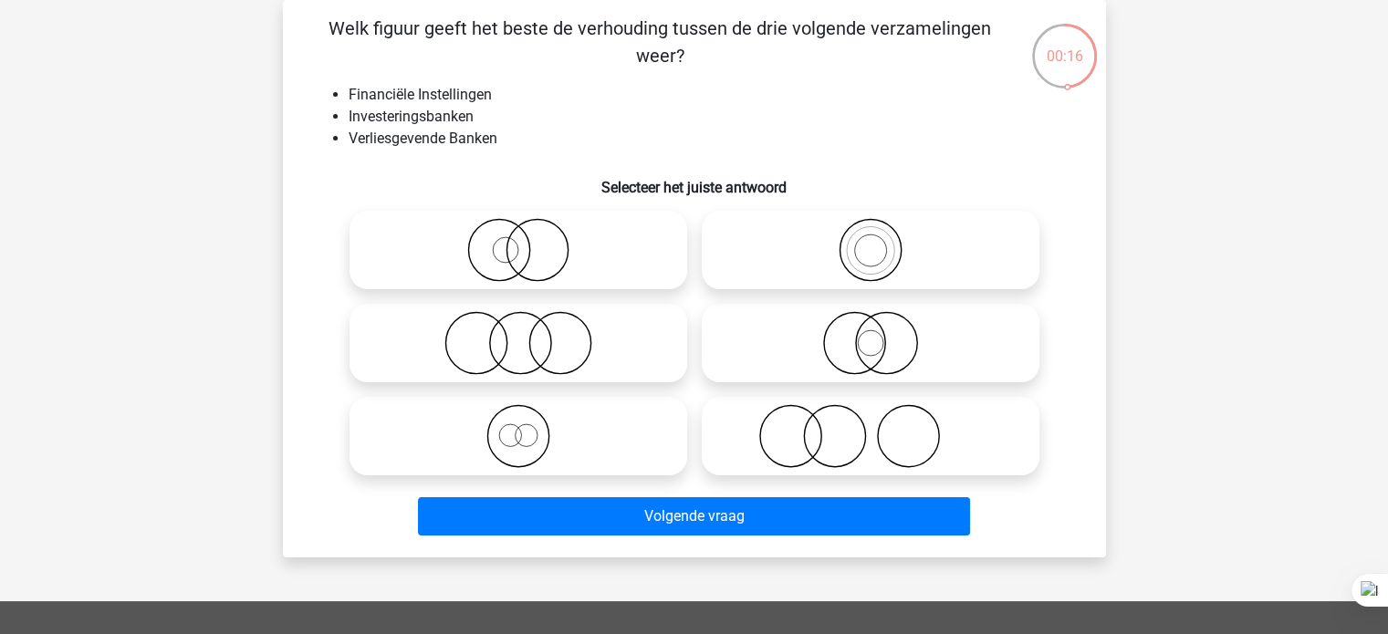
click at [547, 421] on icon at bounding box center [518, 436] width 323 height 64
click at [530, 421] on input "radio" at bounding box center [524, 421] width 12 height 12
radio input "true"
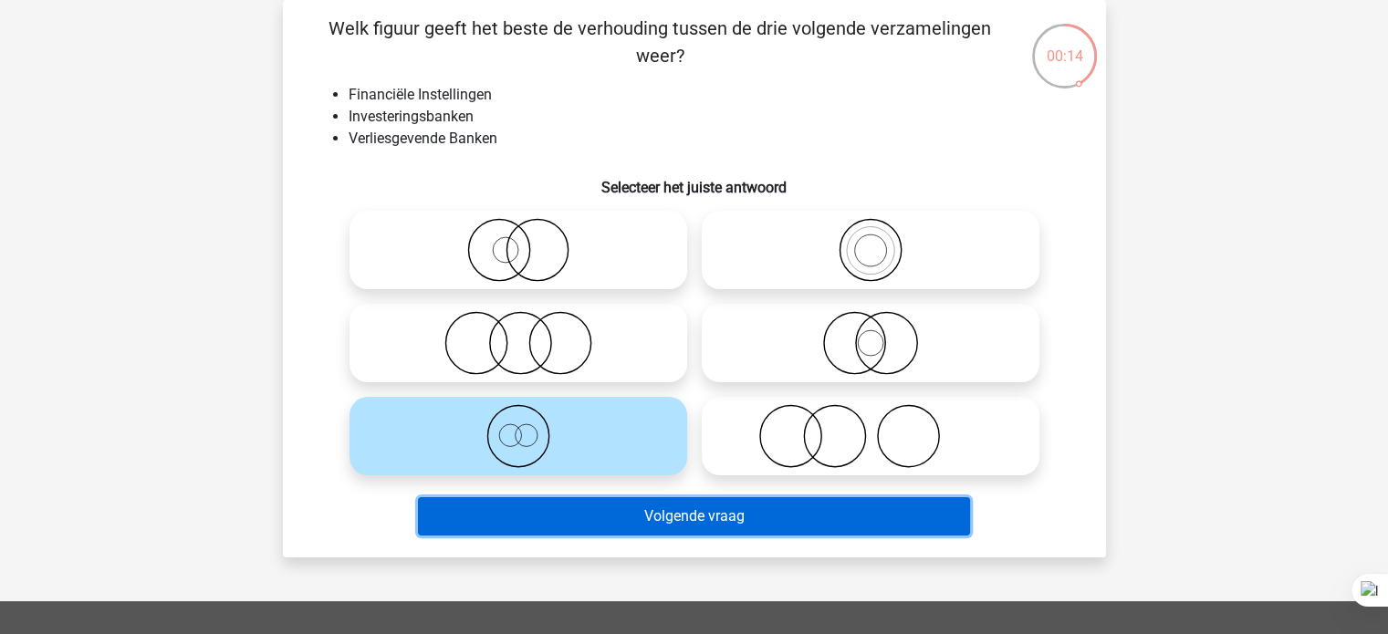
click at [522, 526] on button "Volgende vraag" at bounding box center [694, 516] width 552 height 38
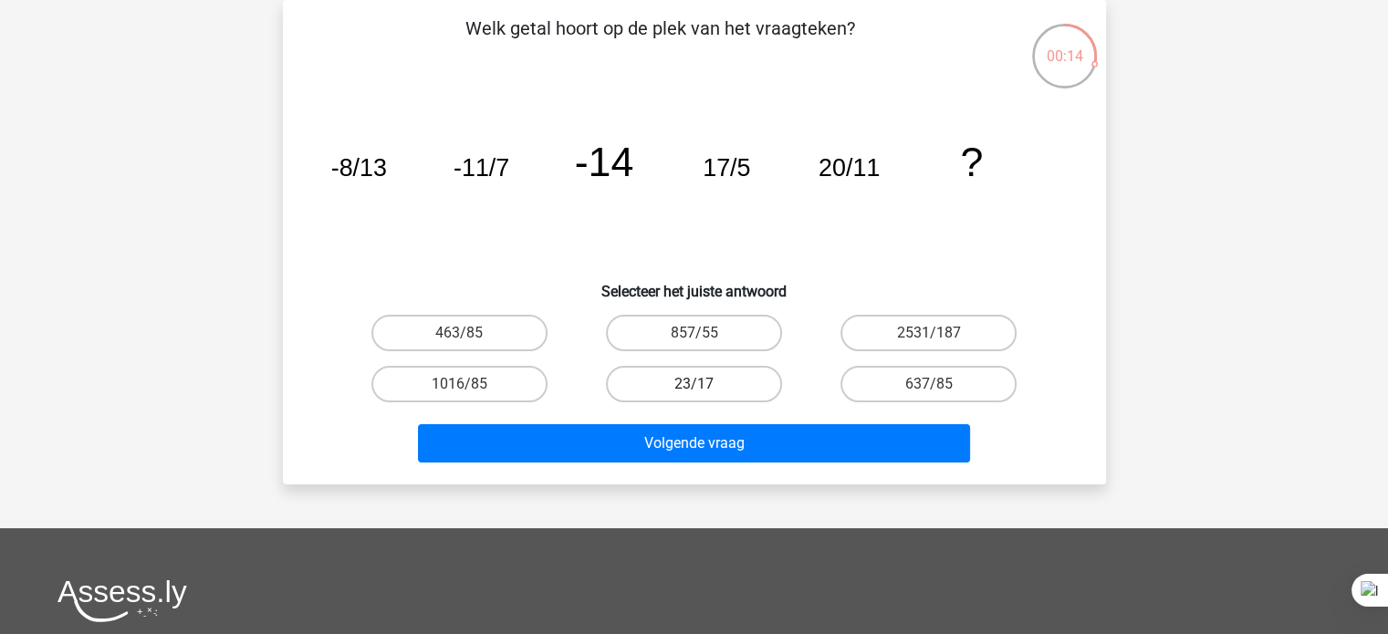
click at [717, 387] on label "23/17" at bounding box center [694, 384] width 176 height 36
click at [705, 387] on input "23/17" at bounding box center [699, 390] width 12 height 12
radio input "true"
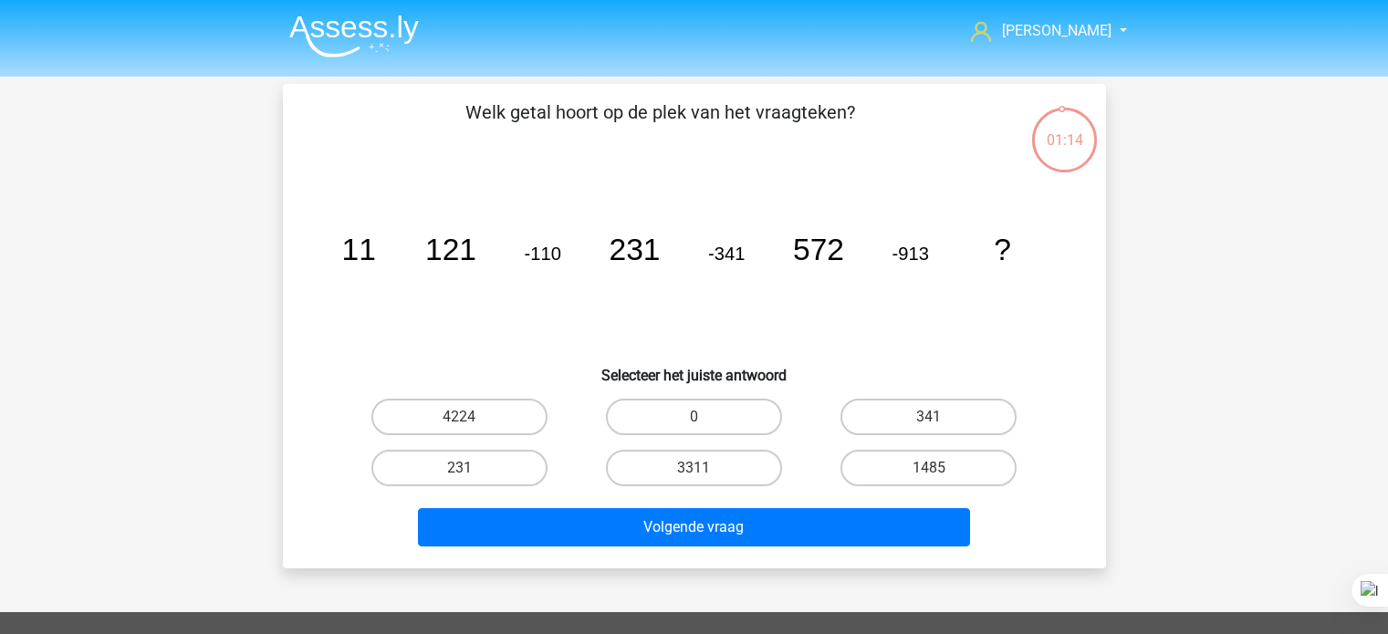
scroll to position [84, 0]
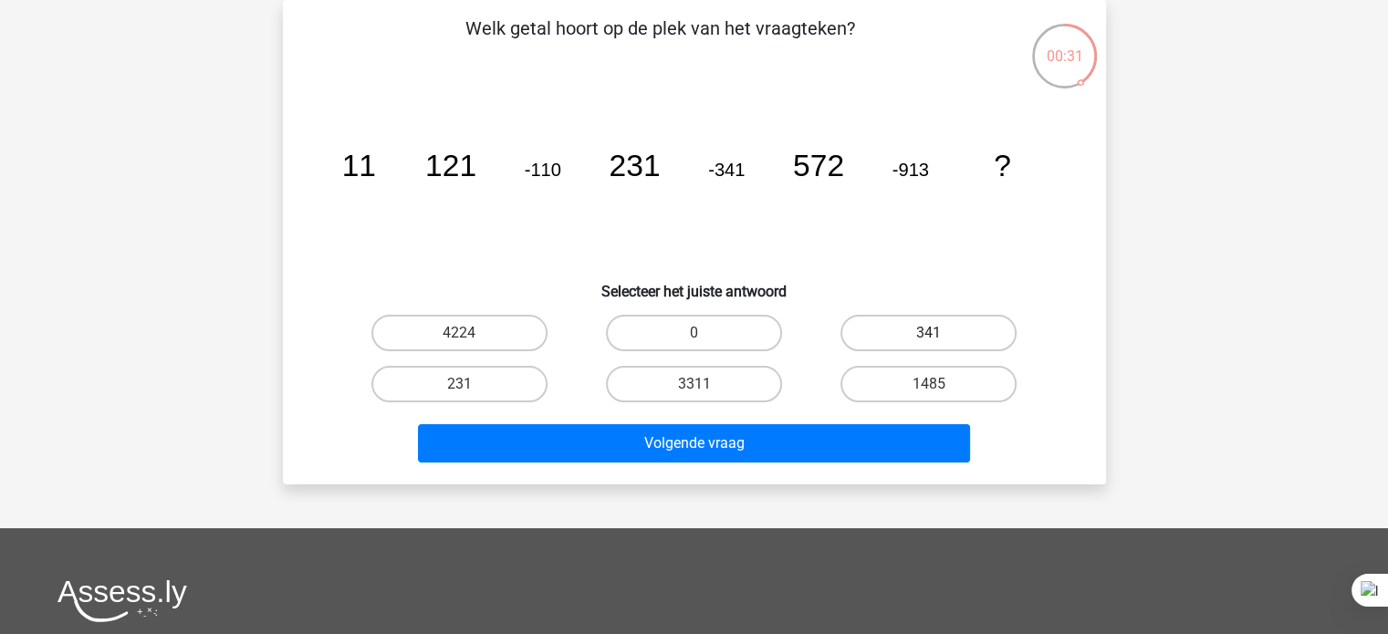
click at [959, 339] on label "341" at bounding box center [928, 333] width 176 height 36
click at [941, 339] on input "341" at bounding box center [935, 339] width 12 height 12
radio input "true"
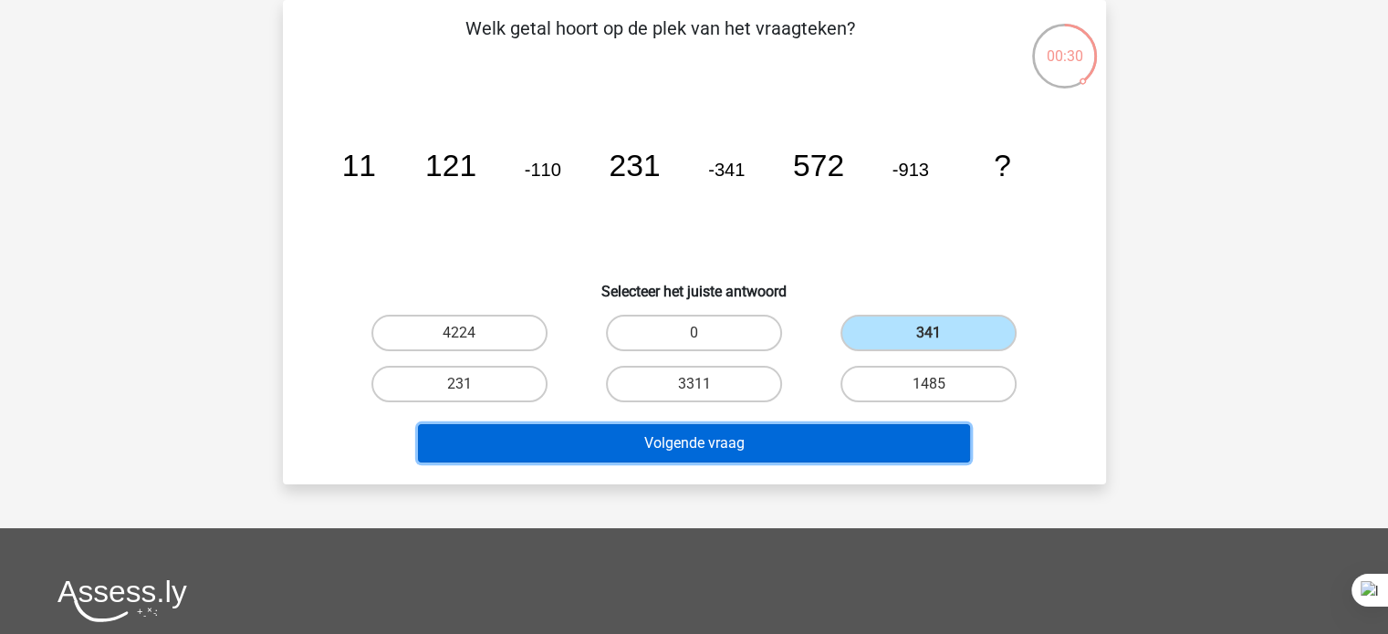
click at [876, 435] on button "Volgende vraag" at bounding box center [694, 443] width 552 height 38
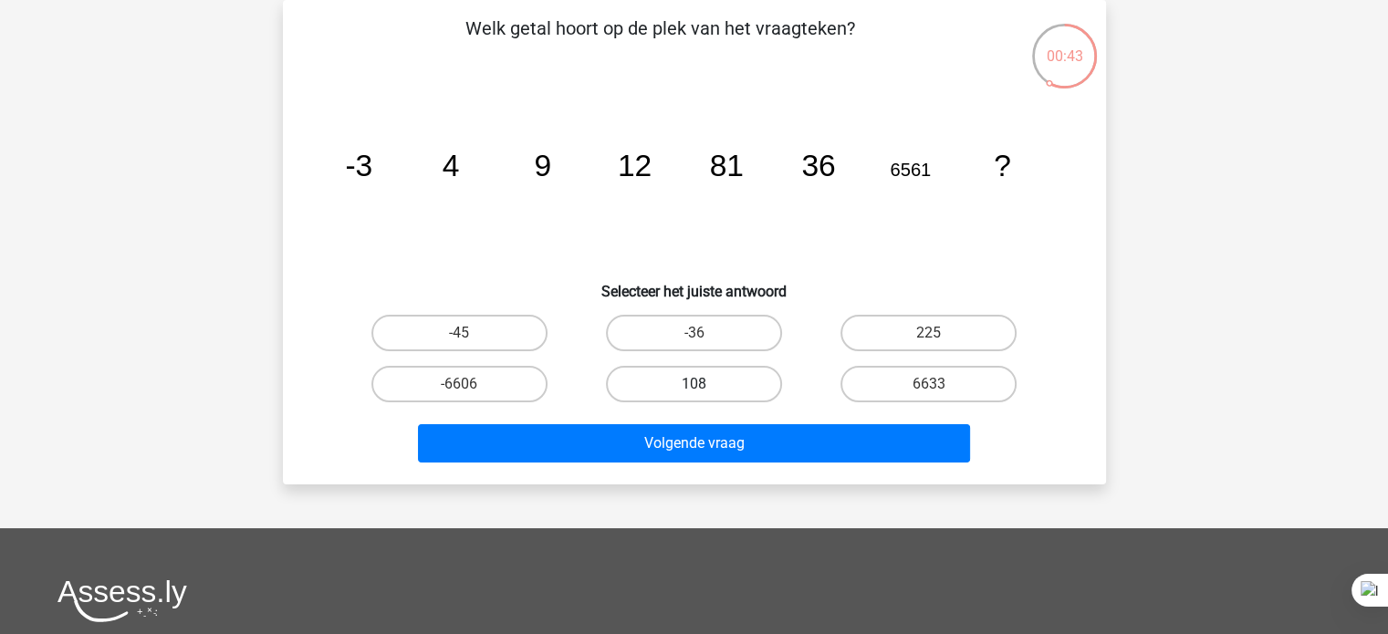
click at [679, 380] on label "108" at bounding box center [694, 384] width 176 height 36
click at [693, 384] on input "108" at bounding box center [699, 390] width 12 height 12
radio input "true"
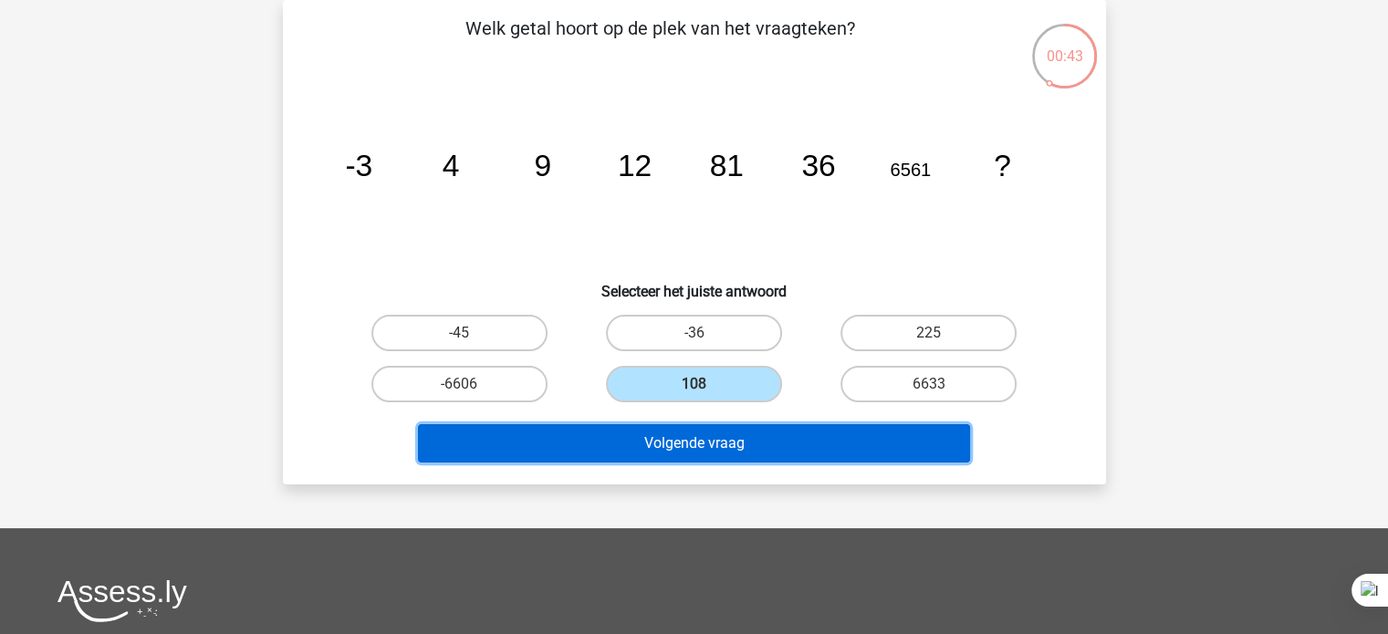
click at [692, 434] on button "Volgende vraag" at bounding box center [694, 443] width 552 height 38
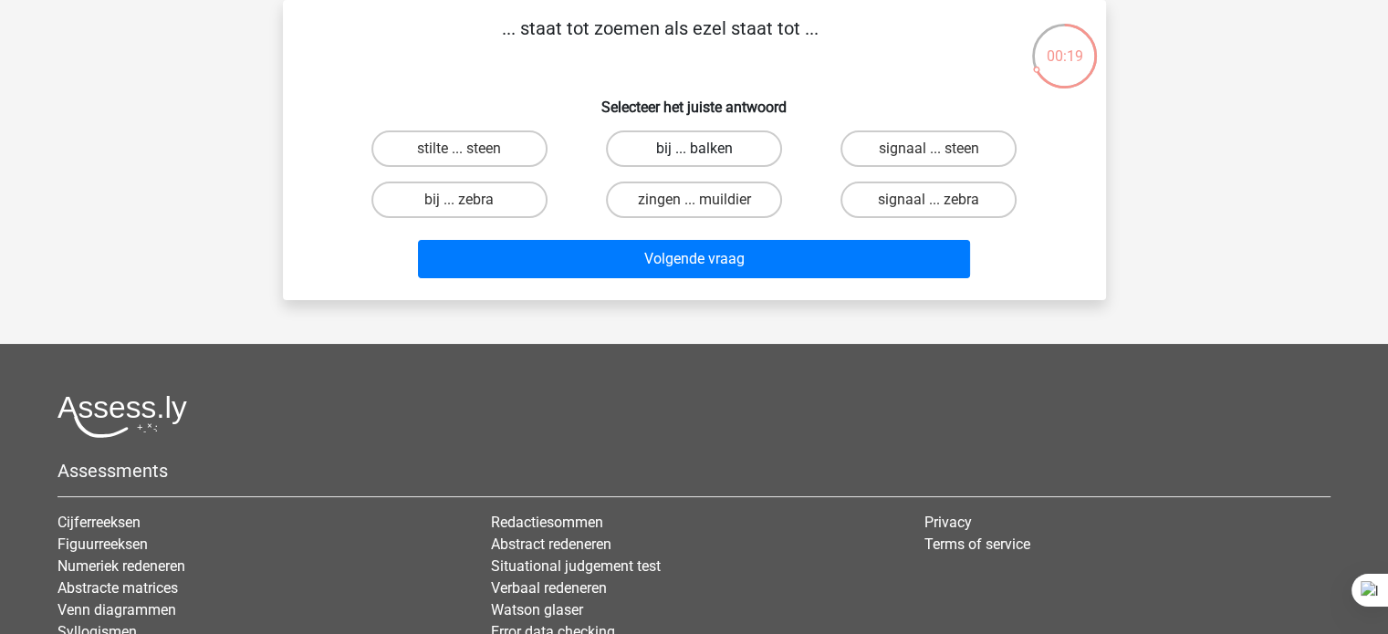
click at [726, 152] on label "bij ... balken" at bounding box center [694, 148] width 176 height 36
click at [705, 152] on input "bij ... balken" at bounding box center [699, 155] width 12 height 12
radio input "true"
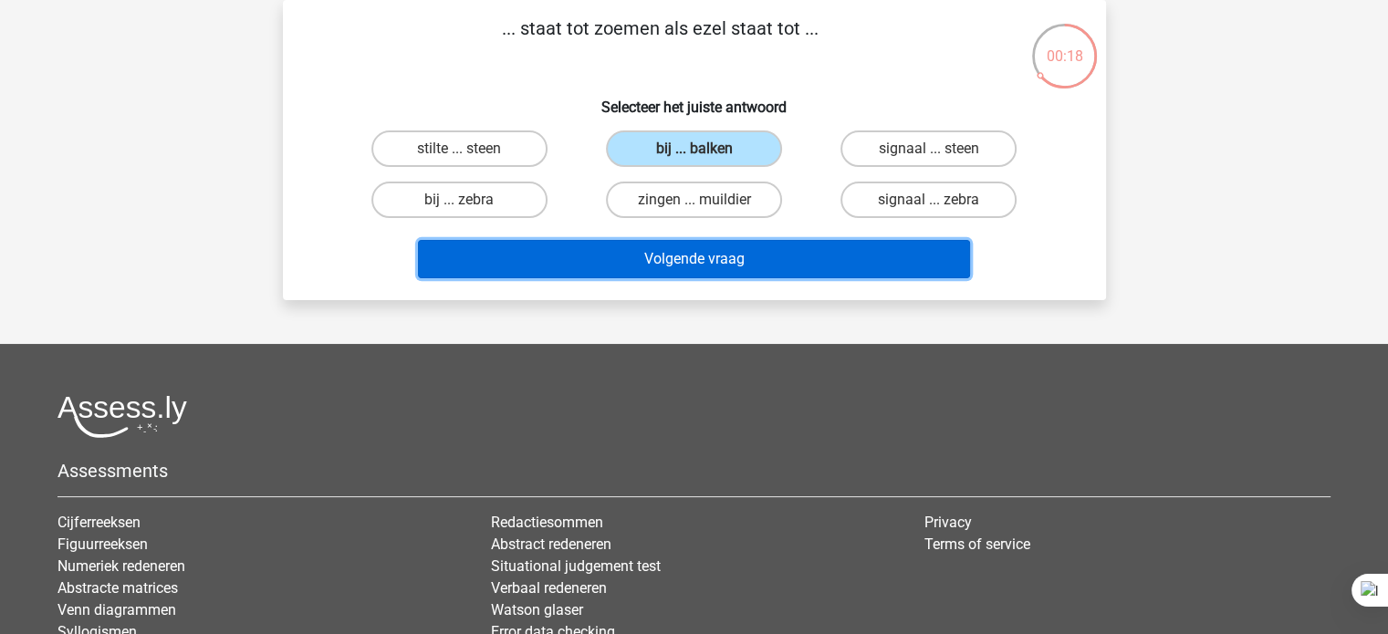
click at [675, 268] on button "Volgende vraag" at bounding box center [694, 259] width 552 height 38
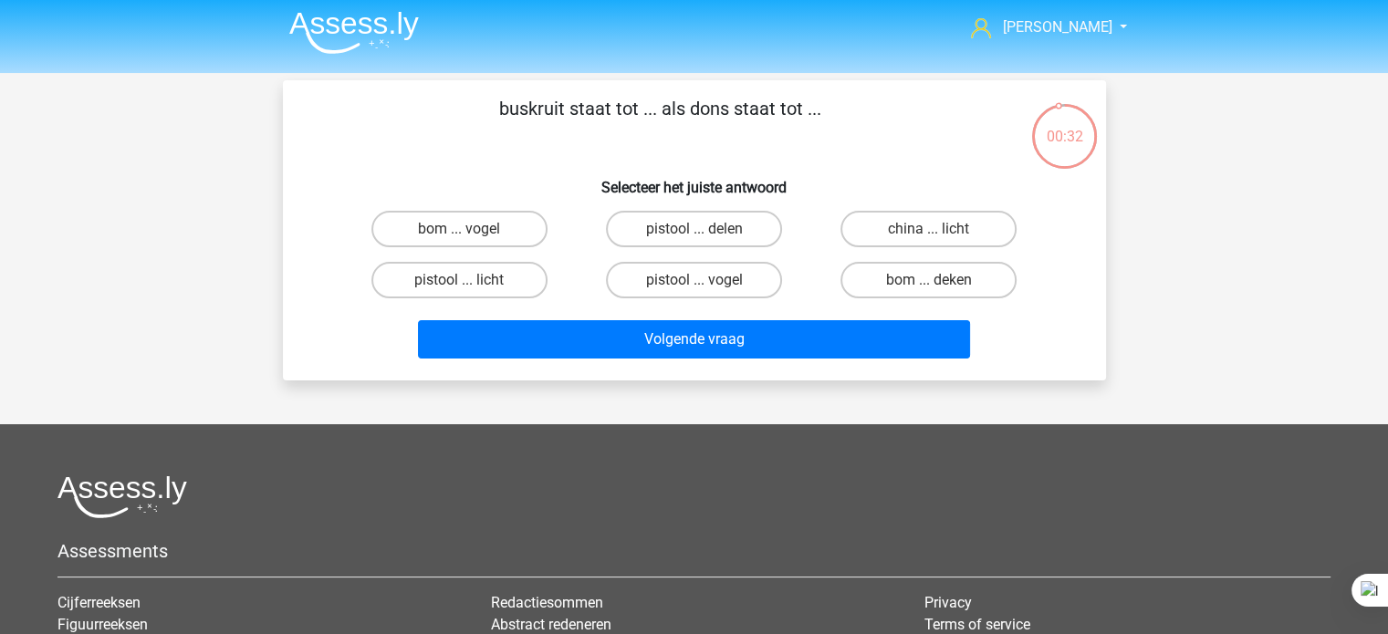
scroll to position [2, 0]
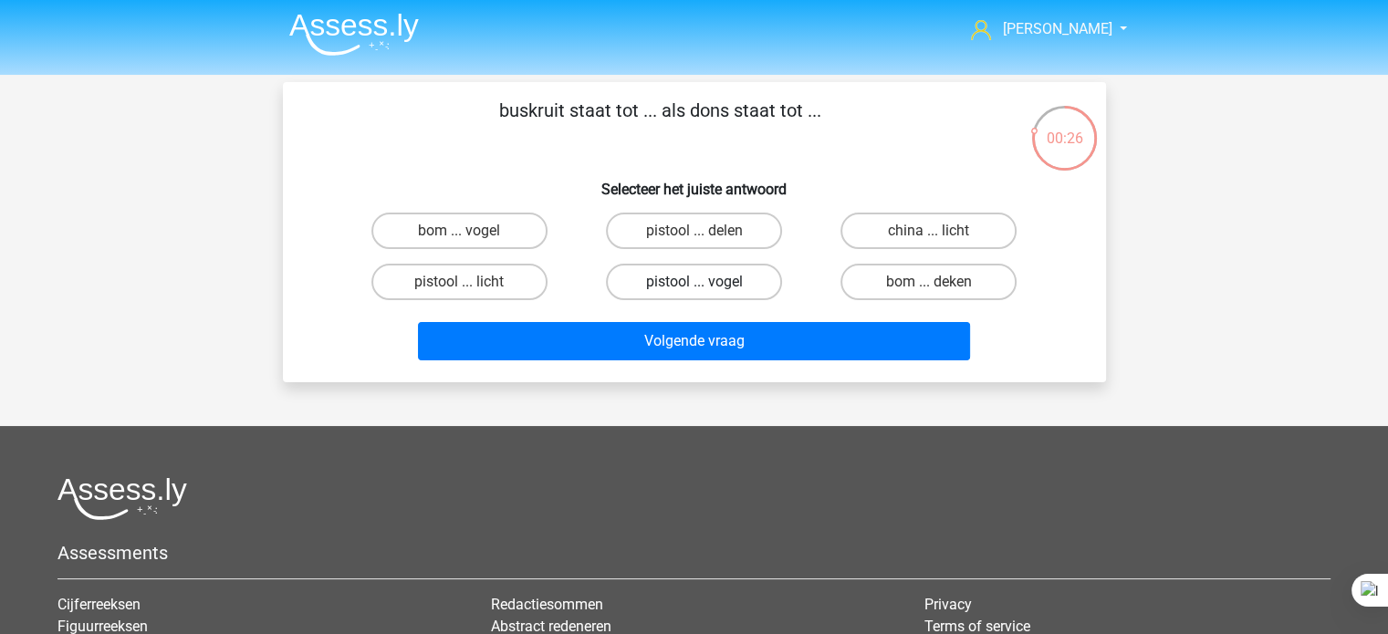
click at [750, 285] on label "pistool ... vogel" at bounding box center [694, 282] width 176 height 36
click at [705, 285] on input "pistool ... vogel" at bounding box center [699, 288] width 12 height 12
radio input "true"
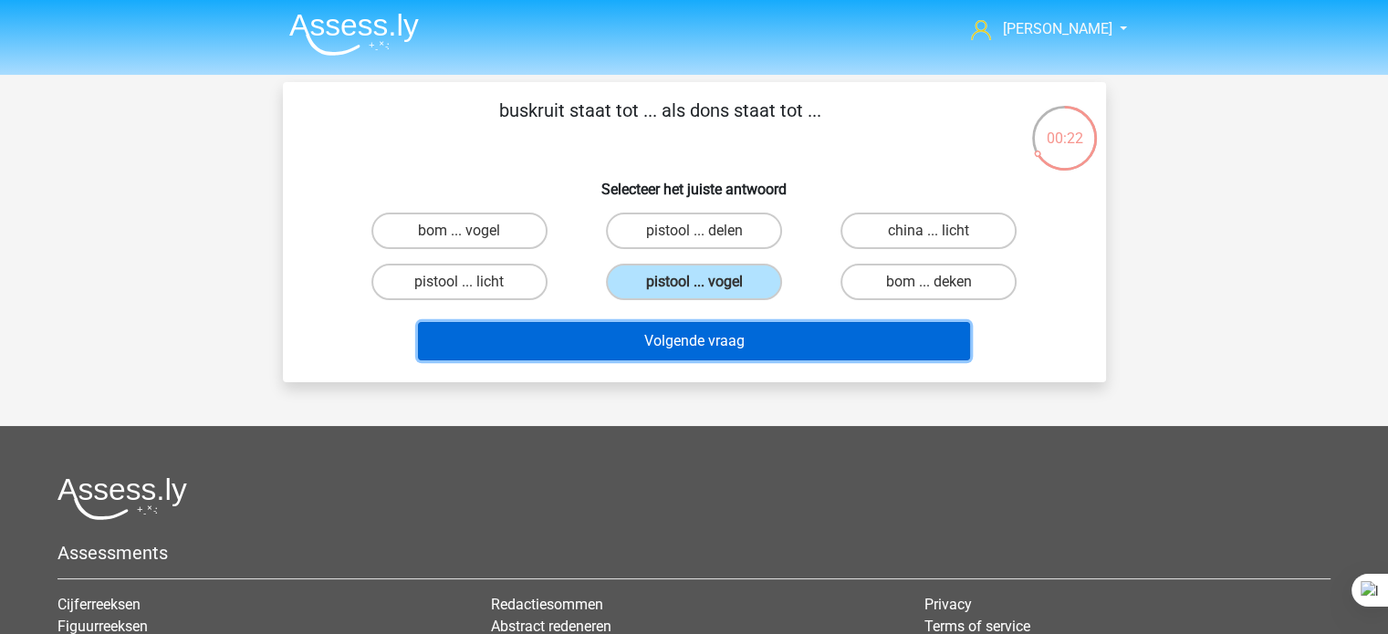
click at [752, 343] on button "Volgende vraag" at bounding box center [694, 341] width 552 height 38
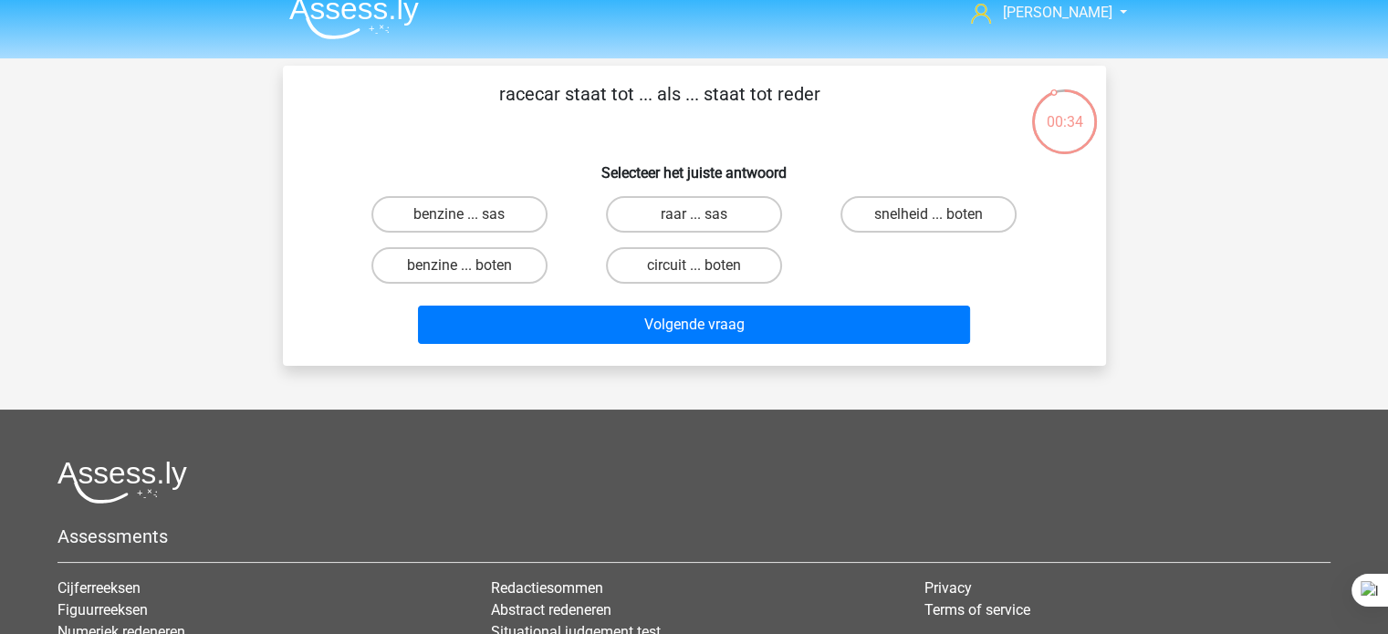
scroll to position [15, 0]
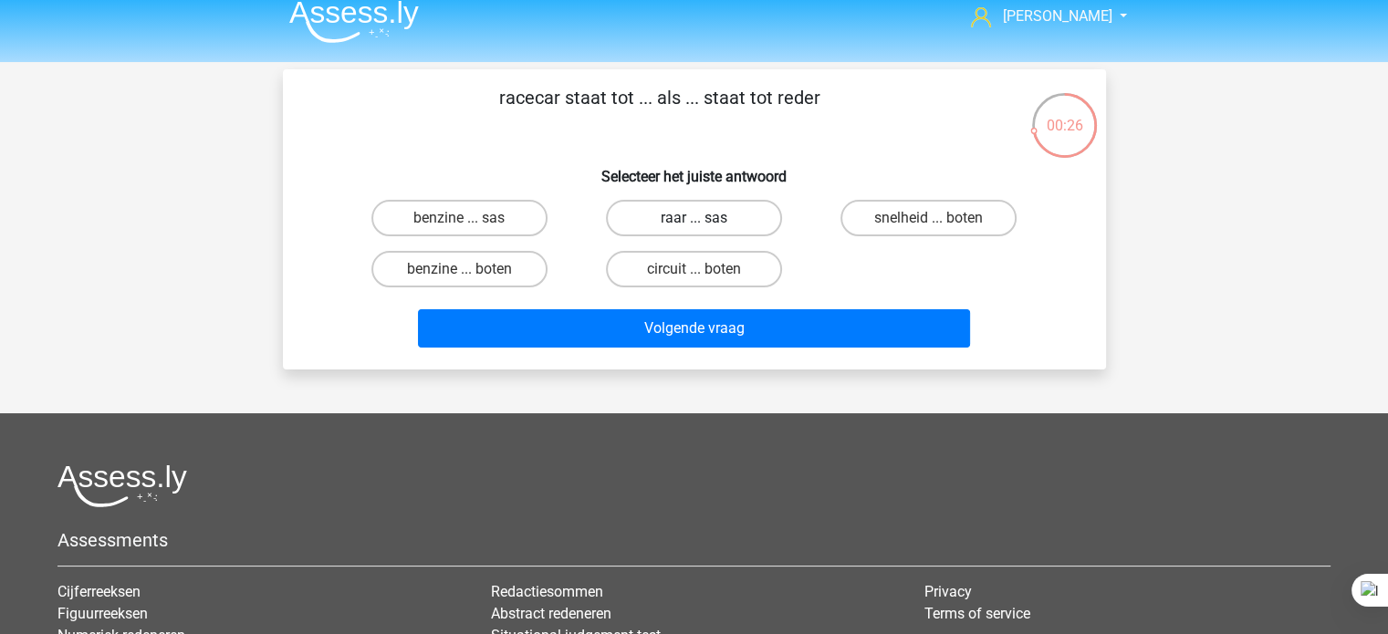
click at [750, 214] on label "raar ... sas" at bounding box center [694, 218] width 176 height 36
click at [705, 218] on input "raar ... sas" at bounding box center [699, 224] width 12 height 12
radio input "true"
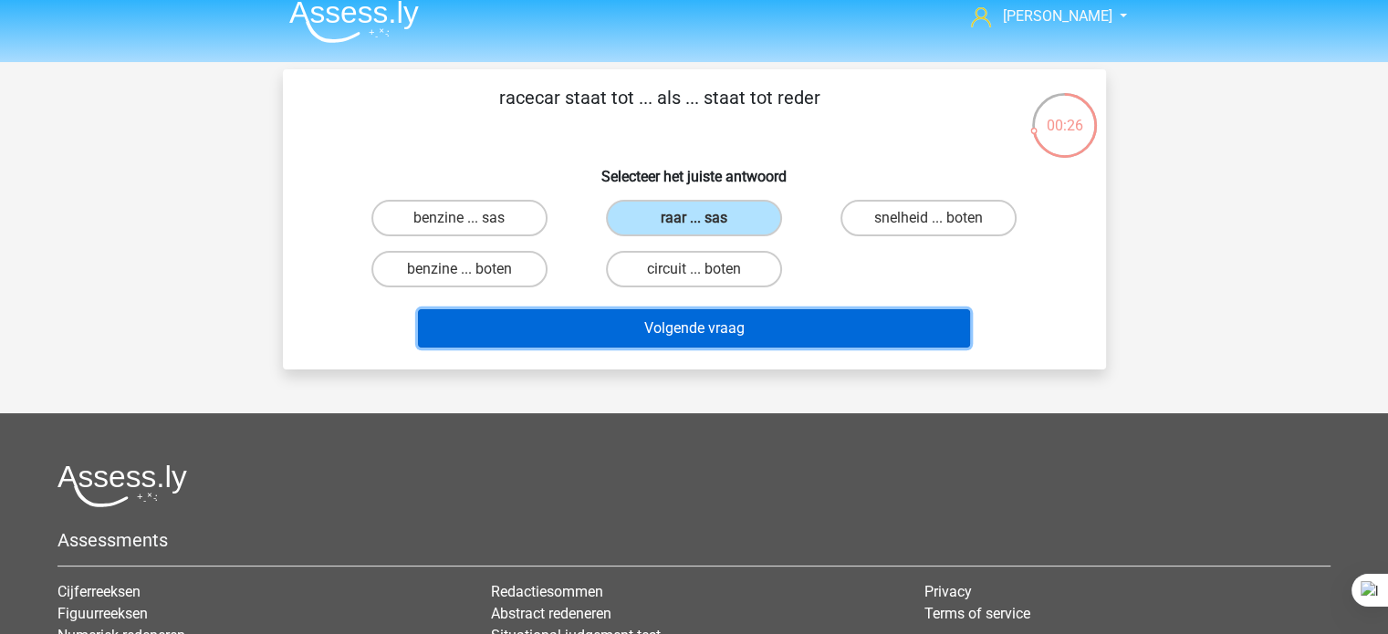
click at [659, 334] on button "Volgende vraag" at bounding box center [694, 328] width 552 height 38
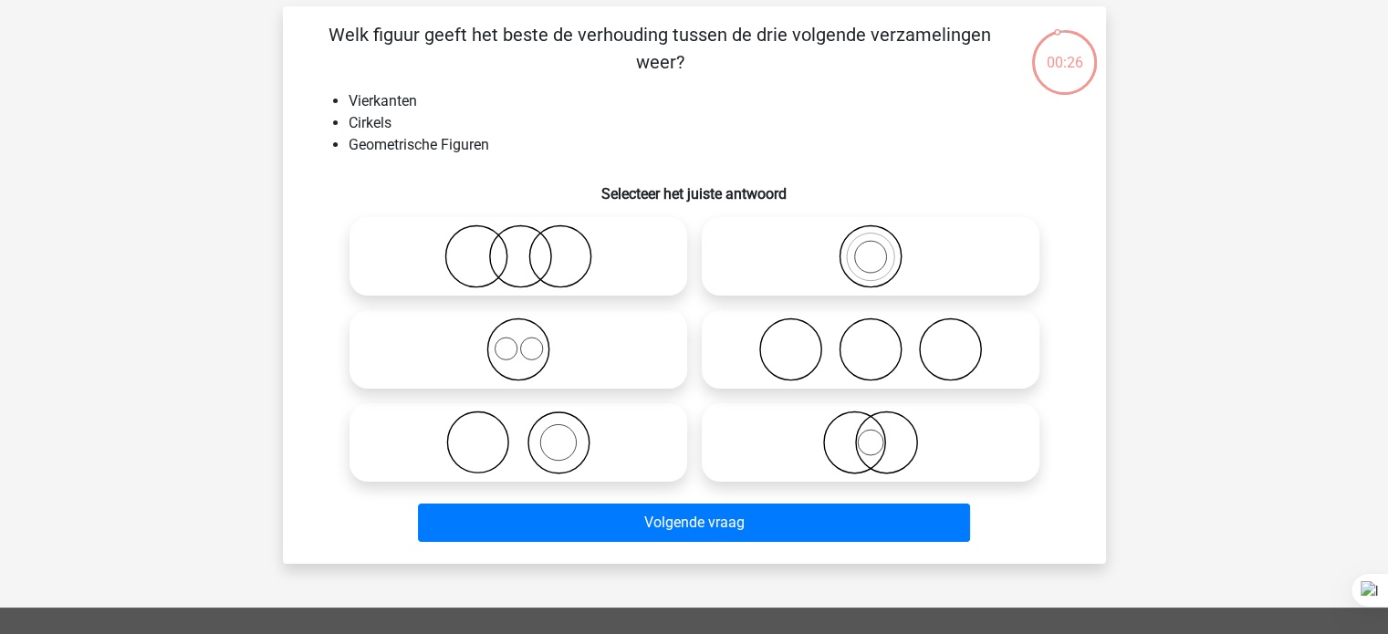
scroll to position [82, 0]
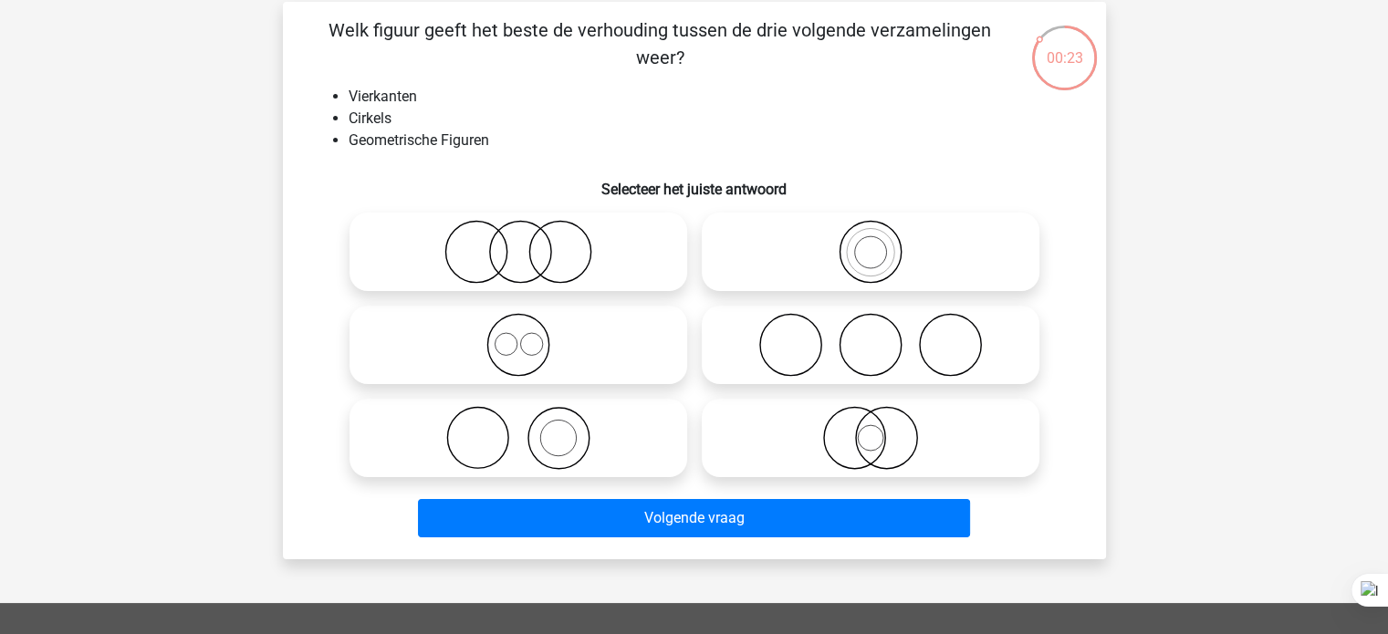
click at [544, 346] on icon at bounding box center [518, 345] width 323 height 64
click at [530, 336] on input "radio" at bounding box center [524, 330] width 12 height 12
radio input "true"
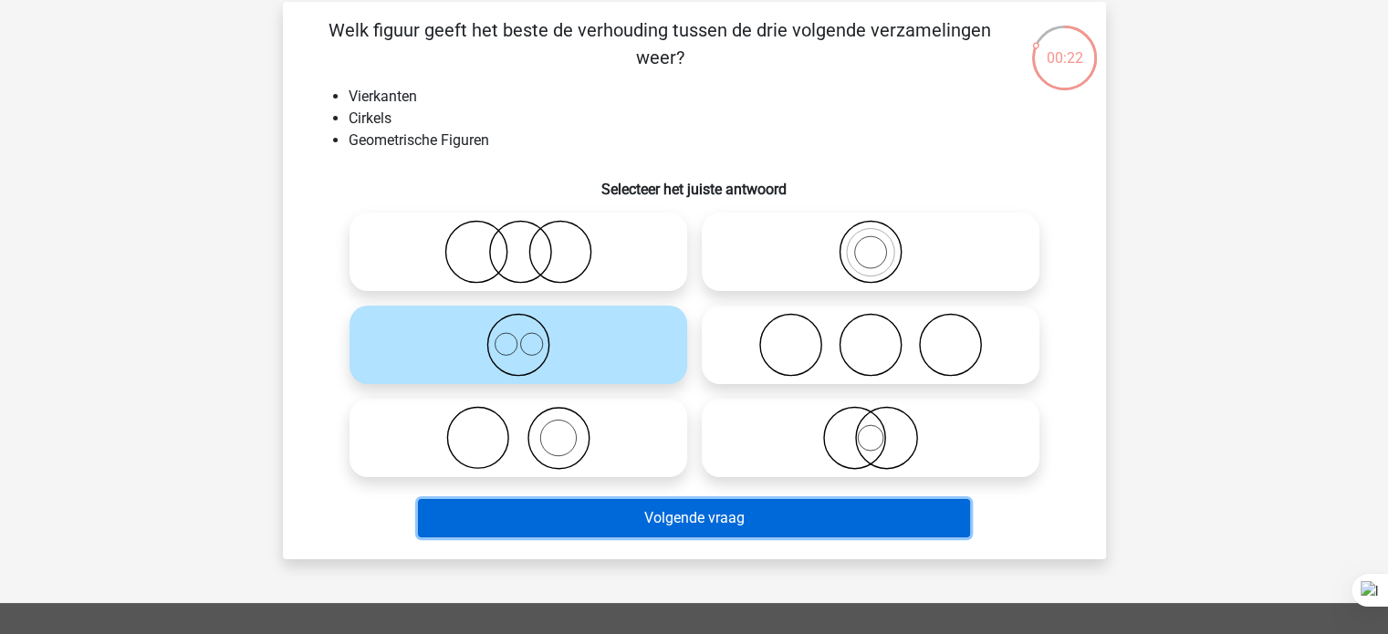
click at [505, 529] on button "Volgende vraag" at bounding box center [694, 518] width 552 height 38
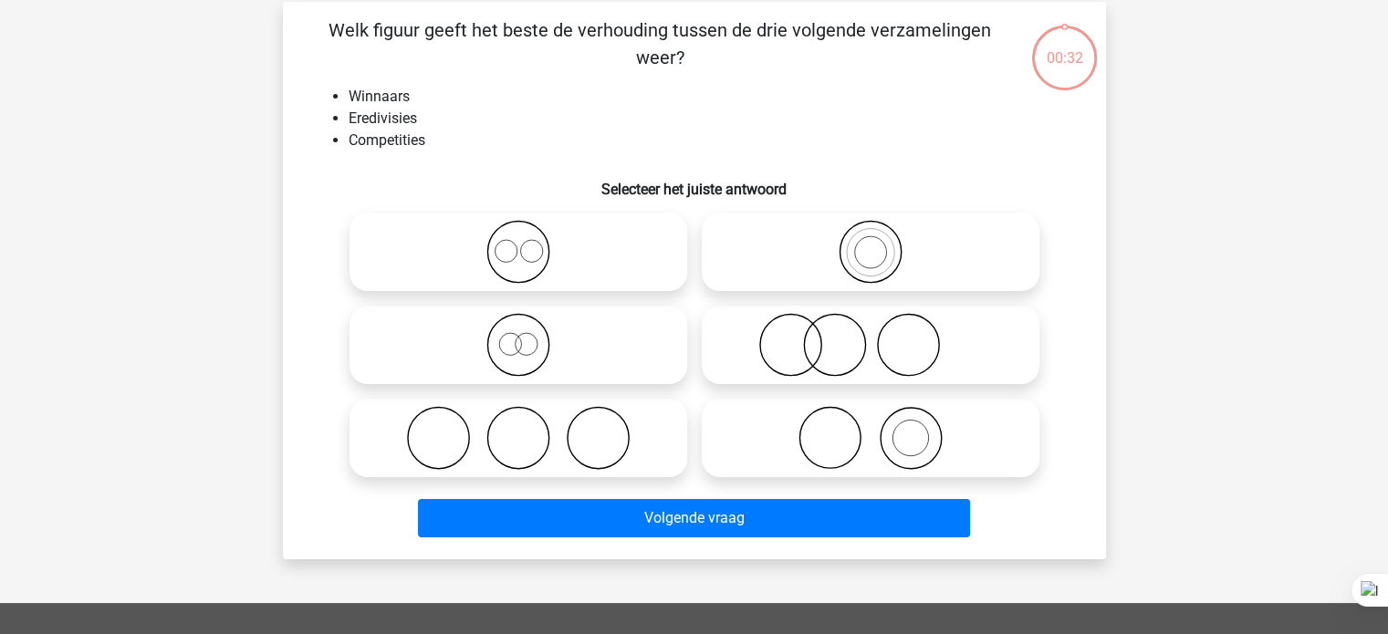
scroll to position [84, 0]
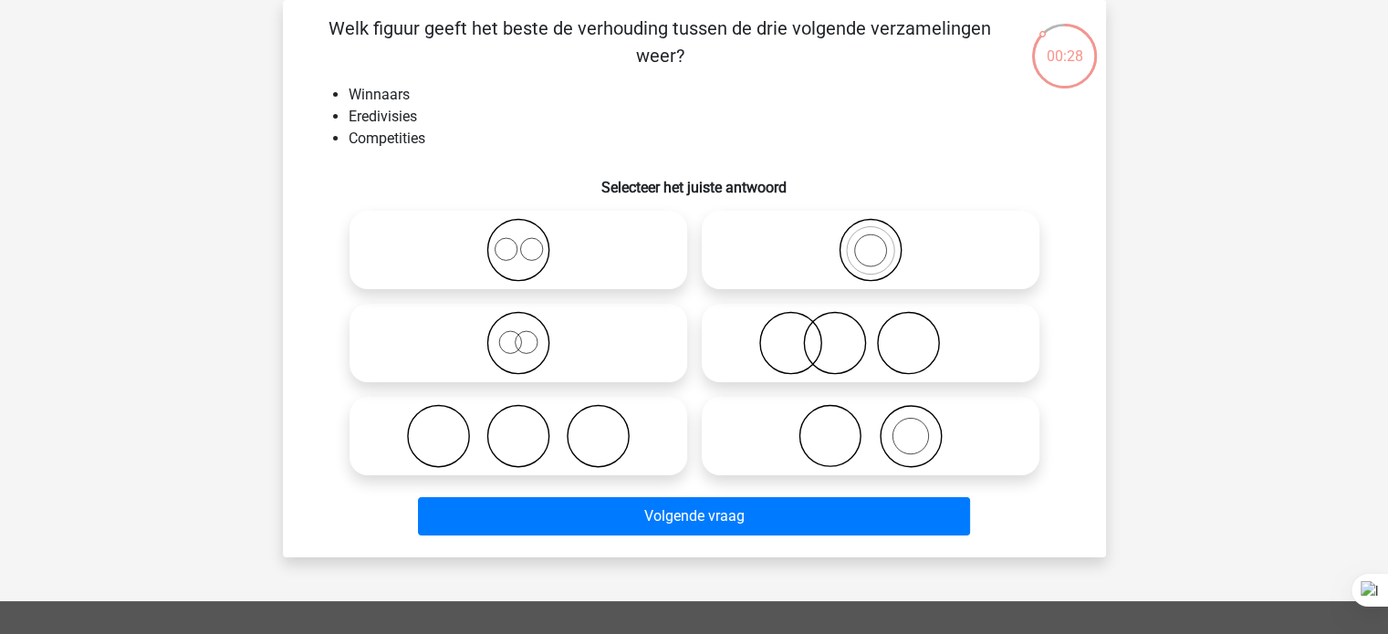
click at [900, 442] on icon at bounding box center [870, 436] width 323 height 64
click at [882, 427] on input "radio" at bounding box center [876, 421] width 12 height 12
radio input "true"
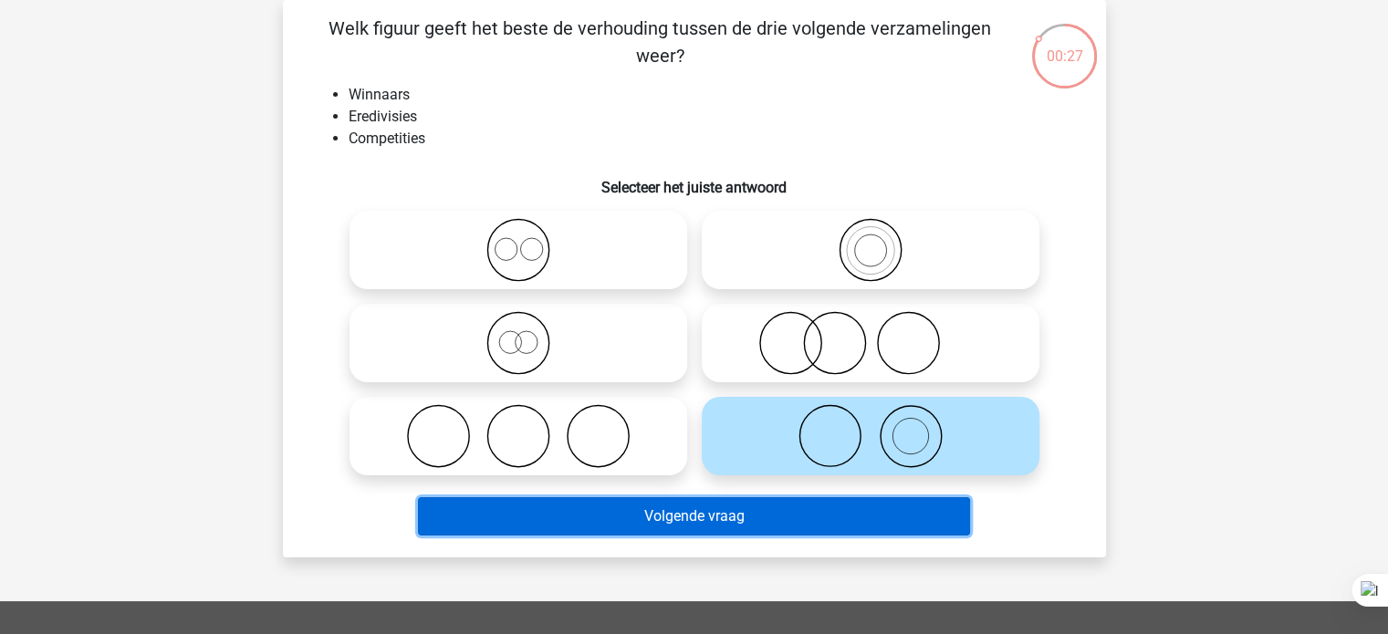
click at [787, 505] on button "Volgende vraag" at bounding box center [694, 516] width 552 height 38
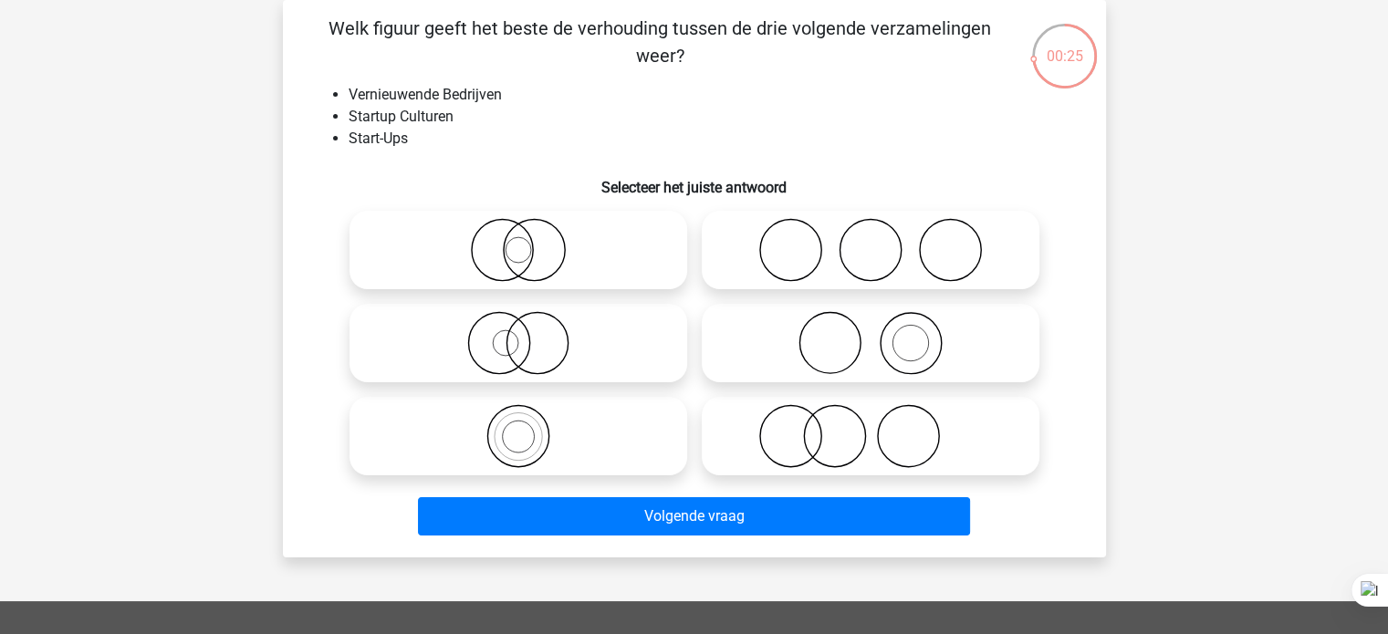
click at [960, 378] on label at bounding box center [871, 343] width 338 height 78
click at [882, 334] on input "radio" at bounding box center [876, 328] width 12 height 12
radio input "true"
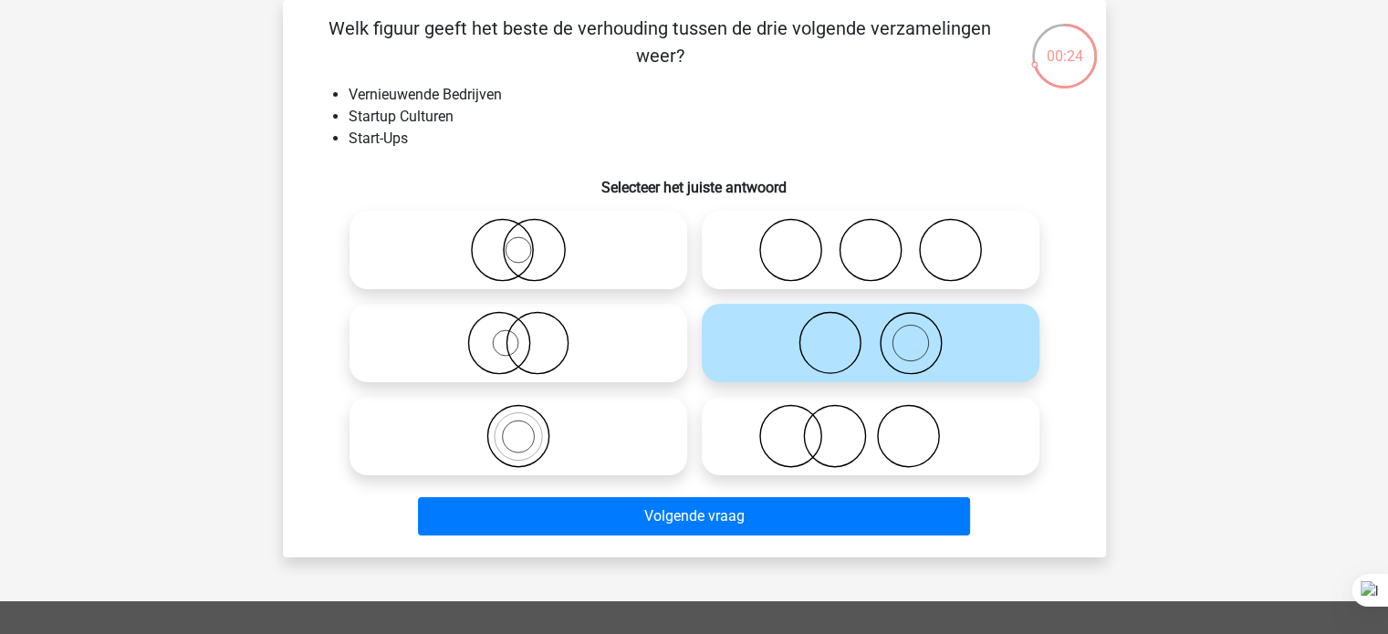
click at [1004, 379] on label at bounding box center [871, 343] width 338 height 78
click at [882, 334] on input "radio" at bounding box center [876, 328] width 12 height 12
click at [903, 413] on icon at bounding box center [870, 436] width 323 height 64
click at [882, 415] on input "radio" at bounding box center [876, 421] width 12 height 12
radio input "true"
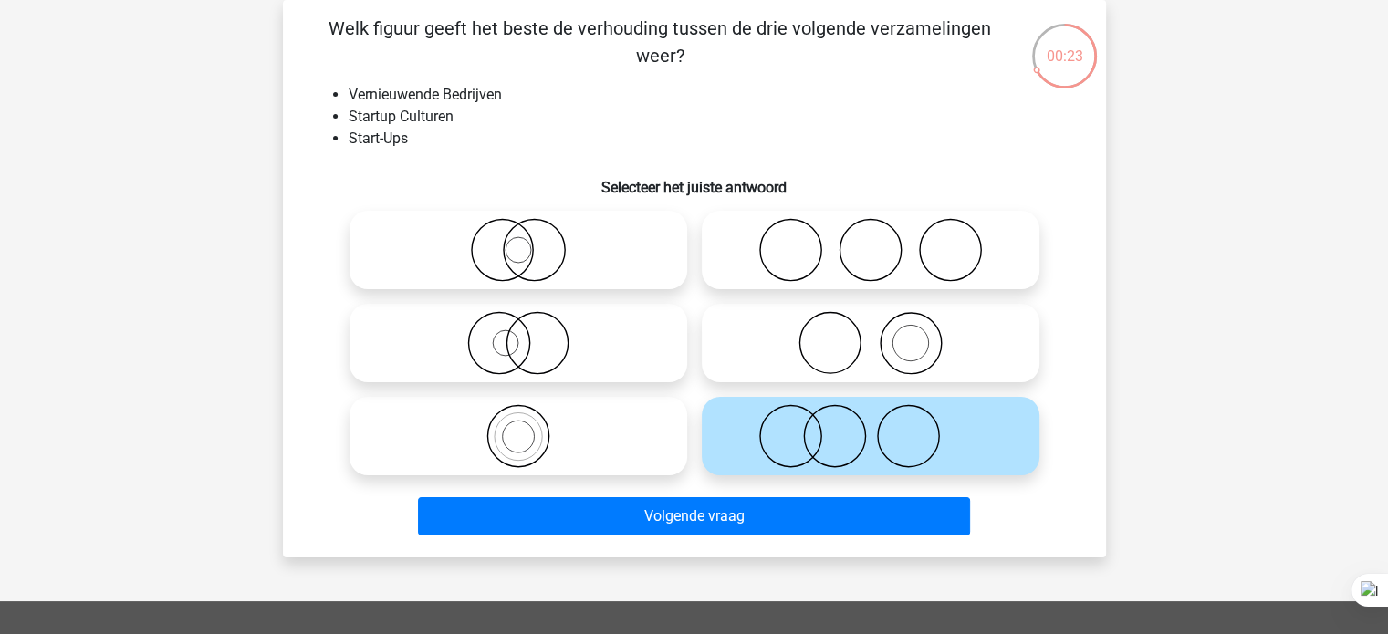
click at [1019, 260] on icon at bounding box center [870, 250] width 323 height 64
click at [882, 241] on input "radio" at bounding box center [876, 235] width 12 height 12
radio input "true"
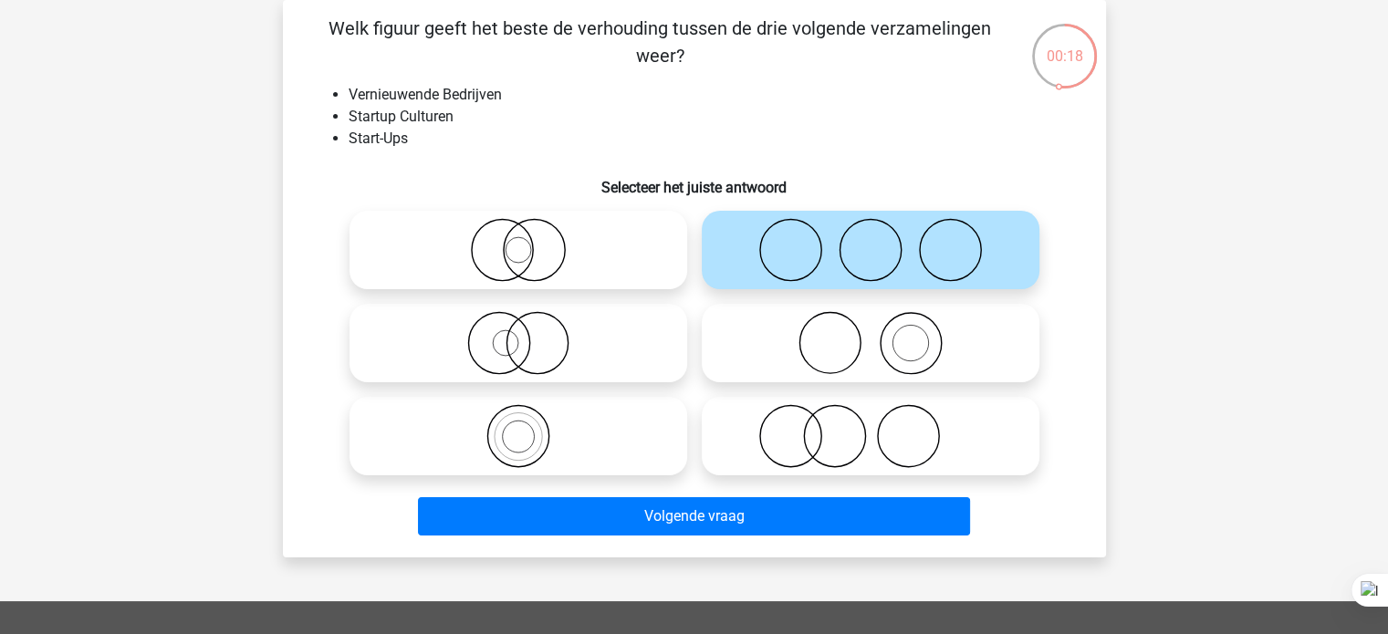
click at [962, 349] on icon at bounding box center [870, 343] width 323 height 64
click at [882, 334] on input "radio" at bounding box center [876, 328] width 12 height 12
radio input "true"
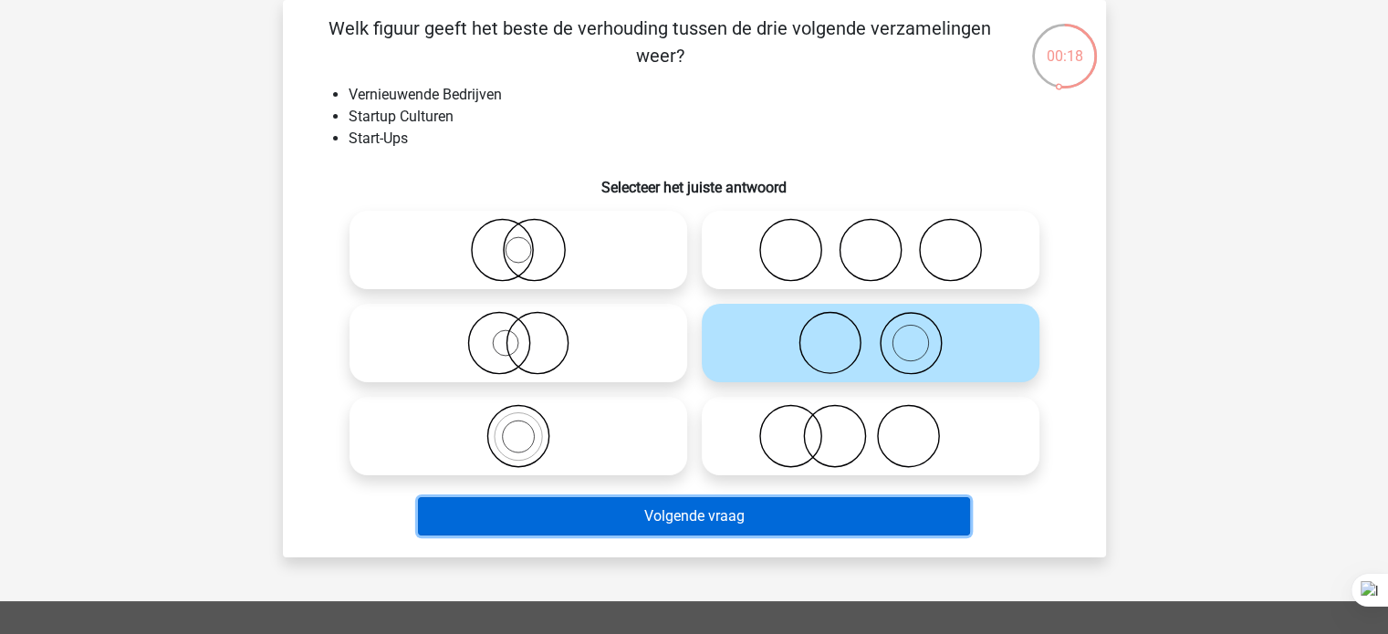
click at [737, 516] on button "Volgende vraag" at bounding box center [694, 516] width 552 height 38
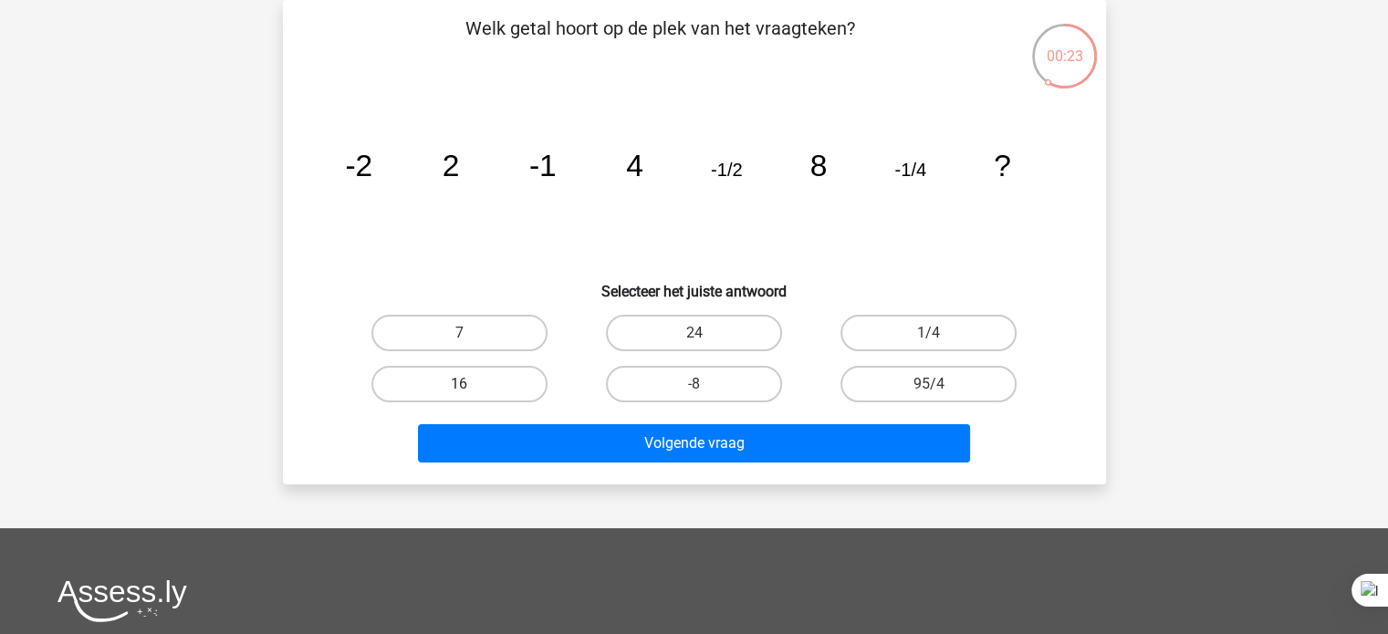
click at [505, 370] on label "16" at bounding box center [459, 384] width 176 height 36
click at [471, 384] on input "16" at bounding box center [465, 390] width 12 height 12
radio input "true"
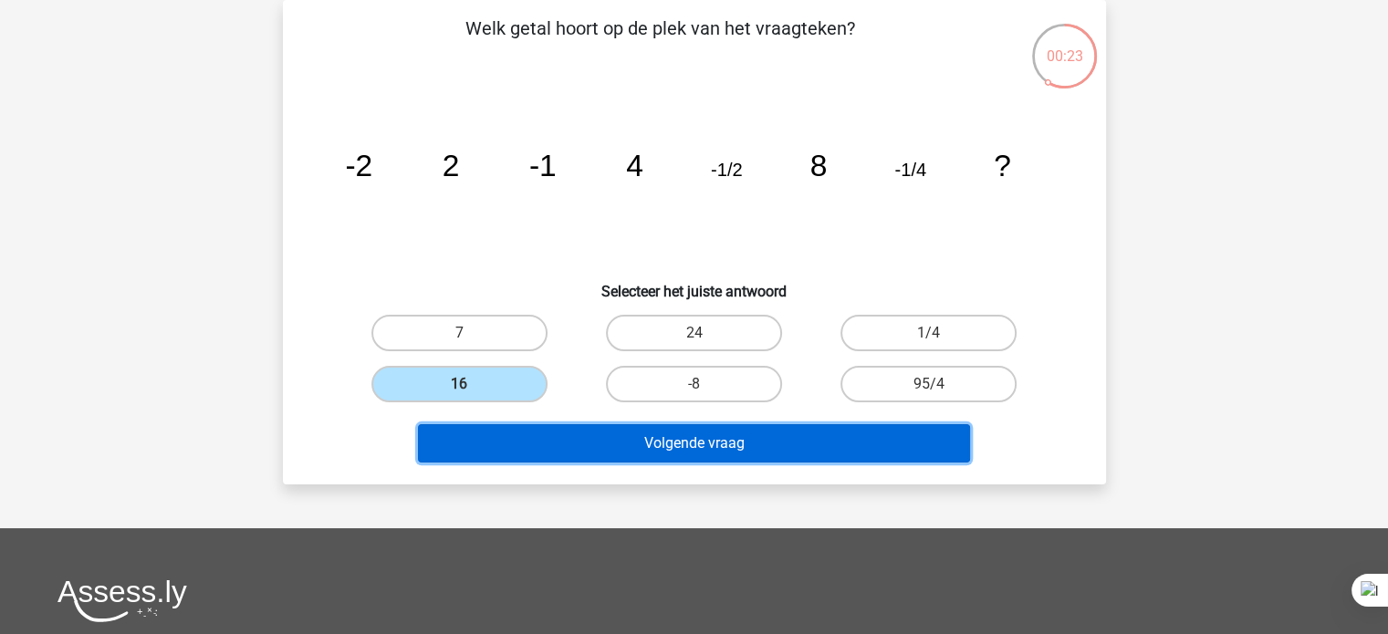
click at [554, 429] on button "Volgende vraag" at bounding box center [694, 443] width 552 height 38
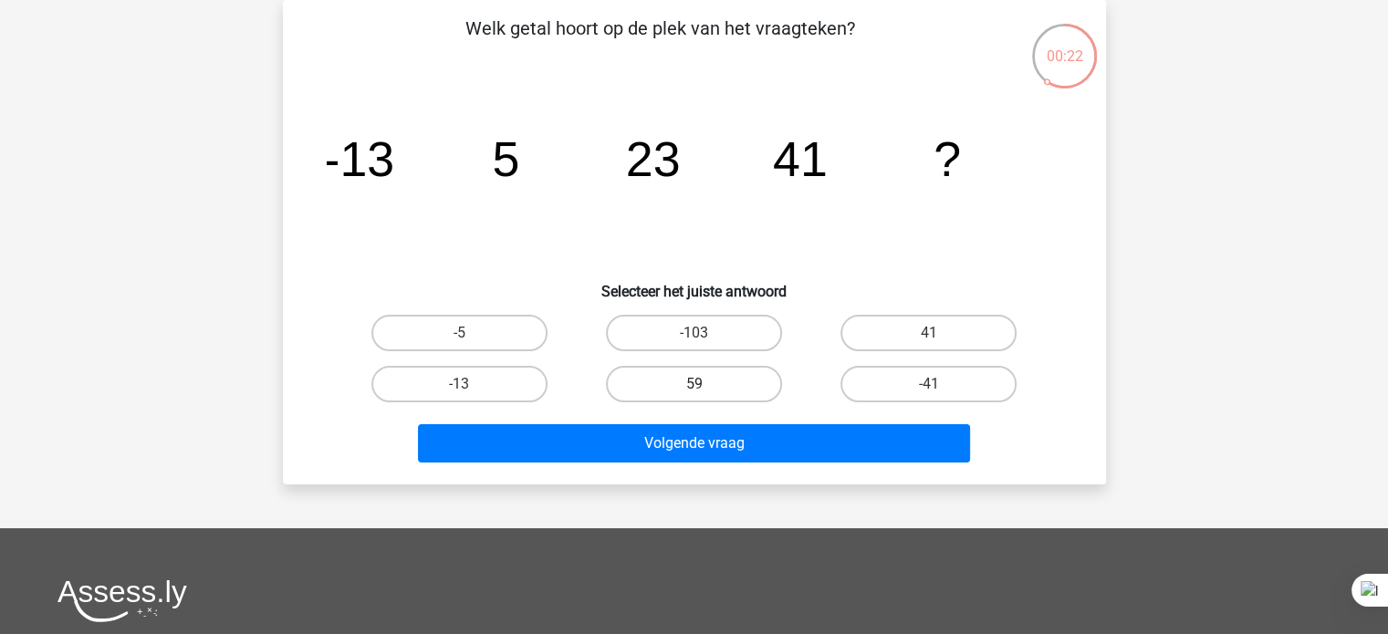
click at [736, 380] on label "59" at bounding box center [694, 384] width 176 height 36
click at [705, 384] on input "59" at bounding box center [699, 390] width 12 height 12
radio input "true"
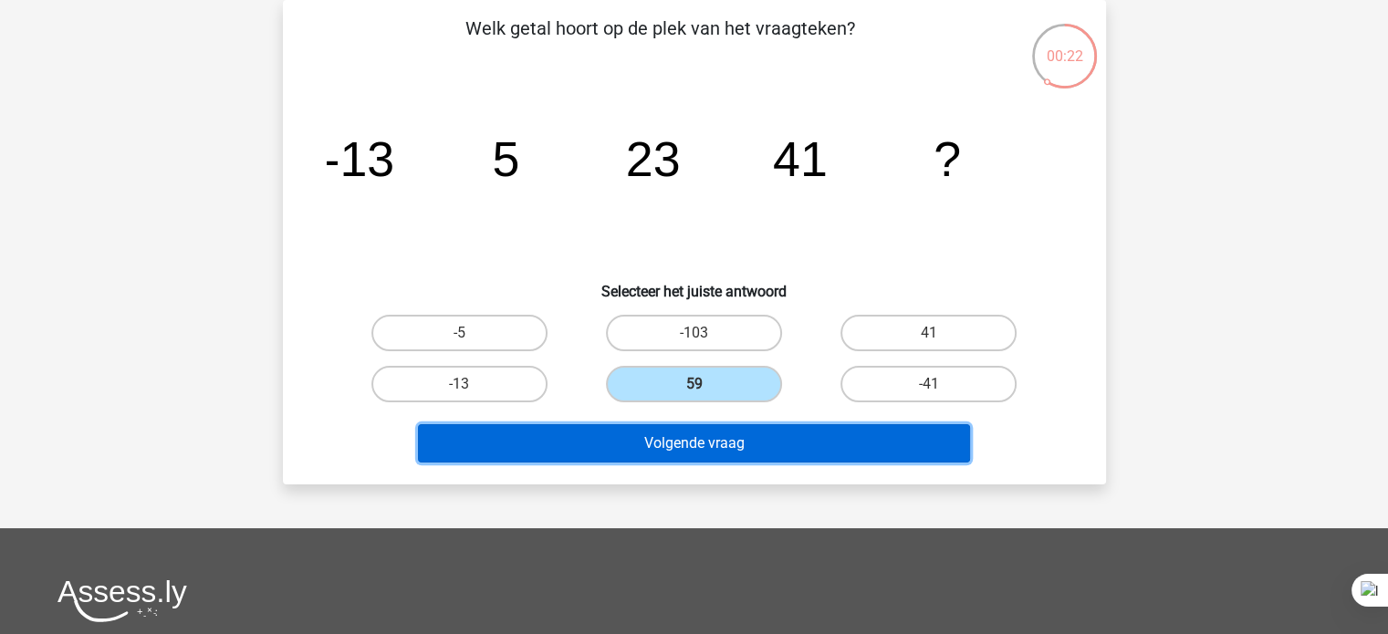
click at [723, 439] on button "Volgende vraag" at bounding box center [694, 443] width 552 height 38
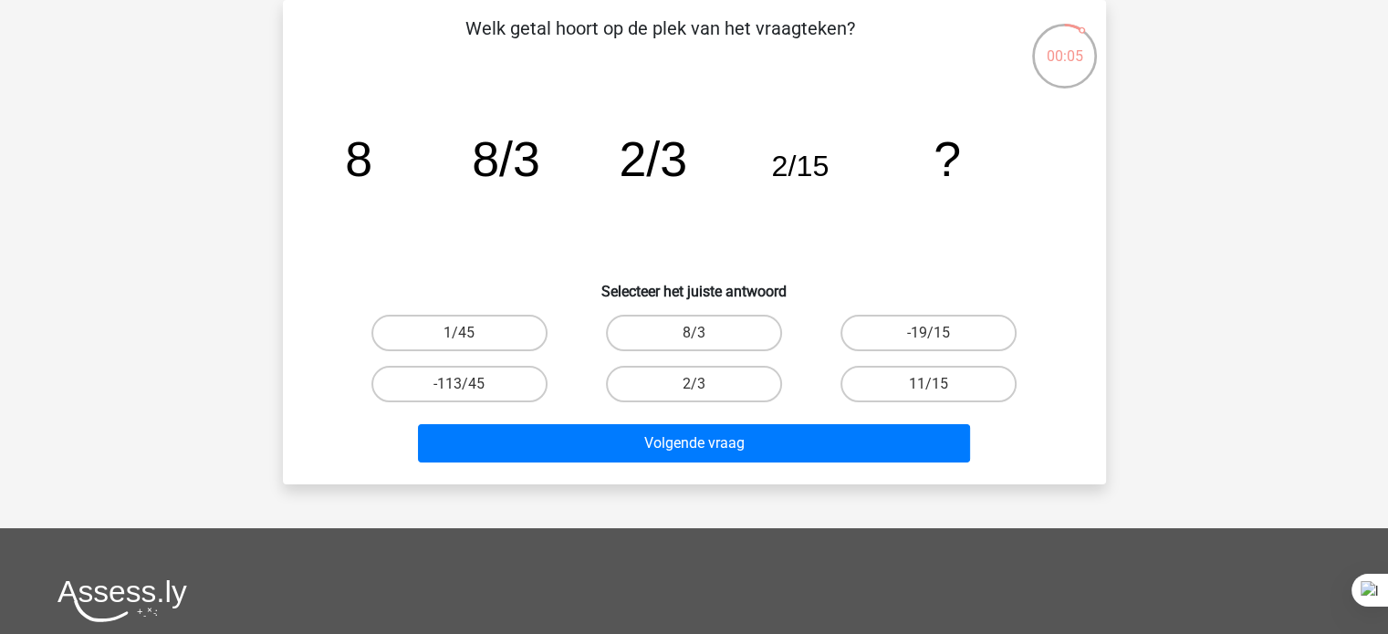
click at [764, 376] on label "2/3" at bounding box center [694, 384] width 176 height 36
click at [705, 384] on input "2/3" at bounding box center [699, 390] width 12 height 12
radio input "true"
click at [993, 381] on label "11/15" at bounding box center [928, 384] width 176 height 36
click at [941, 384] on input "11/15" at bounding box center [935, 390] width 12 height 12
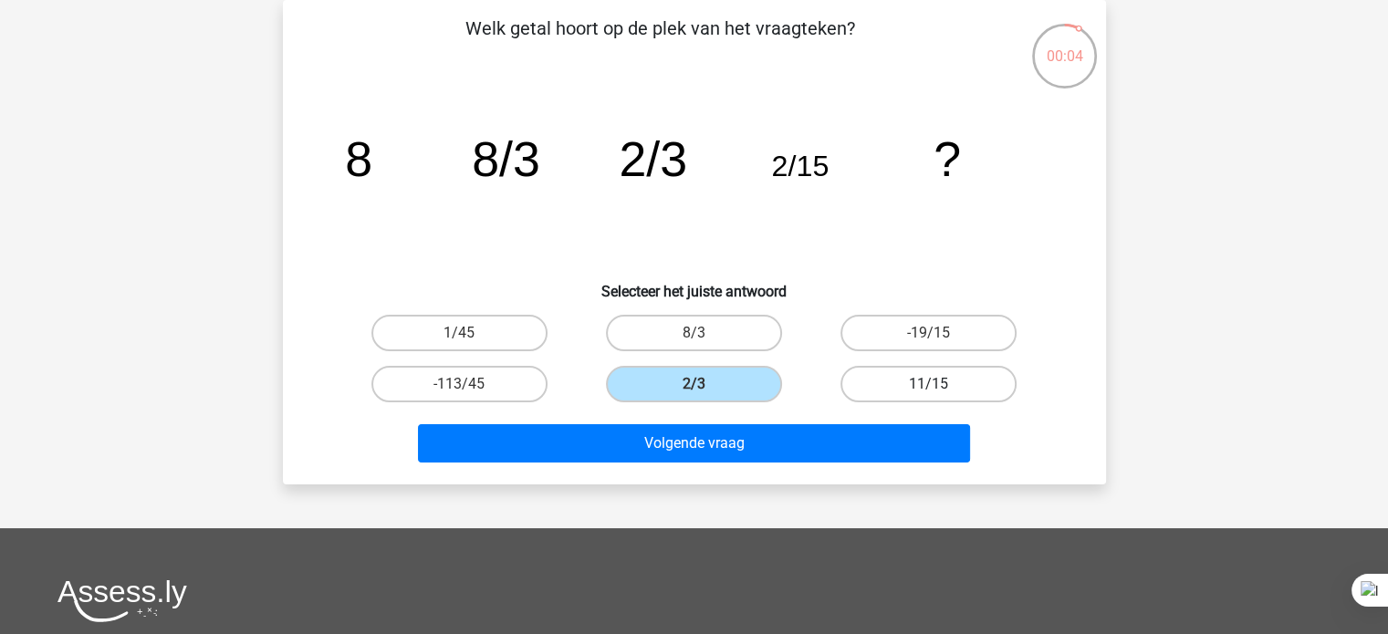
radio input "true"
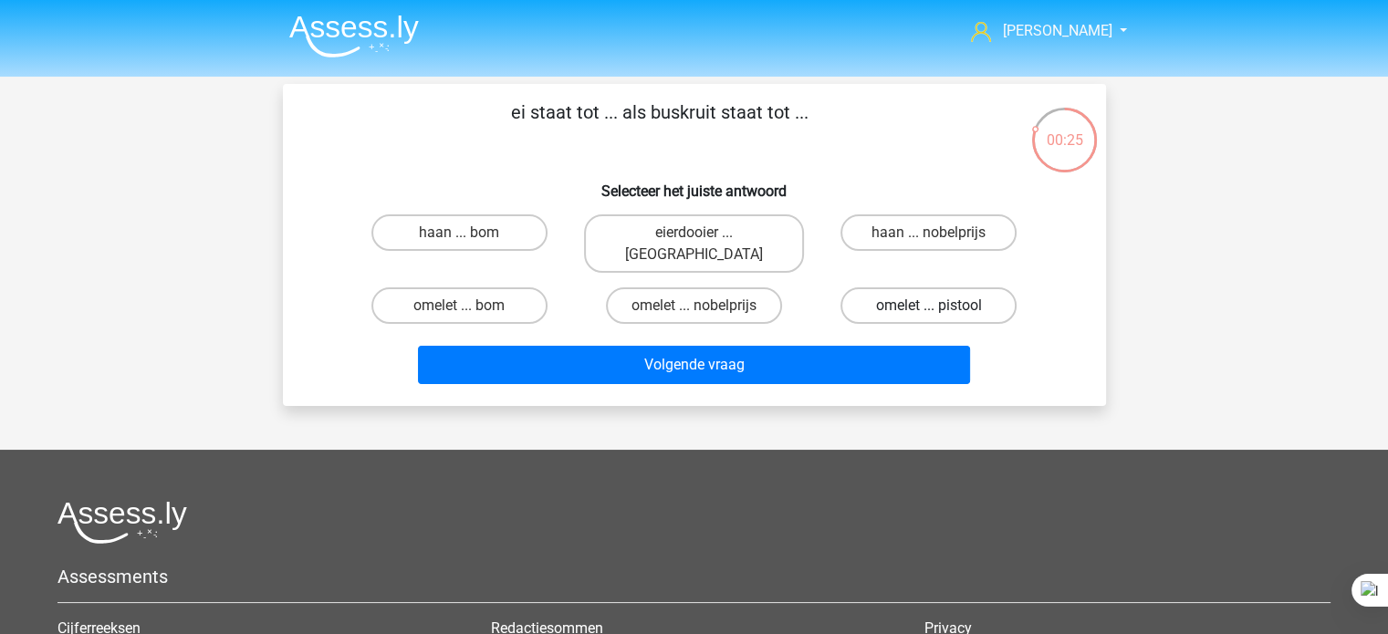
click at [948, 295] on label "omelet ... pistool" at bounding box center [928, 305] width 176 height 36
click at [941, 306] on input "omelet ... pistool" at bounding box center [935, 312] width 12 height 12
radio input "true"
click at [464, 287] on label "omelet ... bom" at bounding box center [459, 305] width 176 height 36
click at [464, 306] on input "omelet ... bom" at bounding box center [465, 312] width 12 height 12
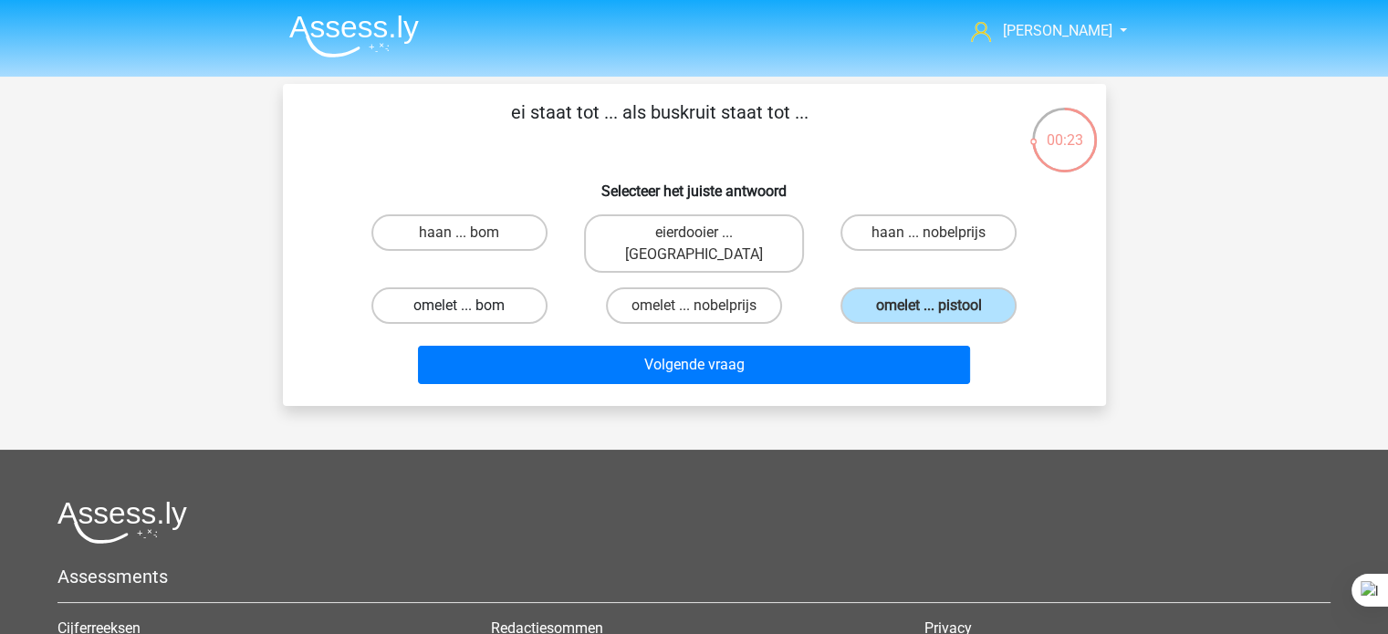
radio input "true"
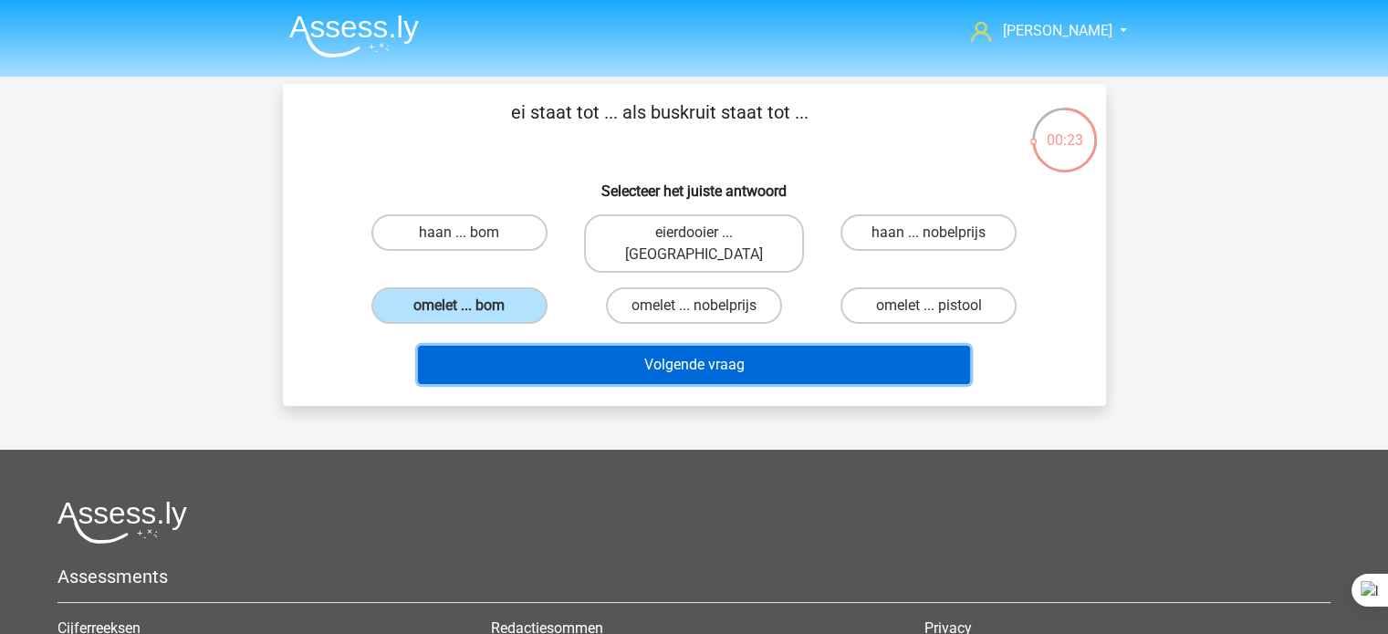
click at [527, 353] on button "Volgende vraag" at bounding box center [694, 365] width 552 height 38
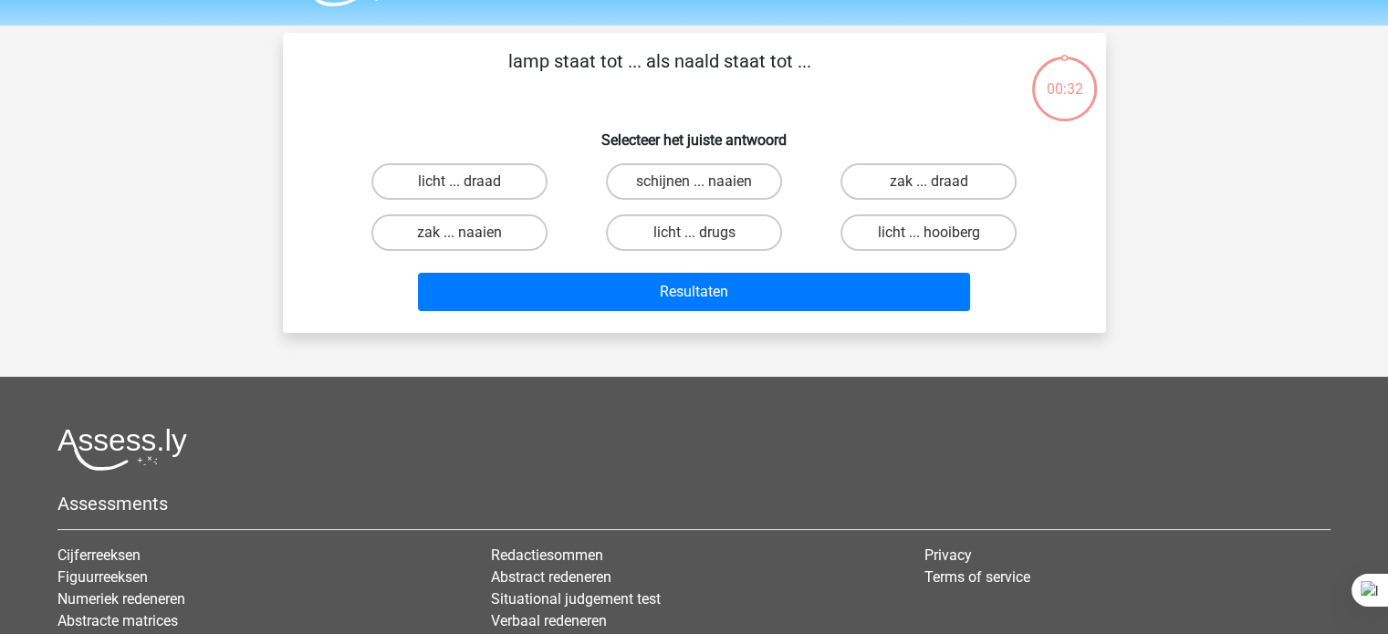
scroll to position [44, 0]
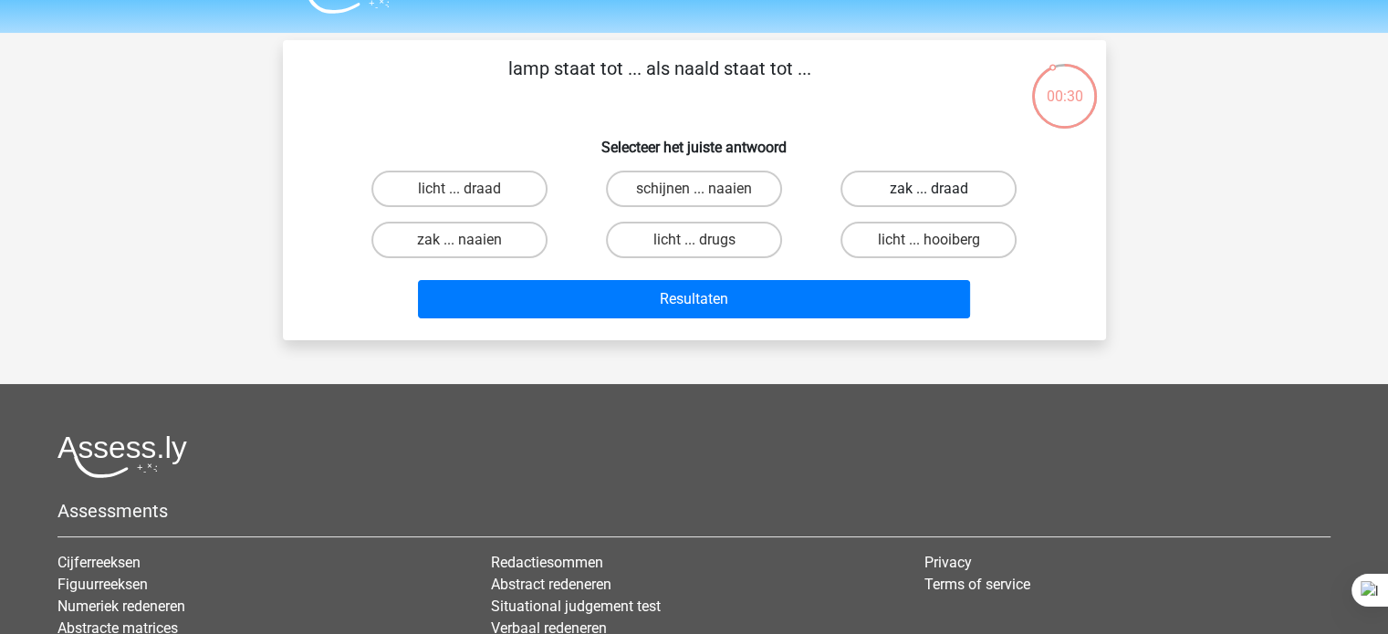
click at [926, 193] on label "zak ... draad" at bounding box center [928, 189] width 176 height 36
click at [929, 193] on input "zak ... draad" at bounding box center [935, 195] width 12 height 12
radio input "true"
click at [730, 203] on label "schijnen ... naaien" at bounding box center [694, 189] width 176 height 36
click at [705, 201] on input "schijnen ... naaien" at bounding box center [699, 195] width 12 height 12
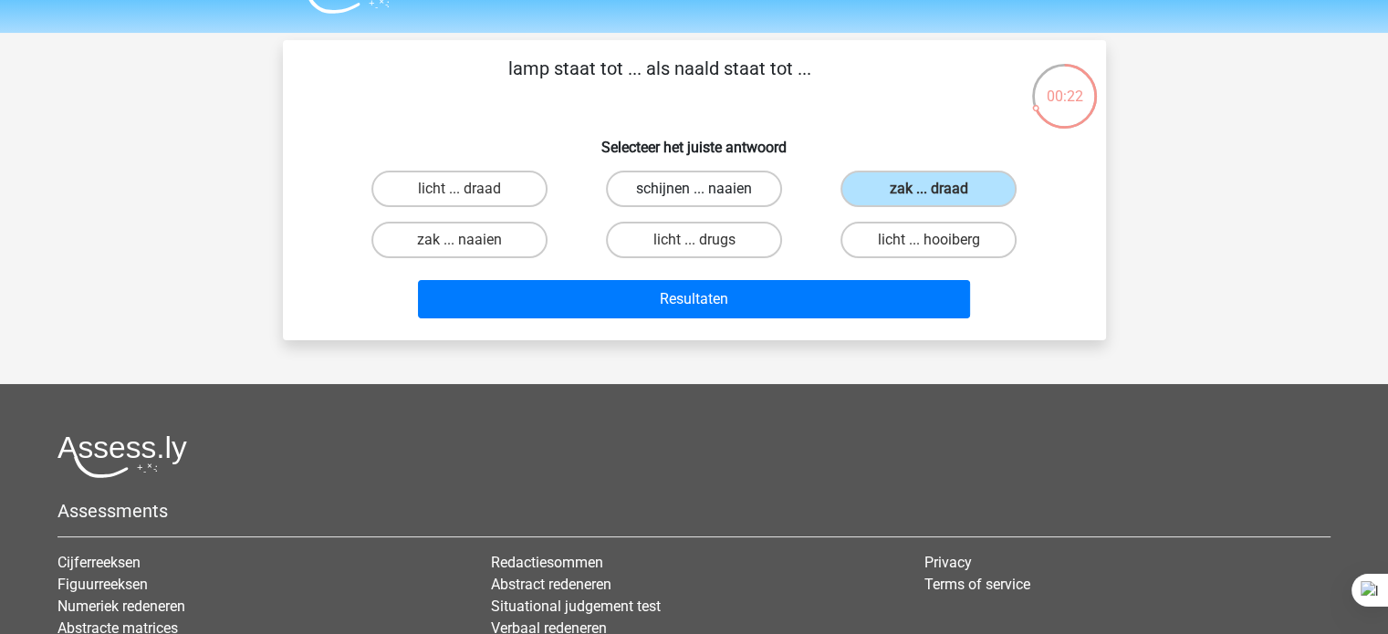
radio input "true"
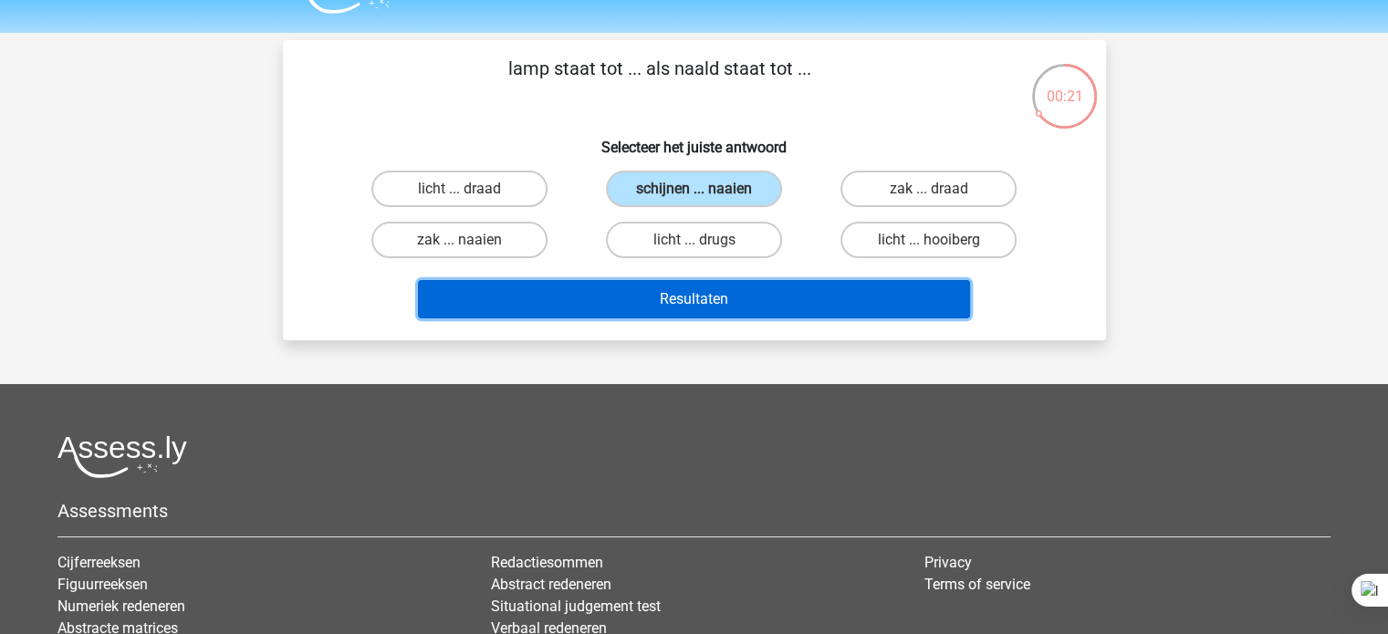
click at [710, 311] on button "Resultaten" at bounding box center [694, 299] width 552 height 38
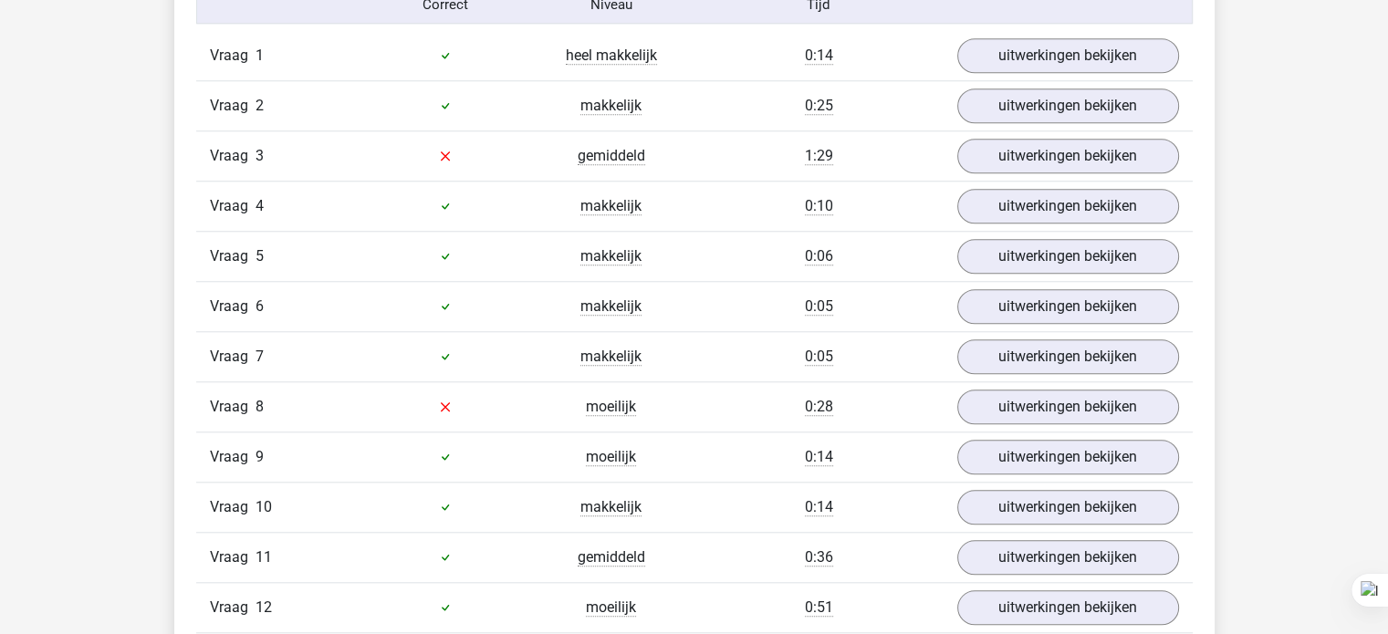
scroll to position [1633, 0]
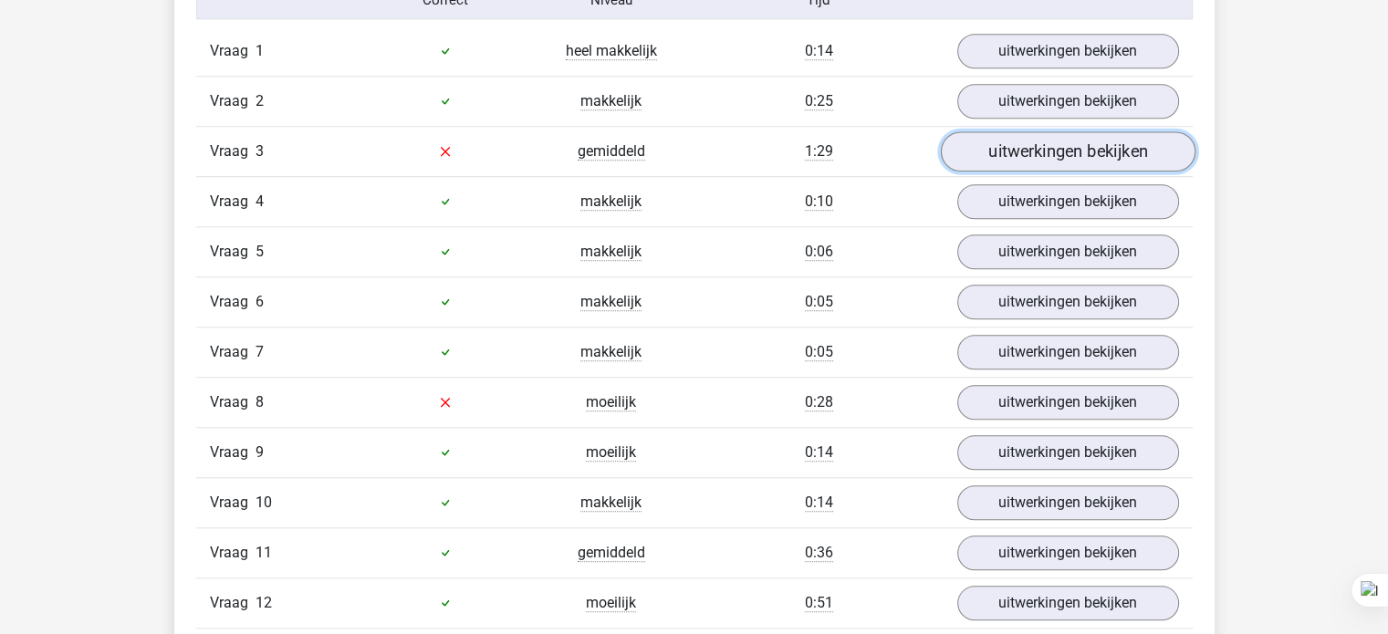
click at [1006, 144] on link "uitwerkingen bekijken" at bounding box center [1067, 151] width 255 height 40
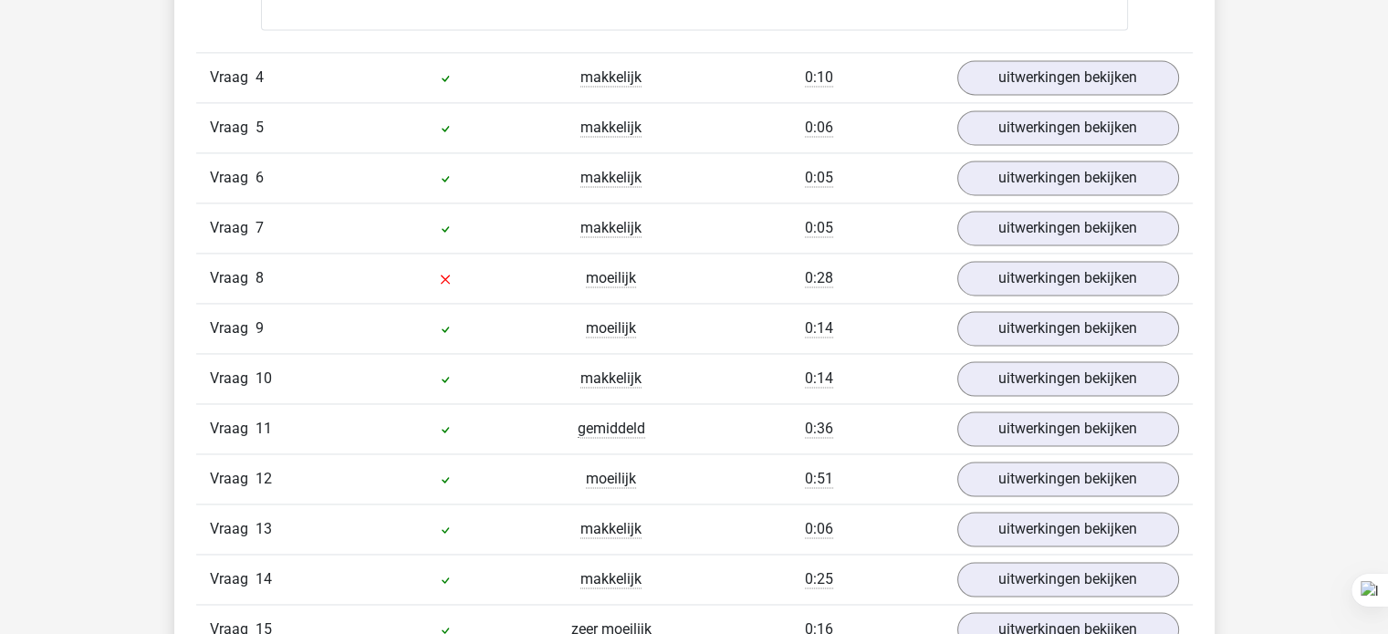
scroll to position [2690, 0]
click at [999, 286] on link "uitwerkingen bekijken" at bounding box center [1067, 278] width 255 height 40
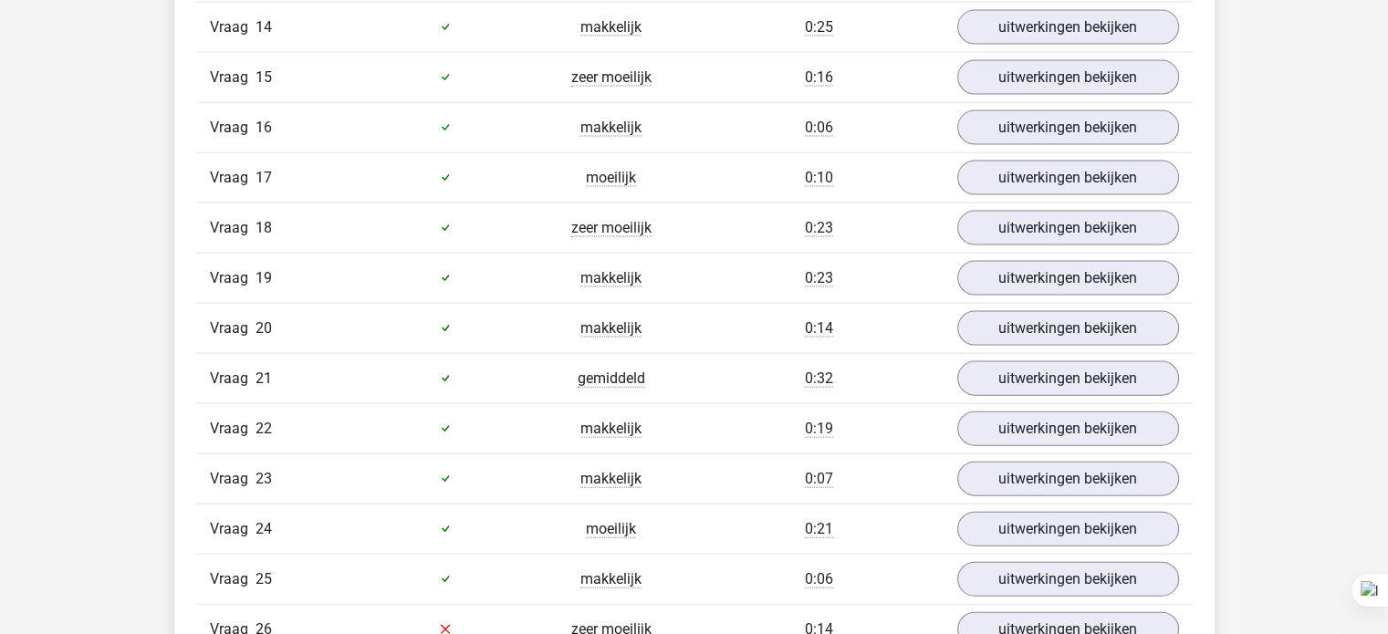
scroll to position [3954, 0]
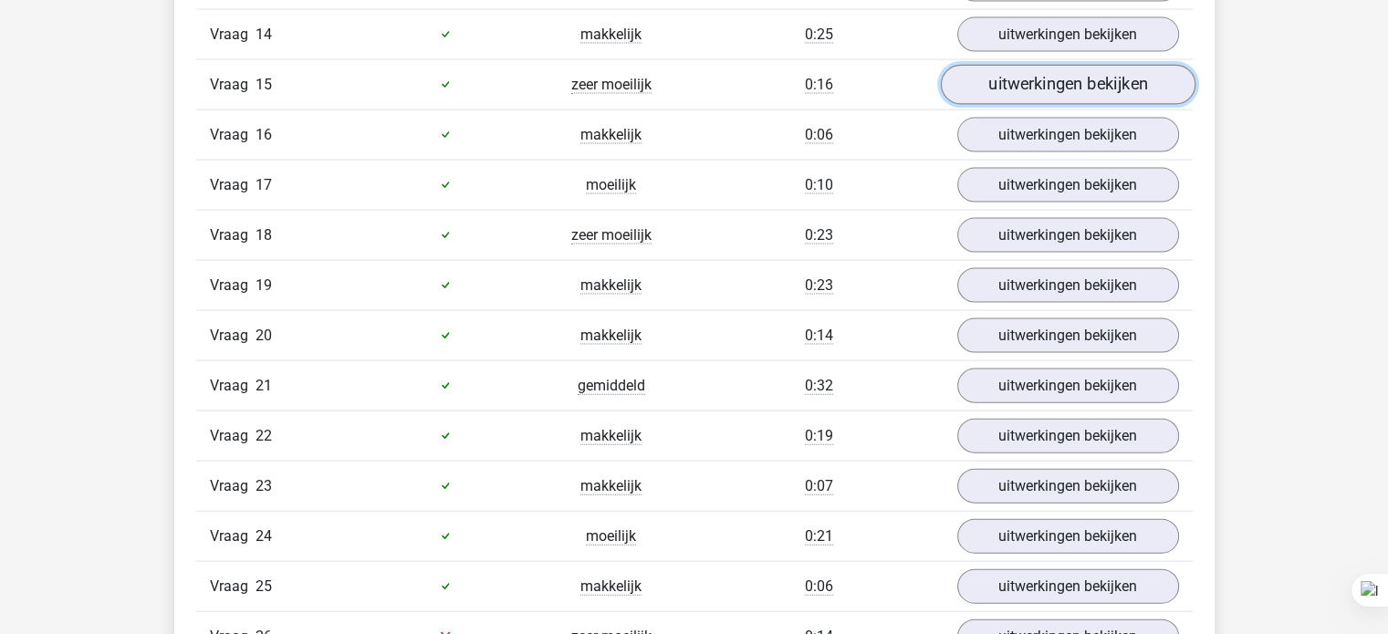
click at [1017, 79] on link "uitwerkingen bekijken" at bounding box center [1067, 85] width 255 height 40
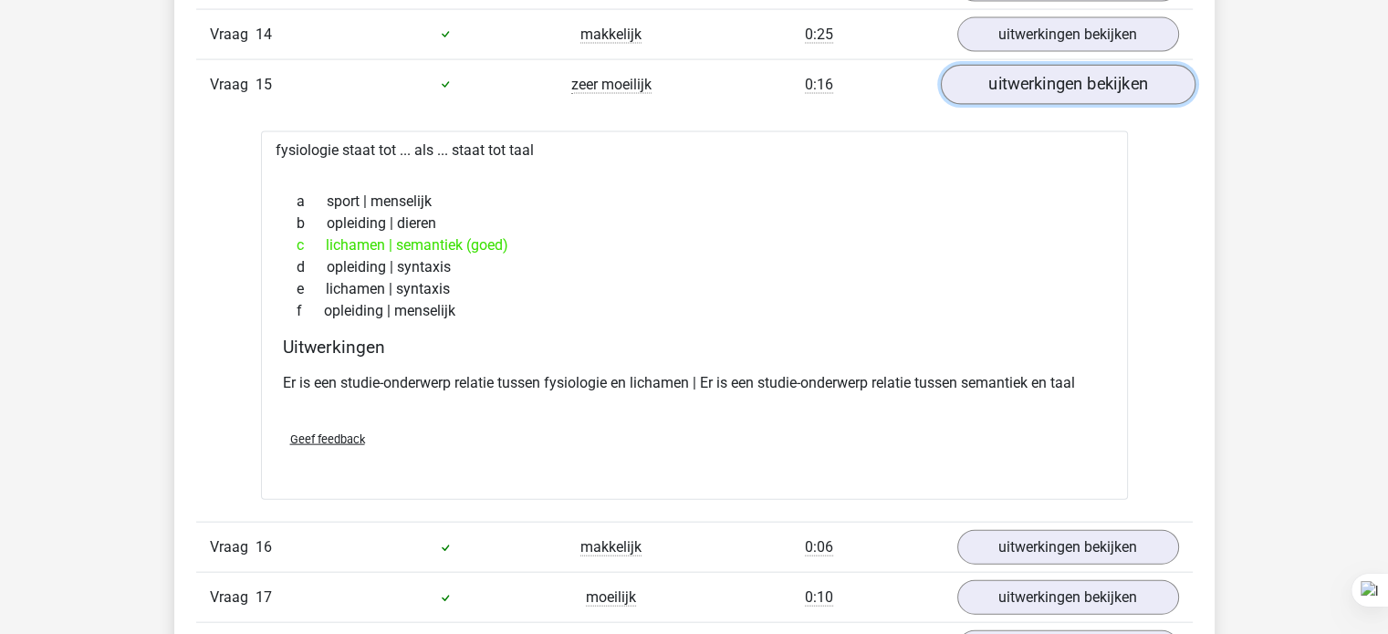
click at [1025, 84] on link "uitwerkingen bekijken" at bounding box center [1067, 85] width 255 height 40
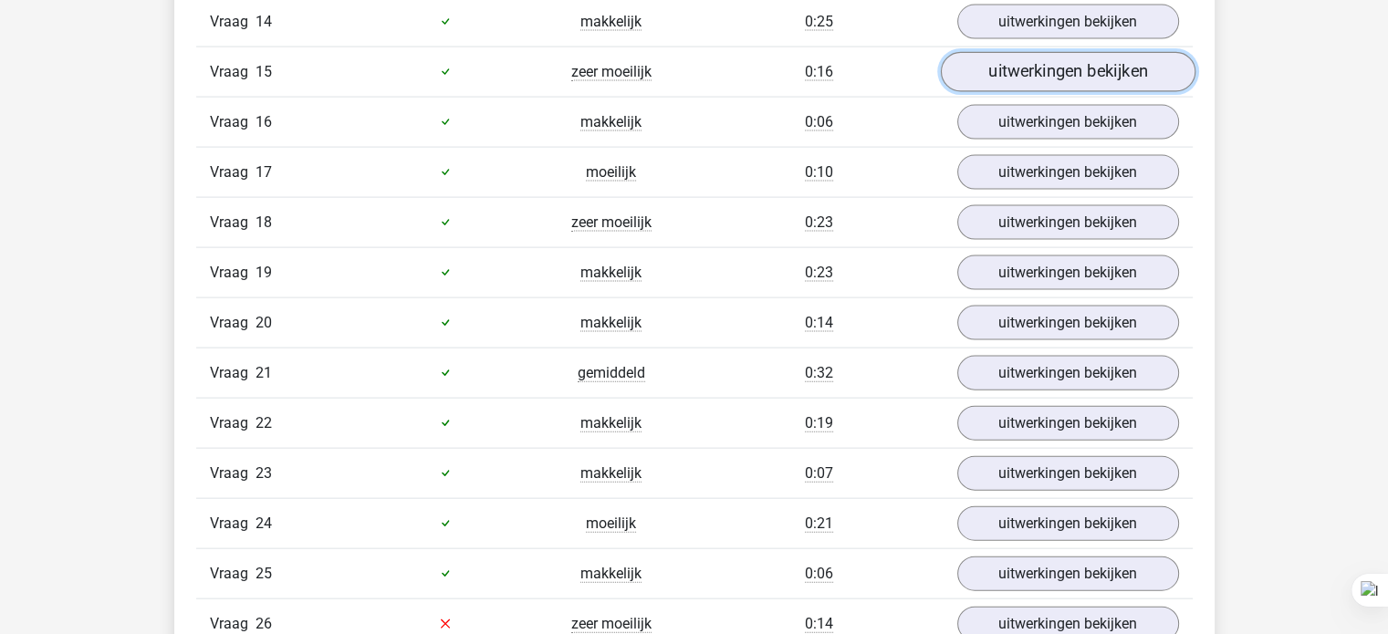
scroll to position [3967, 0]
click at [1055, 73] on link "uitwerkingen bekijken" at bounding box center [1067, 71] width 255 height 40
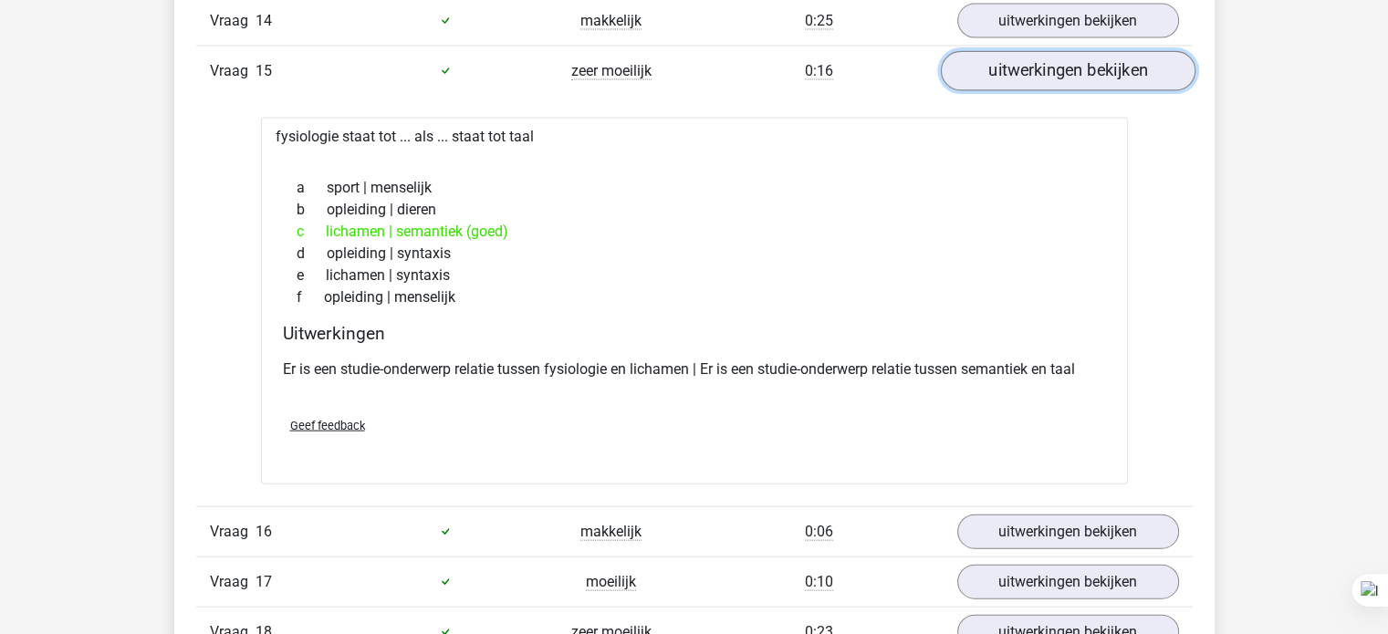
click at [1040, 74] on link "uitwerkingen bekijken" at bounding box center [1067, 71] width 255 height 40
click at [1044, 68] on link "uitwerkingen bekijken" at bounding box center [1067, 71] width 255 height 40
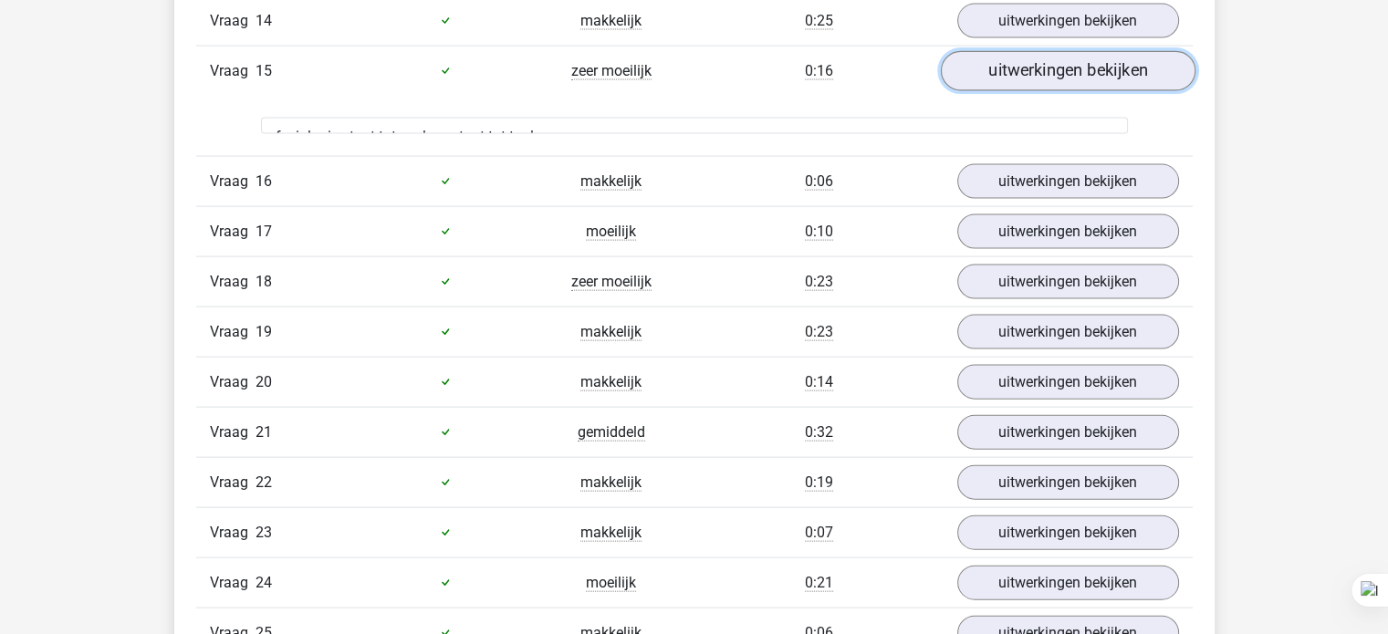
click at [1036, 70] on link "uitwerkingen bekijken" at bounding box center [1067, 71] width 255 height 40
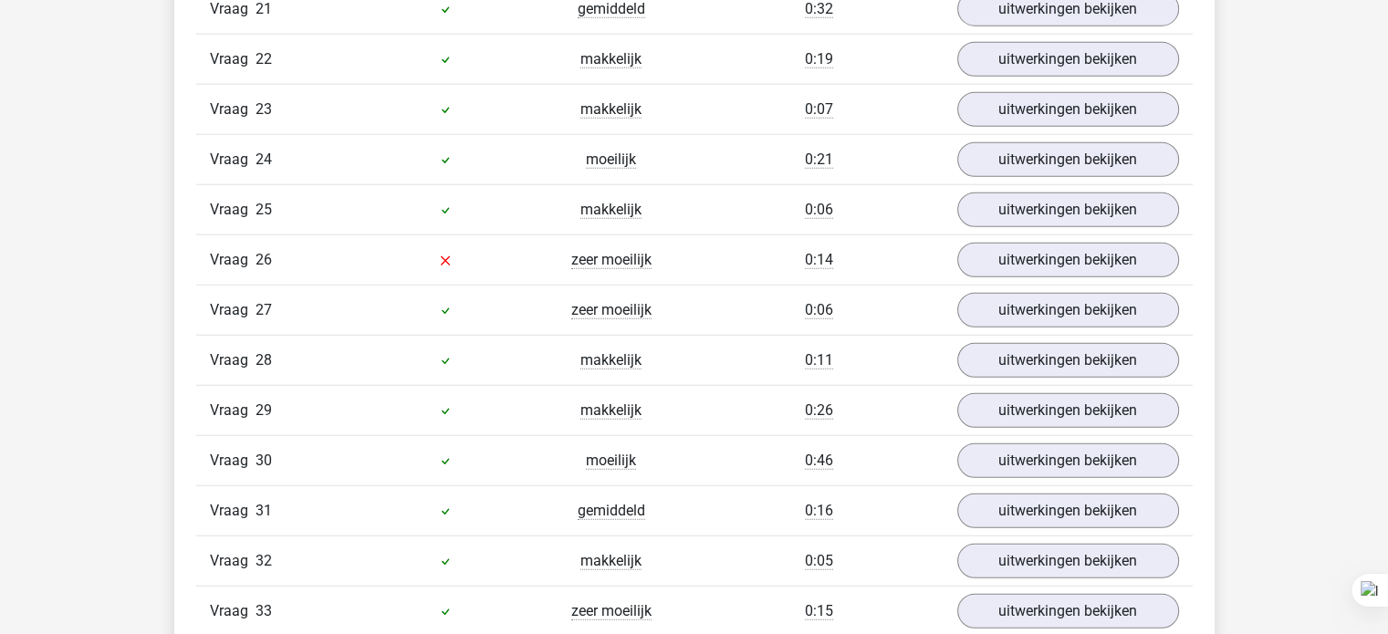
scroll to position [4744, 0]
click at [1027, 259] on link "uitwerkingen bekijken" at bounding box center [1067, 259] width 255 height 40
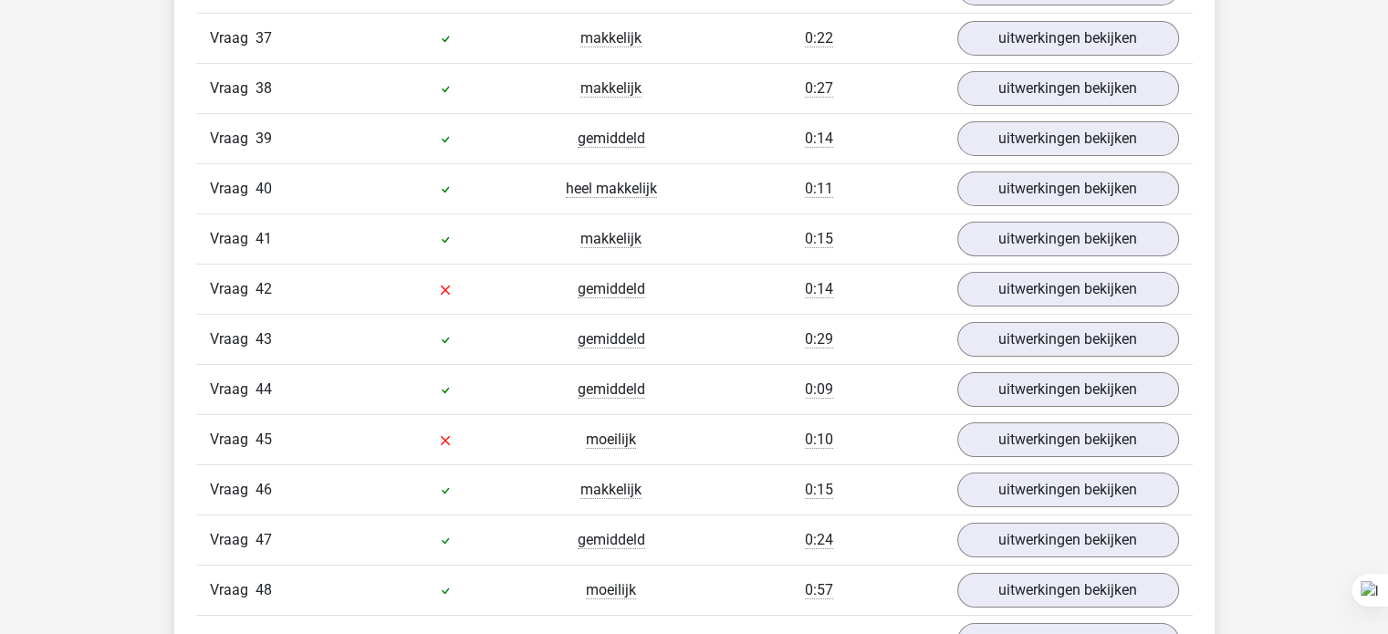
scroll to position [6237, 0]
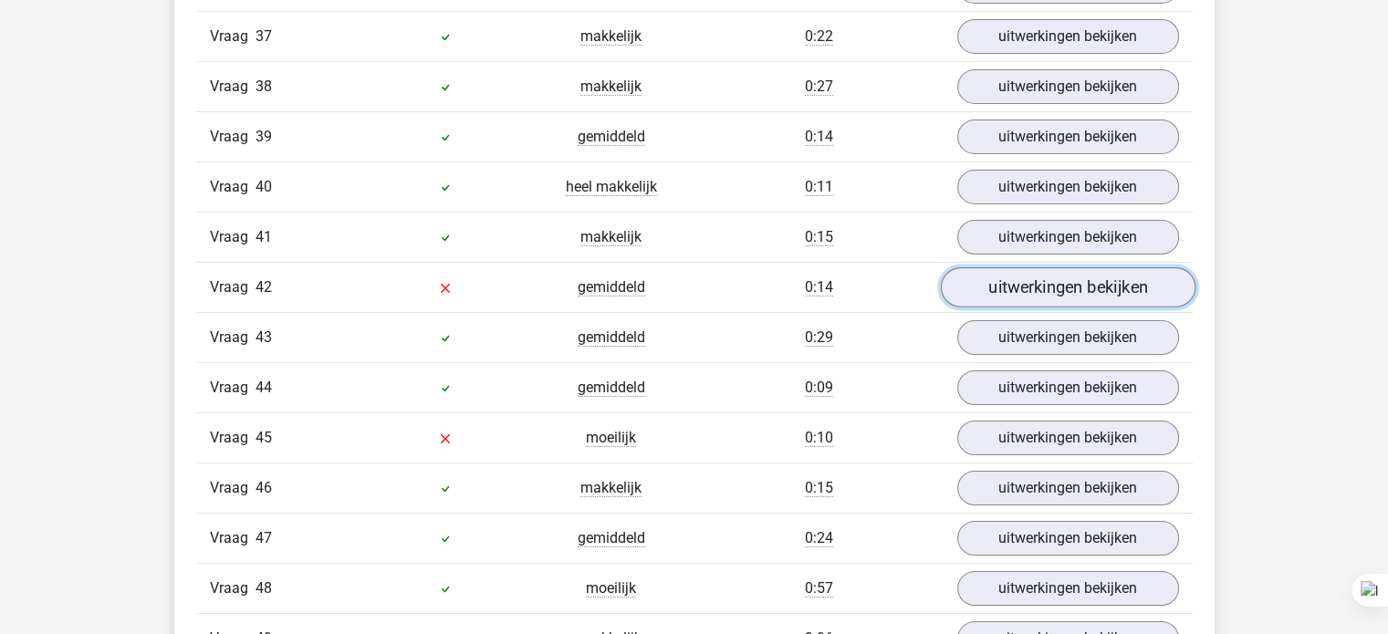
click at [1024, 267] on link "uitwerkingen bekijken" at bounding box center [1067, 287] width 255 height 40
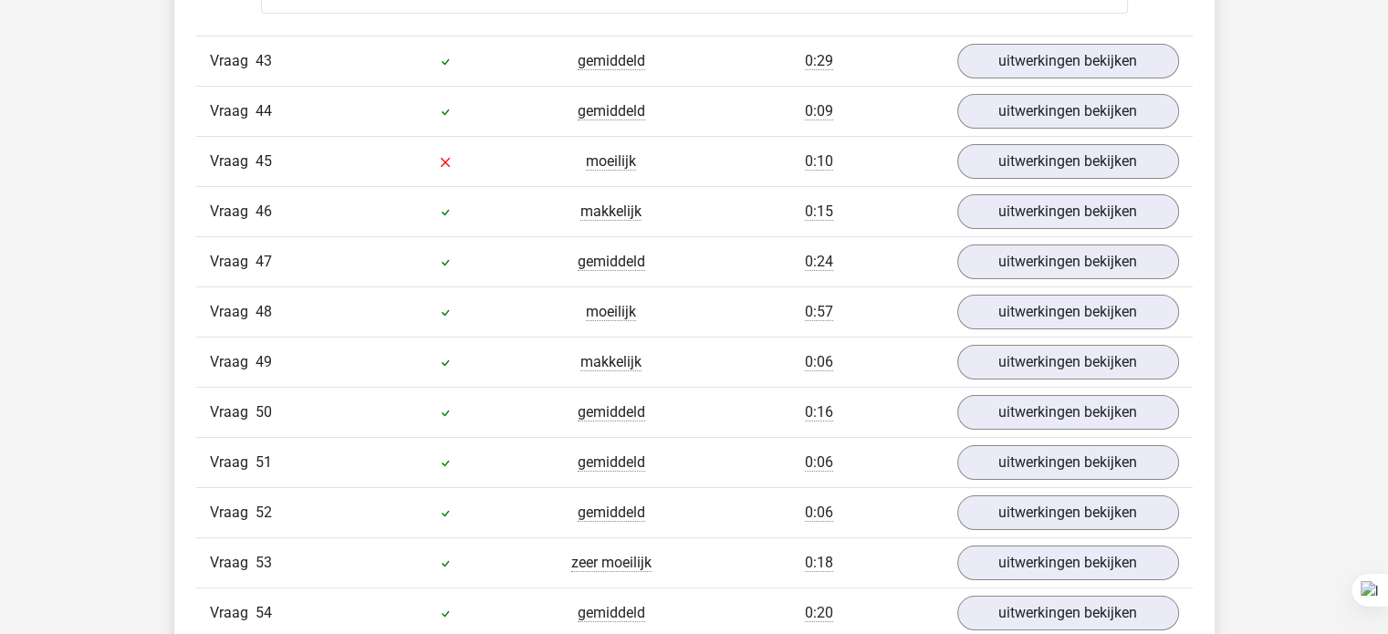
scroll to position [6939, 0]
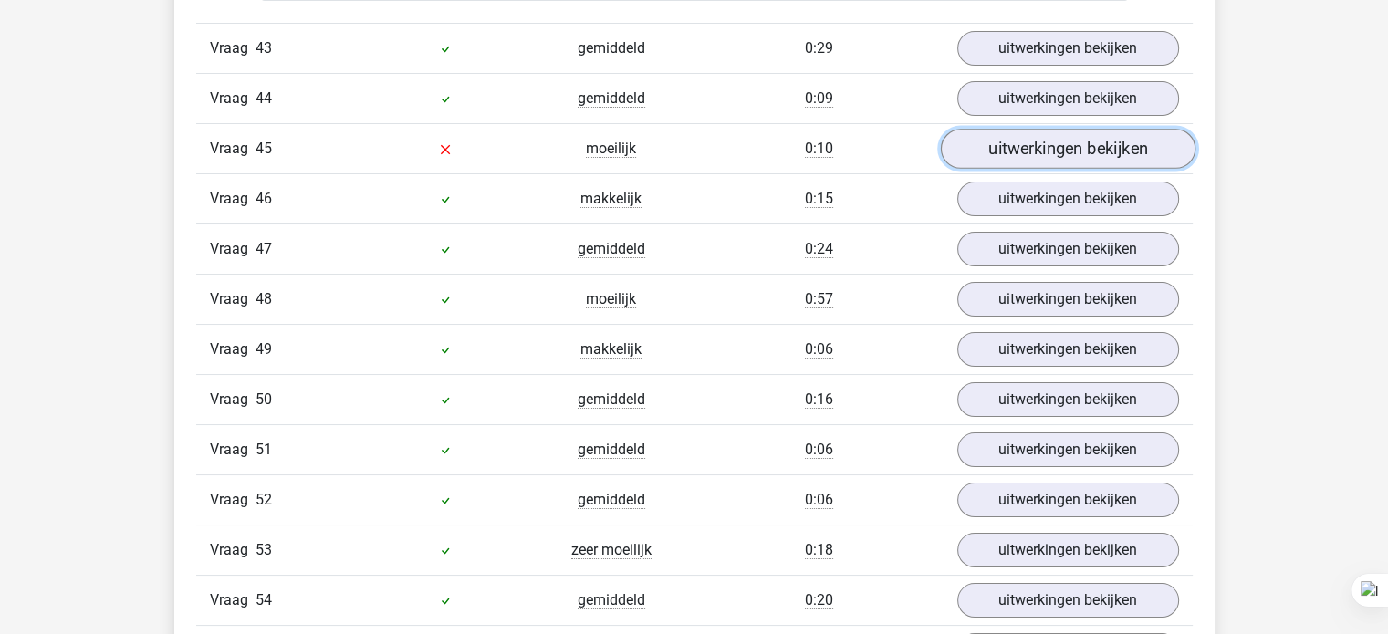
click at [1026, 132] on link "uitwerkingen bekijken" at bounding box center [1067, 149] width 255 height 40
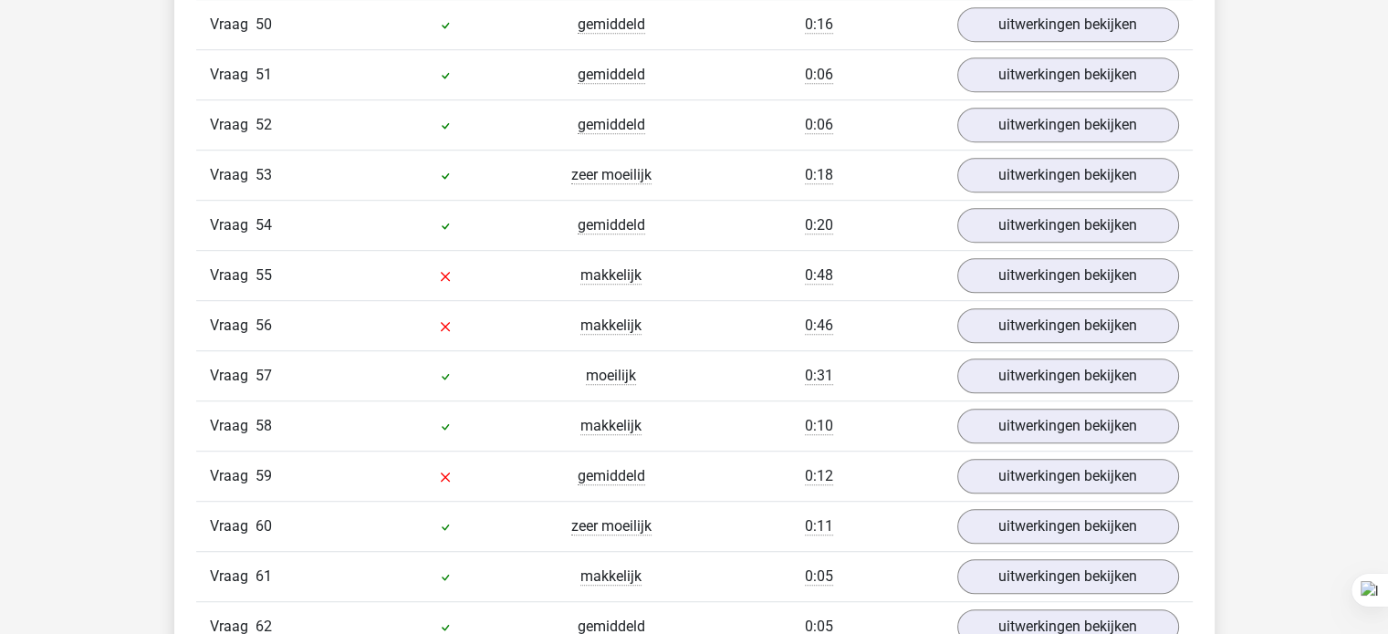
scroll to position [8057, 0]
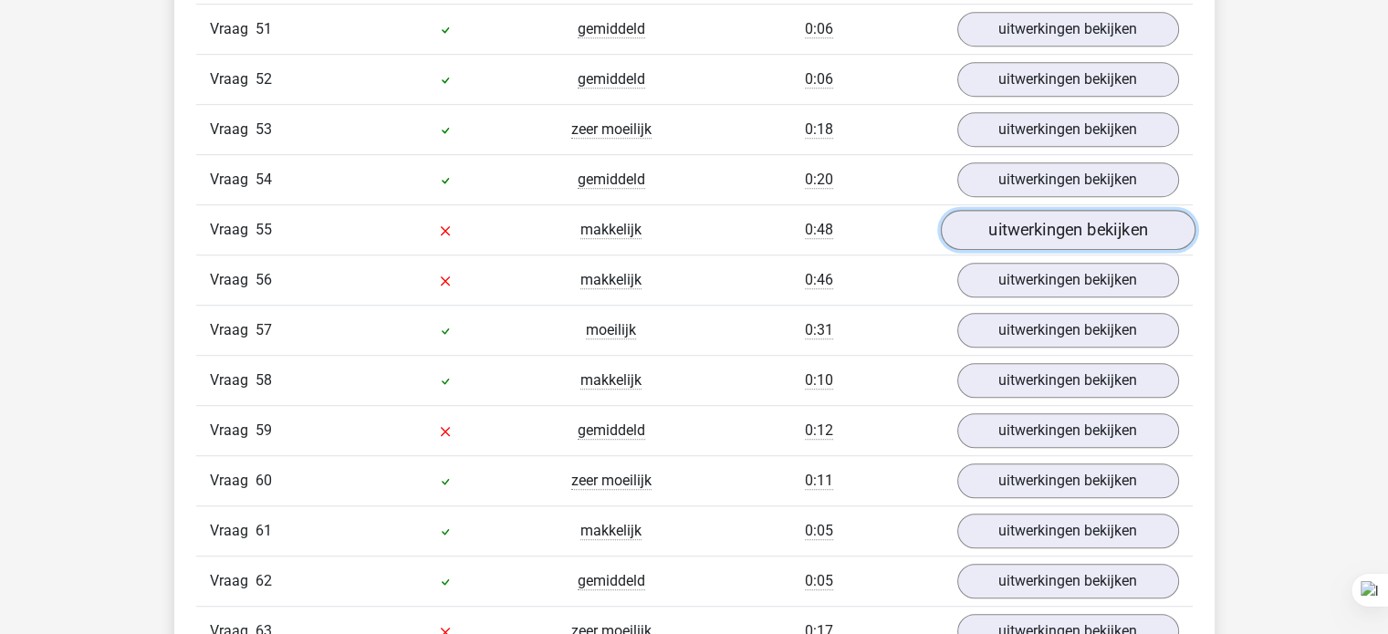
click at [1004, 211] on link "uitwerkingen bekijken" at bounding box center [1067, 231] width 255 height 40
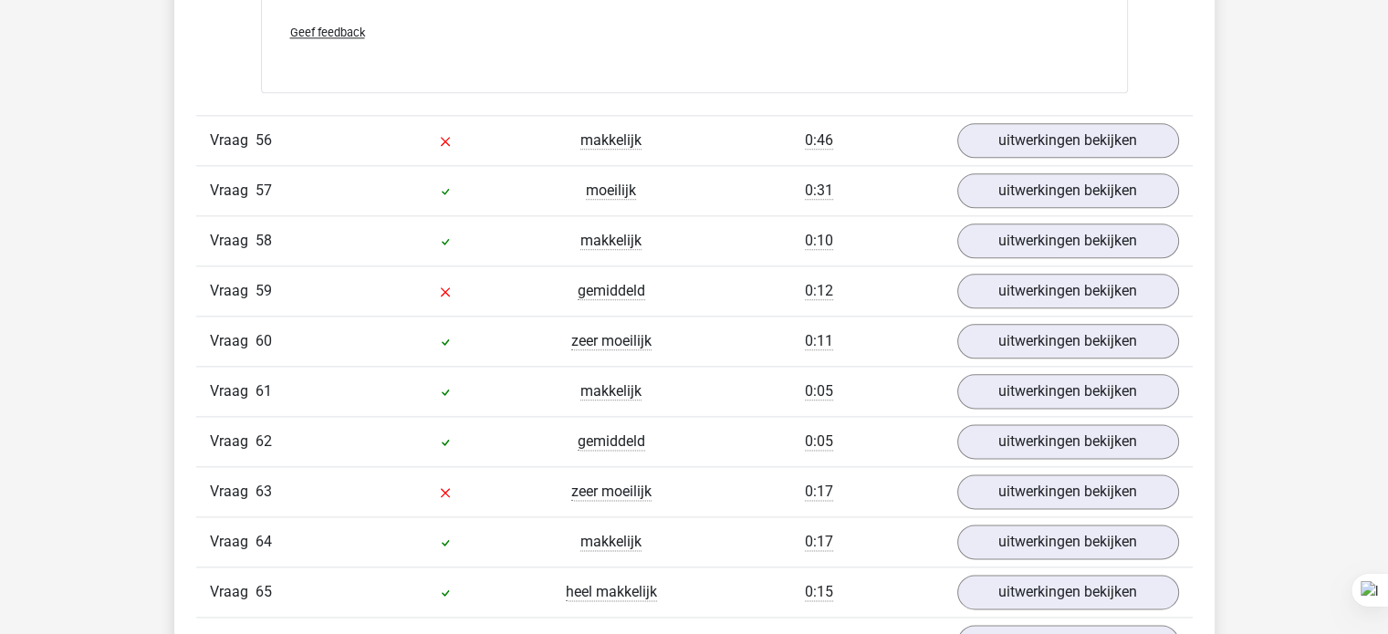
scroll to position [9144, 0]
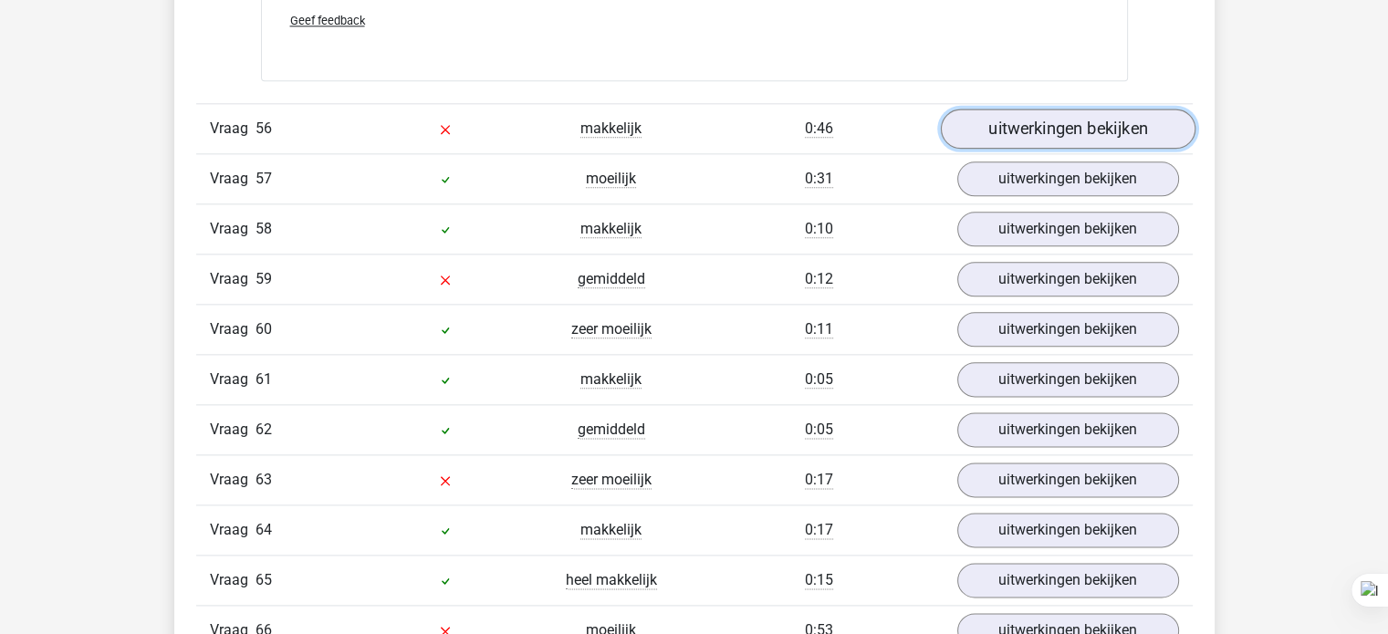
click at [1038, 109] on link "uitwerkingen bekijken" at bounding box center [1067, 129] width 255 height 40
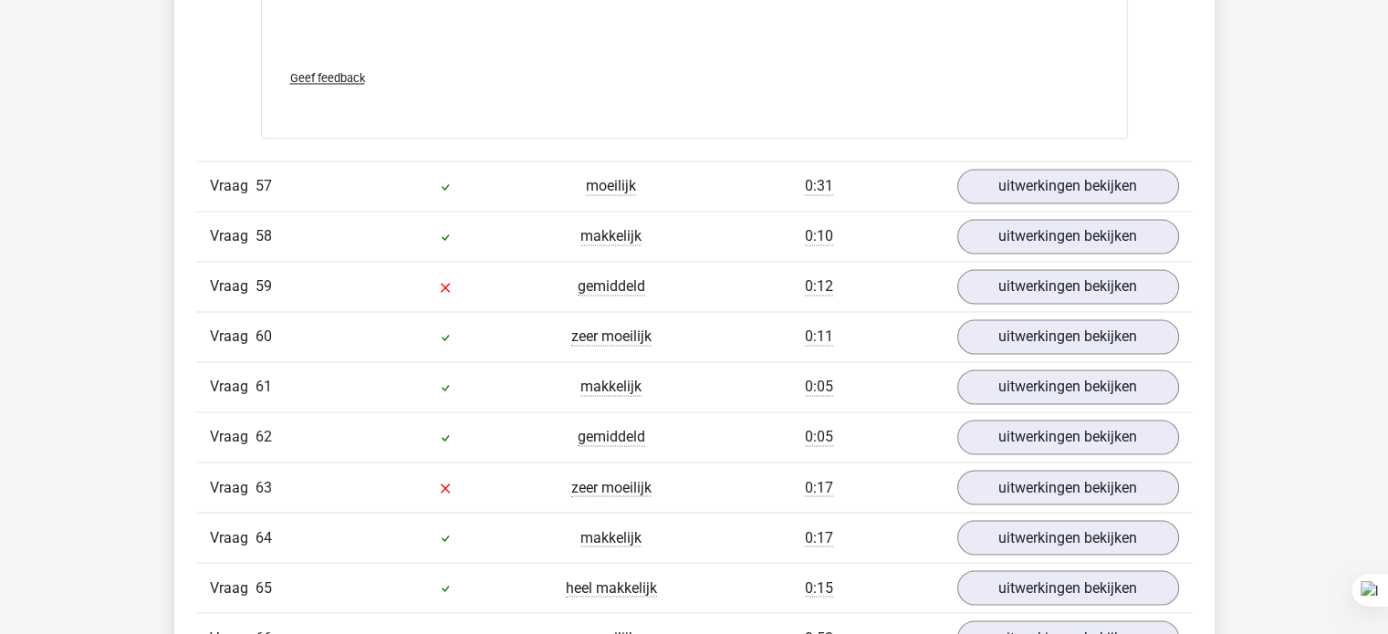
scroll to position [9999, 0]
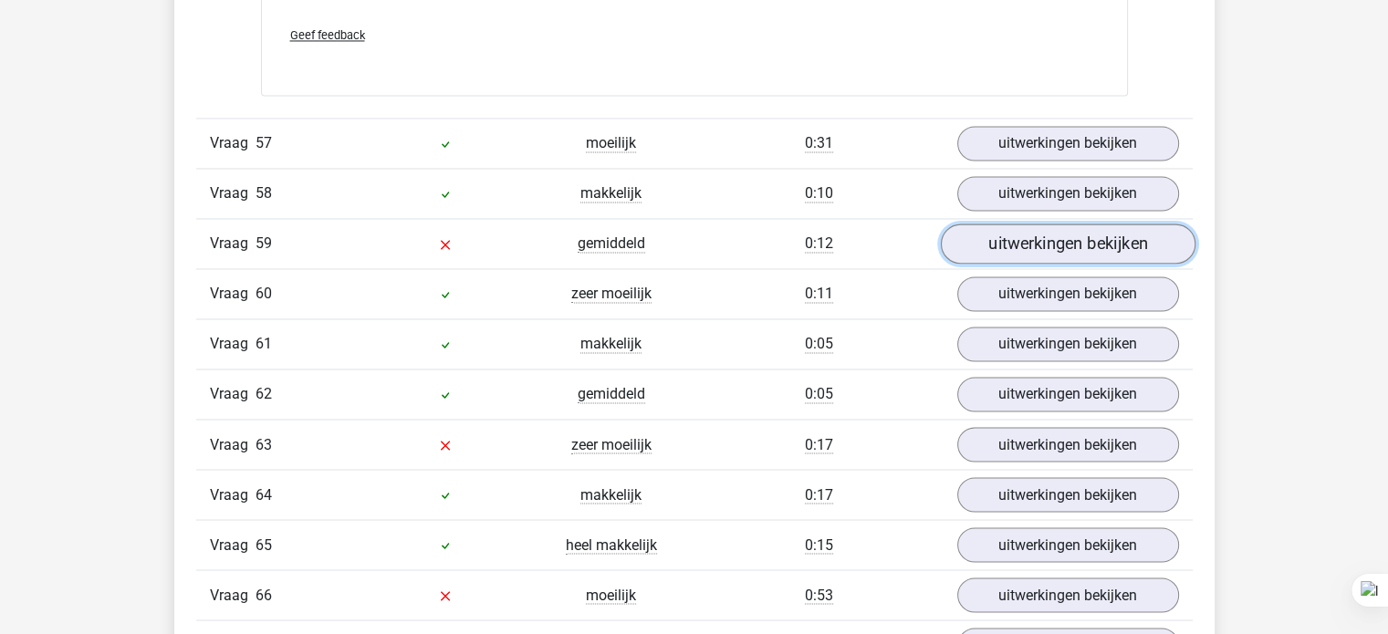
click at [1046, 224] on link "uitwerkingen bekijken" at bounding box center [1067, 244] width 255 height 40
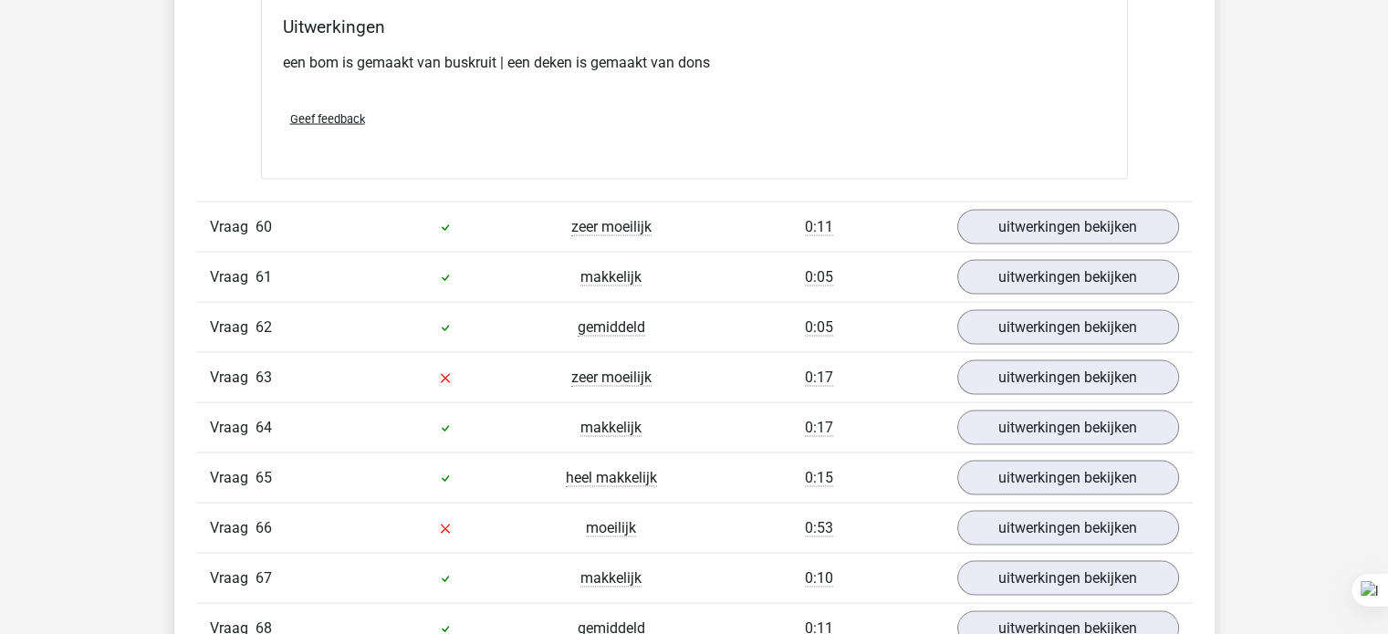
scroll to position [10525, 0]
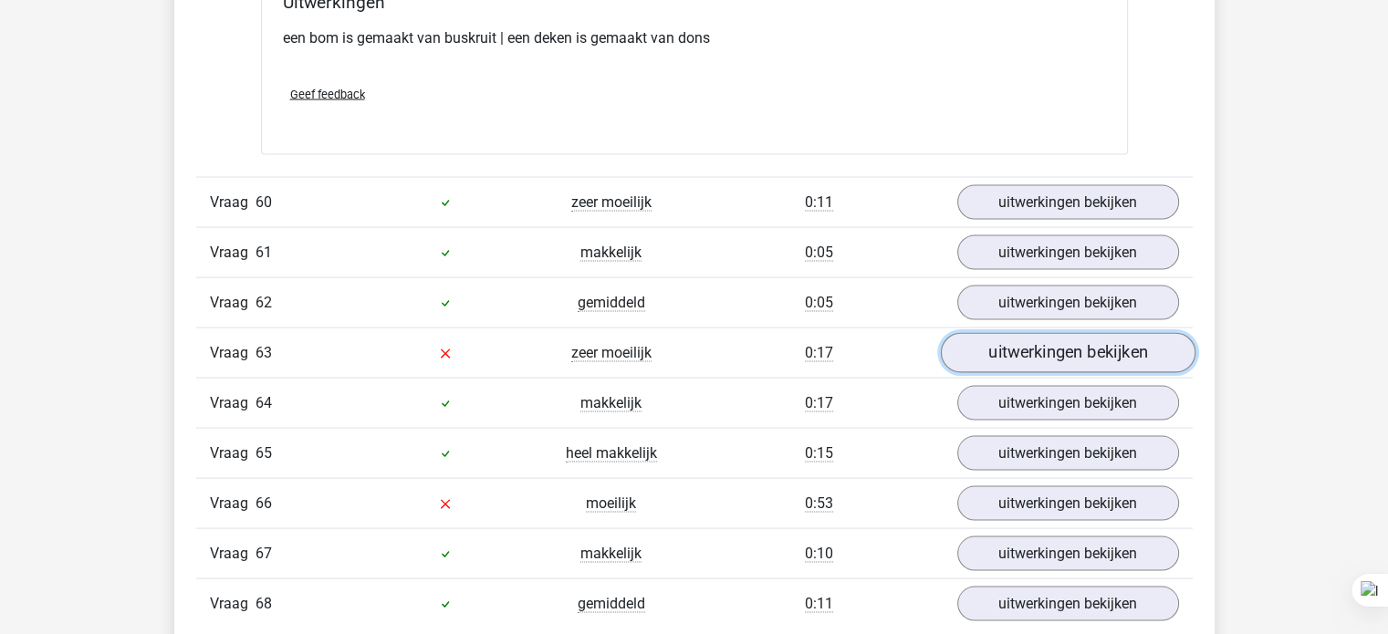
click at [1016, 333] on link "uitwerkingen bekijken" at bounding box center [1067, 353] width 255 height 40
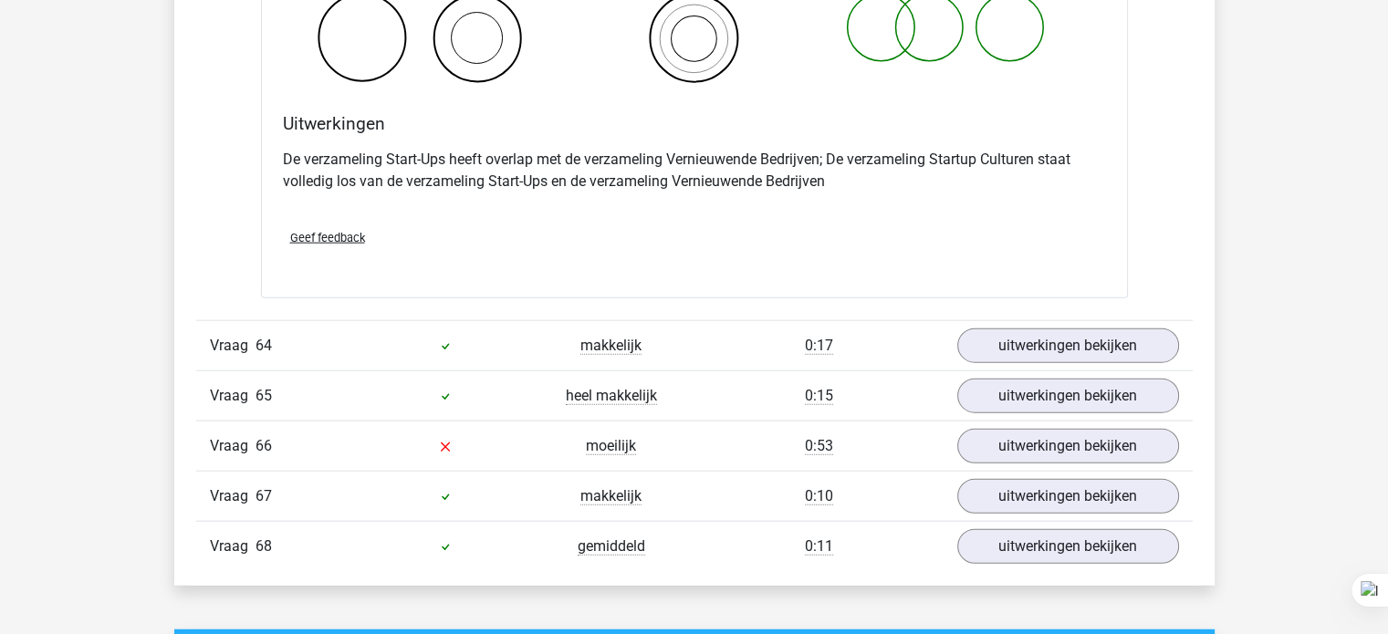
scroll to position [11283, 0]
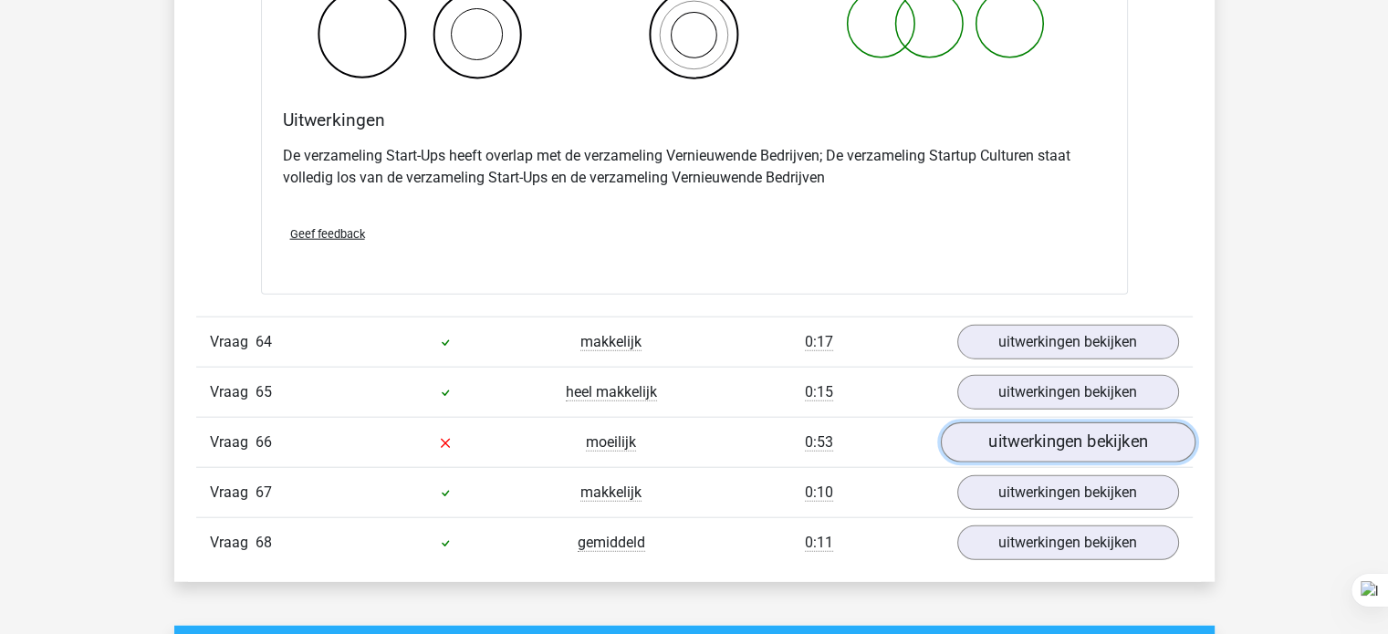
click at [1051, 422] on link "uitwerkingen bekijken" at bounding box center [1067, 442] width 255 height 40
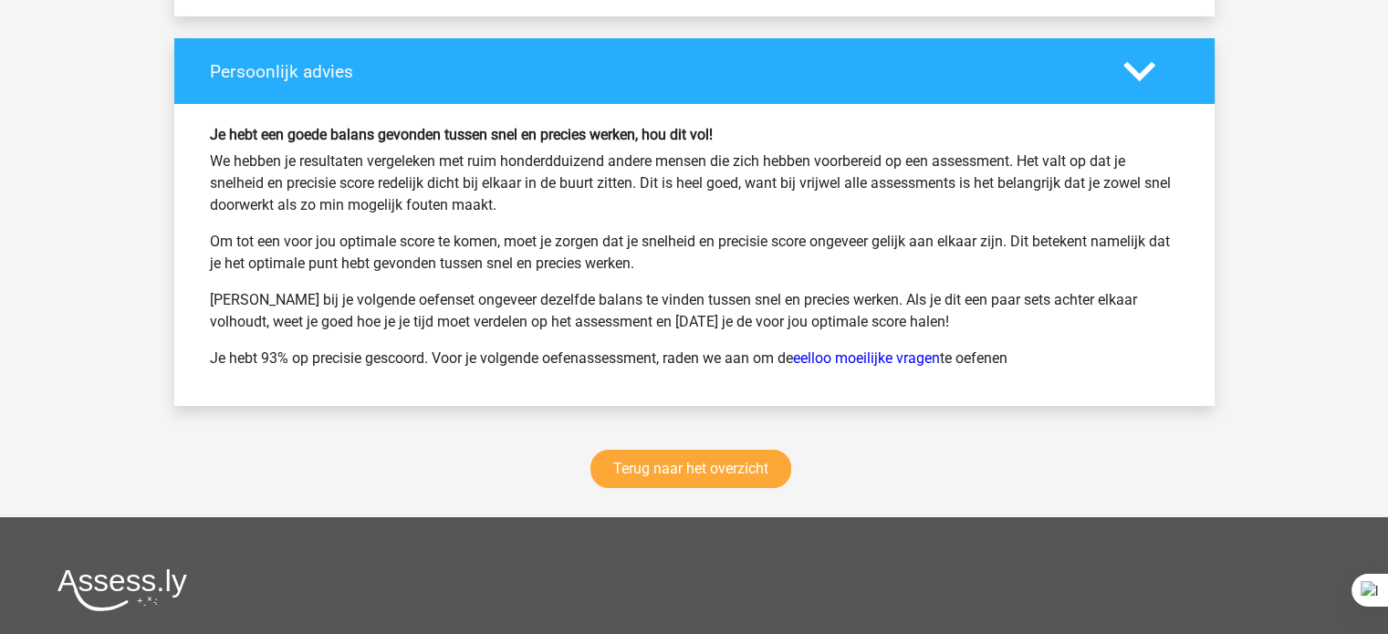
scroll to position [13416, 0]
click at [651, 450] on link "Terug naar het overzicht" at bounding box center [690, 469] width 201 height 38
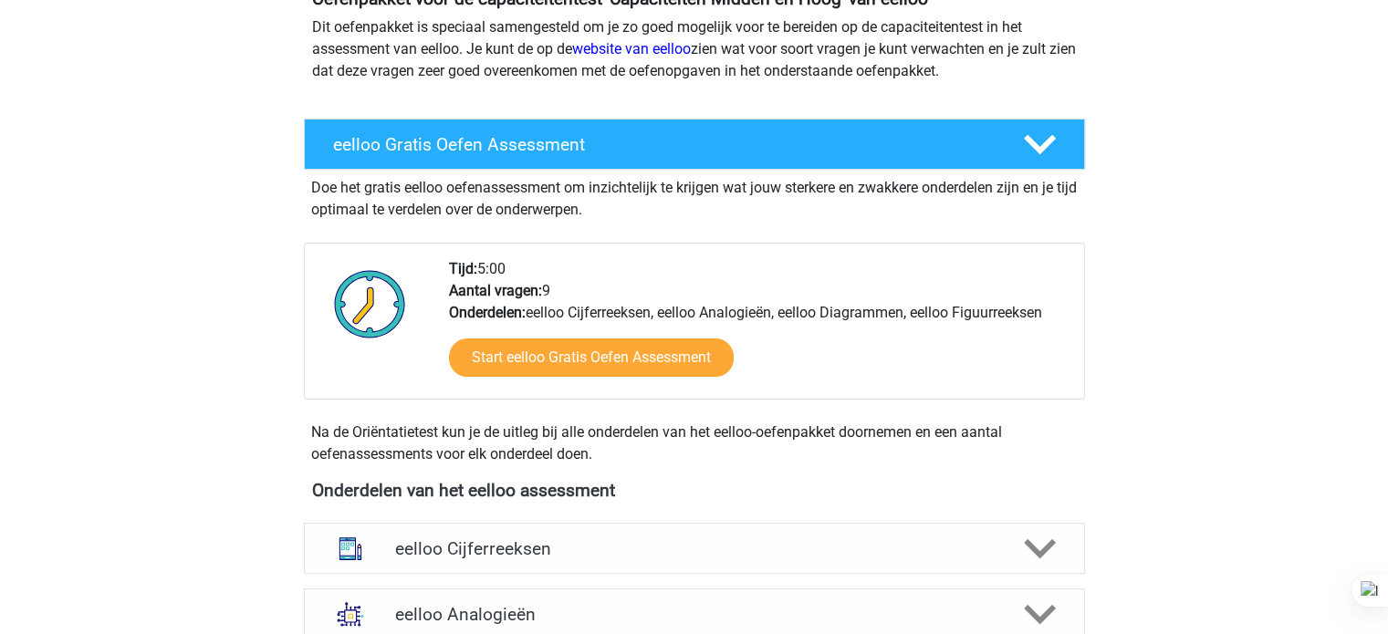
scroll to position [292, 0]
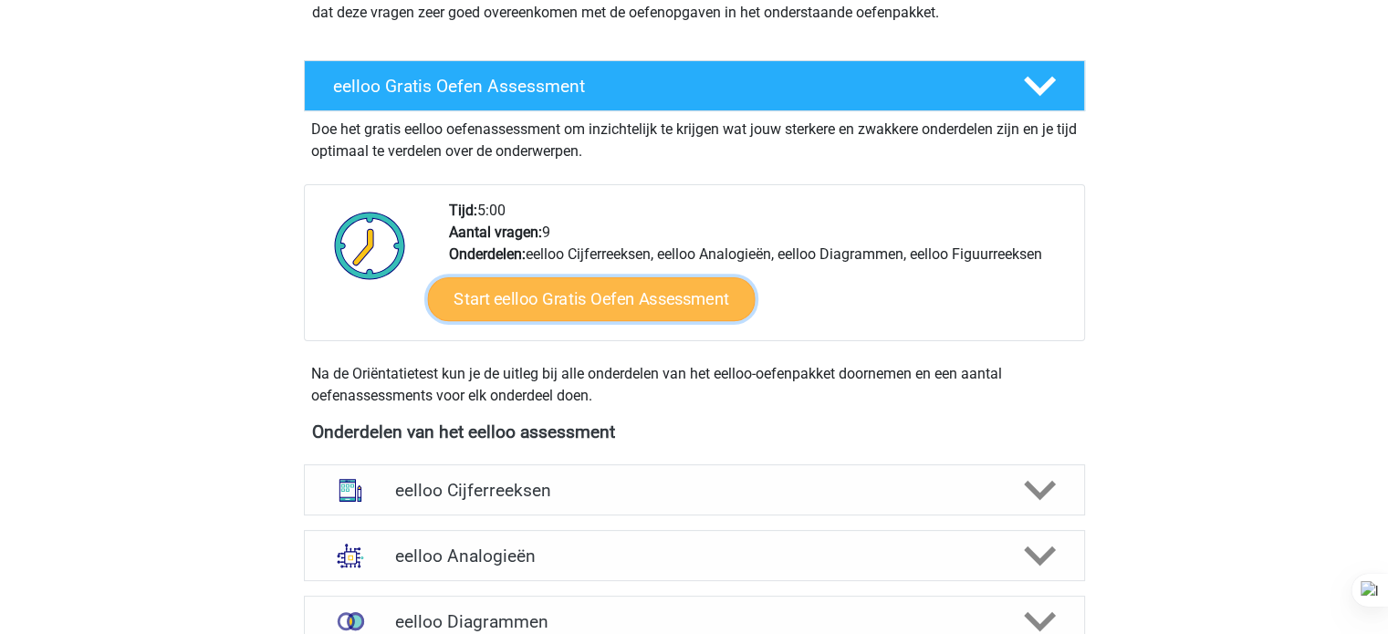
click at [620, 298] on link "Start eelloo Gratis Oefen Assessment" at bounding box center [591, 299] width 328 height 44
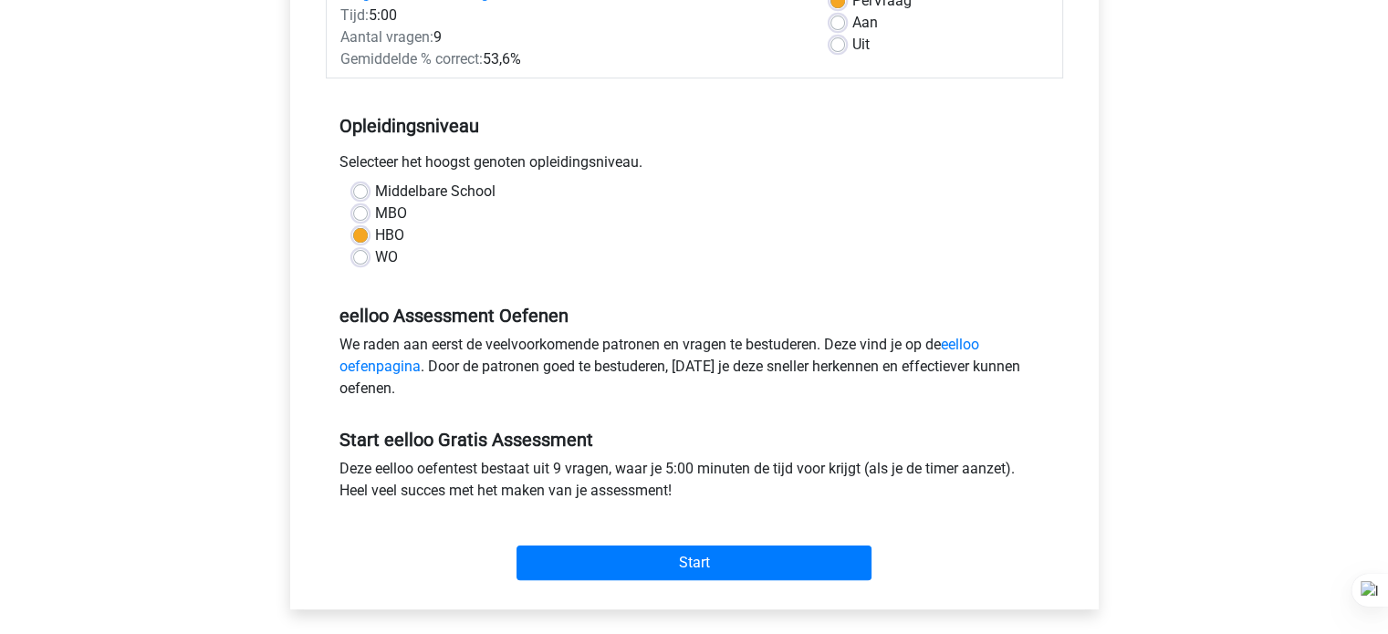
scroll to position [328, 0]
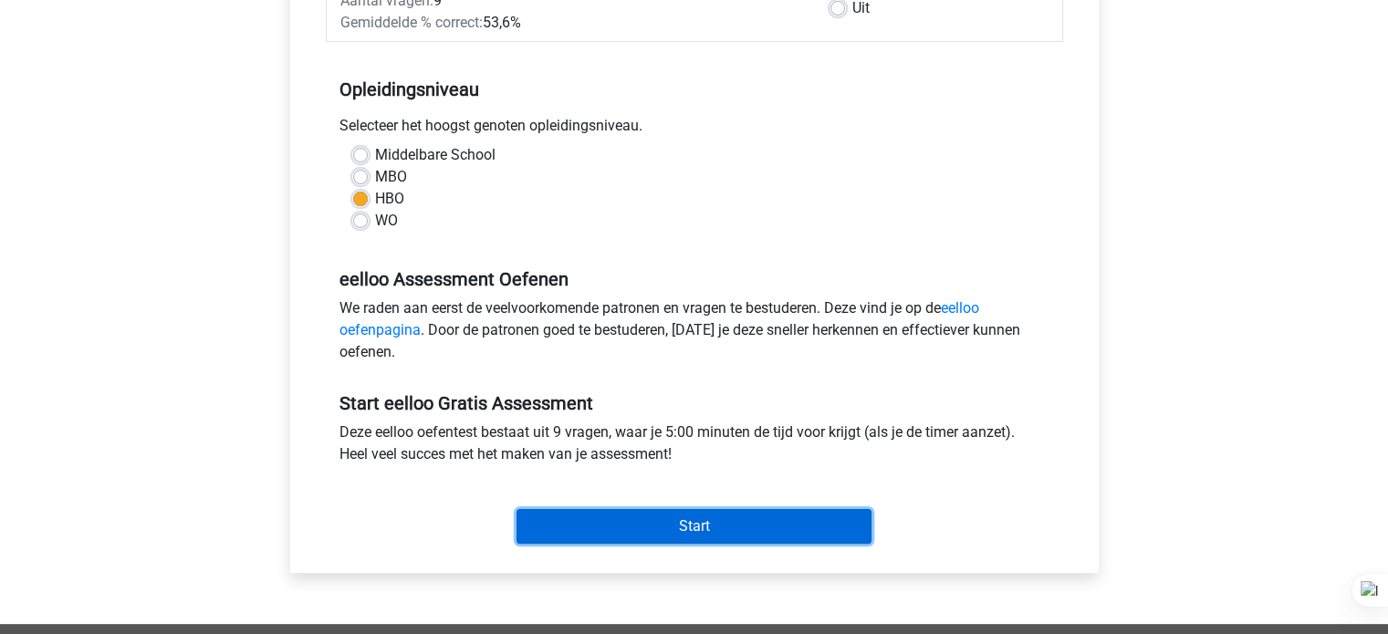
click at [679, 517] on input "Start" at bounding box center [693, 526] width 355 height 35
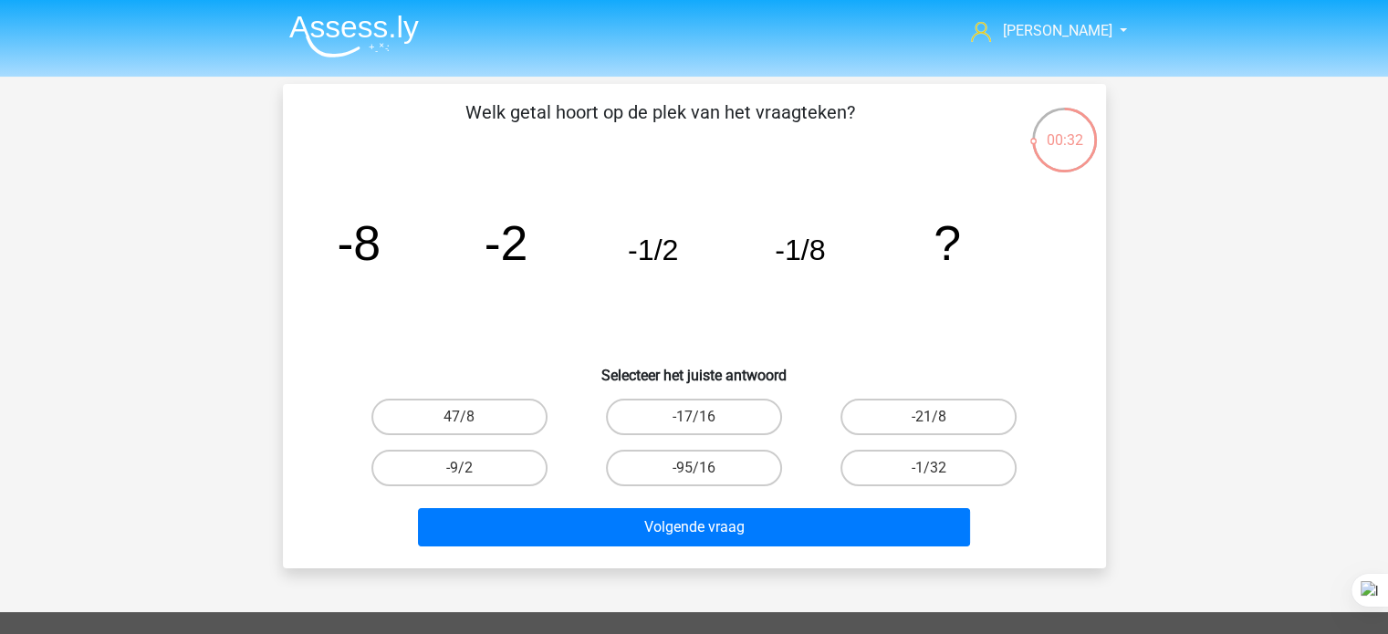
click at [929, 471] on input "-1/32" at bounding box center [935, 474] width 12 height 12
radio input "true"
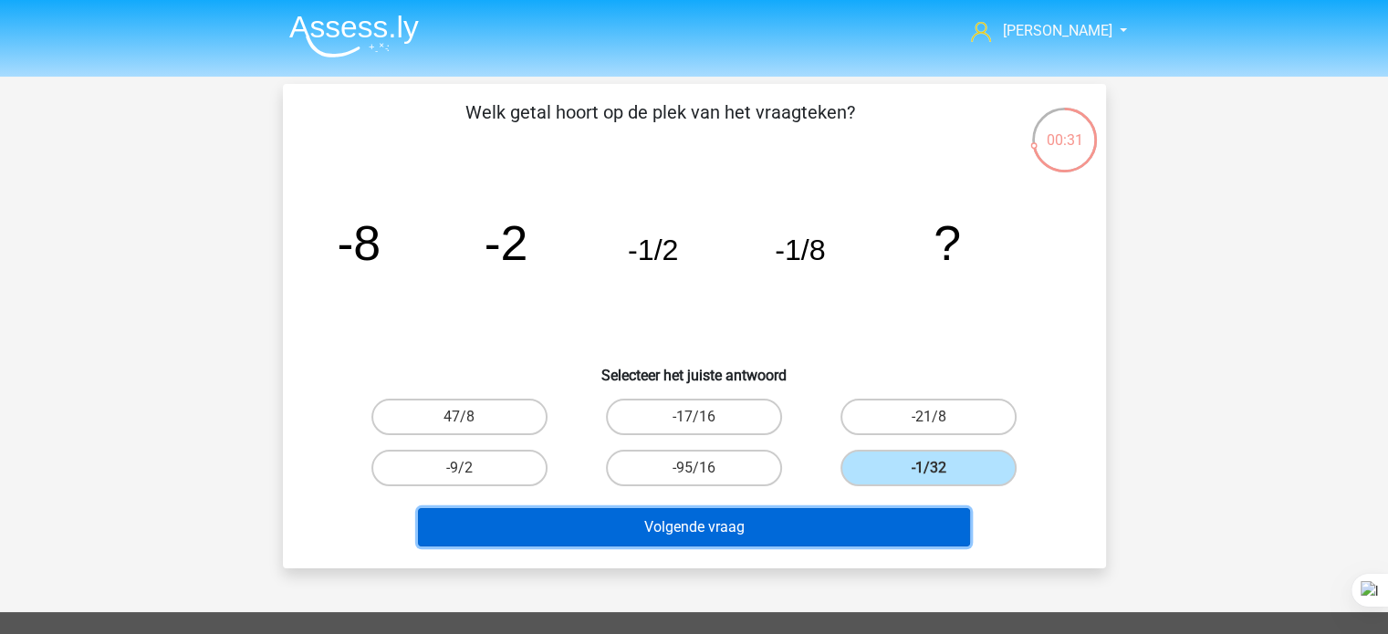
click at [781, 529] on button "Volgende vraag" at bounding box center [694, 527] width 552 height 38
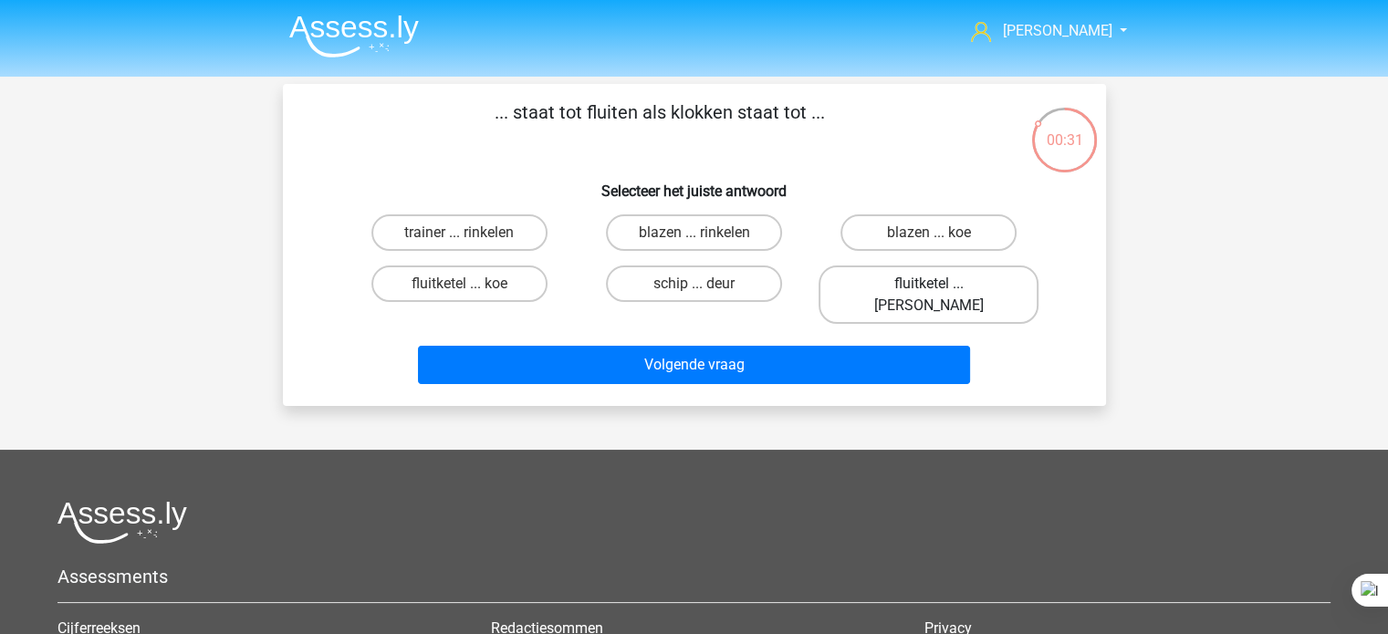
click at [965, 290] on label "fluitketel ... luiden" at bounding box center [928, 295] width 220 height 58
click at [941, 290] on input "fluitketel ... luiden" at bounding box center [935, 290] width 12 height 12
radio input "true"
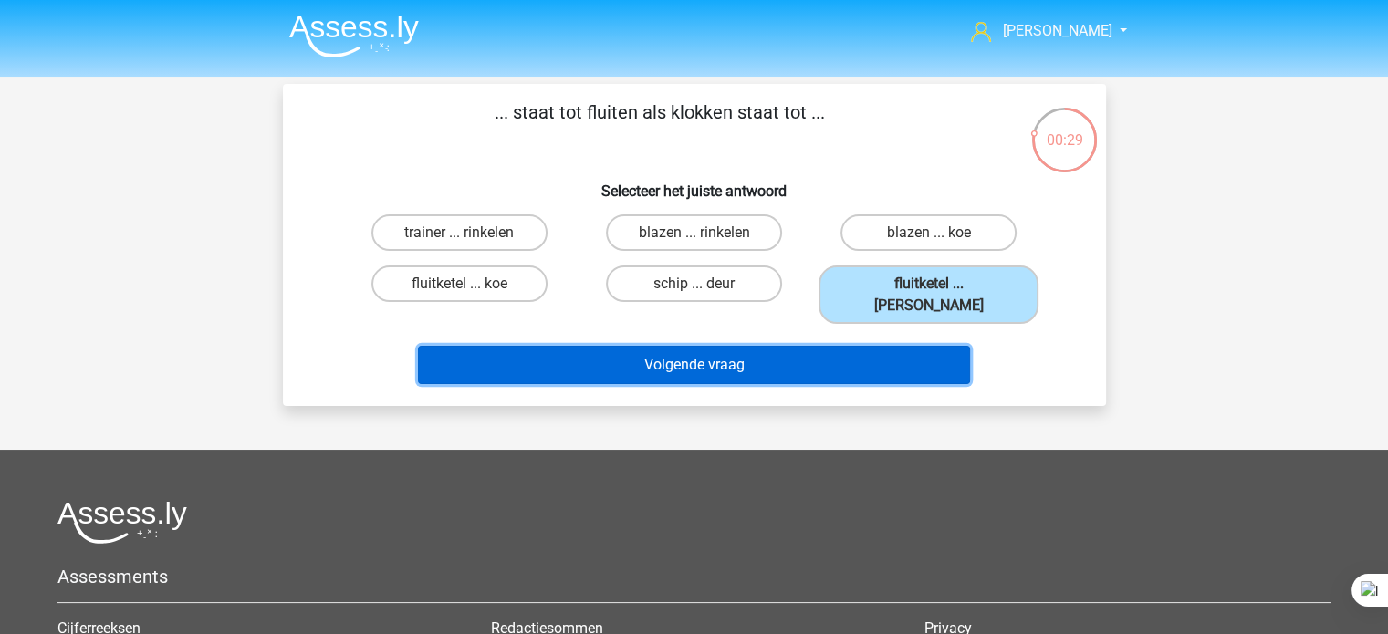
click at [866, 348] on button "Volgende vraag" at bounding box center [694, 365] width 552 height 38
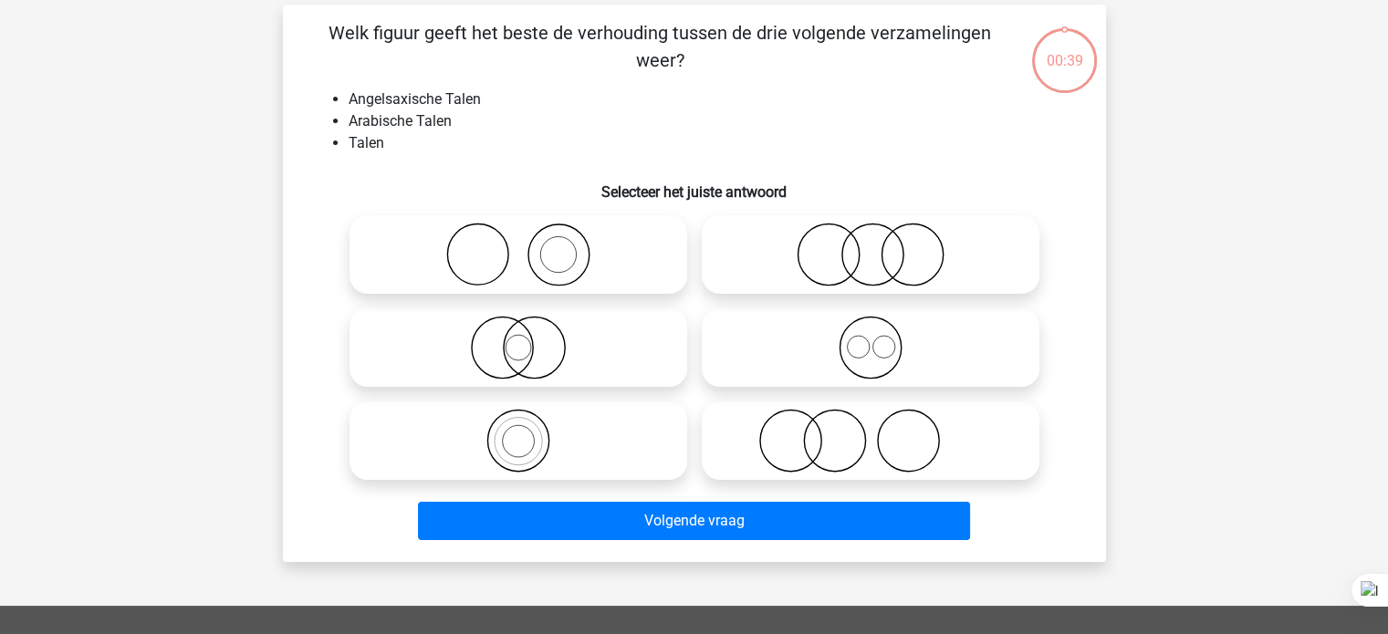
scroll to position [84, 0]
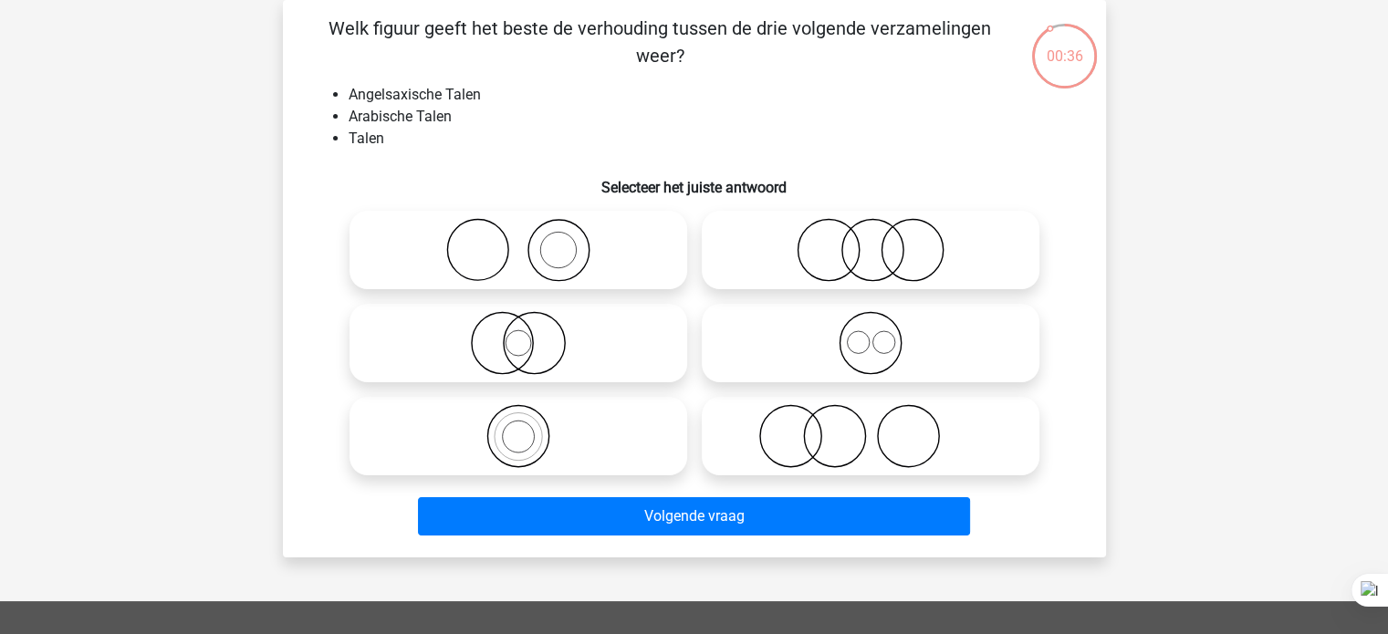
click at [911, 339] on icon at bounding box center [870, 343] width 323 height 64
click at [882, 334] on input "radio" at bounding box center [876, 328] width 12 height 12
radio input "true"
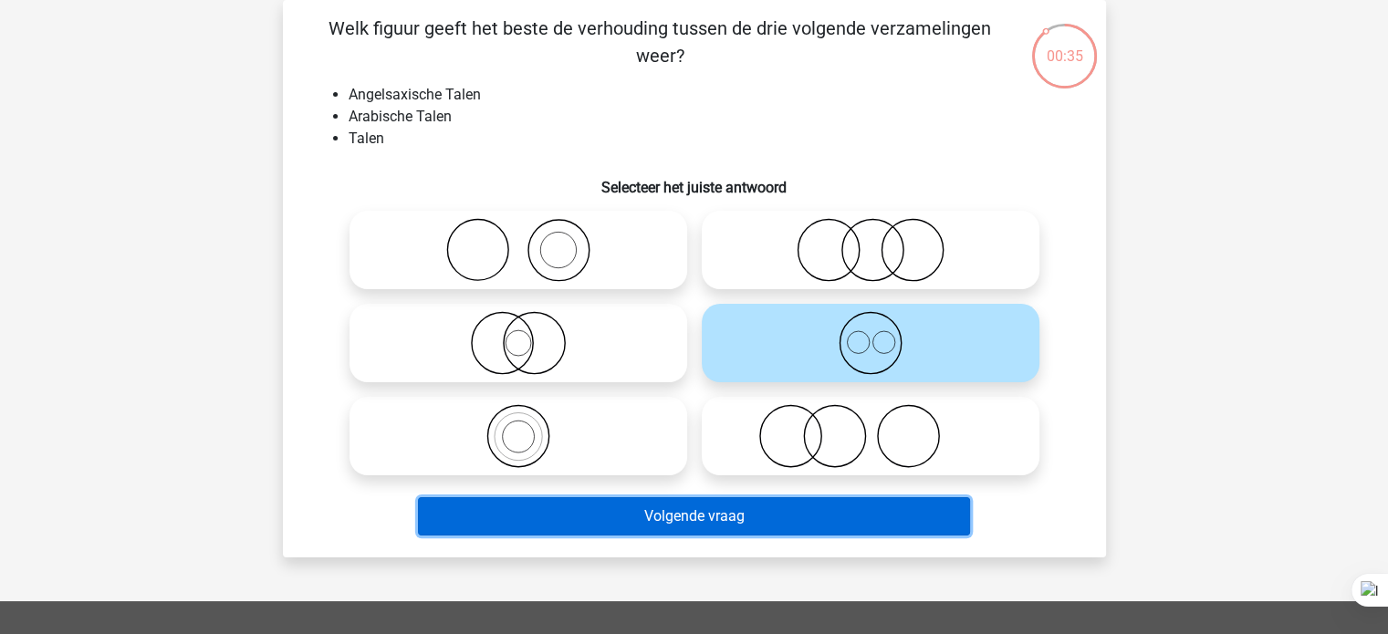
click at [715, 517] on button "Volgende vraag" at bounding box center [694, 516] width 552 height 38
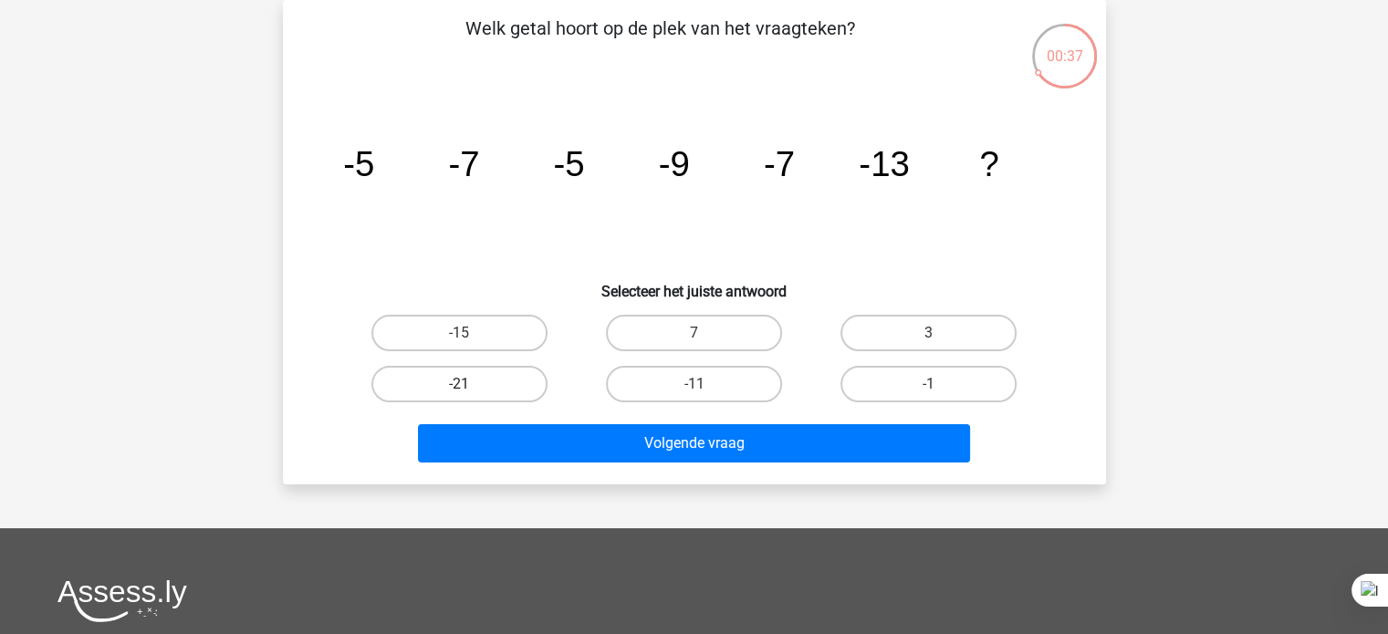
click at [517, 380] on label "-21" at bounding box center [459, 384] width 176 height 36
click at [471, 384] on input "-21" at bounding box center [465, 390] width 12 height 12
radio input "true"
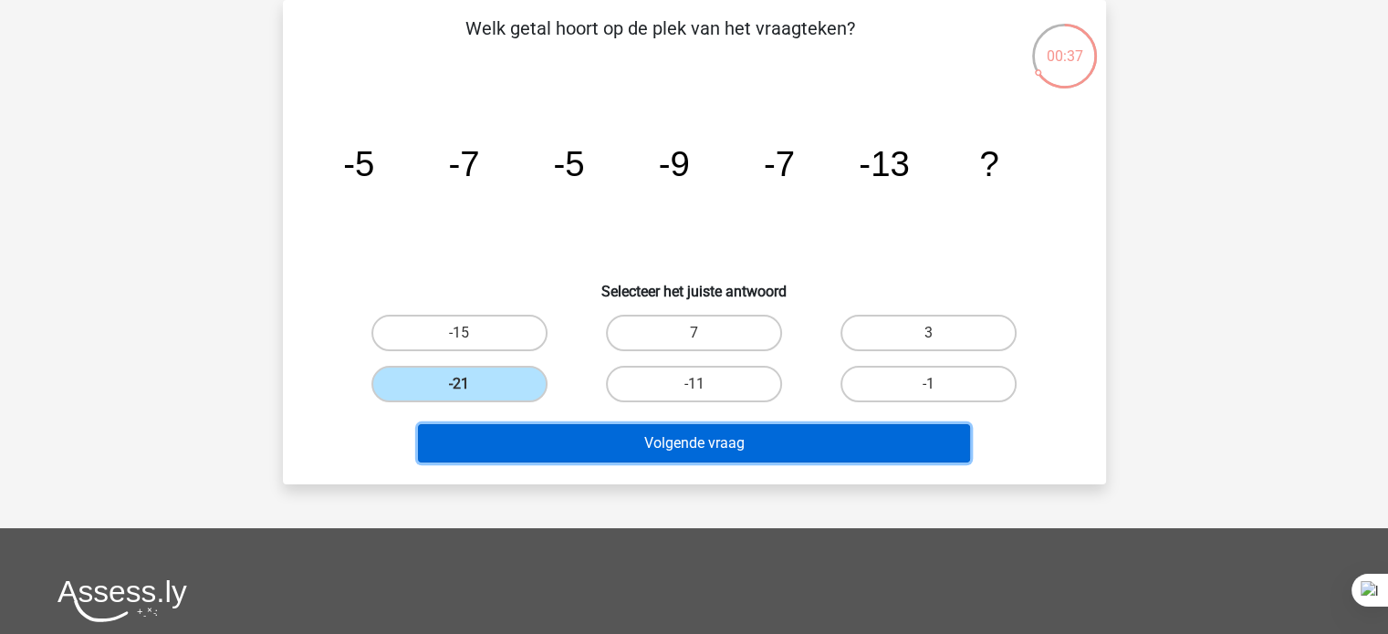
click at [579, 448] on button "Volgende vraag" at bounding box center [694, 443] width 552 height 38
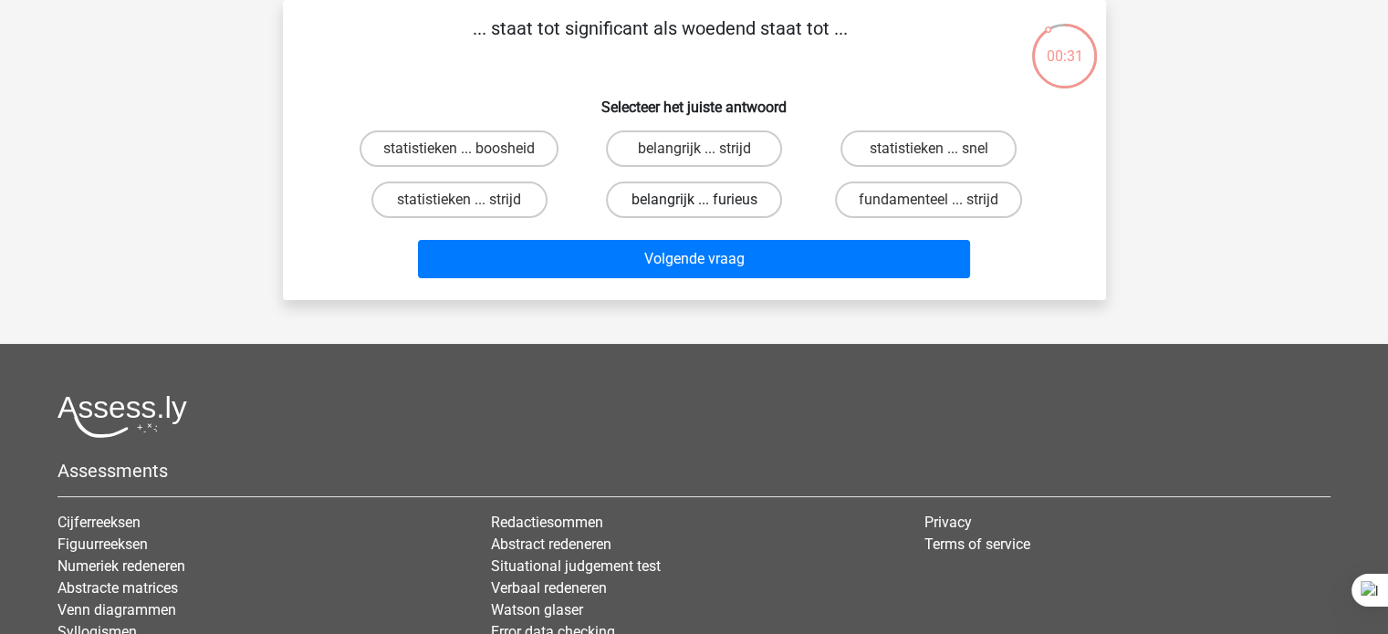
click at [759, 206] on label "belangrijk ... furieus" at bounding box center [694, 200] width 176 height 36
click at [705, 206] on input "belangrijk ... furieus" at bounding box center [699, 206] width 12 height 12
radio input "true"
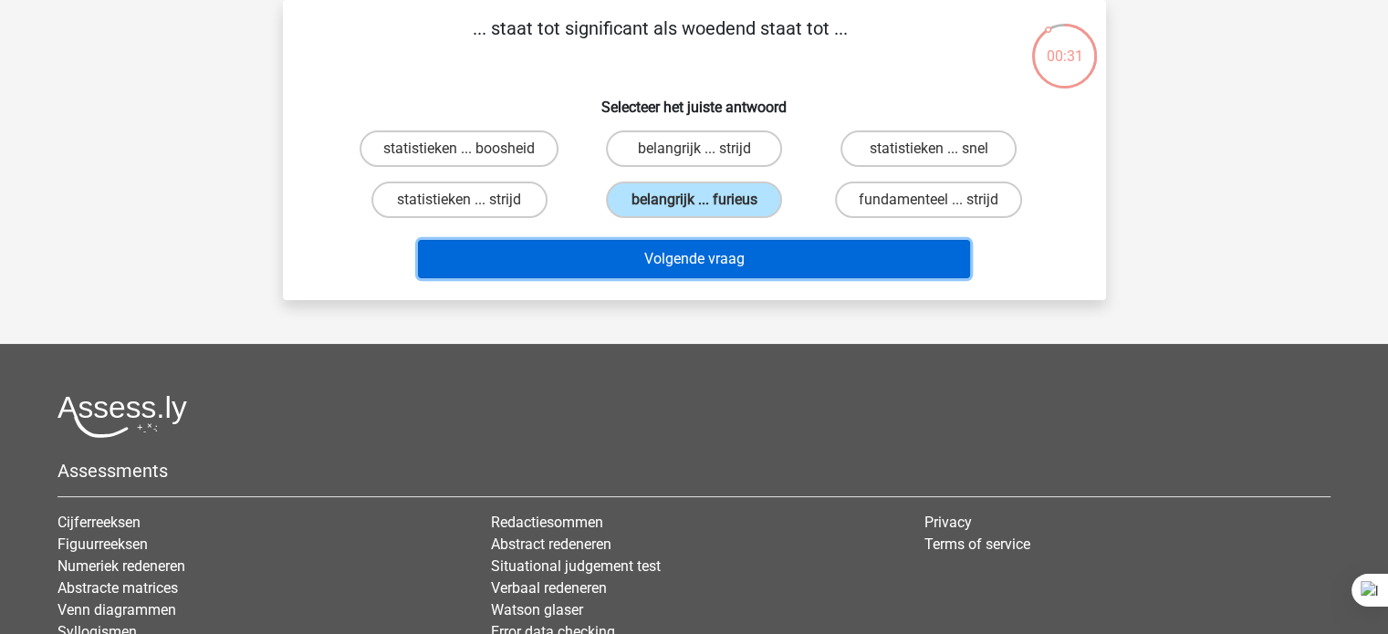
click at [742, 274] on button "Volgende vraag" at bounding box center [694, 259] width 552 height 38
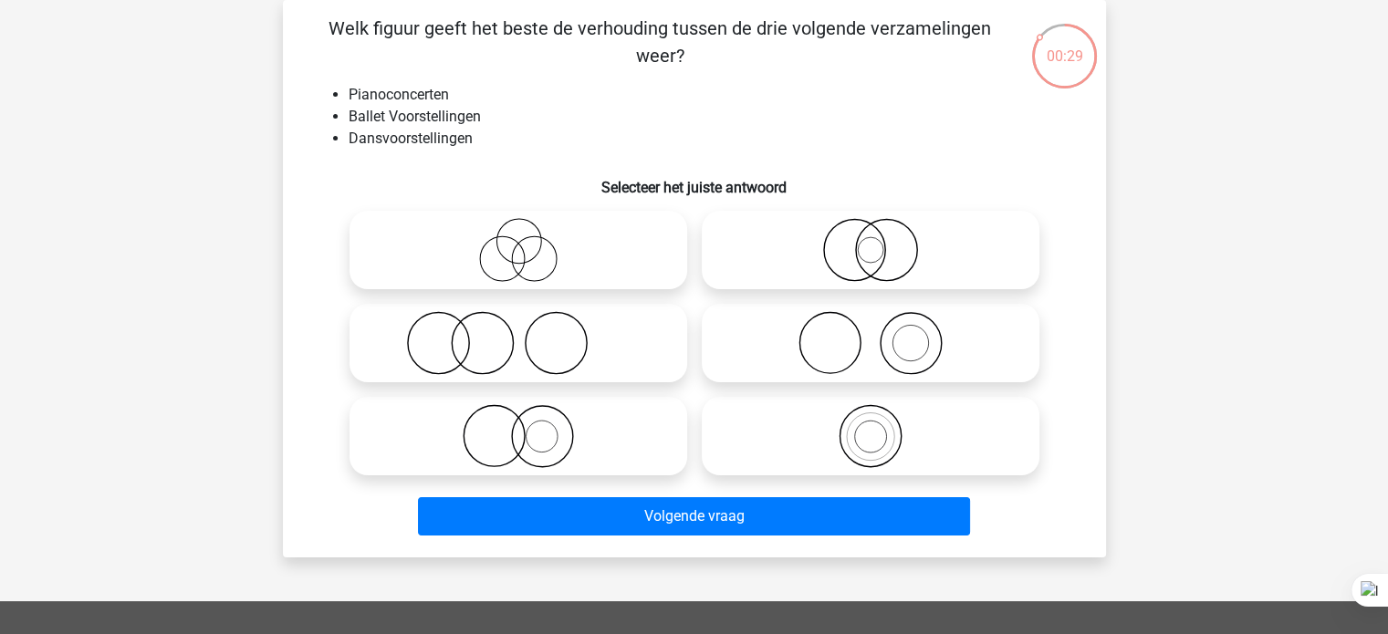
click at [882, 339] on icon at bounding box center [870, 343] width 323 height 64
click at [882, 334] on input "radio" at bounding box center [876, 328] width 12 height 12
radio input "true"
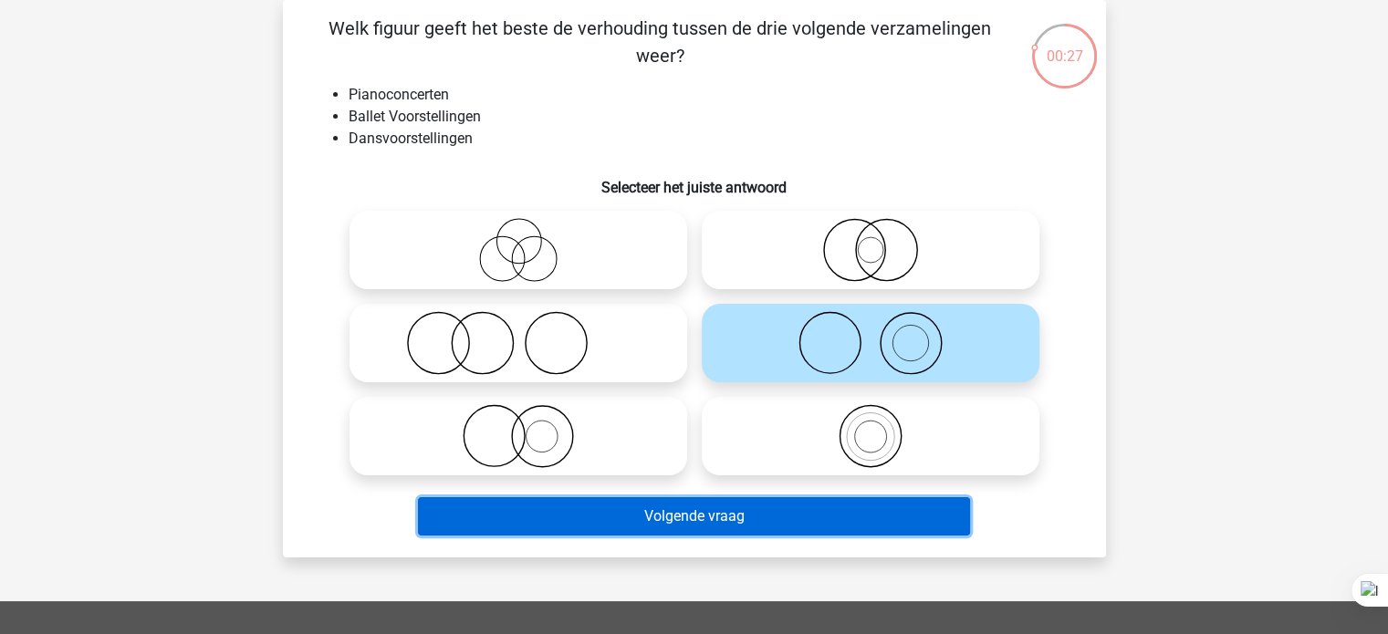
click at [549, 505] on button "Volgende vraag" at bounding box center [694, 516] width 552 height 38
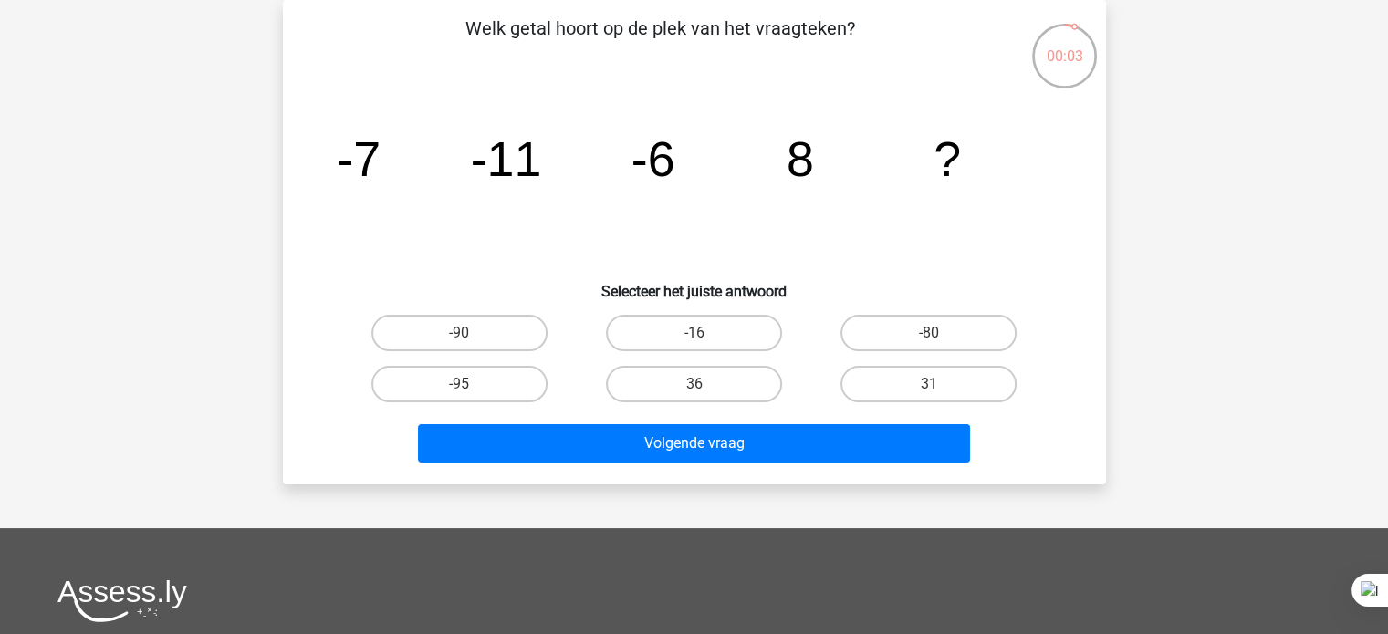
click at [700, 390] on input "36" at bounding box center [699, 390] width 12 height 12
radio input "true"
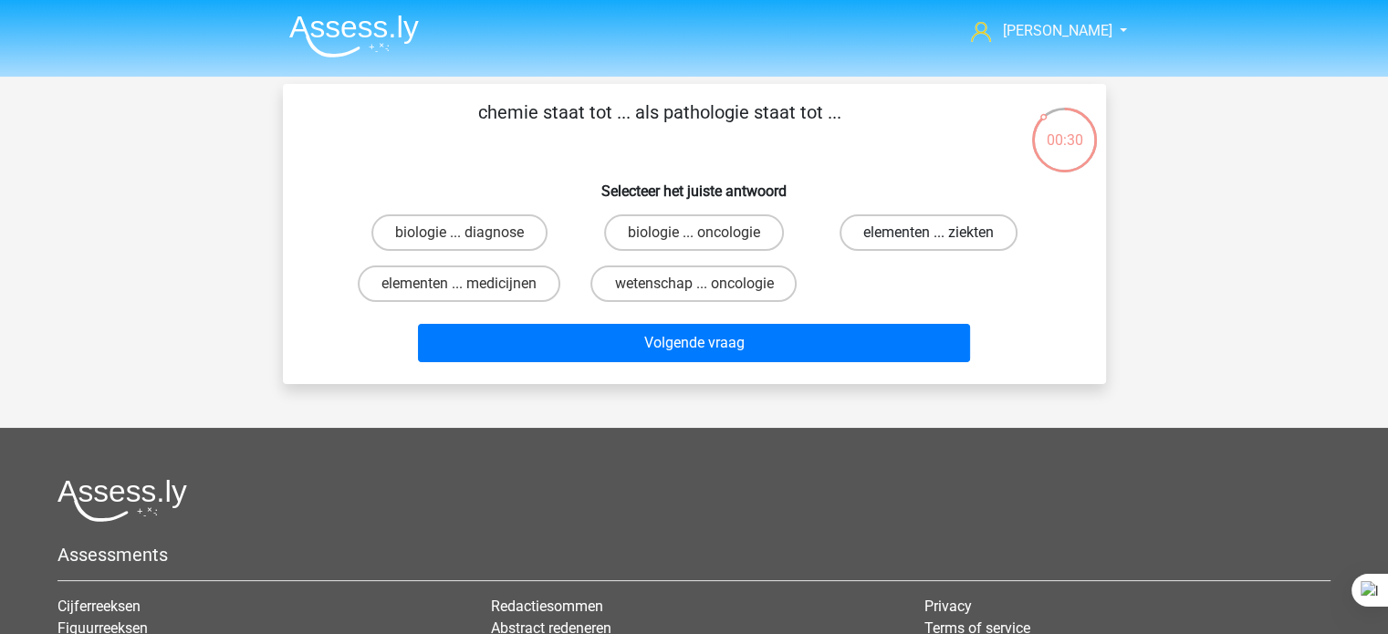
click at [955, 234] on label "elementen ... ziekten" at bounding box center [928, 232] width 178 height 36
click at [941, 234] on input "elementen ... ziekten" at bounding box center [935, 239] width 12 height 12
radio input "true"
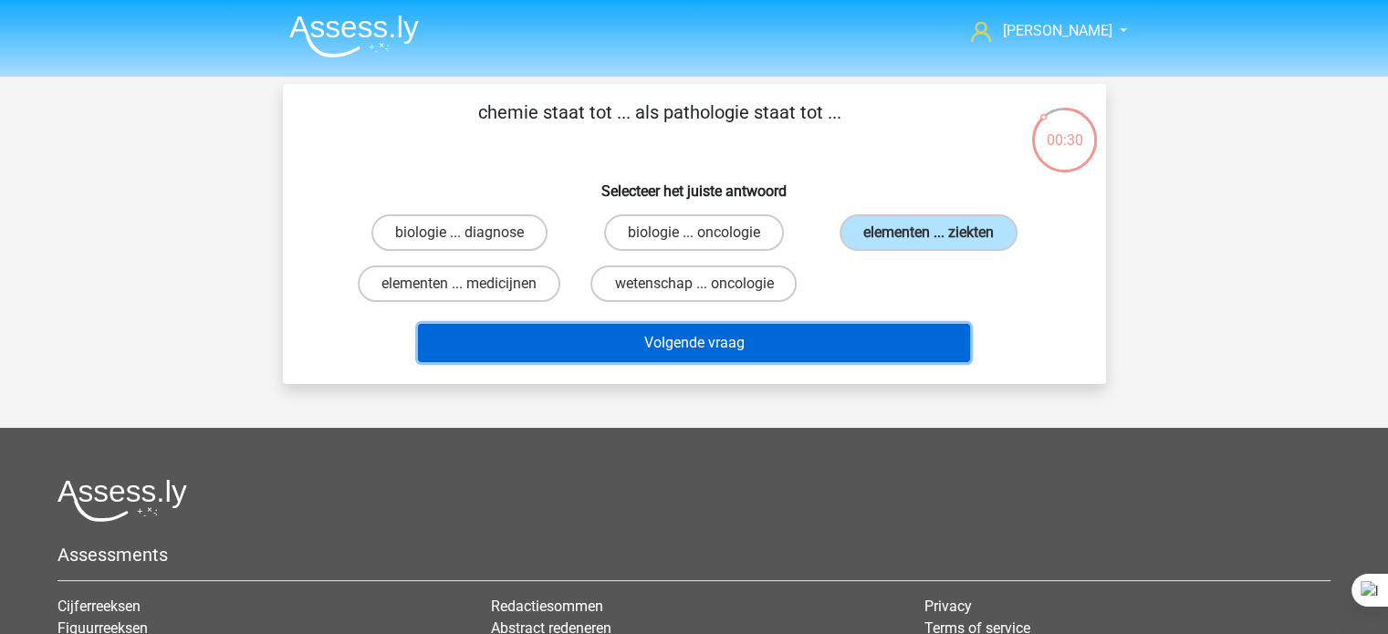
click at [819, 343] on button "Volgende vraag" at bounding box center [694, 343] width 552 height 38
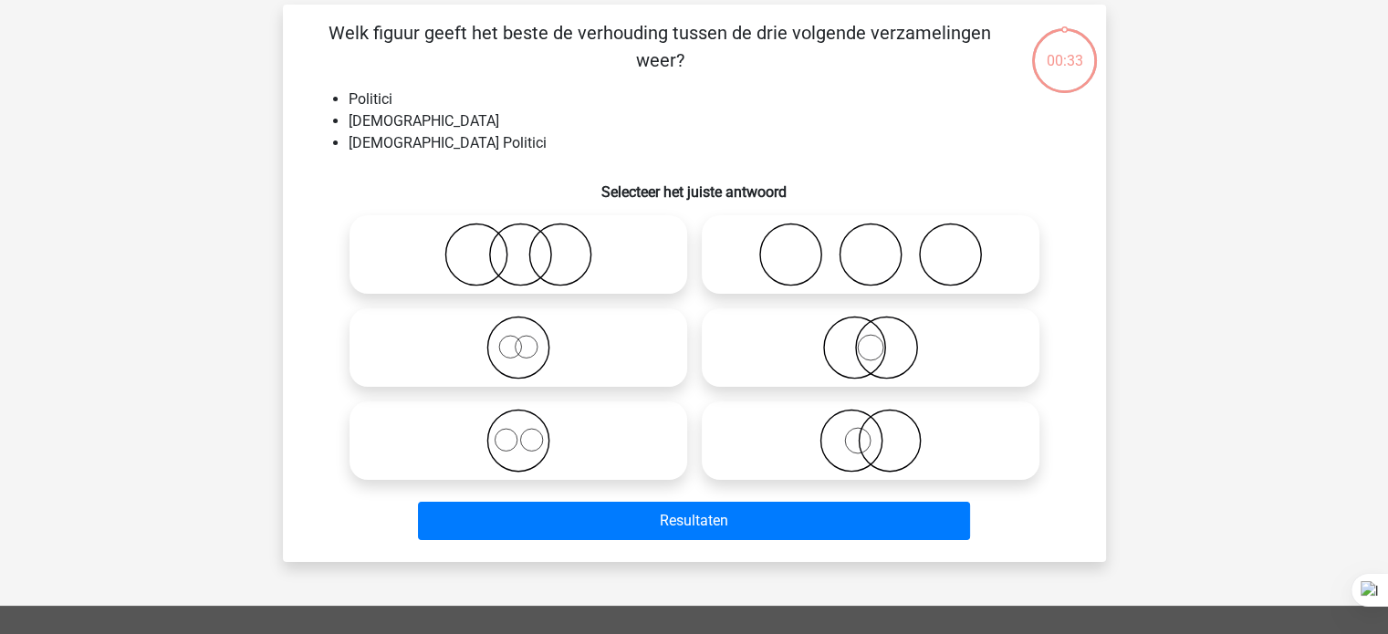
scroll to position [84, 0]
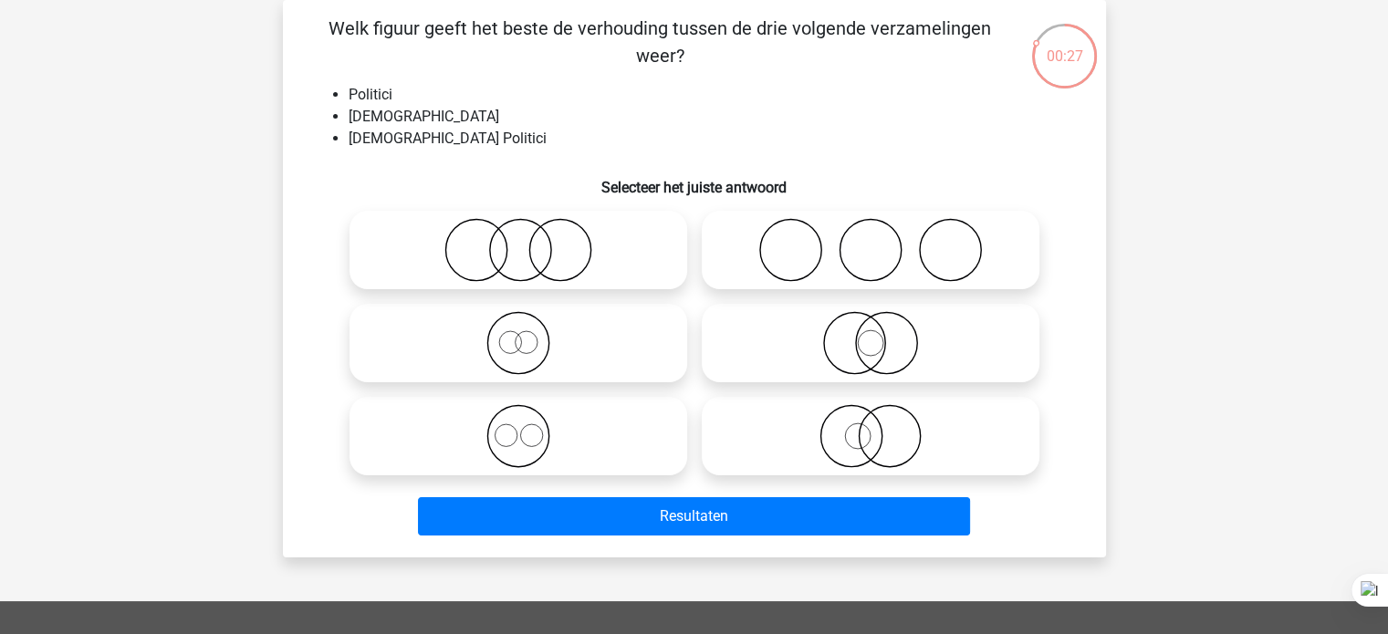
click at [876, 354] on circle at bounding box center [871, 343] width 26 height 26
click at [876, 334] on input "radio" at bounding box center [876, 328] width 12 height 12
radio input "true"
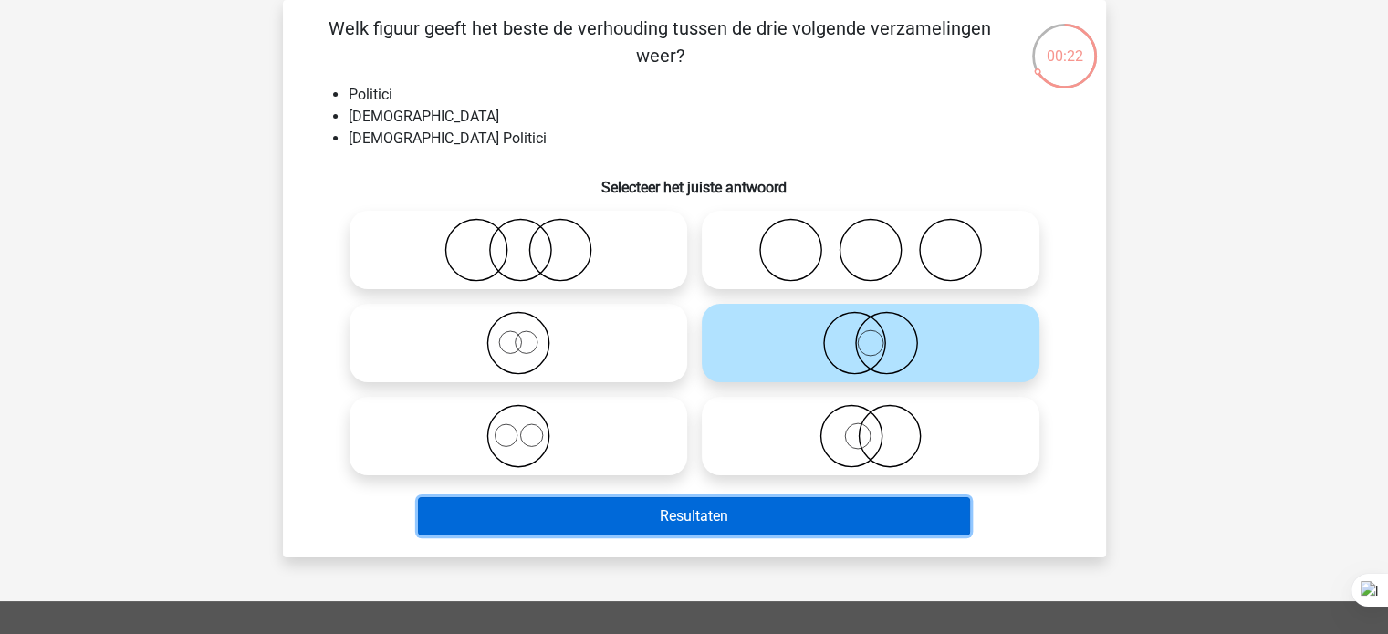
click at [865, 511] on button "Resultaten" at bounding box center [694, 516] width 552 height 38
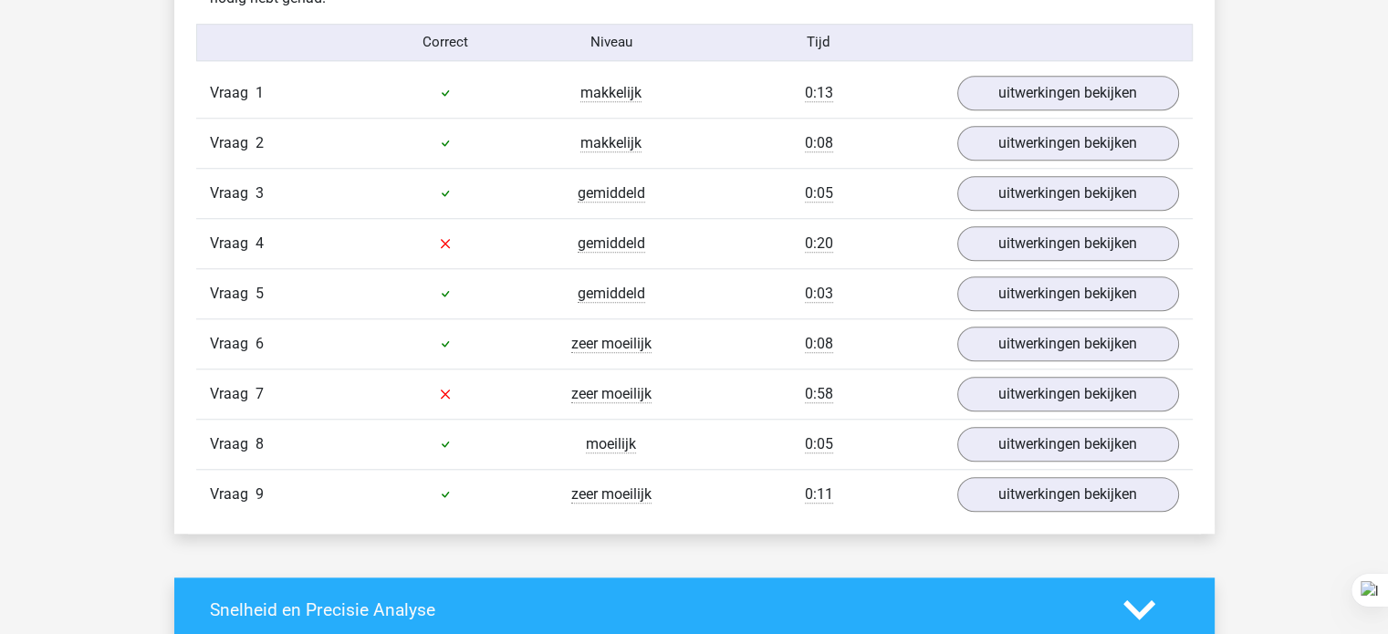
scroll to position [1593, 0]
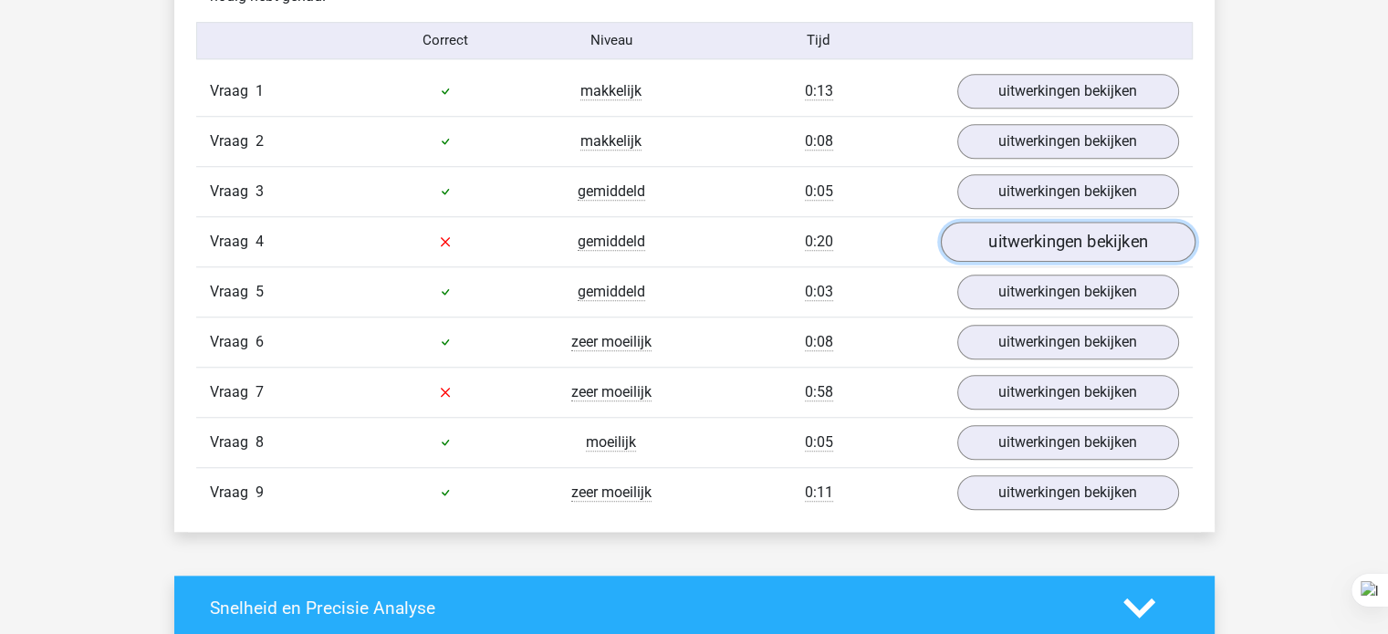
click at [1096, 245] on link "uitwerkingen bekijken" at bounding box center [1067, 242] width 255 height 40
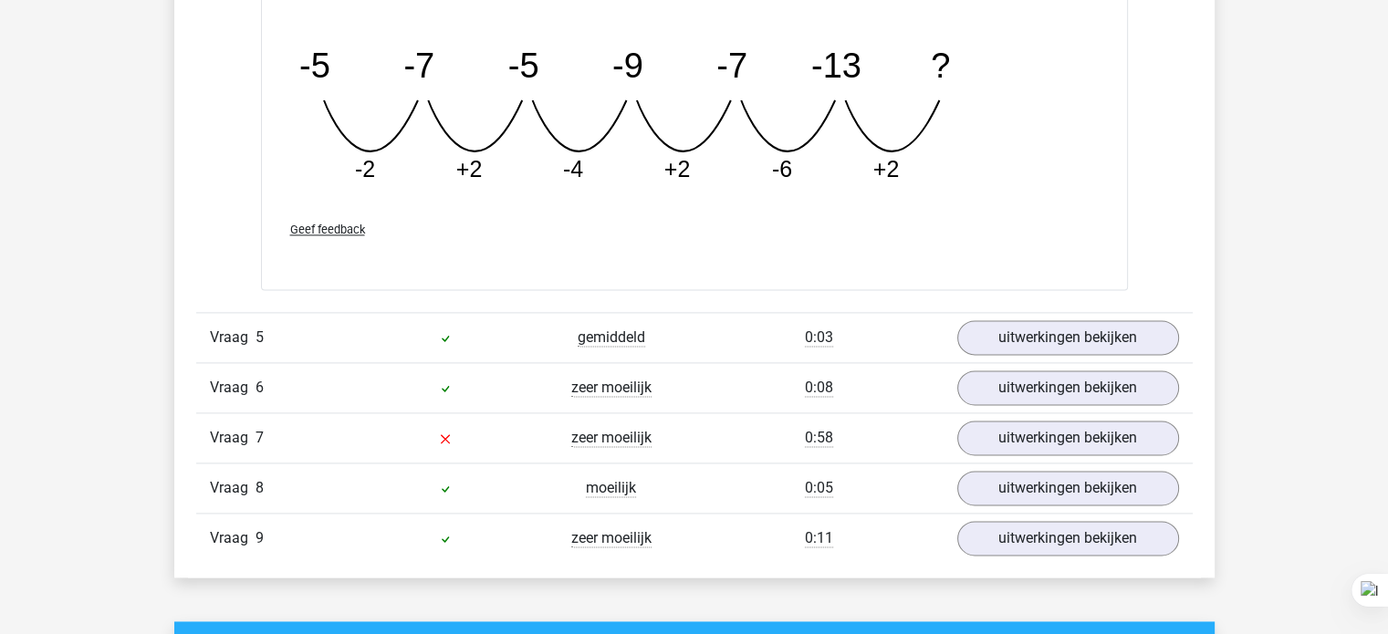
scroll to position [2398, 0]
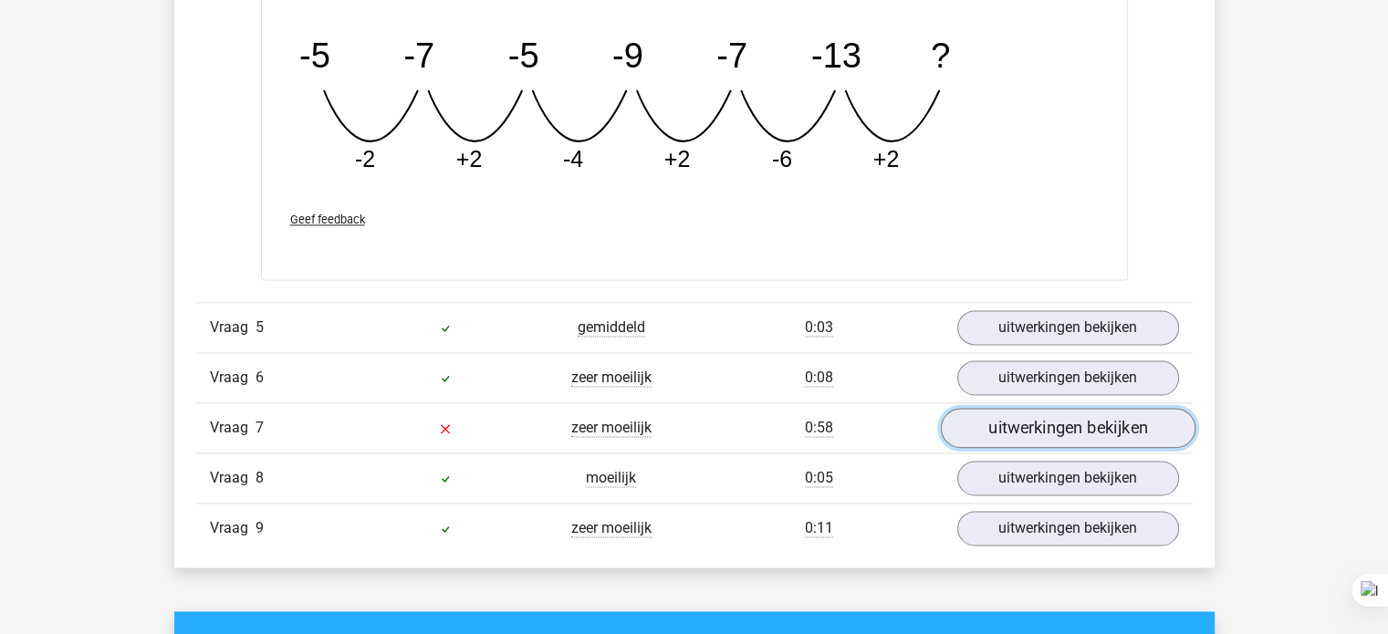
click at [1019, 423] on link "uitwerkingen bekijken" at bounding box center [1067, 429] width 255 height 40
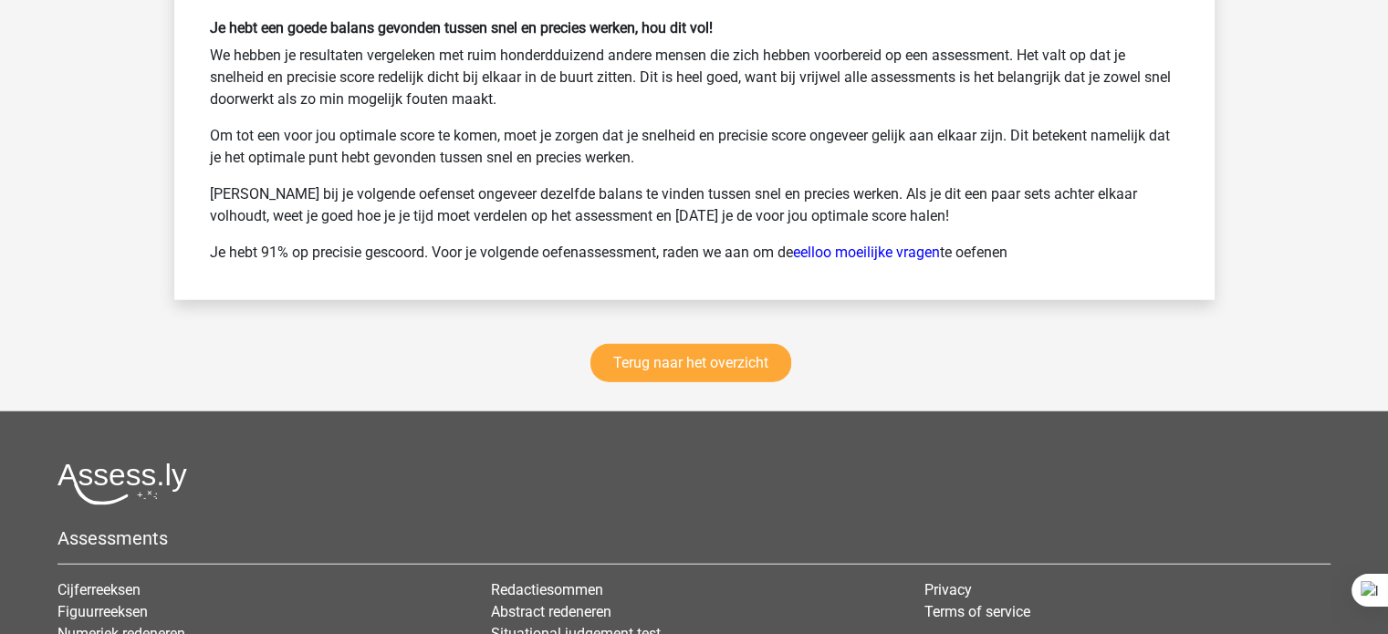
scroll to position [4621, 0]
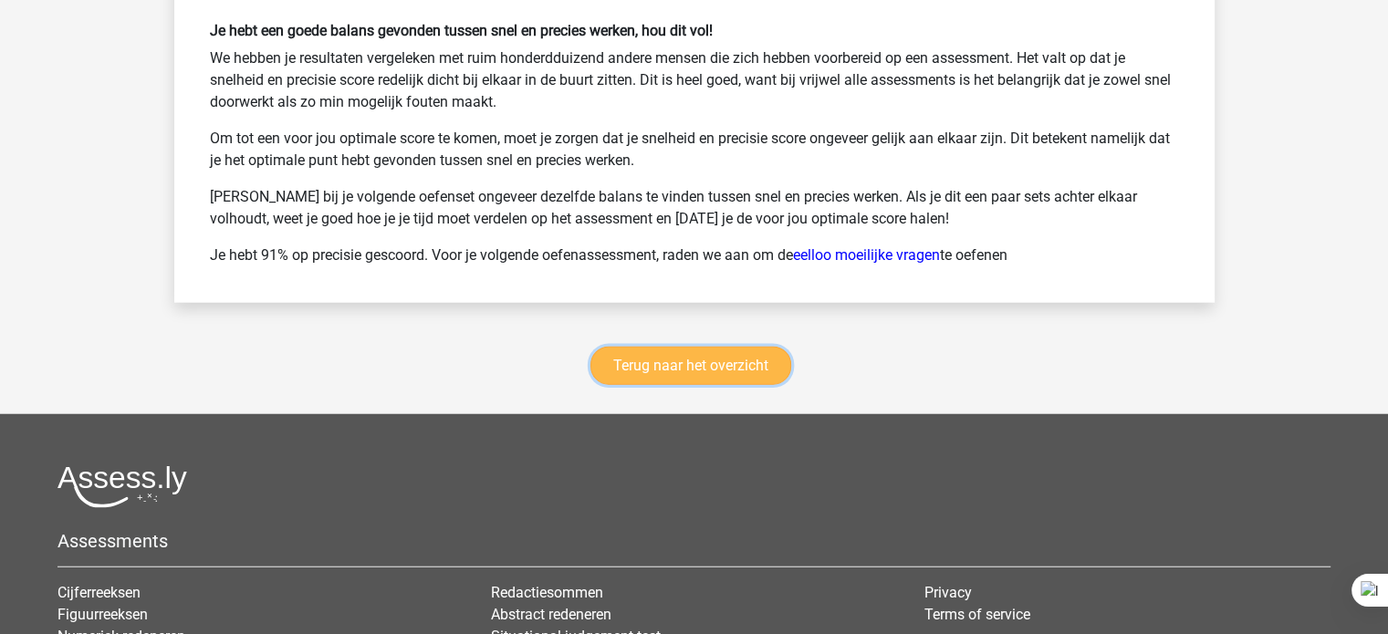
click at [662, 347] on link "Terug naar het overzicht" at bounding box center [690, 366] width 201 height 38
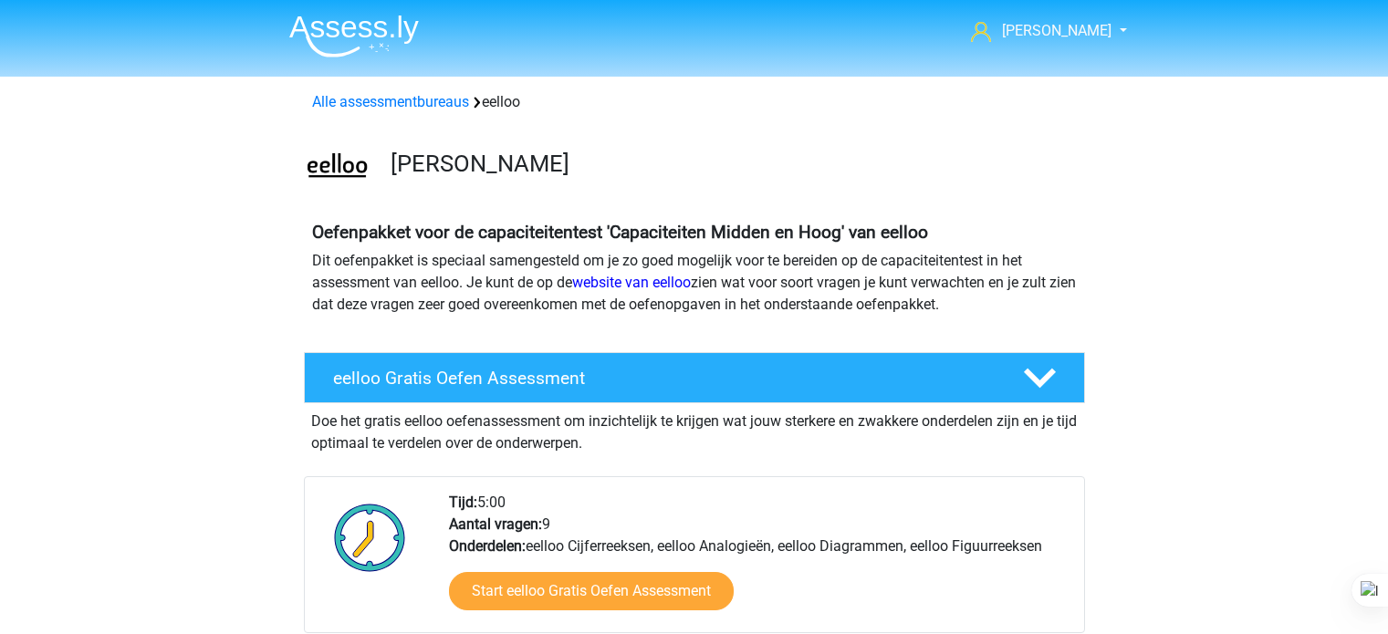
scroll to position [481, 0]
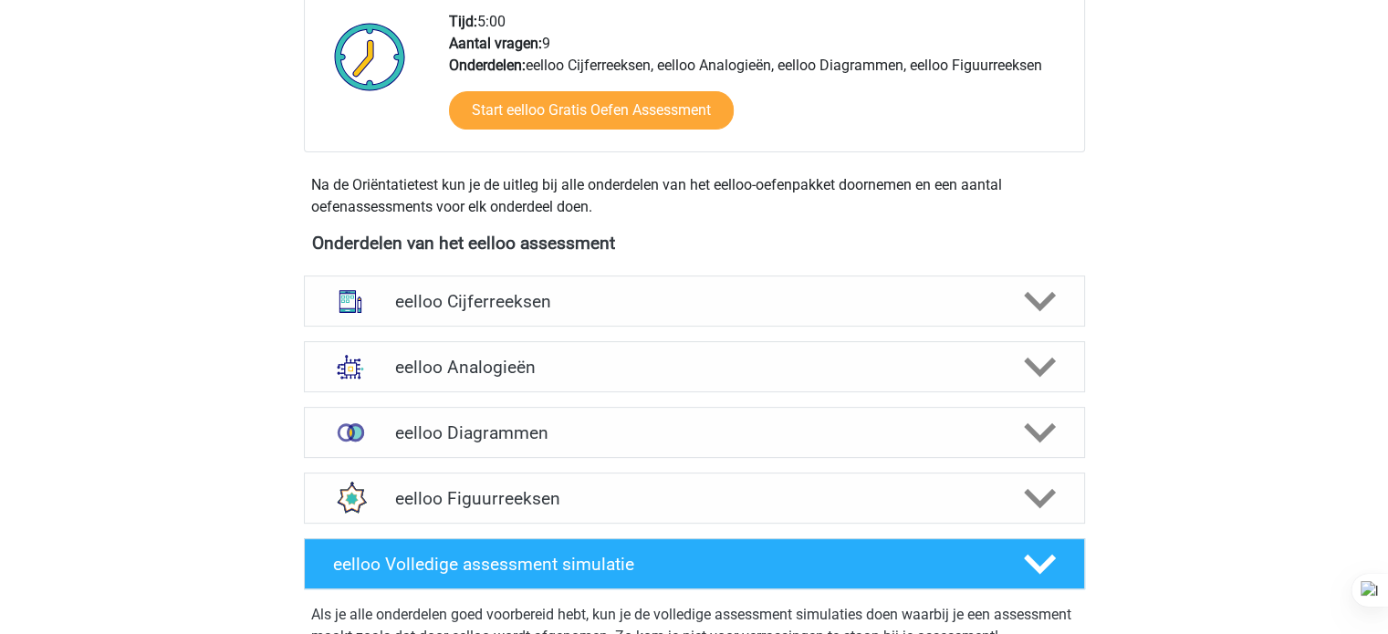
click at [117, 401] on div "[PERSON_NAME] [EMAIL_ADDRESS][DOMAIN_NAME] Nederlands" at bounding box center [694, 624] width 1388 height 2210
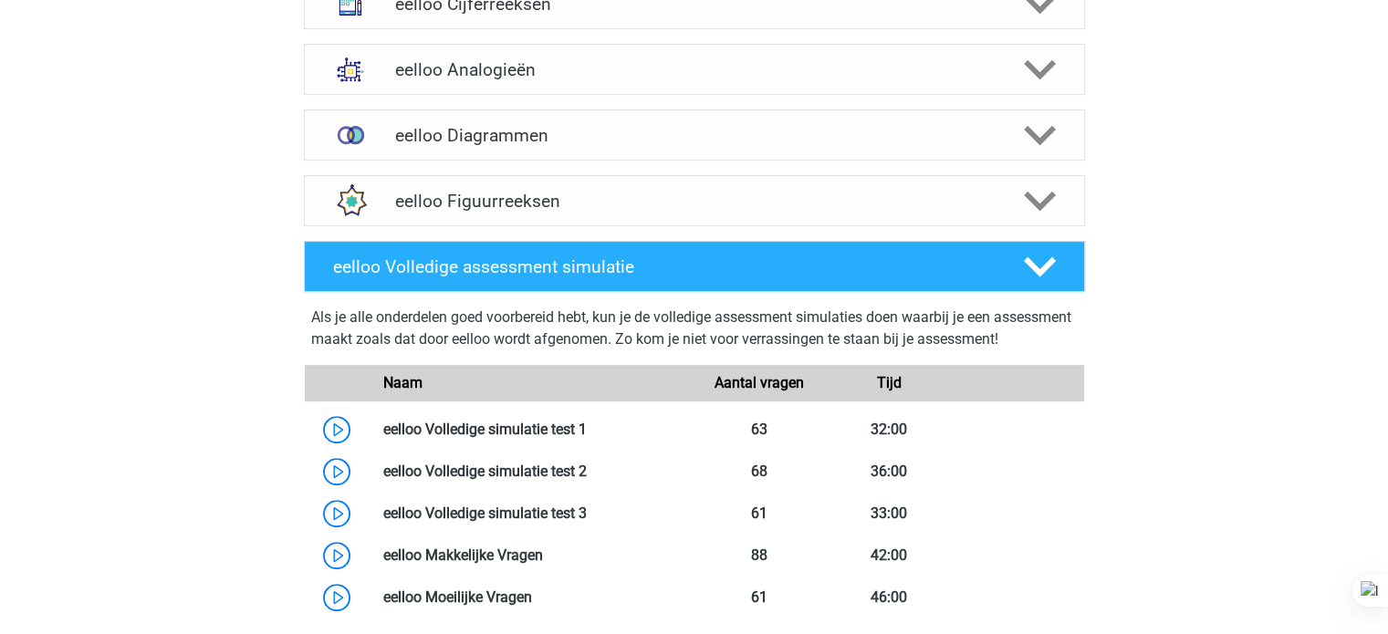
scroll to position [794, 0]
